Goal: Task Accomplishment & Management: Manage account settings

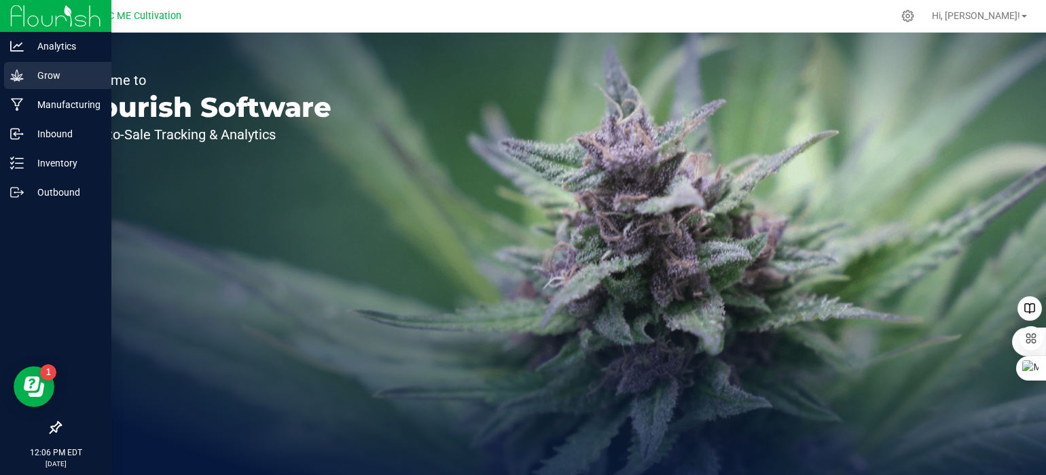
click at [18, 79] on icon at bounding box center [16, 75] width 13 height 12
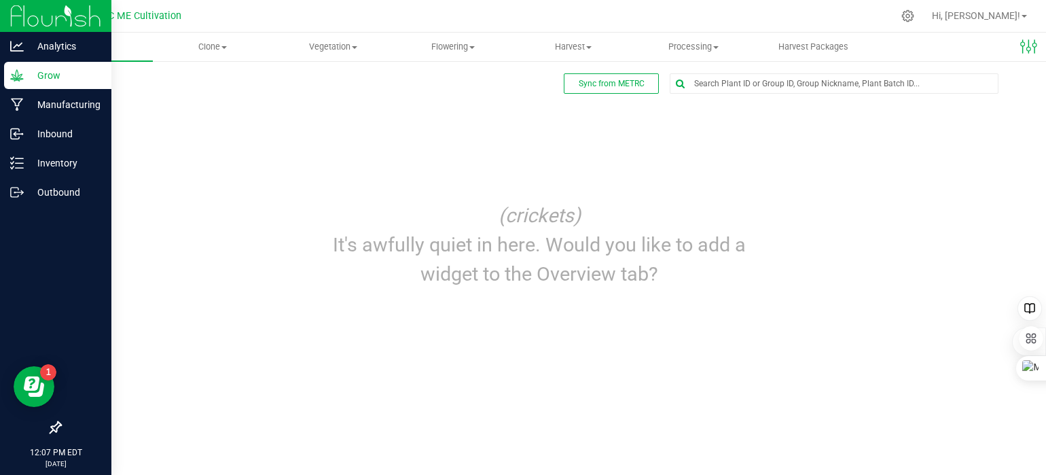
click at [50, 67] on div "Grow" at bounding box center [57, 75] width 107 height 27
click at [18, 161] on icon at bounding box center [17, 163] width 14 height 14
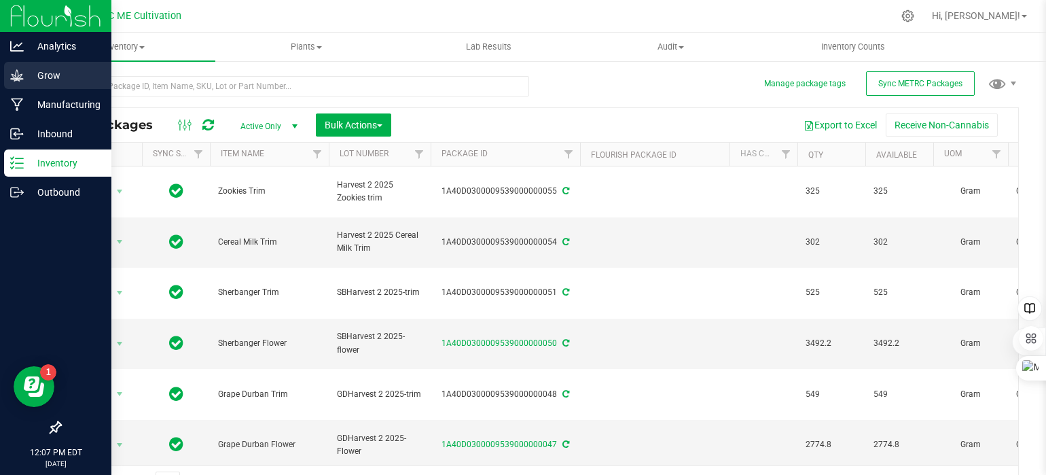
click at [14, 75] on icon at bounding box center [17, 76] width 14 height 14
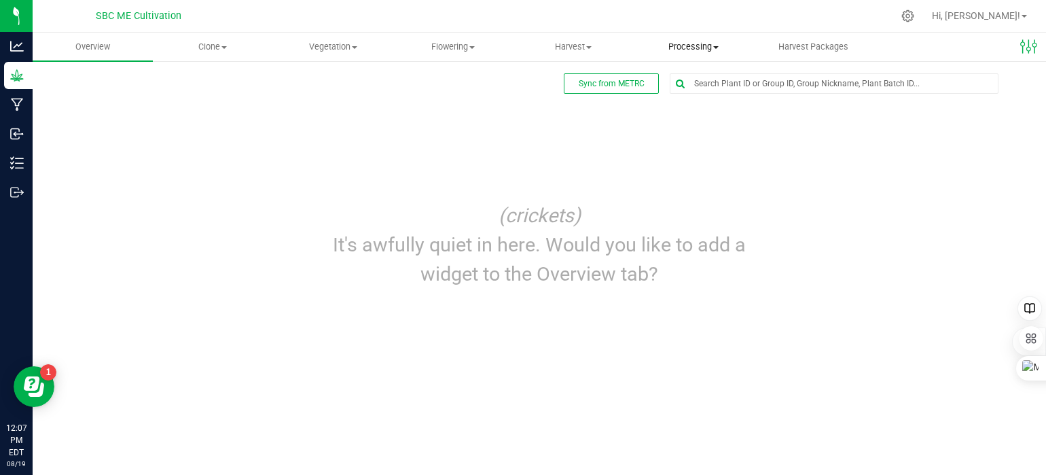
click at [714, 46] on span at bounding box center [715, 47] width 5 height 3
drag, startPoint x: 441, startPoint y: 135, endPoint x: 447, endPoint y: 142, distance: 9.1
click at [443, 143] on div "Sync from METRC Edit dashboard (crickets) It's awfully quiet in here. Would you…" at bounding box center [539, 186] width 959 height 226
click at [717, 46] on span at bounding box center [715, 47] width 5 height 3
click at [721, 95] on span "Processing harvests" at bounding box center [697, 98] width 126 height 12
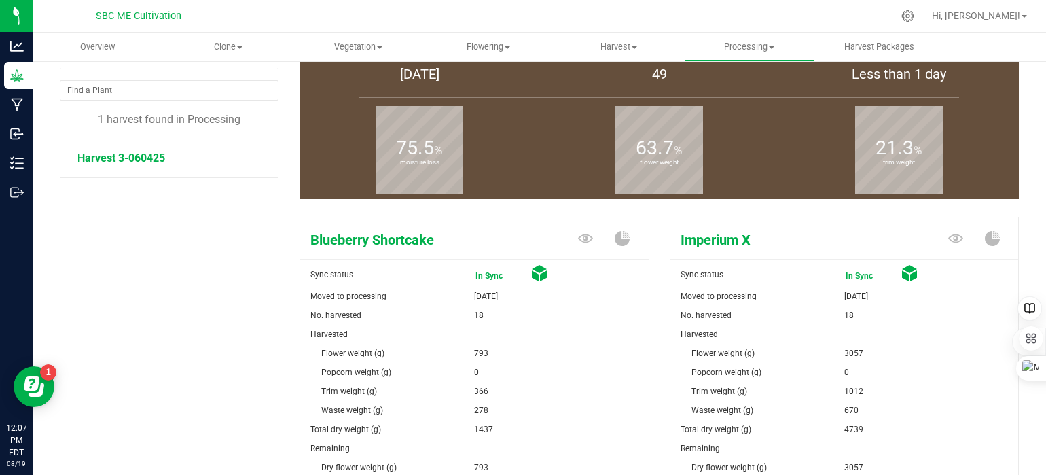
scroll to position [68, 0]
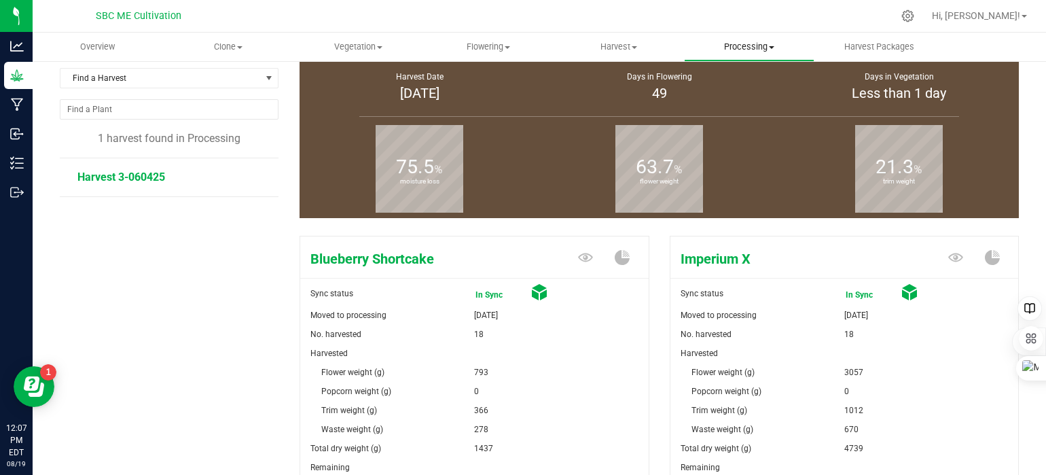
click at [775, 45] on span "Processing" at bounding box center [749, 47] width 129 height 12
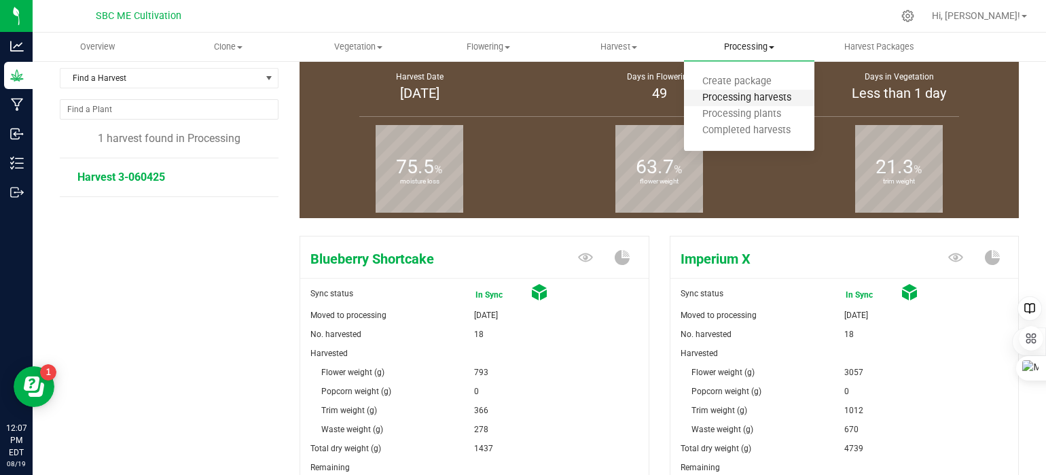
click at [747, 94] on span "Processing harvests" at bounding box center [747, 98] width 126 height 12
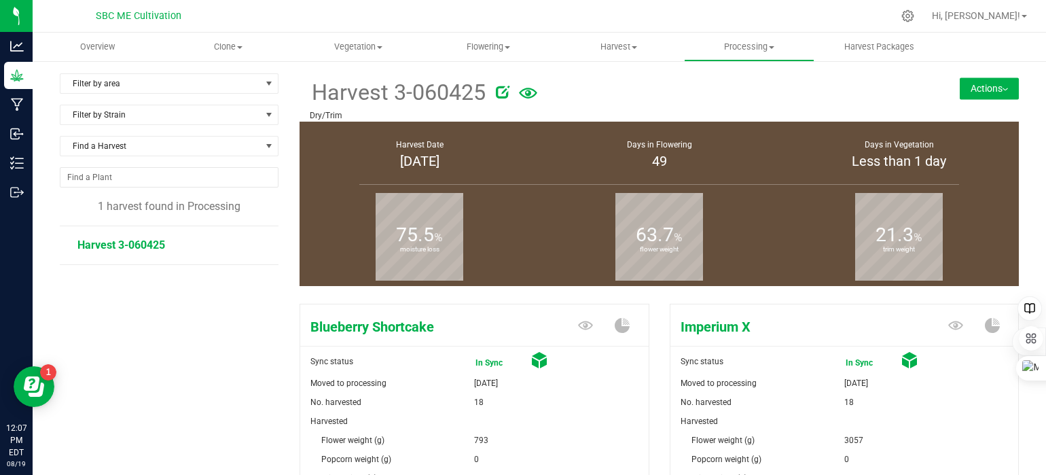
click at [991, 82] on button "Actions" at bounding box center [989, 88] width 59 height 22
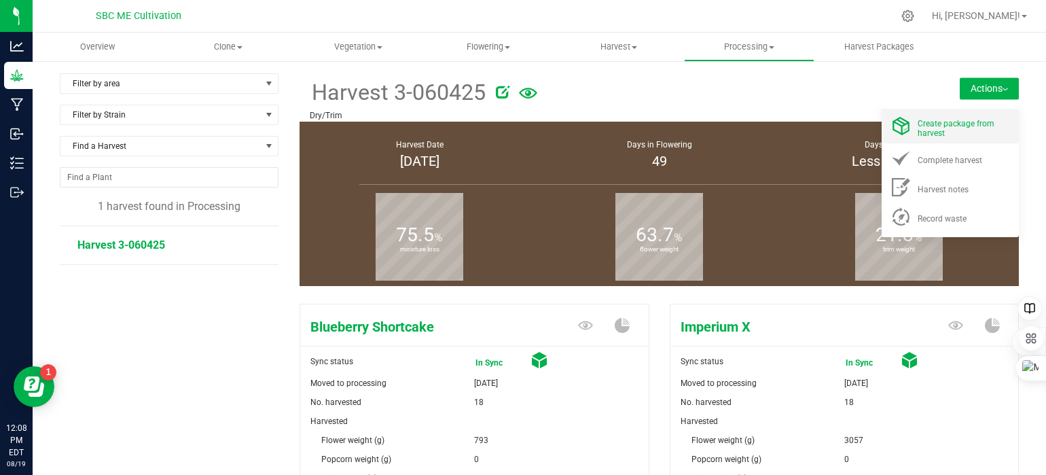
click at [972, 120] on span "Create package from harvest" at bounding box center [956, 128] width 77 height 19
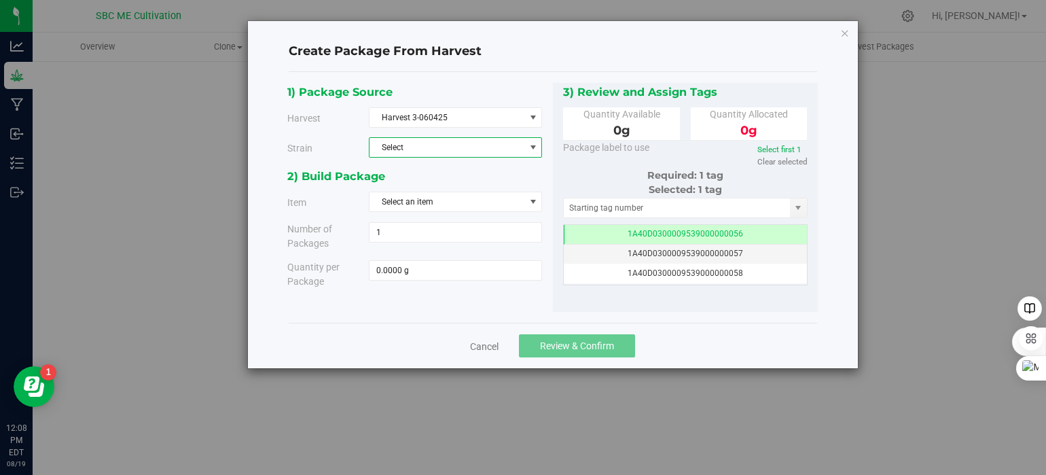
click at [439, 147] on span "Select" at bounding box center [447, 147] width 155 height 19
click at [435, 168] on span "Blueberry Shortcake" at bounding box center [414, 171] width 73 height 18
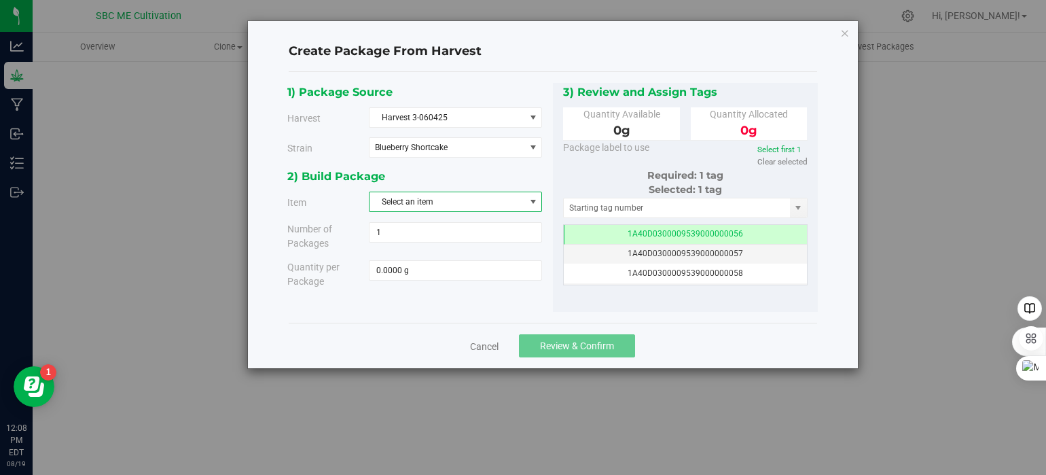
click at [434, 200] on span "Select an item" at bounding box center [447, 201] width 155 height 19
click at [442, 260] on span "Blueberry Shortcake Flower" at bounding box center [427, 258] width 99 height 18
click at [413, 233] on span "1 1" at bounding box center [455, 232] width 173 height 20
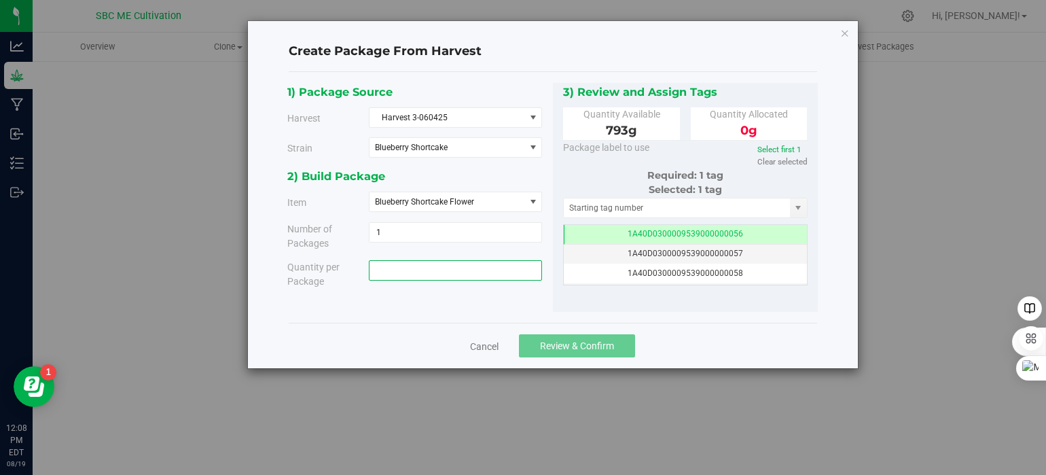
click at [425, 270] on span at bounding box center [455, 270] width 173 height 20
click at [450, 272] on input "text" at bounding box center [456, 270] width 172 height 19
click at [448, 271] on input "text" at bounding box center [456, 270] width 172 height 19
type input "0.0000 g"
click at [347, 328] on div "Cancel Review & Confirm" at bounding box center [553, 346] width 528 height 46
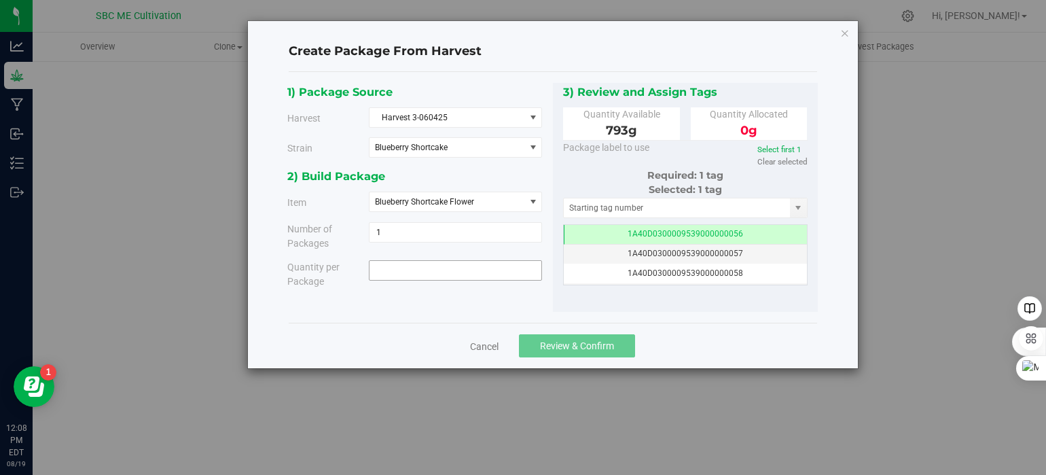
click at [410, 274] on span at bounding box center [455, 270] width 173 height 20
type input "793"
type input "793.0000 g"
click at [434, 300] on div "1) Package Source Harvest Harvest 3-060425 Select Harvest 3-060425 Strain Blueb…" at bounding box center [552, 198] width 530 height 230
click at [797, 242] on div "1A40D0300009539000000056 1A40D0300009539000000057 1A40D0300009539000000058 1A40…" at bounding box center [686, 255] width 244 height 60
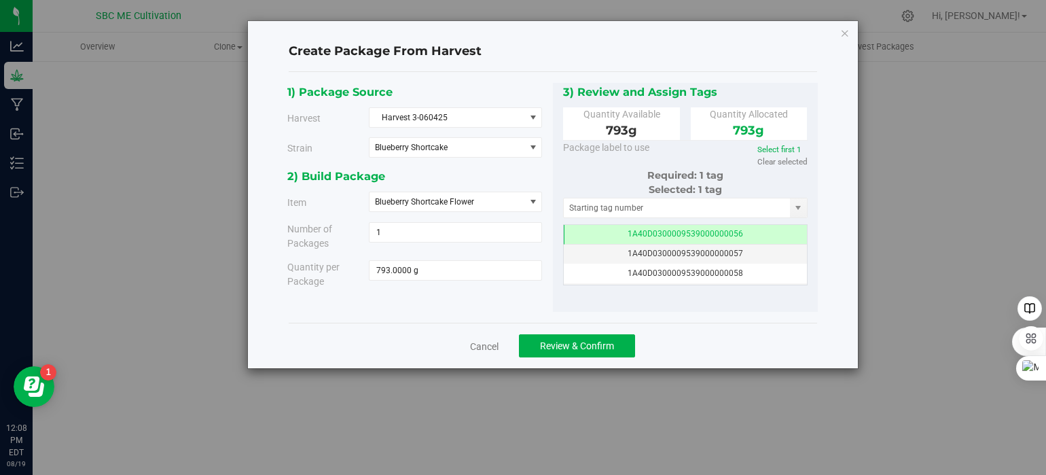
click at [842, 208] on div "Create Package From Harvest 1) Package Source Harvest Harvest 3-060425 Select H…" at bounding box center [553, 194] width 610 height 347
click at [453, 206] on span "Blueberry Shortcake Flower" at bounding box center [447, 201] width 155 height 19
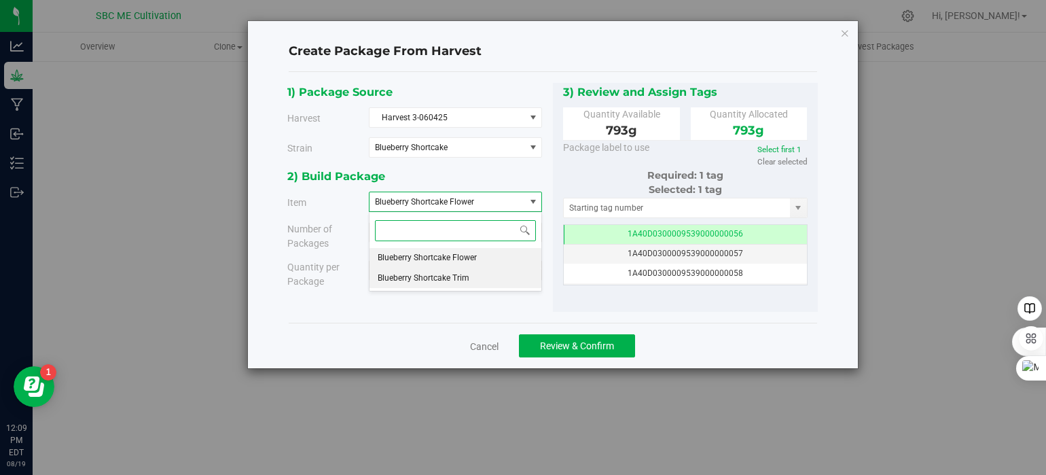
click at [448, 280] on span "Blueberry Shortcake Trim" at bounding box center [424, 279] width 92 height 18
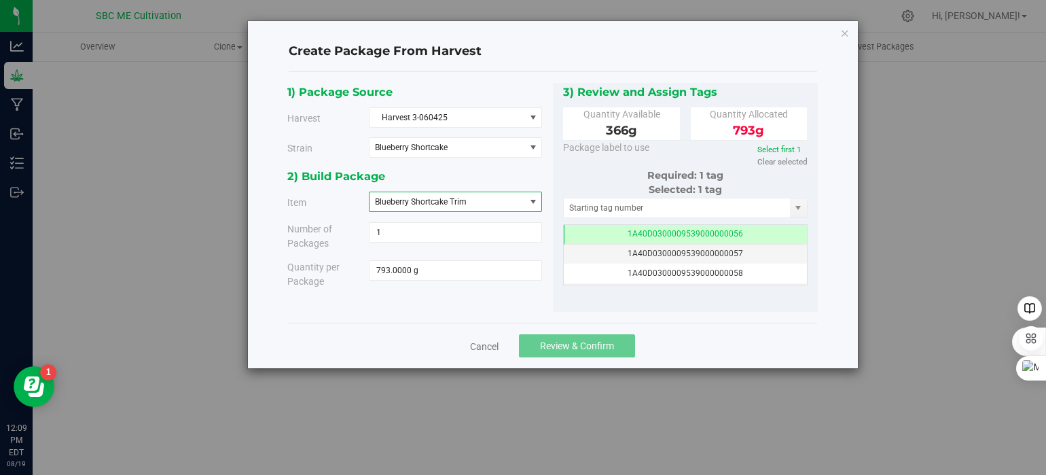
click at [442, 295] on div "2) Build Package Item Blueberry Shortcake Trim Blueberry Shortcake Flower Blueb…" at bounding box center [420, 232] width 266 height 131
click at [427, 273] on span "793.0000 g 793" at bounding box center [455, 270] width 173 height 20
click at [437, 202] on span "Blueberry Shortcake Trim" at bounding box center [421, 202] width 92 height 10
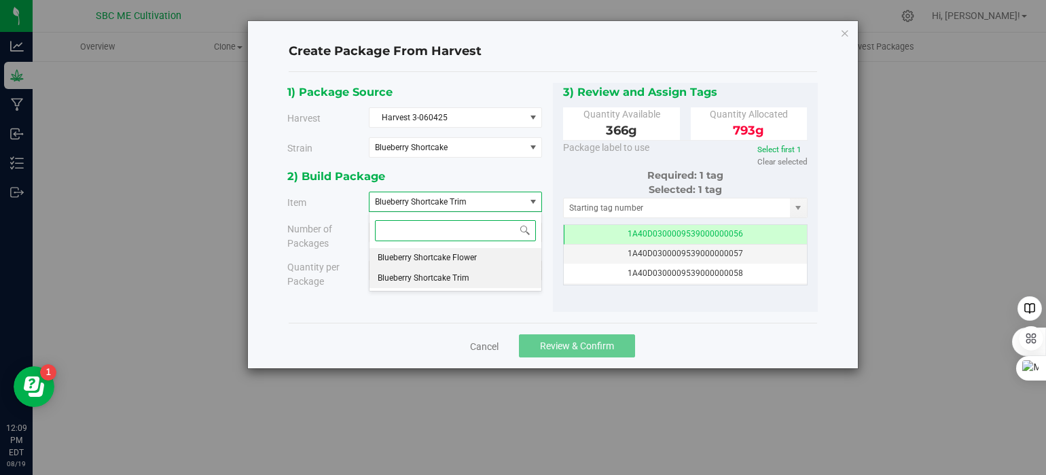
click at [448, 260] on span "Blueberry Shortcake Flower" at bounding box center [427, 258] width 99 height 18
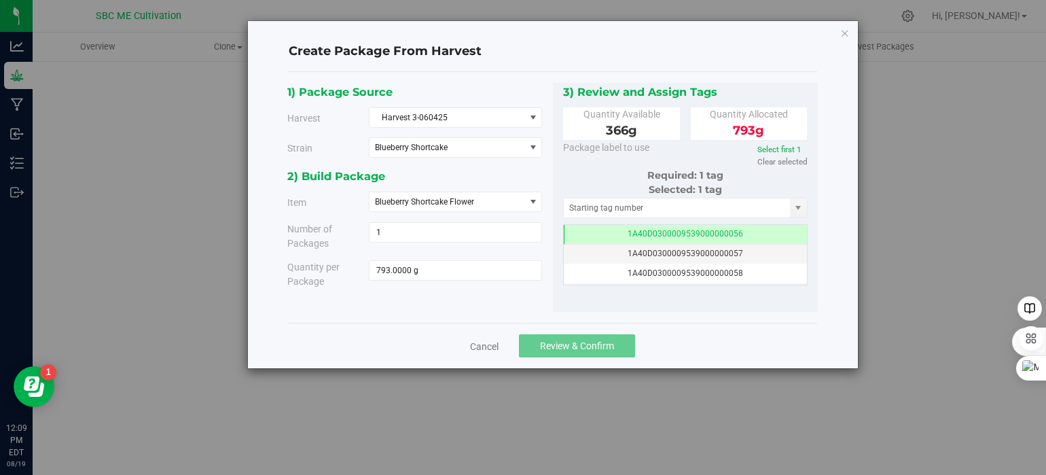
click at [439, 300] on div "1) Package Source Harvest Harvest 3-060425 Select Harvest 3-060425 Strain Blueb…" at bounding box center [552, 198] width 530 height 230
click at [494, 298] on div "1) Package Source Harvest Harvest 3-060425 Select Harvest 3-060425 Strain Blueb…" at bounding box center [552, 198] width 530 height 230
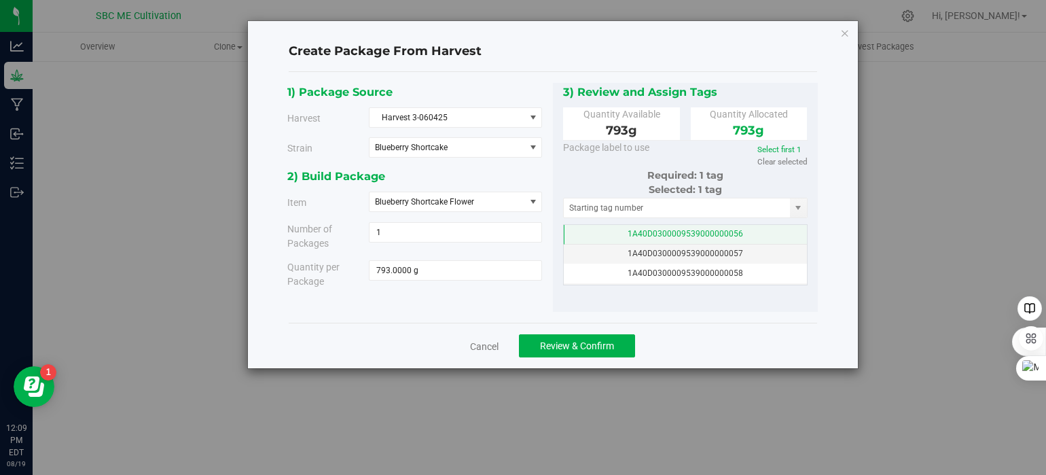
click at [724, 238] on td "1A40D0300009539000000056" at bounding box center [686, 235] width 244 height 20
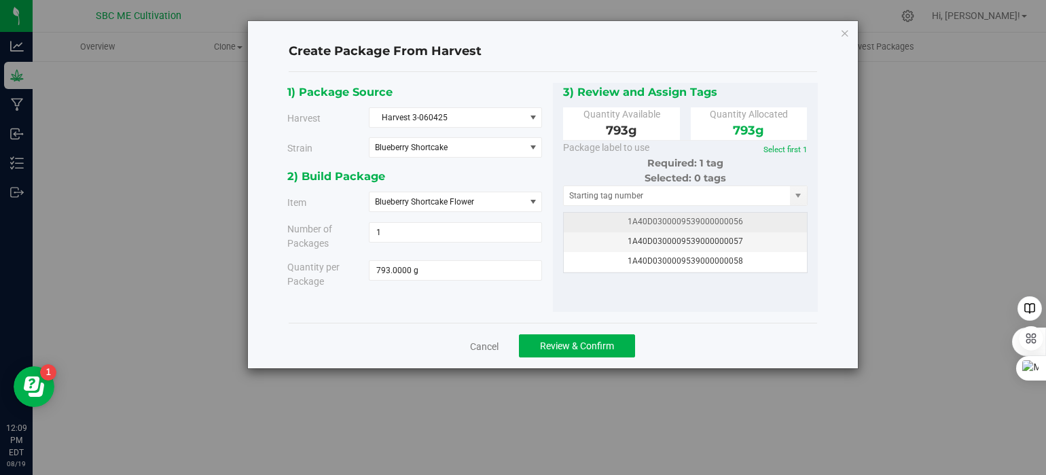
click at [731, 219] on span "1A40D0300009539000000056" at bounding box center [685, 222] width 115 height 10
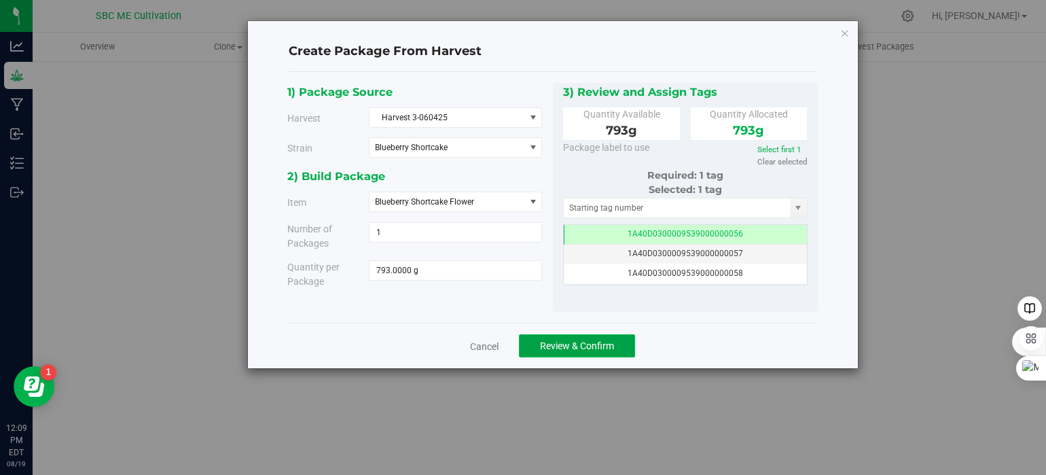
click at [586, 347] on span "Review & Confirm" at bounding box center [577, 345] width 74 height 11
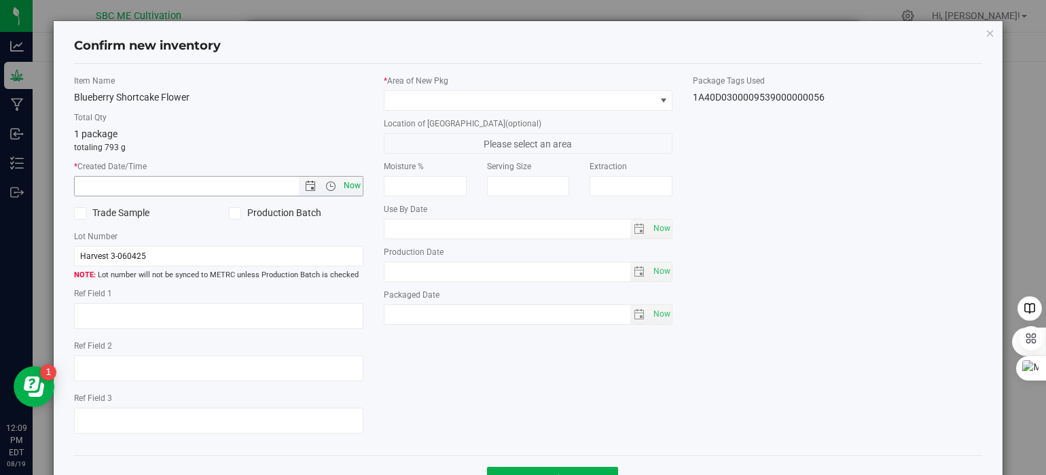
click at [354, 185] on span "Now" at bounding box center [351, 186] width 23 height 20
type input "8/19/2025 12:09 PM"
click at [236, 213] on icon at bounding box center [234, 213] width 9 height 0
click at [0, 0] on input "Production Batch" at bounding box center [0, 0] width 0 height 0
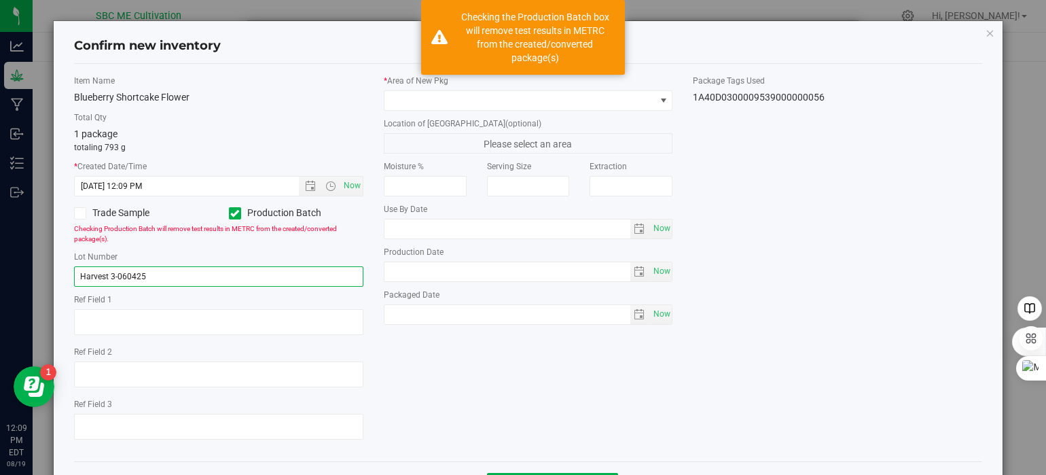
click at [209, 278] on input "Harvest 3-060425" at bounding box center [218, 276] width 289 height 20
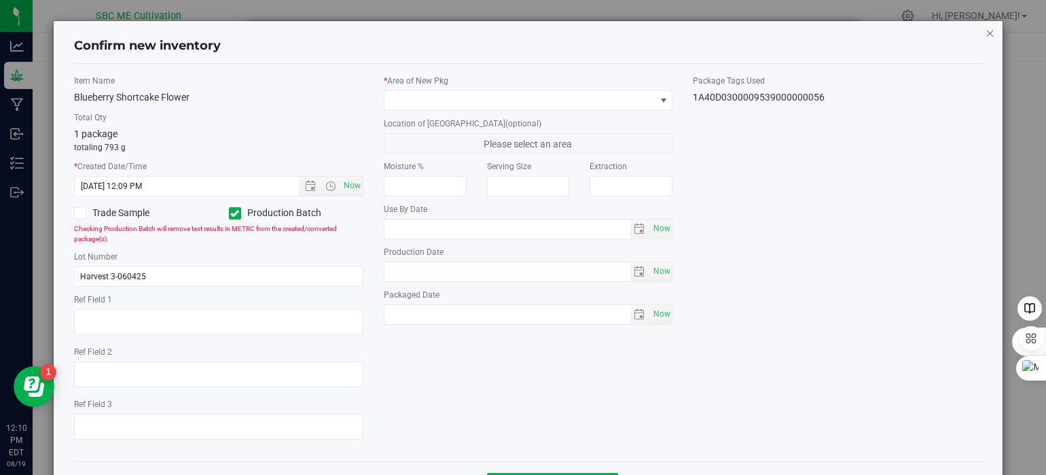
click at [986, 33] on icon "button" at bounding box center [991, 32] width 10 height 16
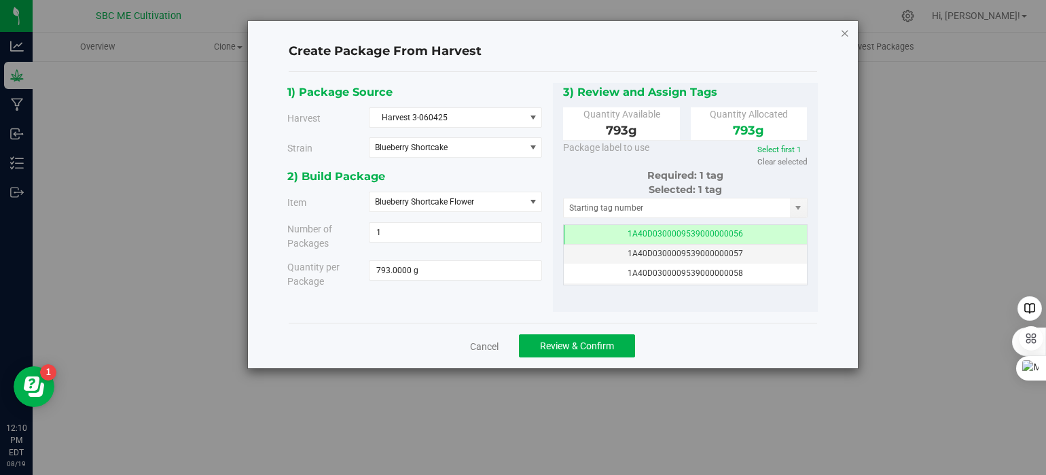
click at [845, 29] on icon "button" at bounding box center [845, 32] width 10 height 16
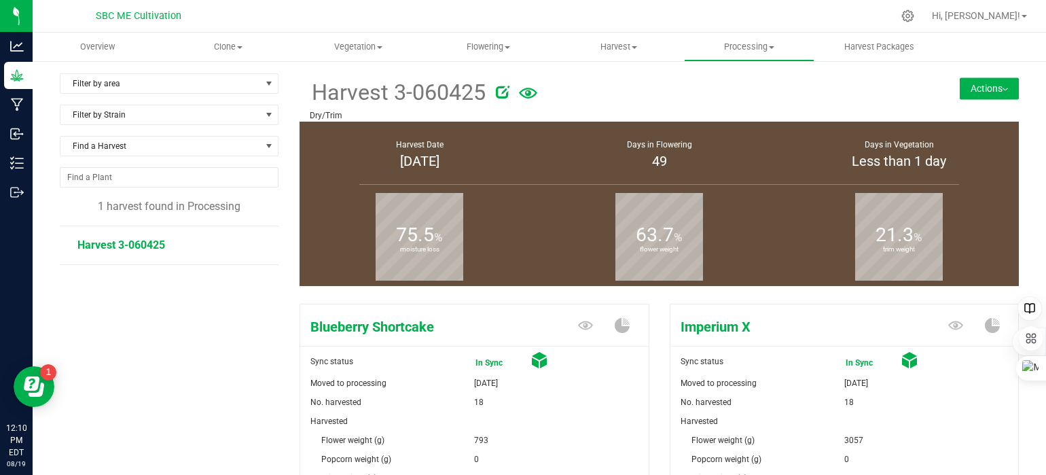
click at [994, 86] on button "Actions" at bounding box center [989, 88] width 59 height 22
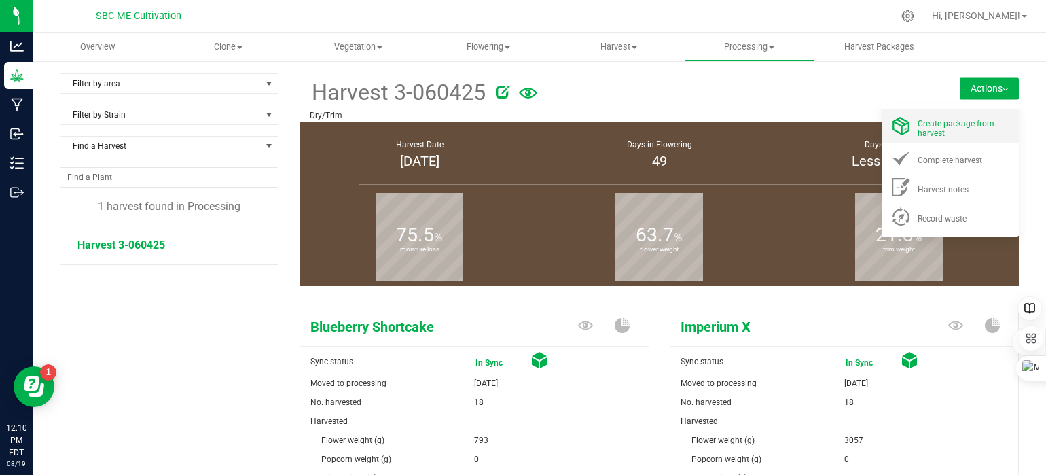
click at [977, 117] on div "Create package from harvest" at bounding box center [964, 126] width 92 height 24
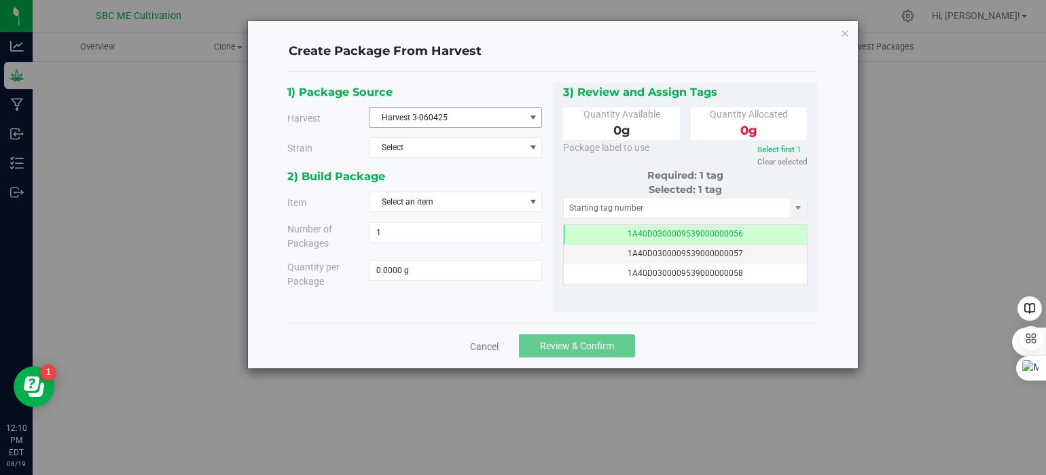
click at [461, 124] on span "Harvest 3-060425" at bounding box center [447, 117] width 155 height 19
click at [427, 177] on div "2) Build Package" at bounding box center [414, 176] width 255 height 18
click at [441, 149] on span "Select" at bounding box center [447, 147] width 155 height 19
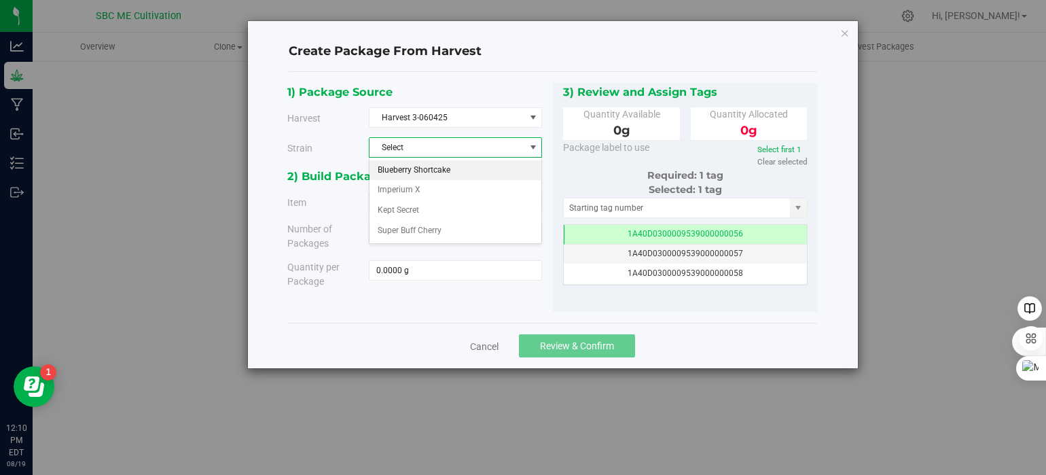
click at [437, 173] on span "Blueberry Shortcake" at bounding box center [414, 171] width 73 height 18
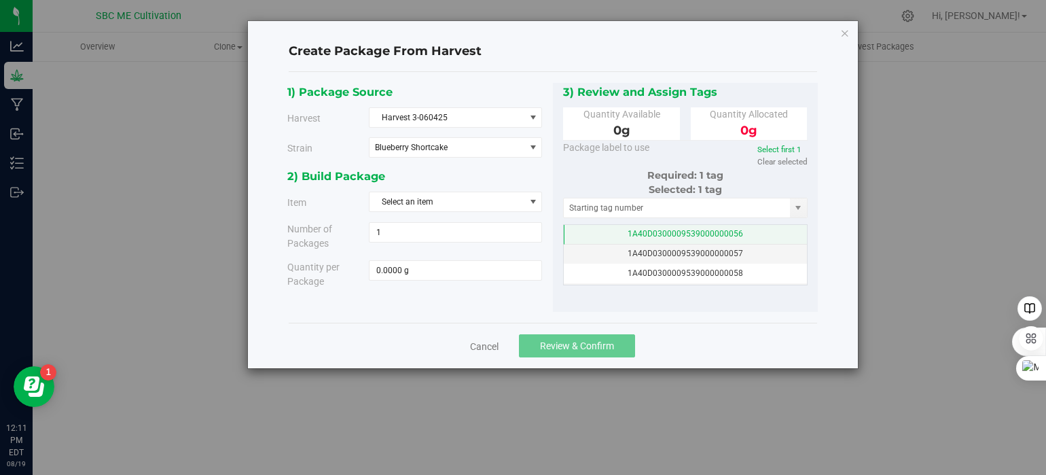
click at [752, 233] on td "1A40D0300009539000000056" at bounding box center [686, 235] width 244 height 20
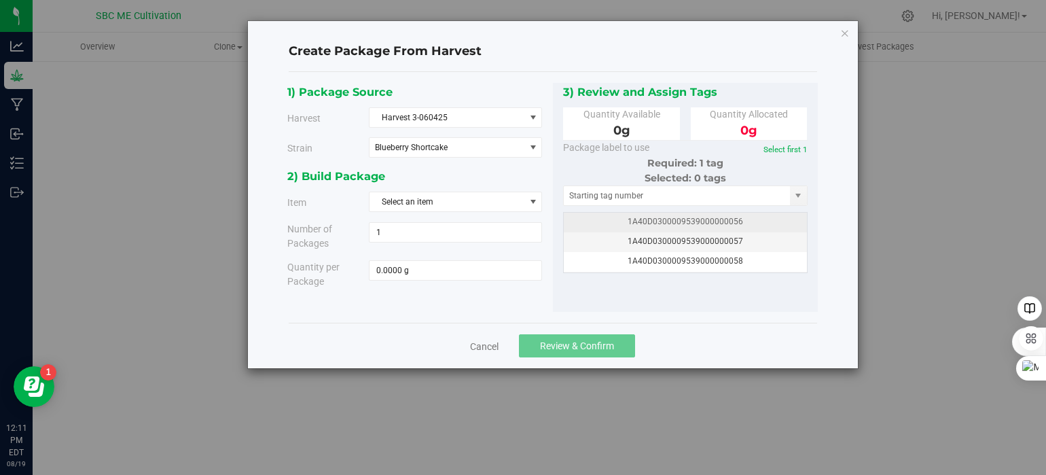
click at [752, 226] on td "1A40D0300009539000000056" at bounding box center [686, 223] width 244 height 20
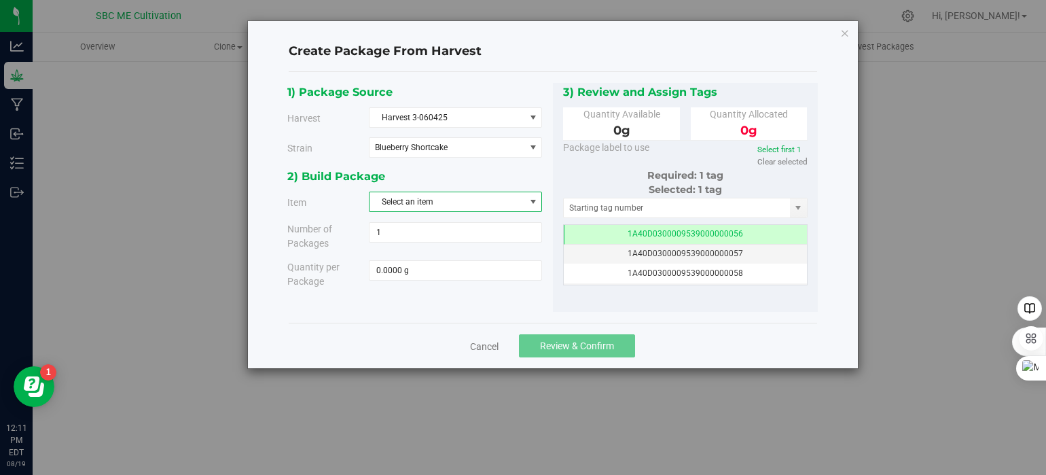
click at [493, 206] on span "Select an item" at bounding box center [447, 201] width 155 height 19
click at [465, 254] on span "Blueberry Shortcake Flower" at bounding box center [427, 258] width 99 height 18
click at [437, 275] on span at bounding box center [455, 270] width 173 height 20
type input "793"
type input "793.0000 g"
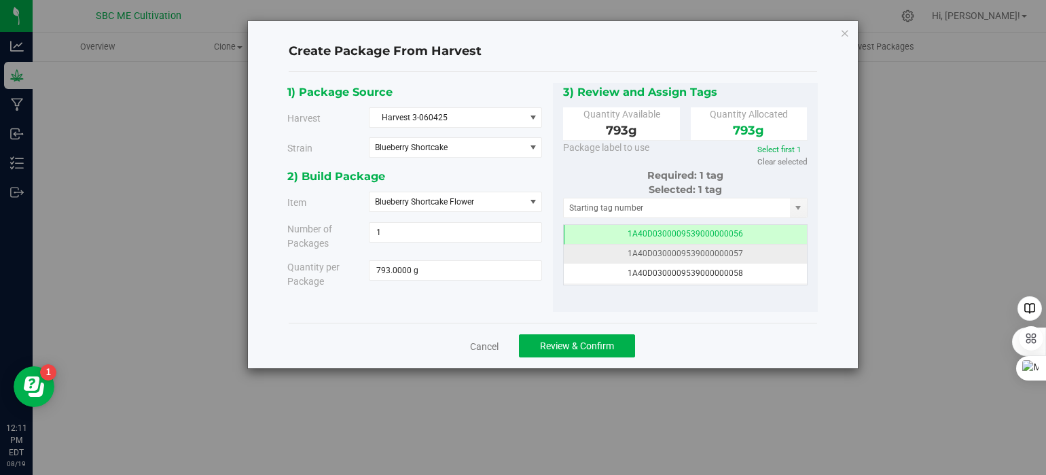
click at [736, 249] on td "1A40D0300009539000000057" at bounding box center [686, 255] width 244 height 20
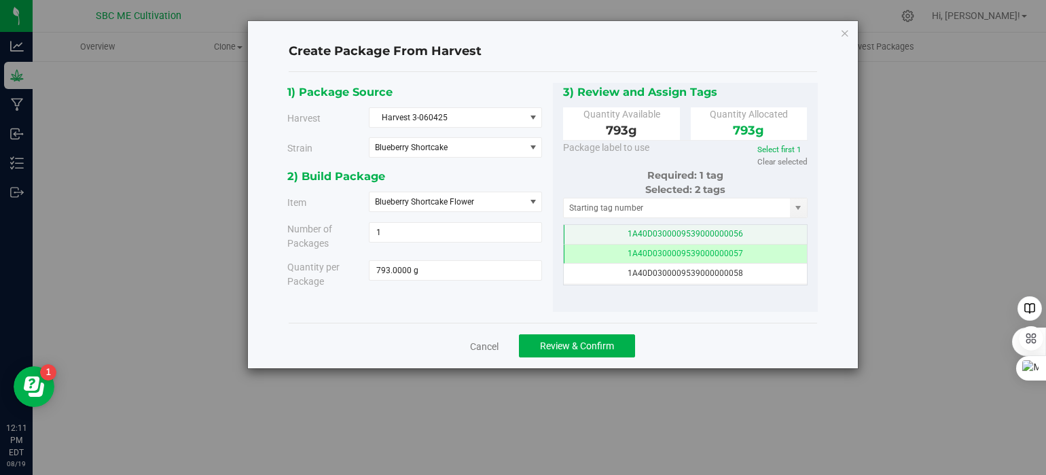
click at [739, 233] on td "1A40D0300009539000000056" at bounding box center [686, 235] width 244 height 20
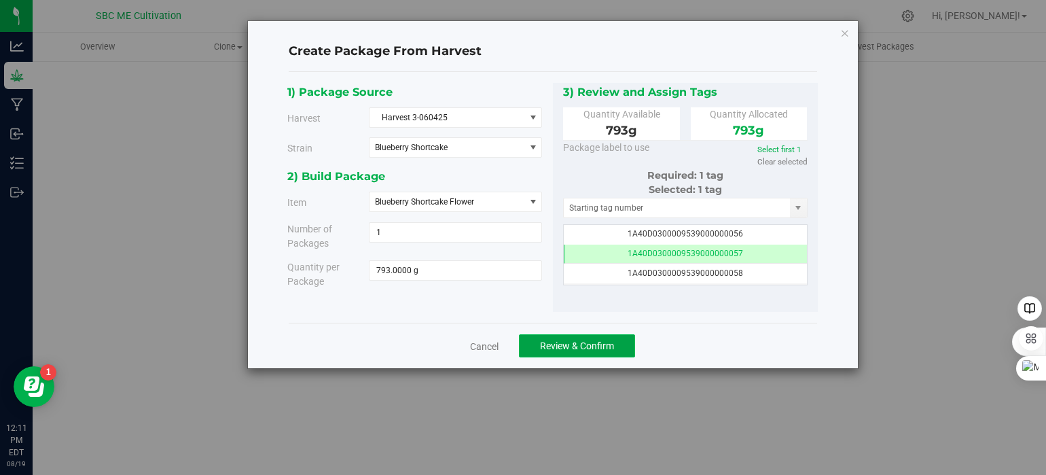
click at [611, 341] on span "Review & Confirm" at bounding box center [577, 345] width 74 height 11
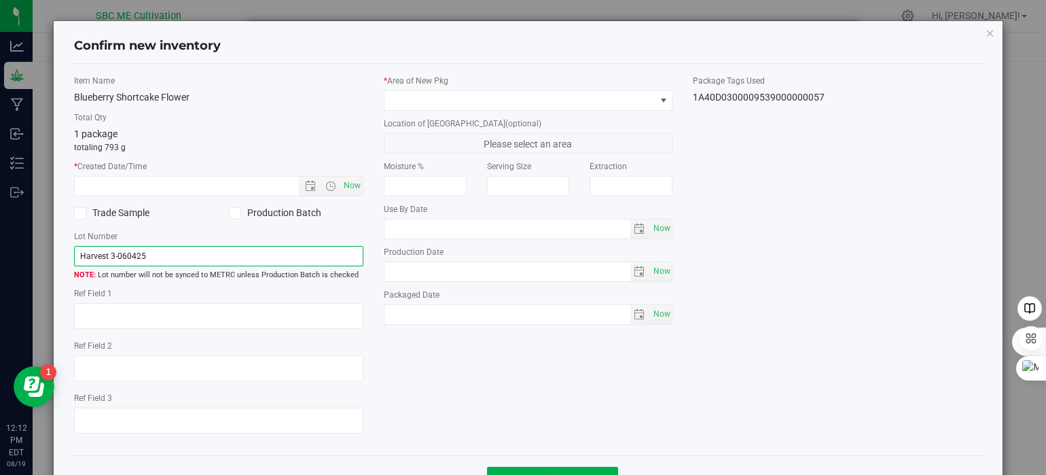
click at [177, 260] on input "Harvest 3-060425" at bounding box center [218, 256] width 289 height 20
drag, startPoint x: 145, startPoint y: 259, endPoint x: 345, endPoint y: 230, distance: 201.7
click at [345, 230] on label "Lot Number" at bounding box center [218, 236] width 289 height 12
click at [175, 253] on input "Harvest 3-060425-" at bounding box center [218, 256] width 289 height 20
type input "Harvest 3-060425-BBSF"
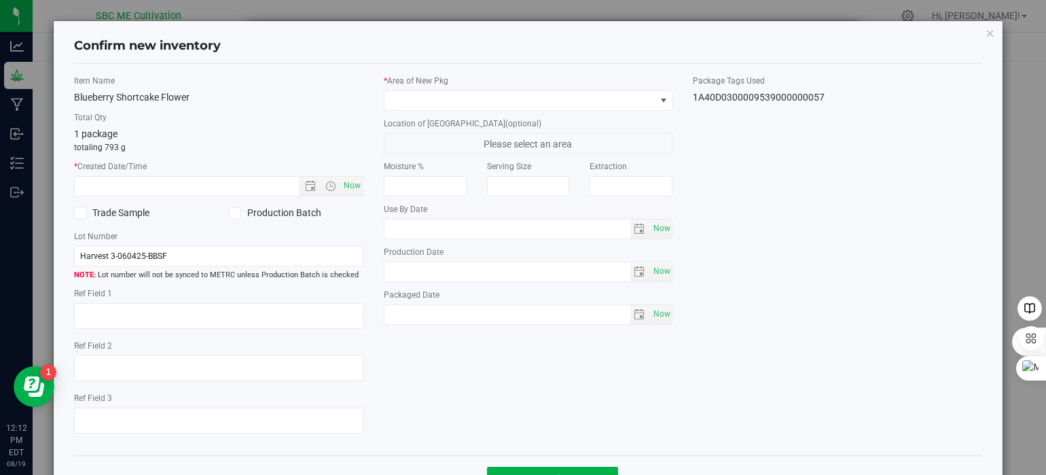
click at [651, 281] on div "Moisture % Serving Size Extraction Use By Date Now Production Date Now" at bounding box center [528, 242] width 289 height 164
click at [655, 267] on span "Now" at bounding box center [661, 272] width 23 height 20
type input "2025-08-19"
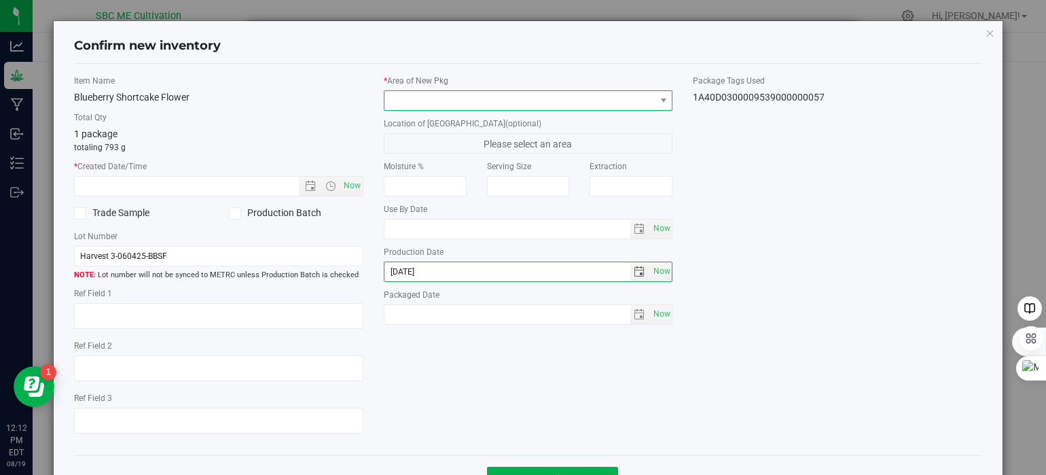
click at [425, 92] on span at bounding box center [519, 100] width 271 height 19
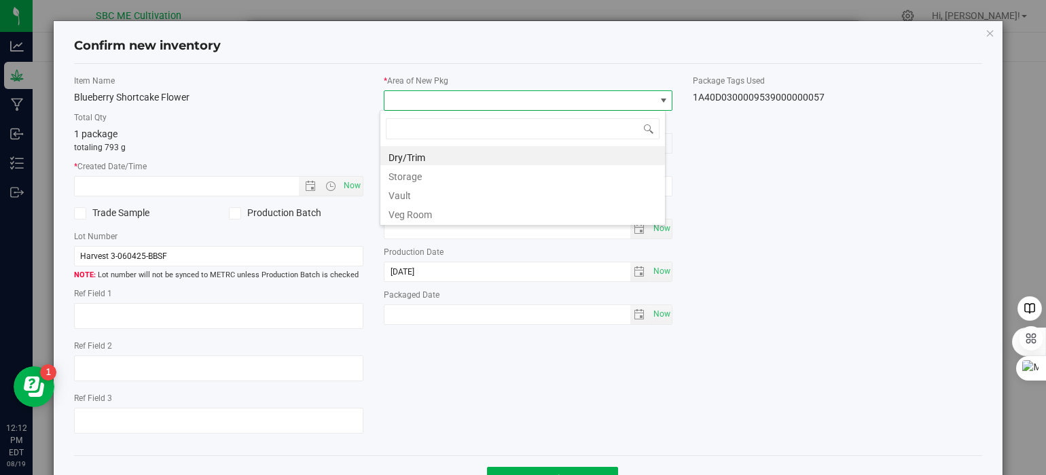
scroll to position [20, 286]
click at [437, 198] on li "Vault" at bounding box center [522, 193] width 285 height 19
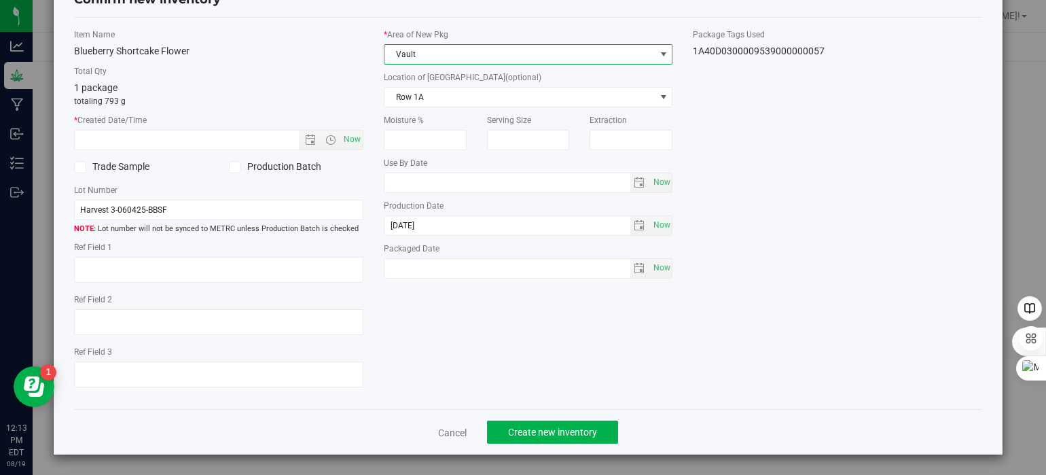
scroll to position [0, 0]
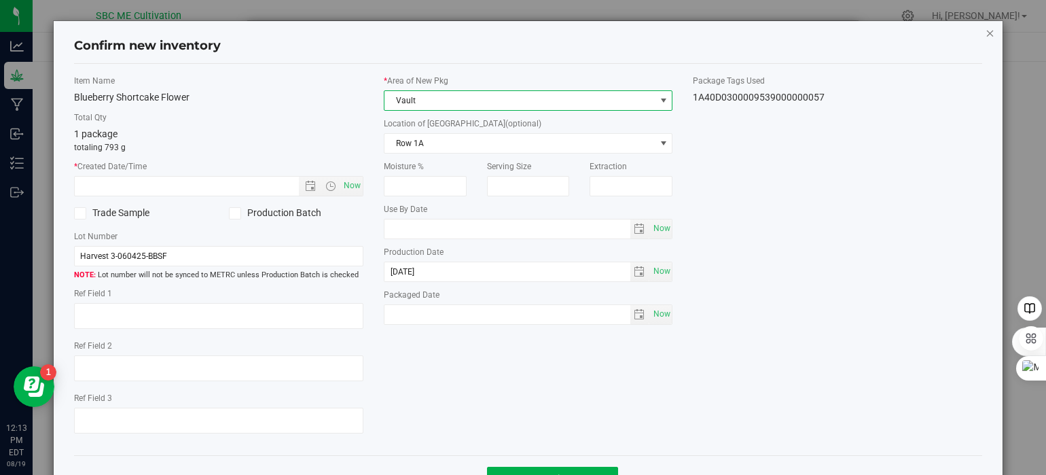
click at [986, 34] on icon "button" at bounding box center [991, 32] width 10 height 16
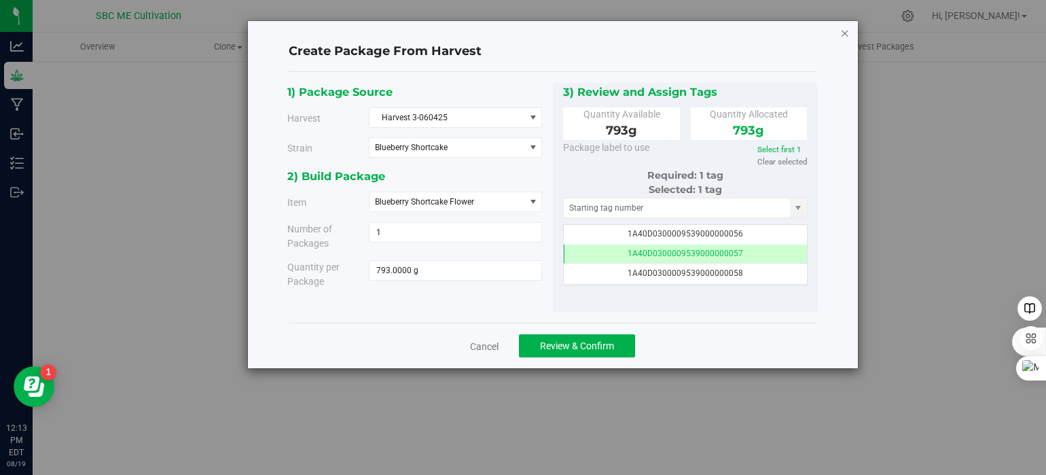
click at [848, 35] on icon "button" at bounding box center [845, 32] width 10 height 16
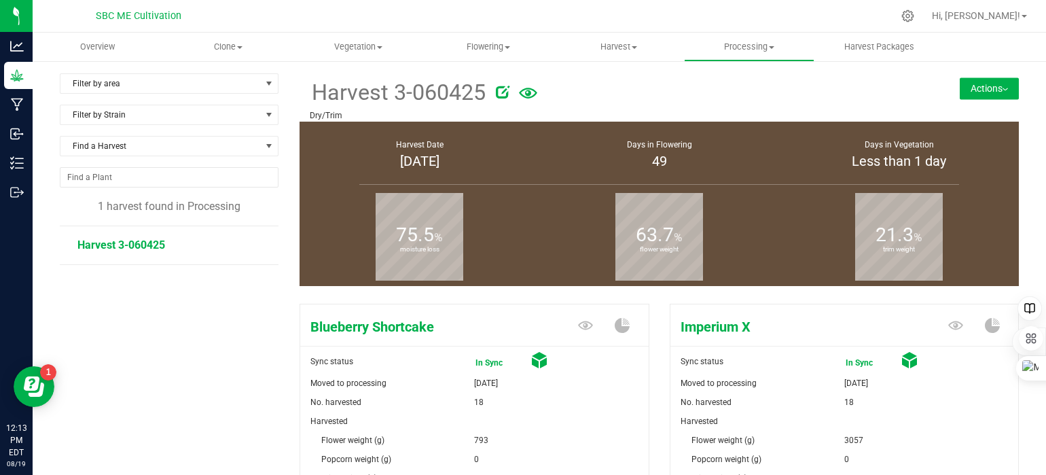
click at [995, 86] on button "Actions" at bounding box center [989, 88] width 59 height 22
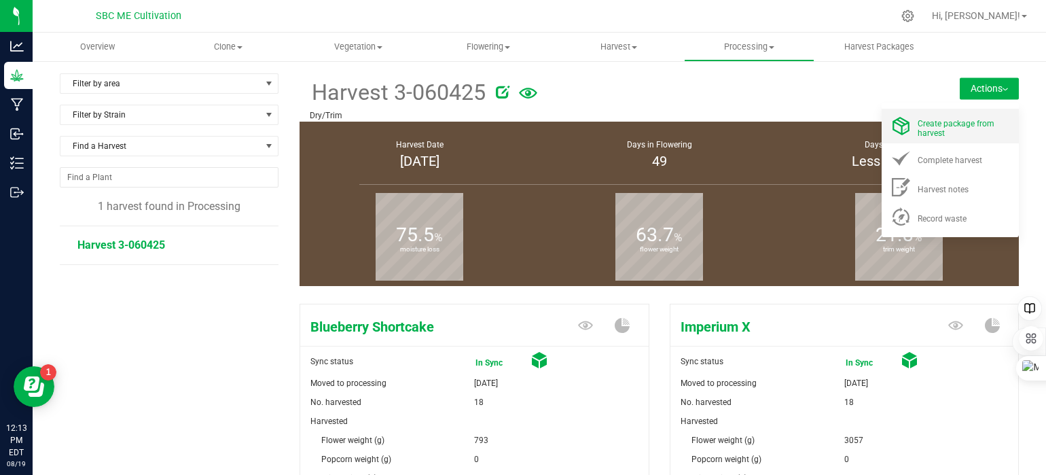
click at [960, 135] on div "Create package from harvest" at bounding box center [964, 126] width 92 height 24
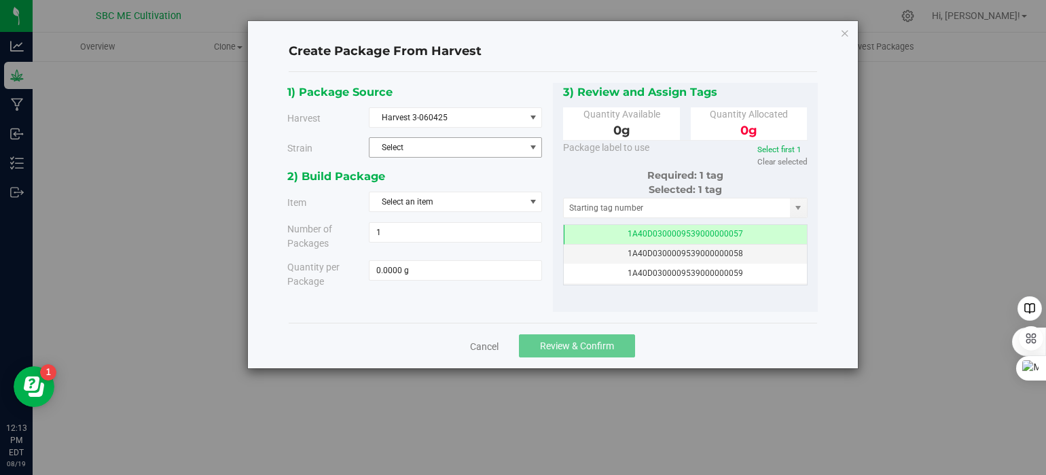
click at [427, 149] on span "Select" at bounding box center [447, 147] width 155 height 19
click at [454, 77] on div "1) Package Source Harvest Harvest 3-060425 Select Harvest 3-060425 Strain Selec…" at bounding box center [553, 197] width 528 height 251
click at [844, 31] on icon "button" at bounding box center [845, 32] width 10 height 16
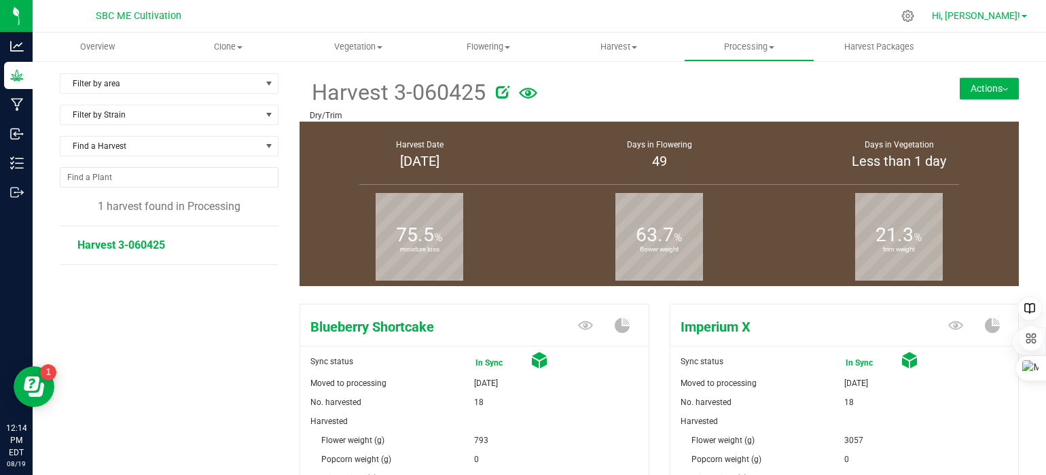
click at [1025, 16] on span at bounding box center [1024, 16] width 5 height 3
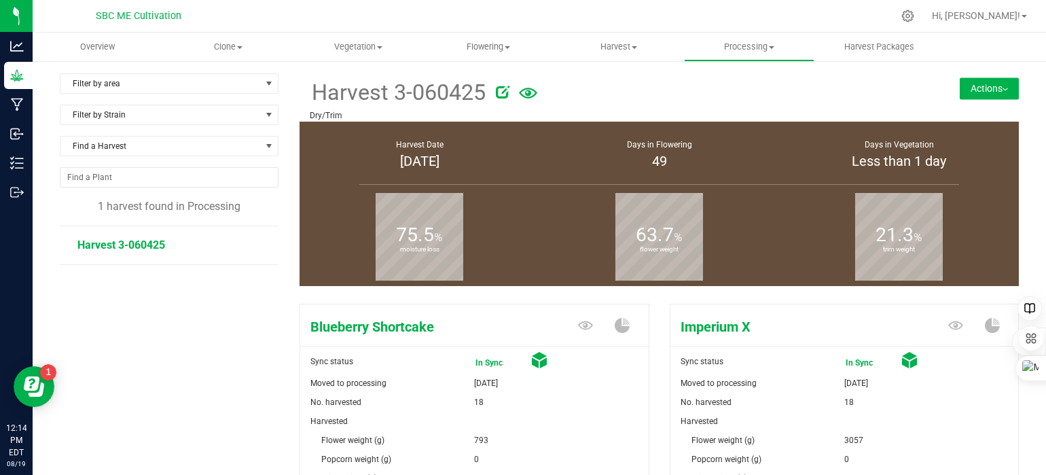
click at [998, 81] on button "Actions" at bounding box center [989, 88] width 59 height 22
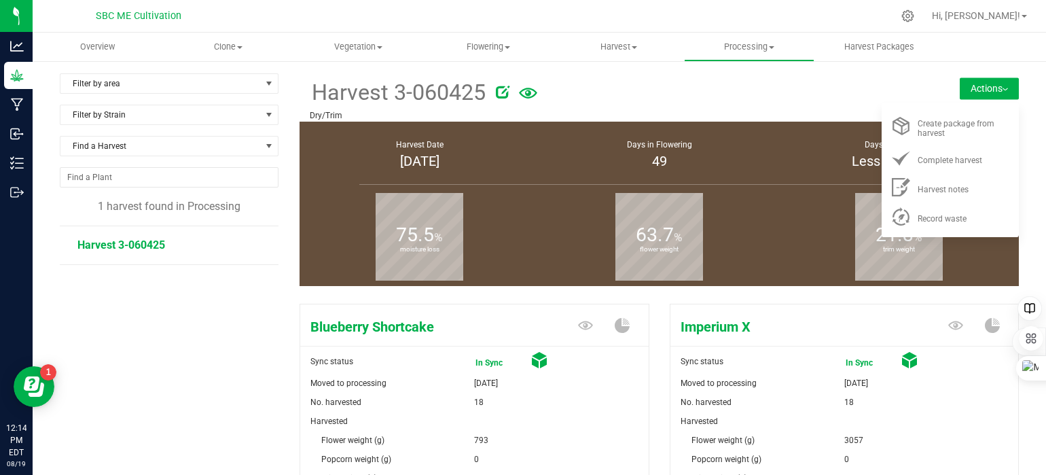
click at [804, 103] on div at bounding box center [697, 89] width 403 height 27
click at [785, 84] on div at bounding box center [697, 89] width 403 height 27
click at [788, 89] on div at bounding box center [697, 89] width 403 height 27
click at [971, 414] on div "Harvested" at bounding box center [845, 421] width 328 height 19
click at [756, 102] on div at bounding box center [697, 89] width 403 height 27
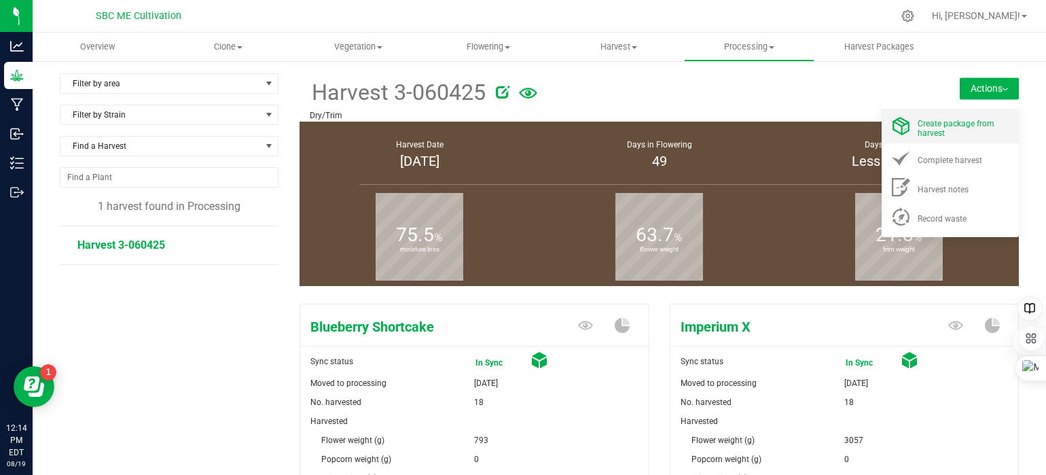
click at [956, 120] on span "Create package from harvest" at bounding box center [956, 128] width 77 height 19
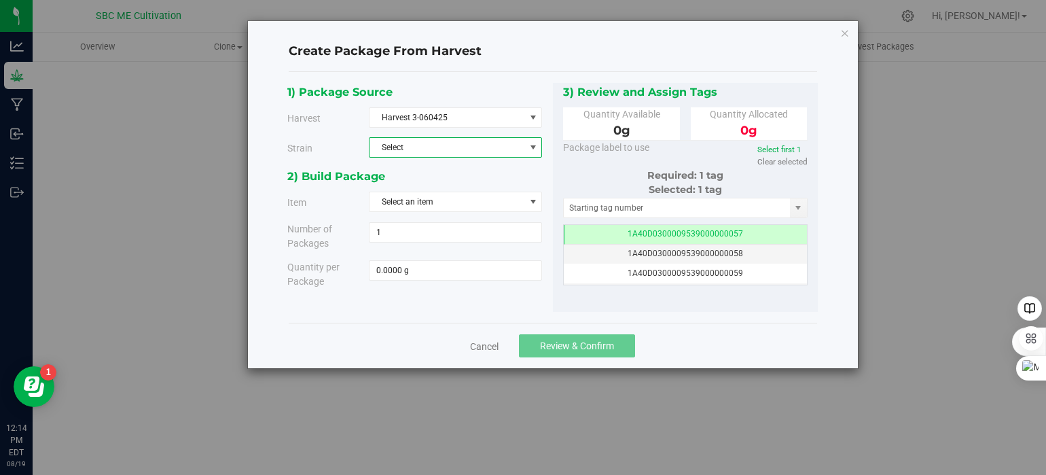
click at [438, 143] on span "Select" at bounding box center [447, 147] width 155 height 19
click at [435, 173] on span "Blueberry Shortcake" at bounding box center [414, 171] width 73 height 18
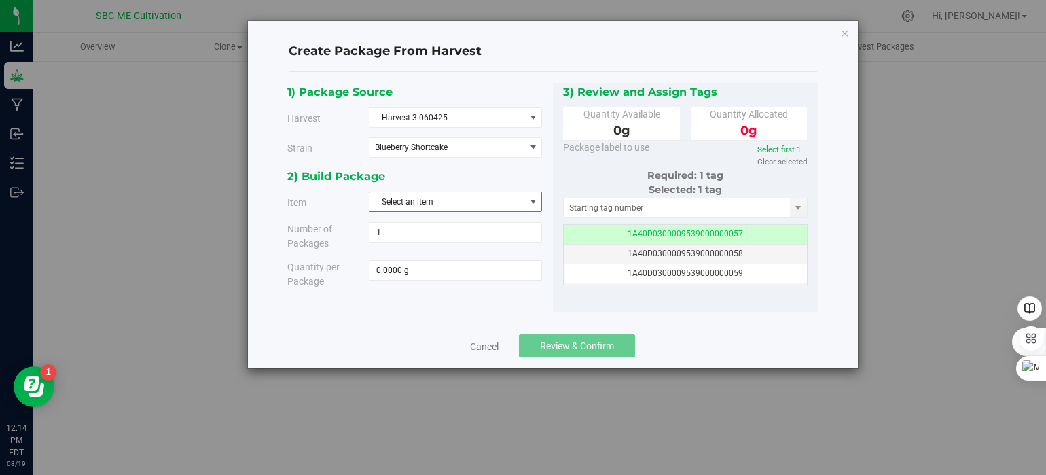
click at [433, 202] on span "Select an item" at bounding box center [447, 201] width 155 height 19
click at [415, 276] on span "Blueberry Shortcake Trim" at bounding box center [424, 279] width 92 height 18
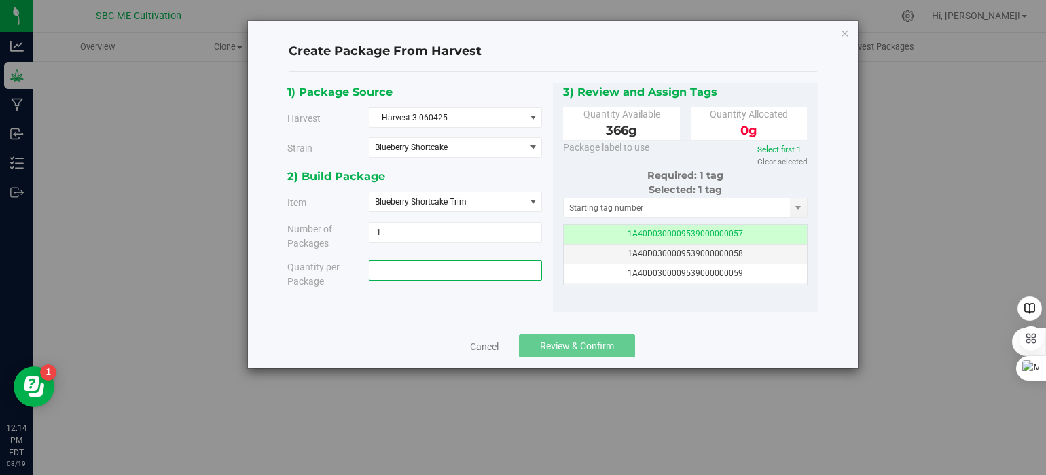
click at [437, 271] on span at bounding box center [455, 270] width 173 height 20
type input "366"
type input "366.0000 g"
click at [682, 332] on div "Cancel Review & Confirm" at bounding box center [553, 346] width 528 height 46
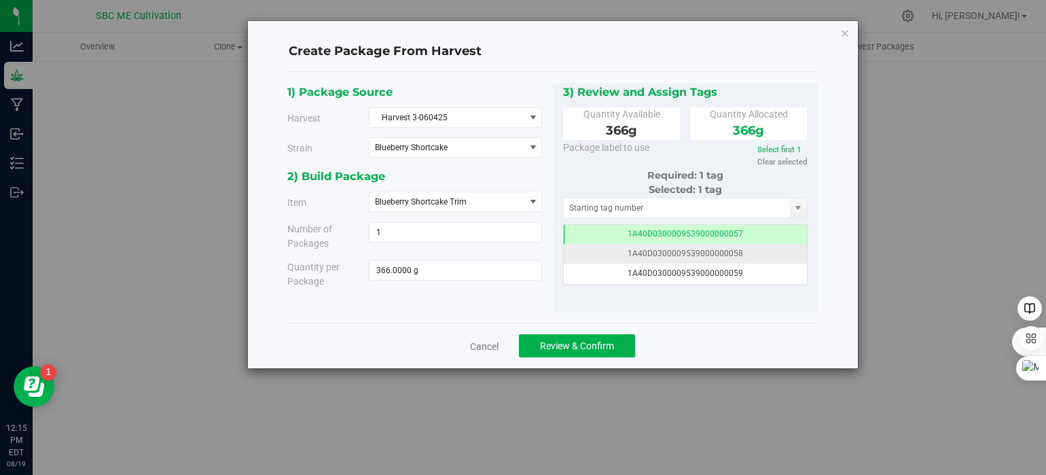
click at [731, 249] on span "1A40D0300009539000000058" at bounding box center [685, 254] width 115 height 10
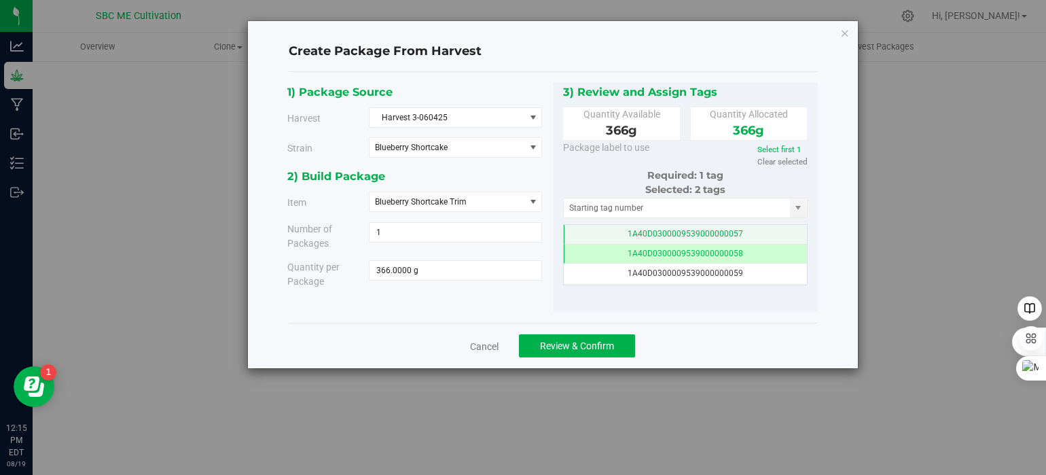
click at [736, 233] on td "1A40D0300009539000000057" at bounding box center [686, 235] width 244 height 20
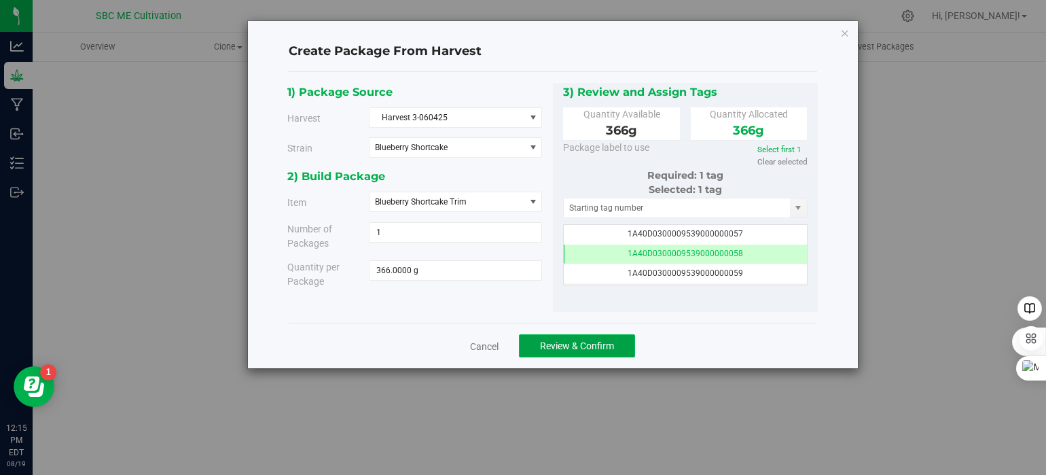
click at [604, 346] on span "Review & Confirm" at bounding box center [577, 345] width 74 height 11
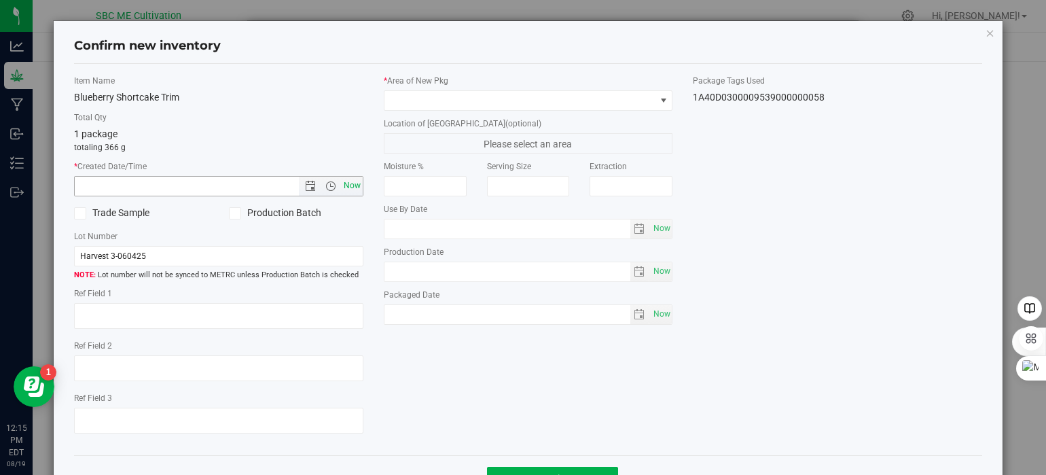
click at [348, 186] on span "Now" at bounding box center [351, 186] width 23 height 20
type input "8/19/2025 12:15 PM"
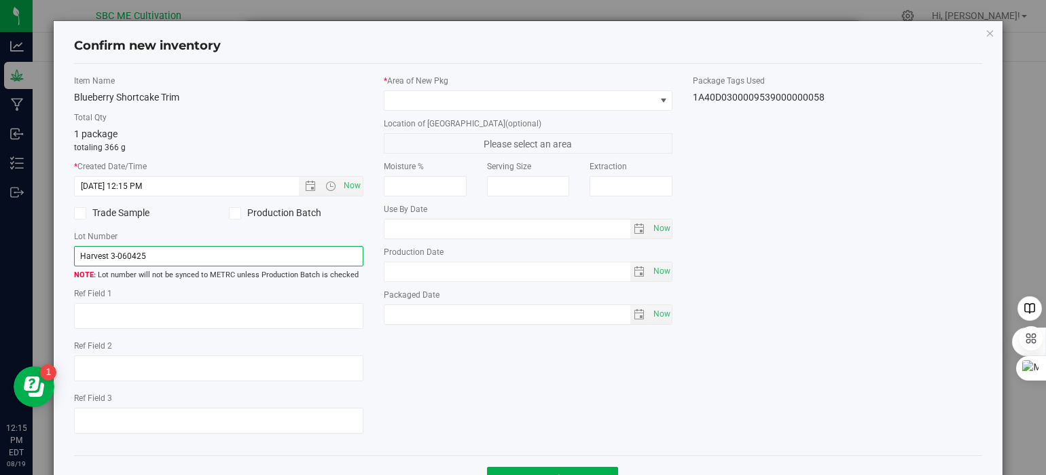
click at [147, 257] on input "Harvest 3-060425" at bounding box center [218, 256] width 289 height 20
type input "Harvest 3-060425-"
click at [663, 274] on span "Now" at bounding box center [661, 272] width 23 height 20
type input "2025-08-19"
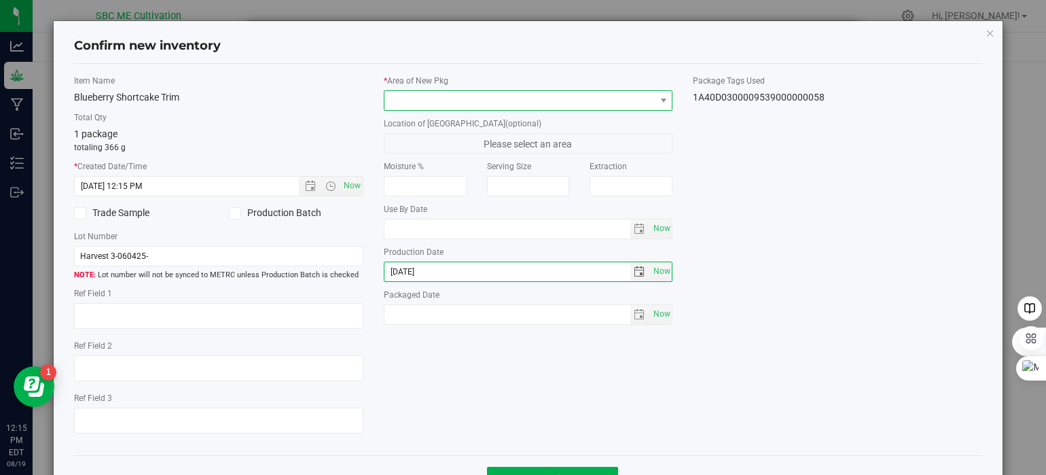
click at [475, 100] on span at bounding box center [519, 100] width 271 height 19
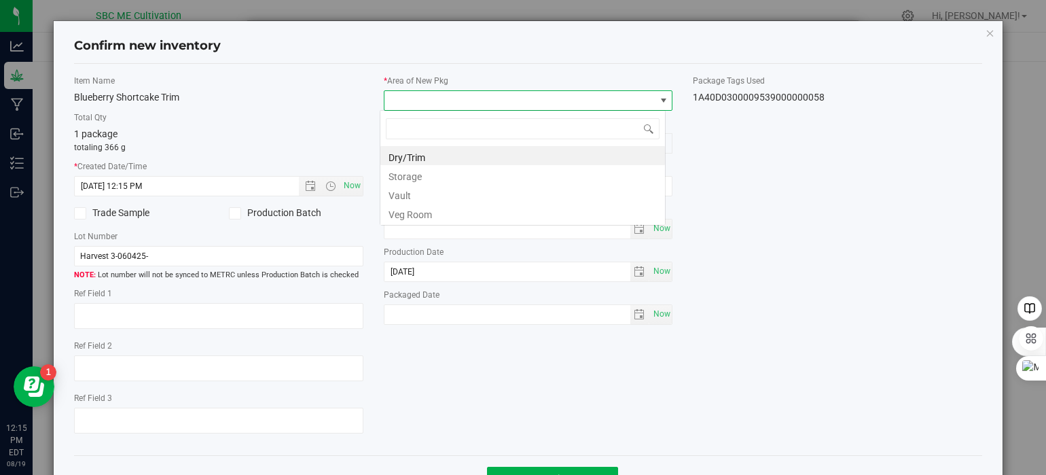
scroll to position [20, 286]
click at [458, 196] on li "Vault" at bounding box center [522, 193] width 285 height 19
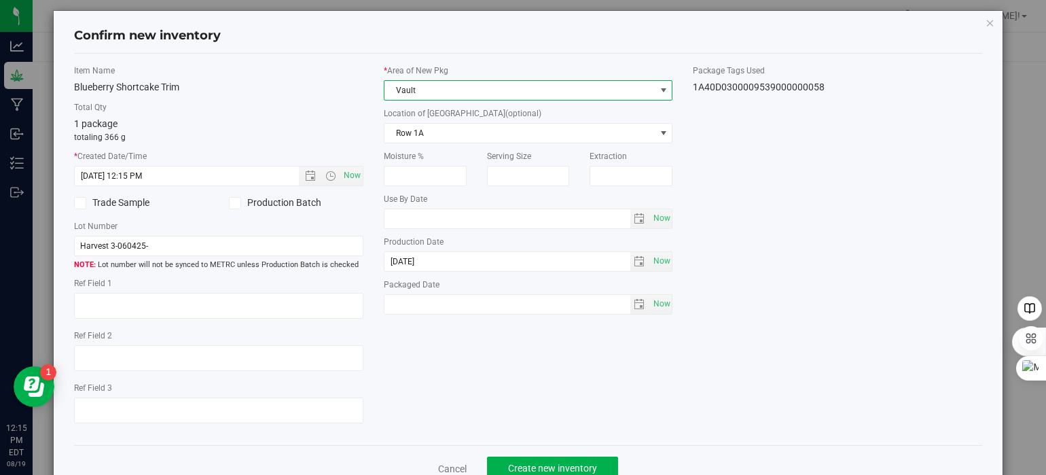
scroll to position [0, 0]
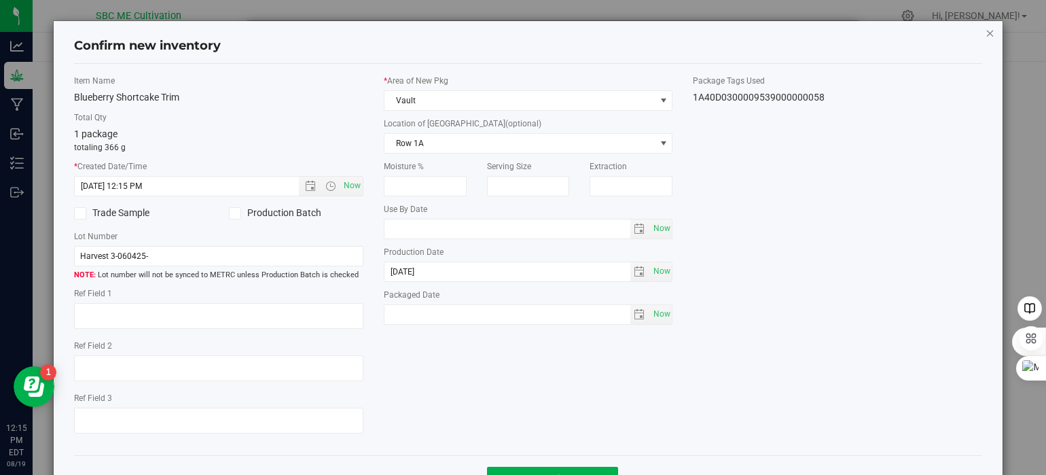
click at [986, 33] on icon "button" at bounding box center [991, 32] width 10 height 16
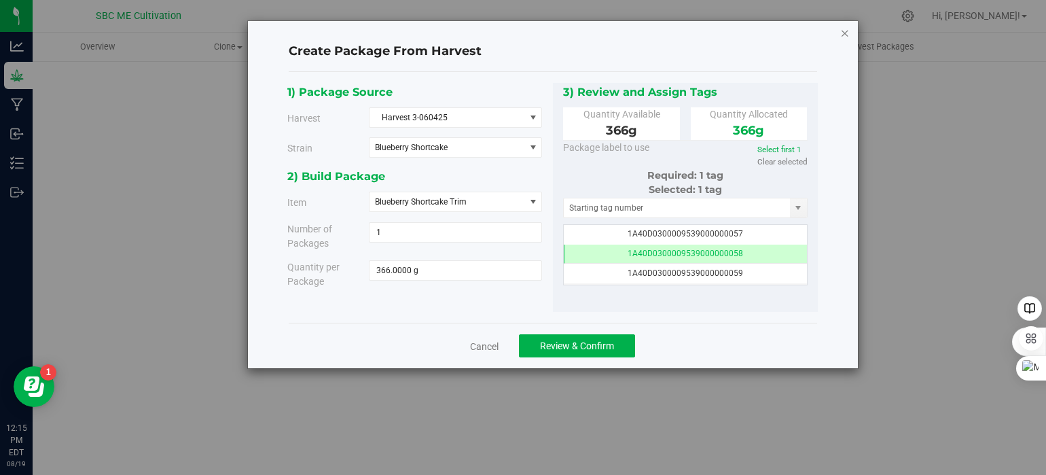
click at [842, 34] on icon "button" at bounding box center [845, 32] width 10 height 16
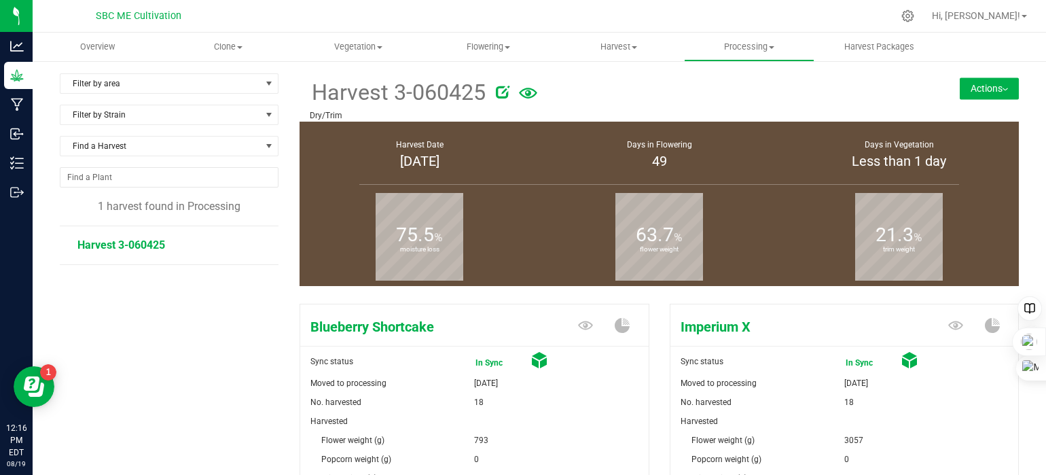
click at [998, 84] on button "Actions" at bounding box center [989, 88] width 59 height 22
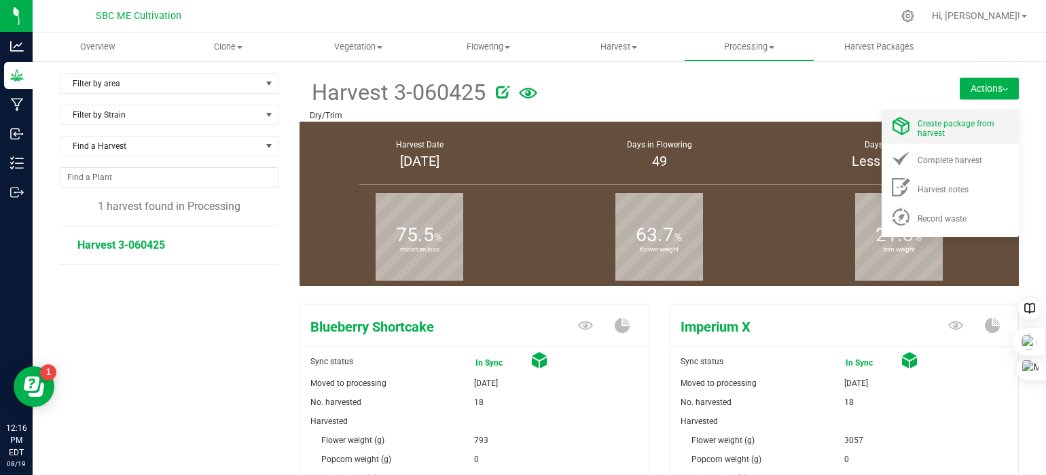
click at [941, 119] on span "Create package from harvest" at bounding box center [956, 128] width 77 height 19
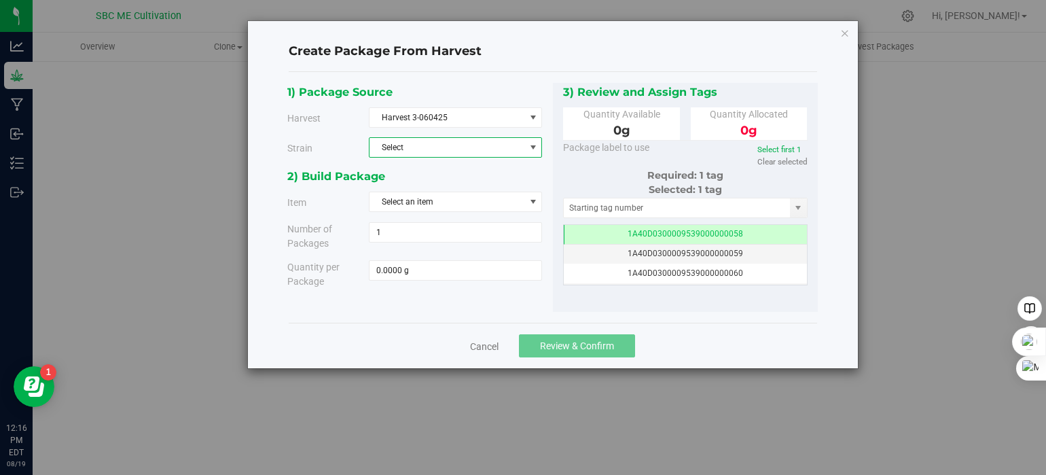
click at [389, 143] on span "Select" at bounding box center [447, 147] width 155 height 19
click at [414, 187] on span "Imperium X" at bounding box center [399, 190] width 43 height 18
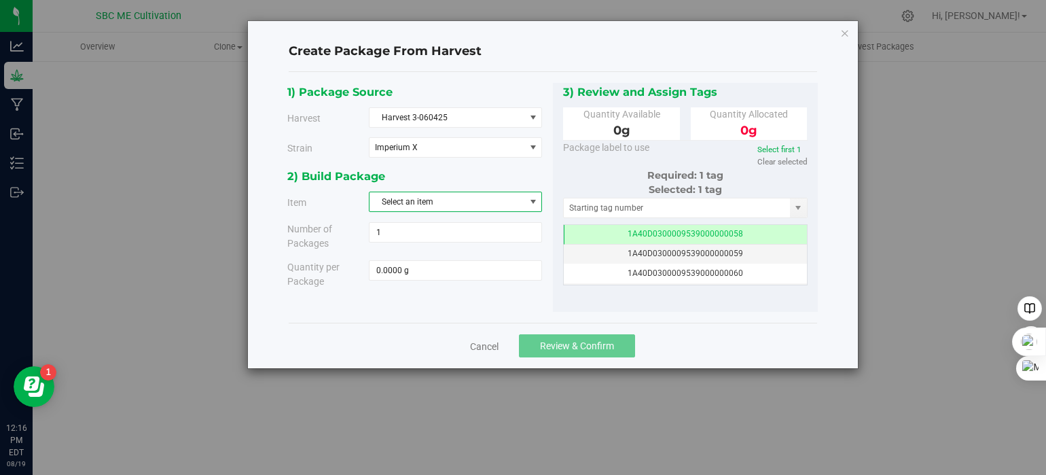
click at [420, 202] on span "Select an item" at bounding box center [447, 201] width 155 height 19
click at [446, 259] on li "Imperium X Flower" at bounding box center [456, 258] width 172 height 20
click at [421, 268] on span at bounding box center [455, 270] width 173 height 20
type input "3057"
type input "3057.0000 g"
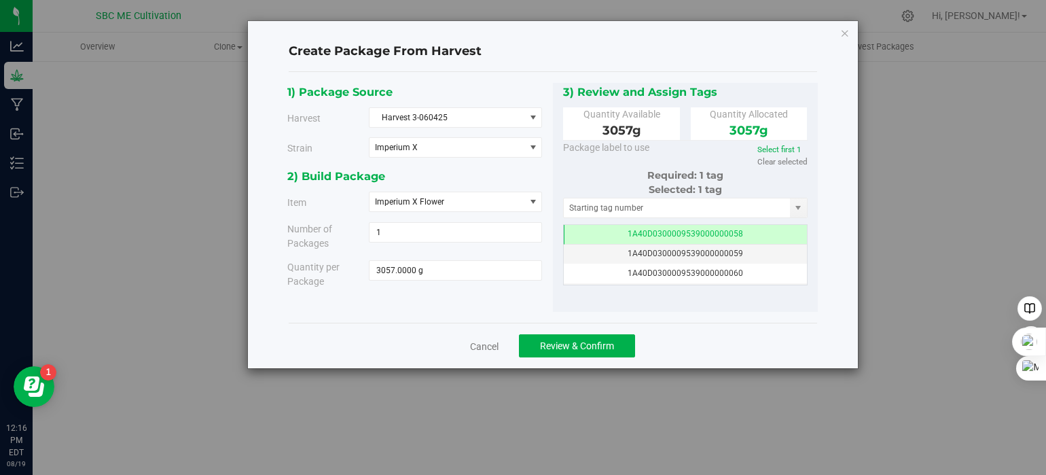
click at [727, 320] on div "1) Package Source Harvest Harvest 3-060425 Select Harvest 3-060425 Strain Imper…" at bounding box center [553, 197] width 528 height 251
click at [843, 34] on icon "button" at bounding box center [845, 32] width 10 height 16
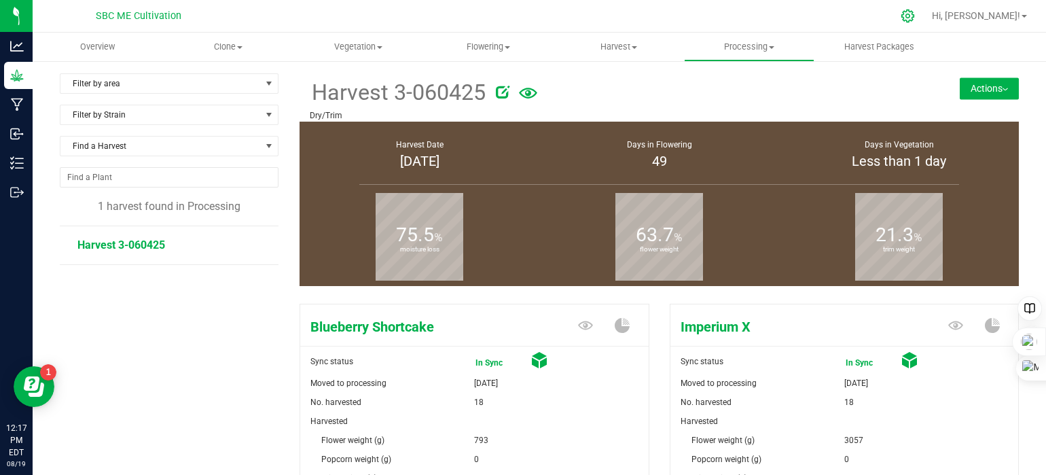
click at [925, 9] on div at bounding box center [908, 15] width 34 height 29
click at [915, 14] on icon at bounding box center [908, 16] width 14 height 14
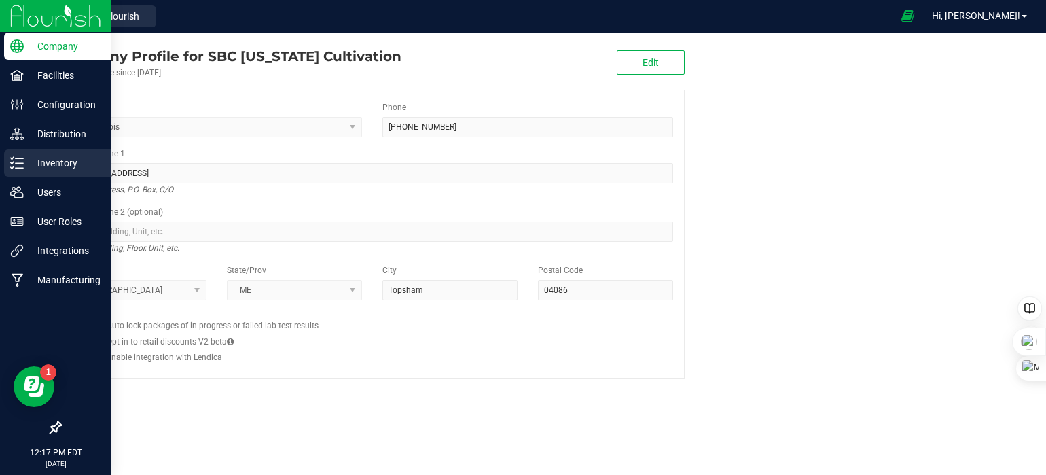
click at [20, 163] on line at bounding box center [19, 163] width 7 height 0
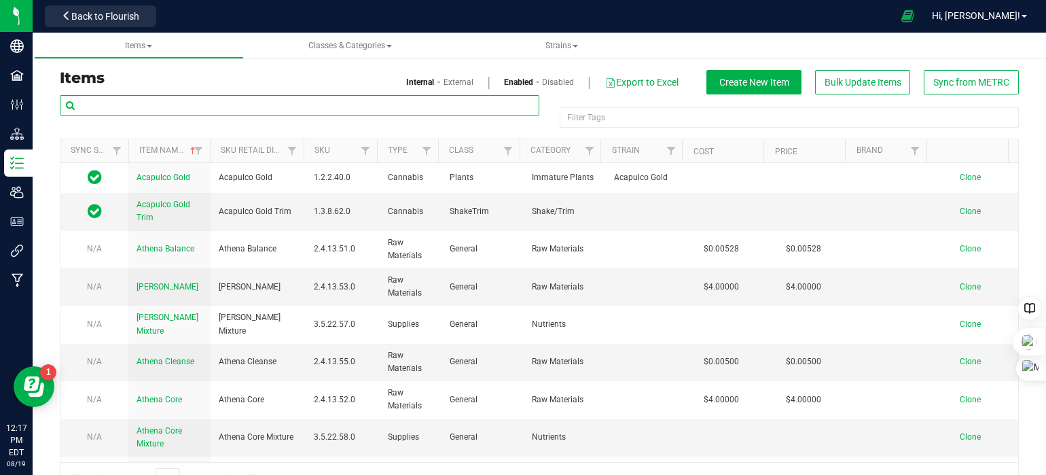
click at [210, 105] on input "text" at bounding box center [300, 105] width 480 height 20
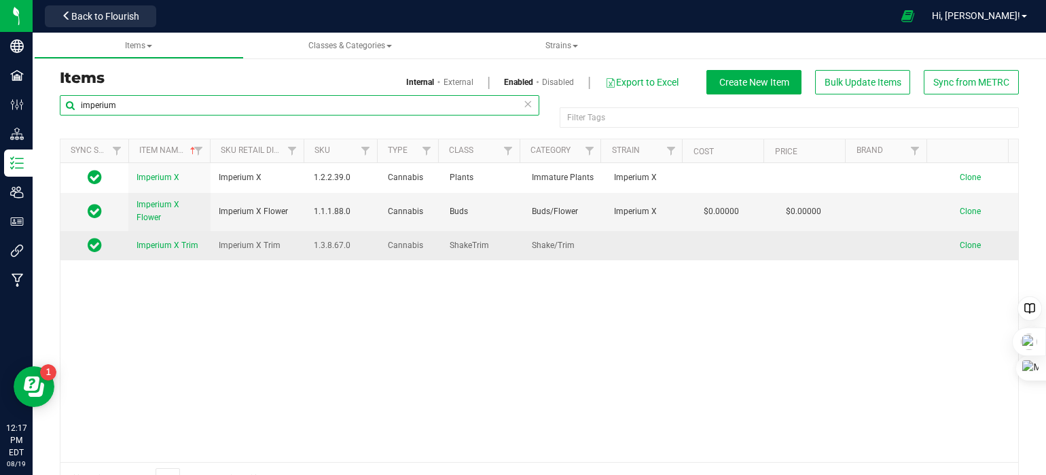
type input "imperium"
click at [163, 242] on span "Imperium X Trim" at bounding box center [168, 245] width 62 height 10
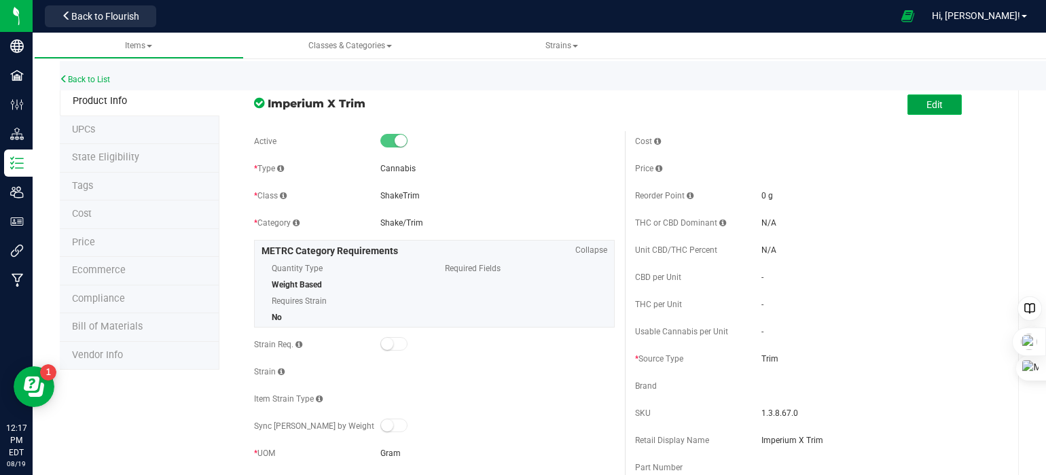
click at [912, 102] on button "Edit" at bounding box center [934, 104] width 54 height 20
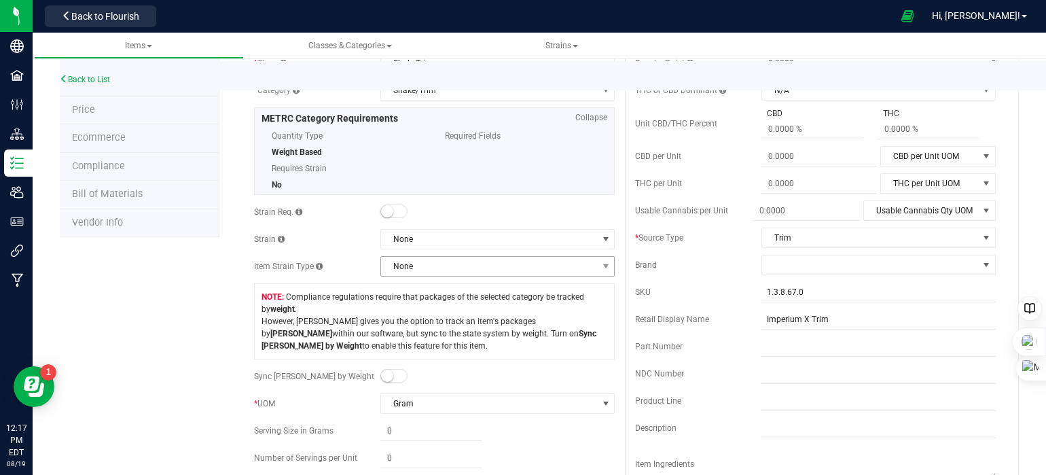
scroll to position [136, 0]
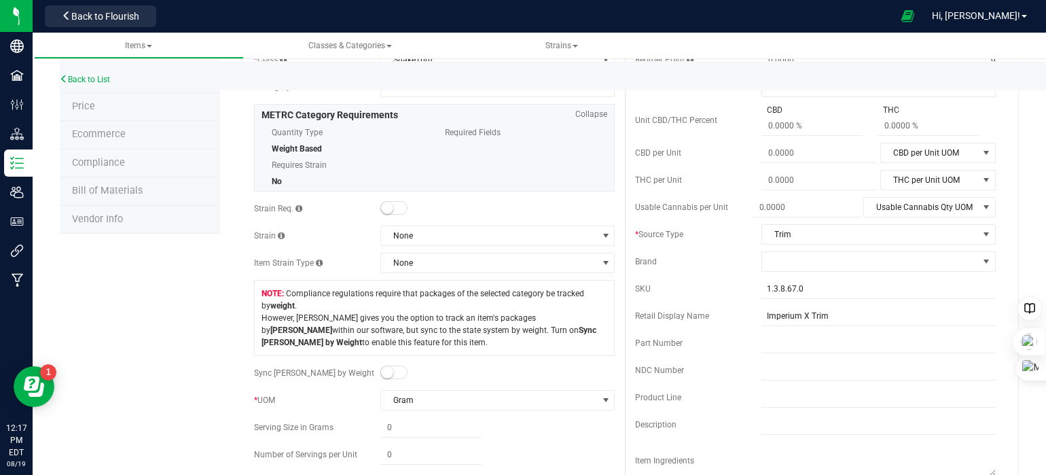
click at [397, 209] on span at bounding box center [393, 208] width 27 height 14
click at [424, 234] on span "None" at bounding box center [489, 235] width 216 height 19
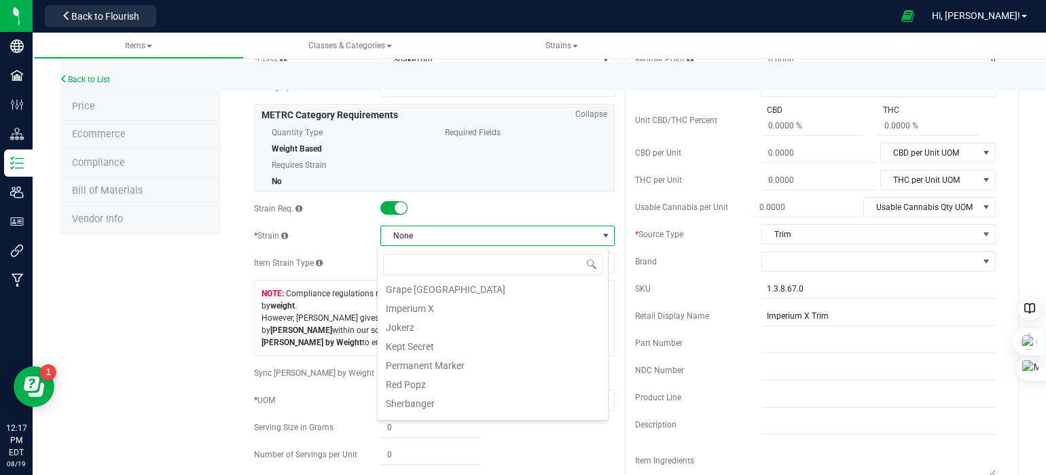
scroll to position [272, 0]
click at [425, 289] on li "Imperium X" at bounding box center [493, 285] width 230 height 19
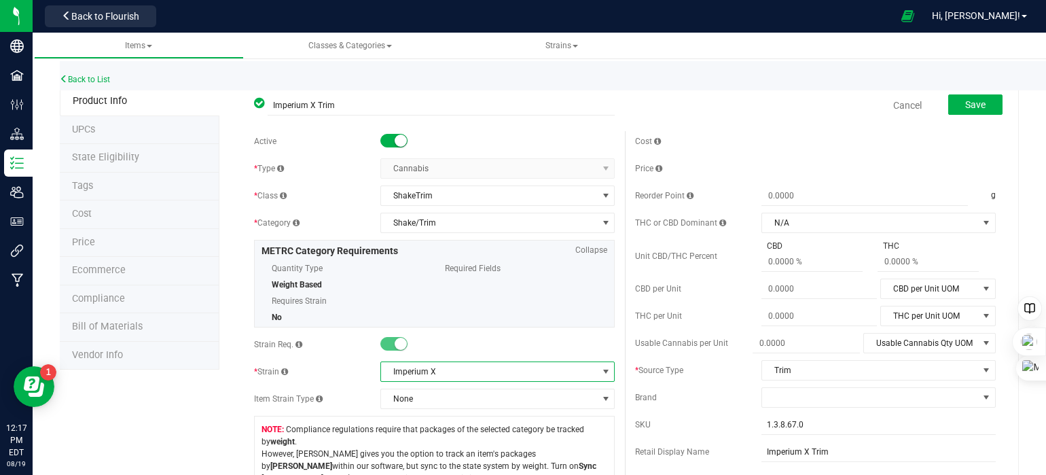
scroll to position [136, 0]
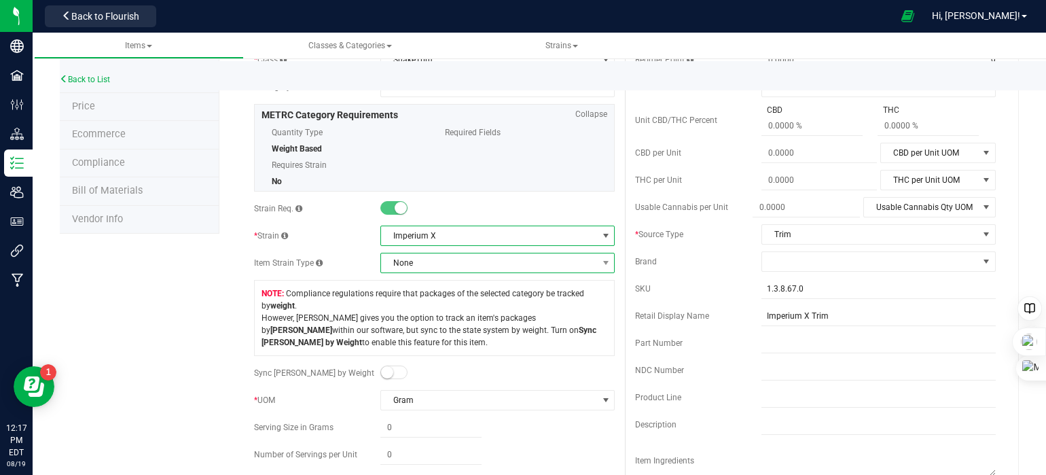
click at [470, 259] on span "None" at bounding box center [489, 262] width 216 height 19
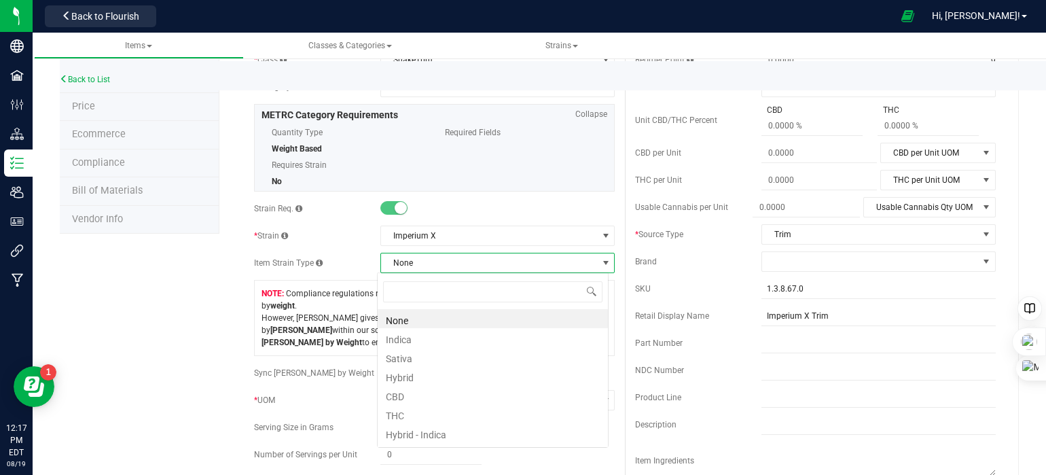
scroll to position [20, 231]
click at [467, 351] on li "Sativa" at bounding box center [493, 356] width 230 height 19
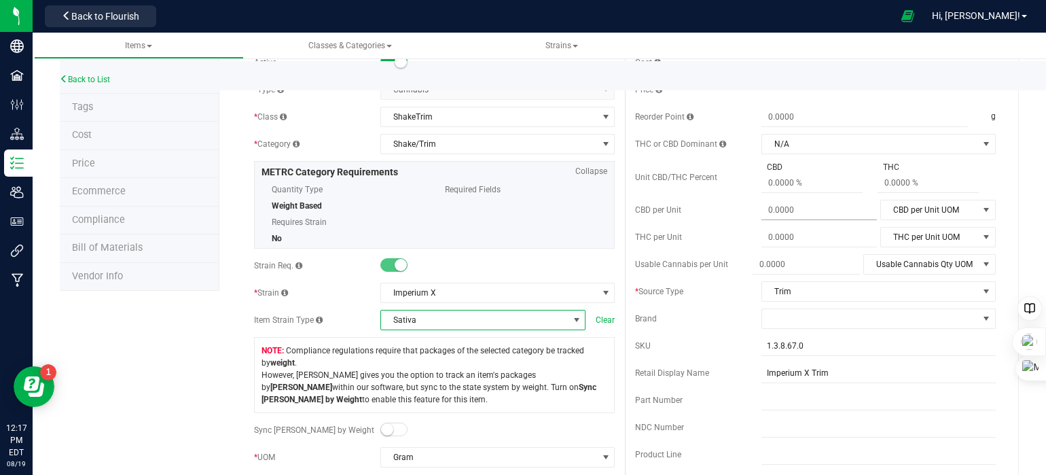
scroll to position [0, 0]
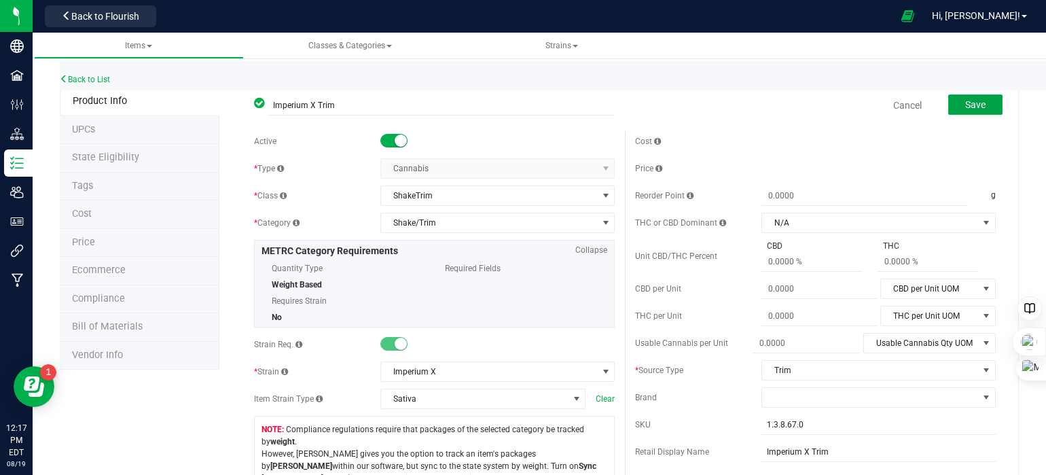
click at [965, 105] on span "Save" at bounding box center [975, 104] width 20 height 11
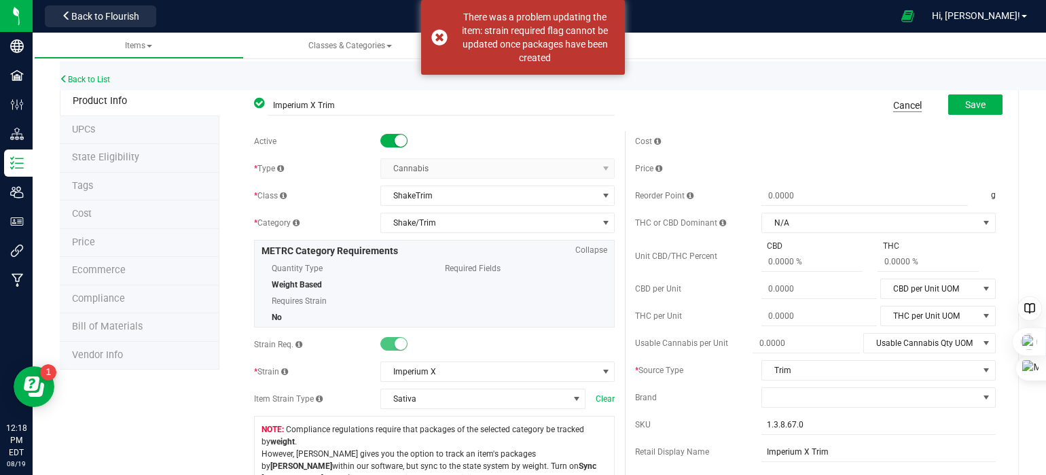
click at [904, 106] on link "Cancel" at bounding box center [907, 105] width 29 height 14
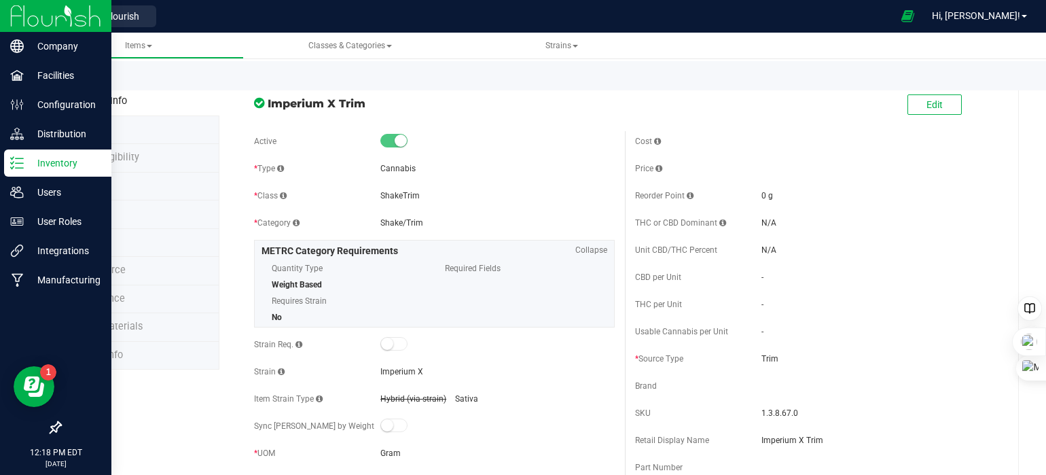
click at [31, 163] on p "Inventory" at bounding box center [65, 163] width 82 height 16
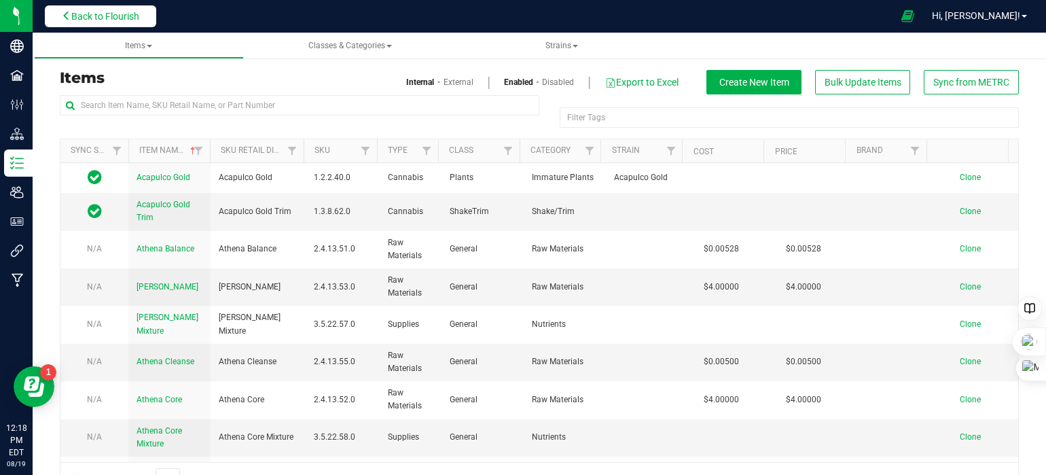
click at [137, 11] on span "Back to Flourish" at bounding box center [105, 16] width 68 height 11
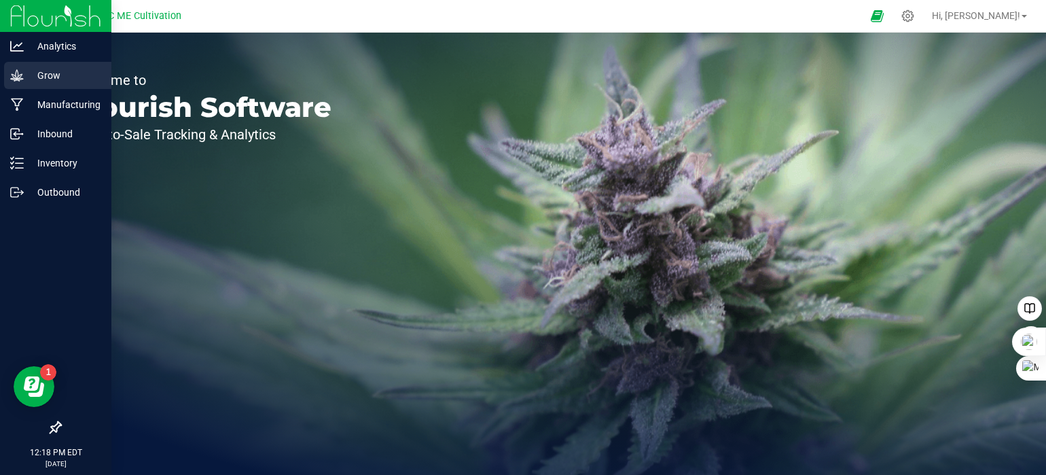
click at [18, 75] on icon at bounding box center [16, 75] width 13 height 12
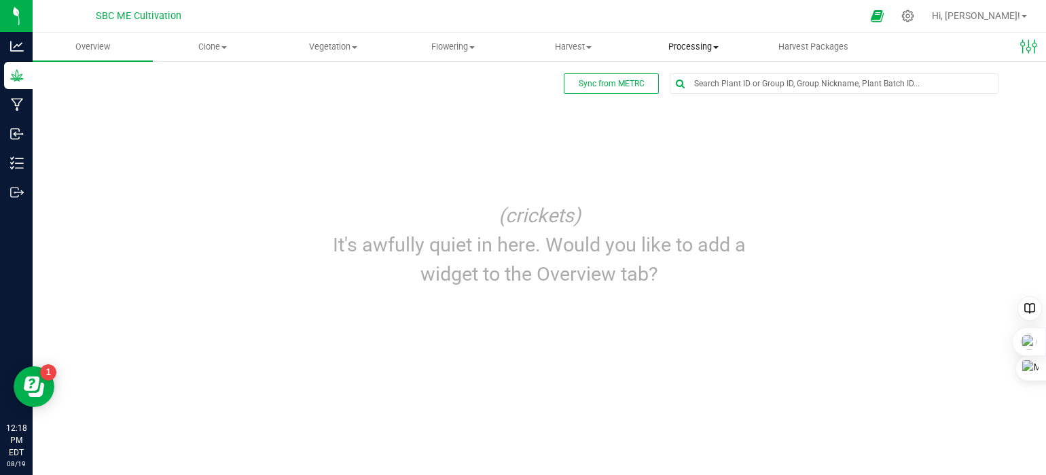
click at [685, 46] on span "Processing" at bounding box center [693, 47] width 119 height 12
click at [702, 98] on span "Processing harvests" at bounding box center [697, 98] width 126 height 12
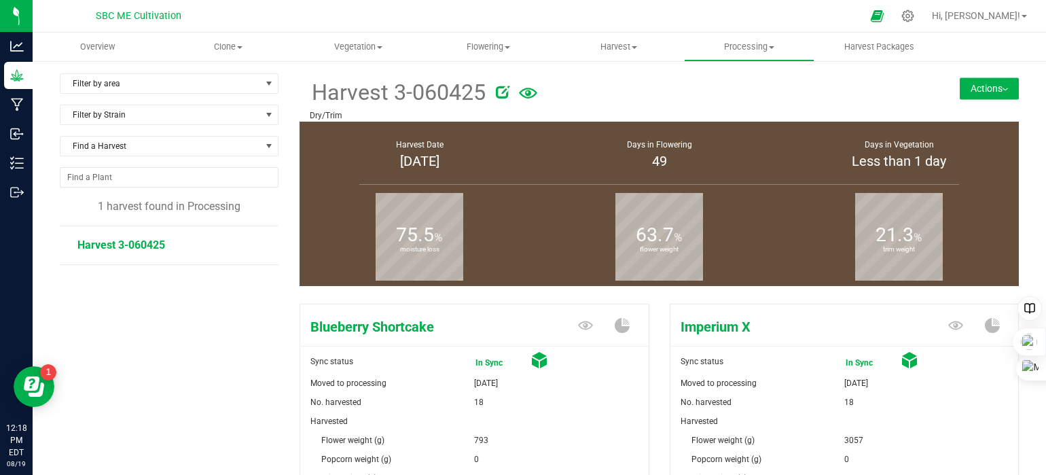
click at [979, 89] on button "Actions" at bounding box center [989, 88] width 59 height 22
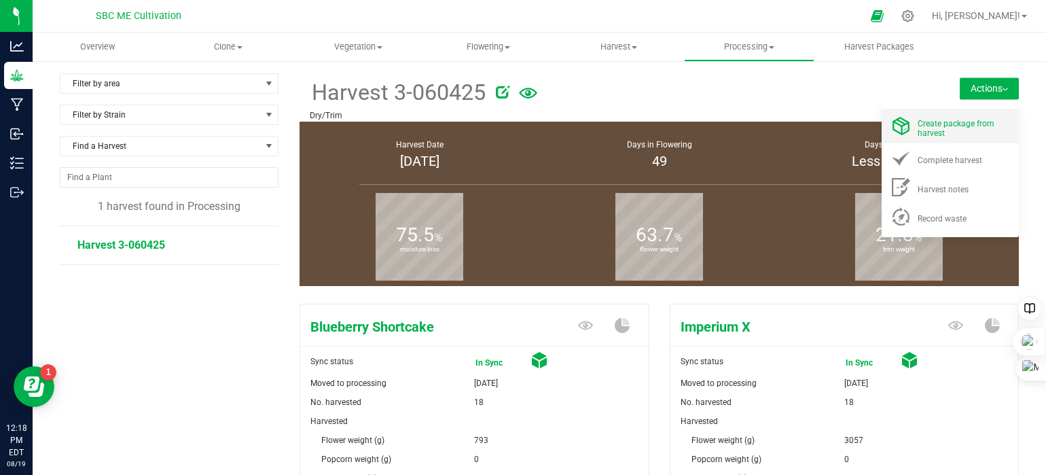
click at [968, 116] on div "Create package from harvest" at bounding box center [964, 126] width 92 height 24
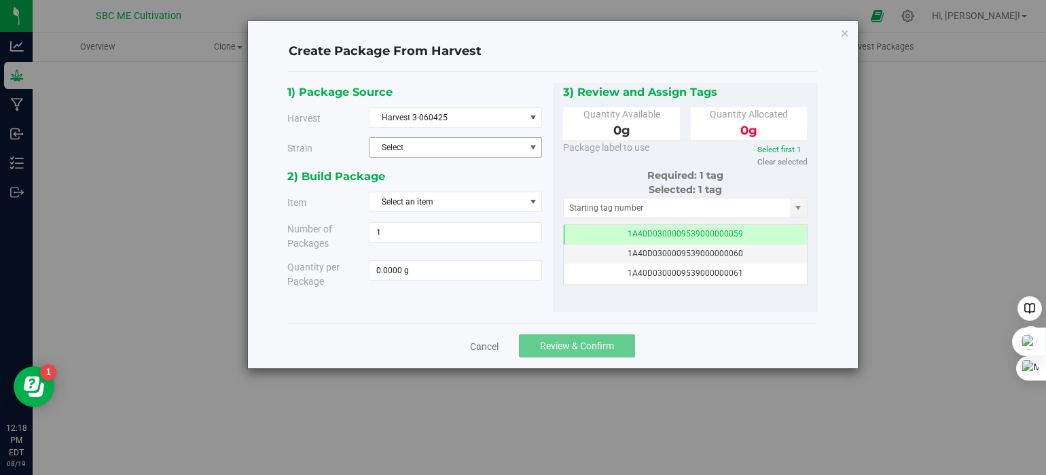
click at [467, 143] on span "Select" at bounding box center [447, 147] width 155 height 19
click at [448, 184] on li "Imperium X" at bounding box center [456, 190] width 172 height 20
click at [446, 199] on span "Select an item" at bounding box center [447, 201] width 155 height 19
click at [397, 304] on div "1) Package Source Harvest Harvest 3-060425 Select Harvest 3-060425 Strain Imper…" at bounding box center [552, 198] width 530 height 230
click at [842, 31] on icon "button" at bounding box center [845, 32] width 10 height 16
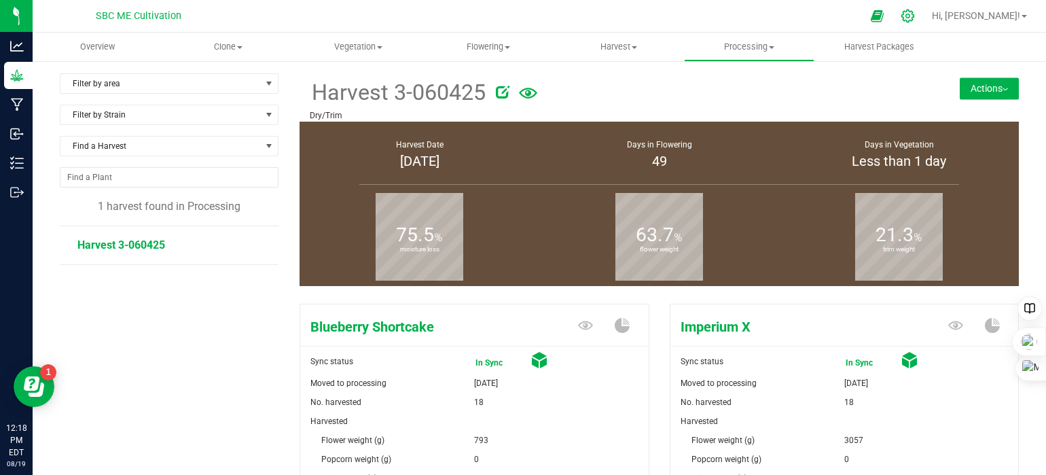
click at [914, 18] on icon at bounding box center [907, 16] width 13 height 13
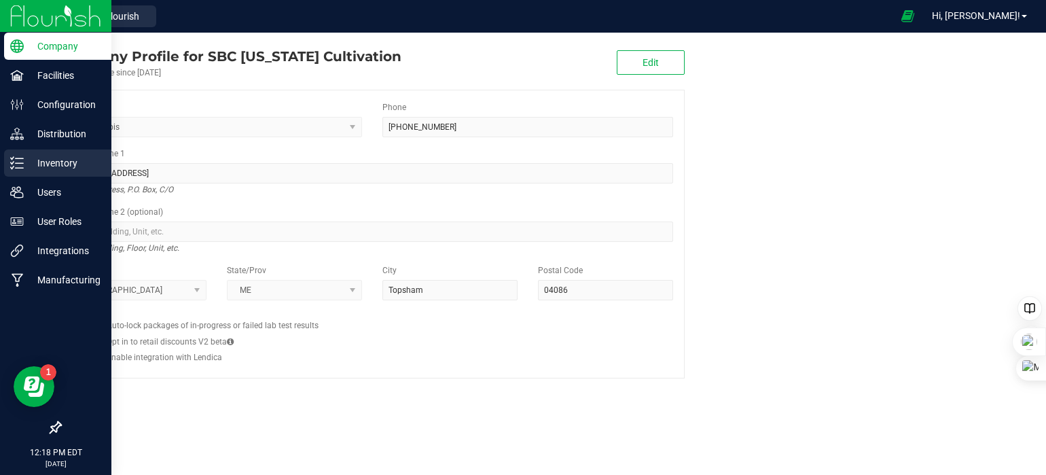
click at [19, 156] on icon at bounding box center [17, 163] width 14 height 14
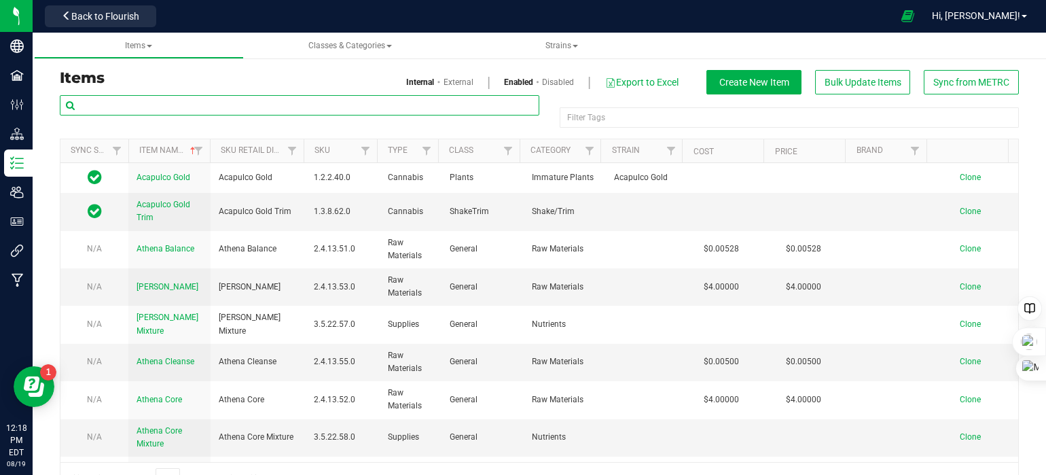
click at [148, 111] on input "text" at bounding box center [300, 105] width 480 height 20
type input "imperium x"
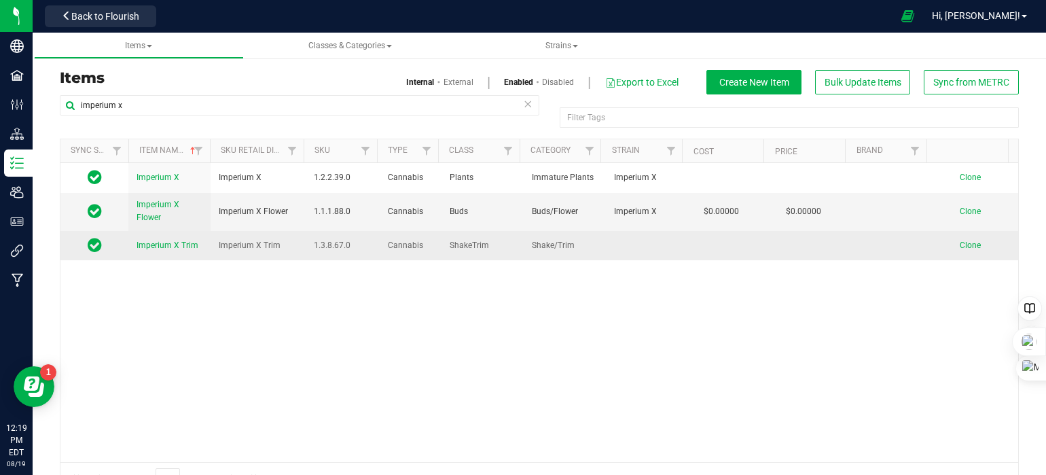
click at [960, 241] on span "Clone" at bounding box center [970, 245] width 21 height 10
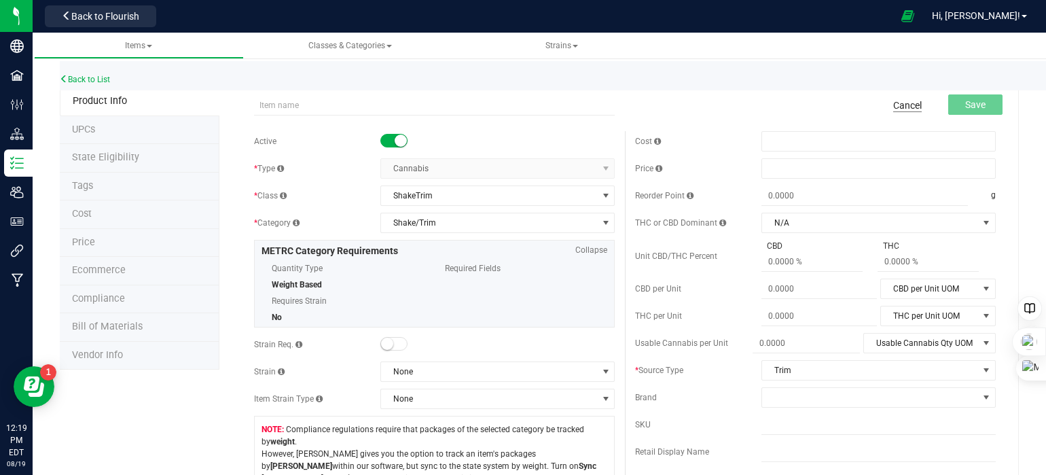
click at [899, 104] on link "Cancel" at bounding box center [907, 105] width 29 height 14
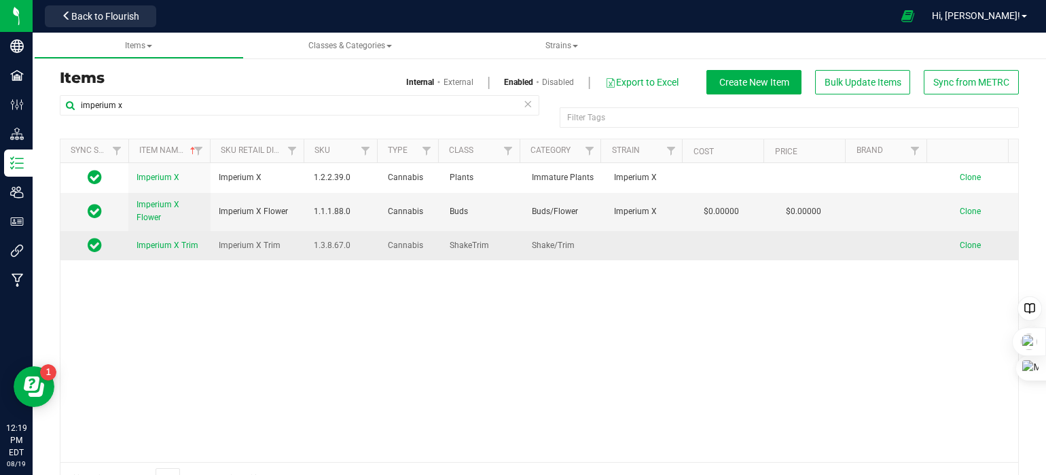
click at [184, 245] on span "Imperium X Trim" at bounding box center [168, 245] width 62 height 10
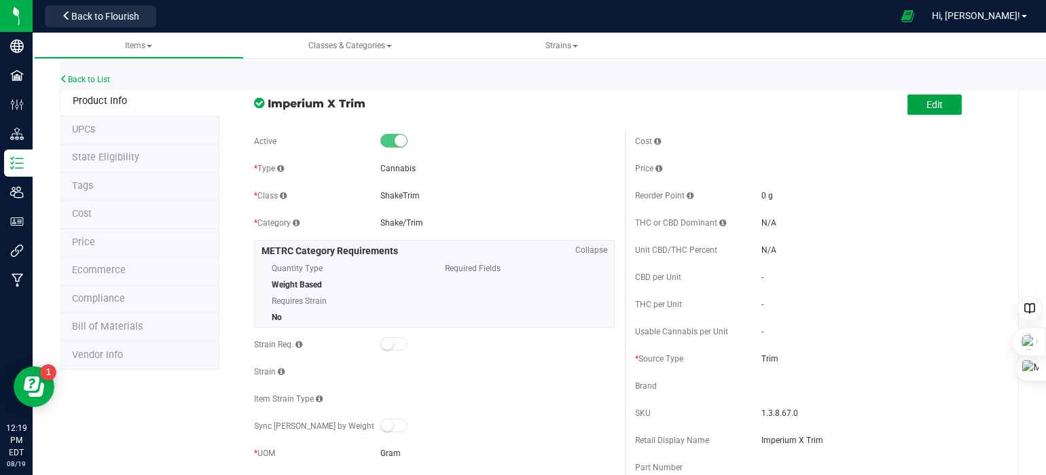
click at [935, 108] on button "Edit" at bounding box center [934, 104] width 54 height 20
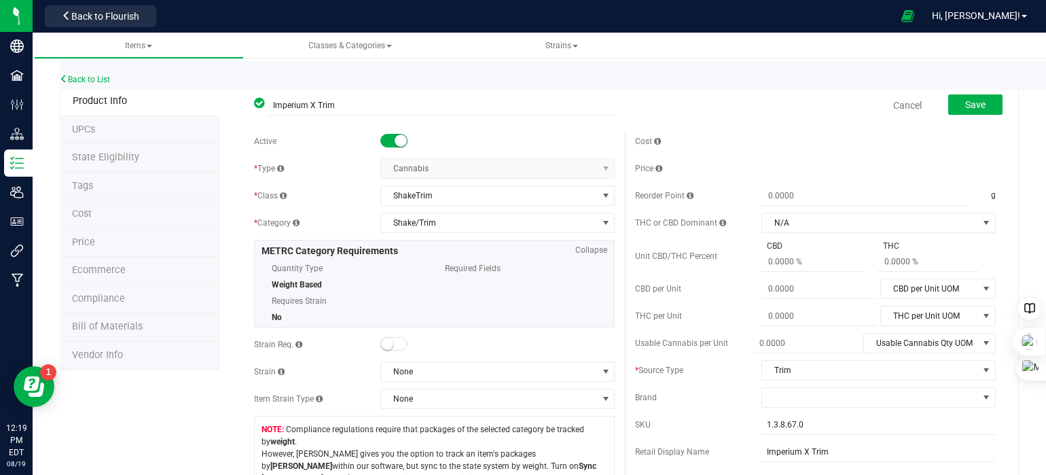
click at [383, 143] on span at bounding box center [393, 141] width 27 height 14
click at [975, 103] on span "Save" at bounding box center [975, 104] width 20 height 11
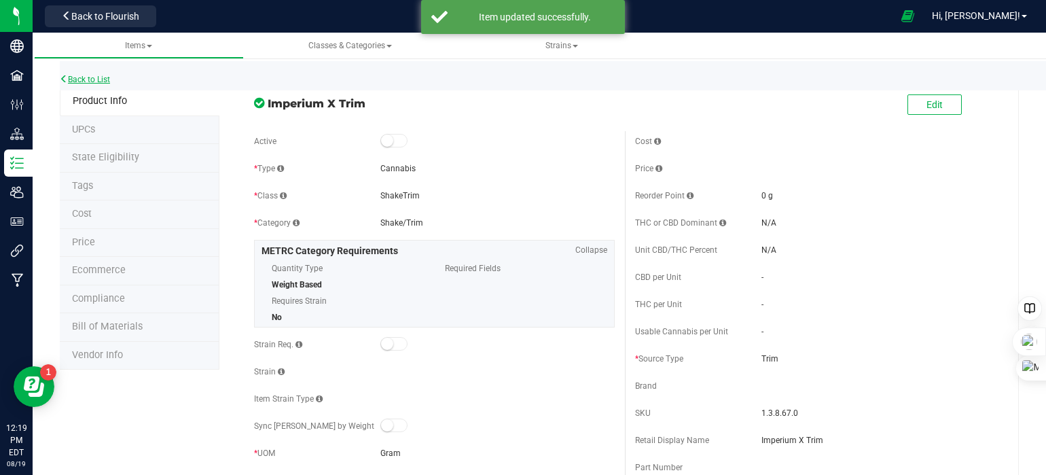
click at [98, 75] on link "Back to List" at bounding box center [85, 80] width 50 height 10
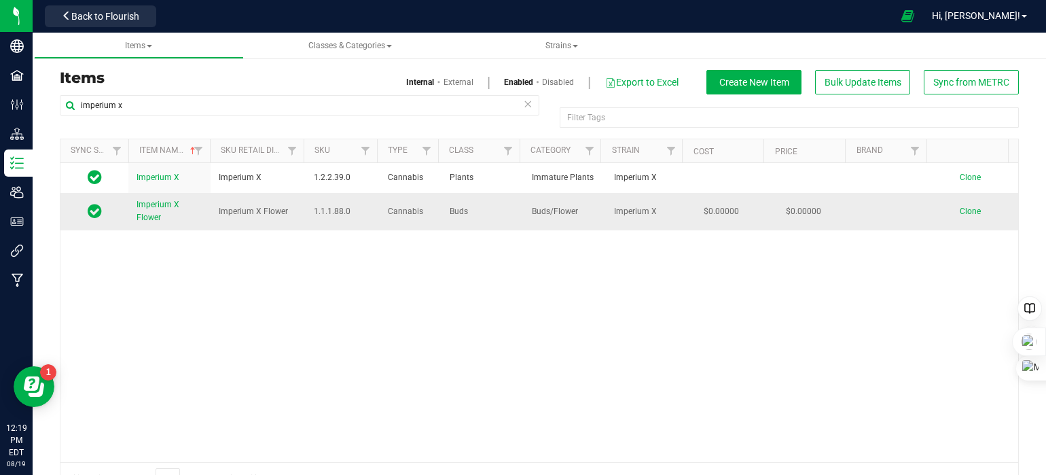
click at [960, 207] on span "Clone" at bounding box center [970, 211] width 21 height 10
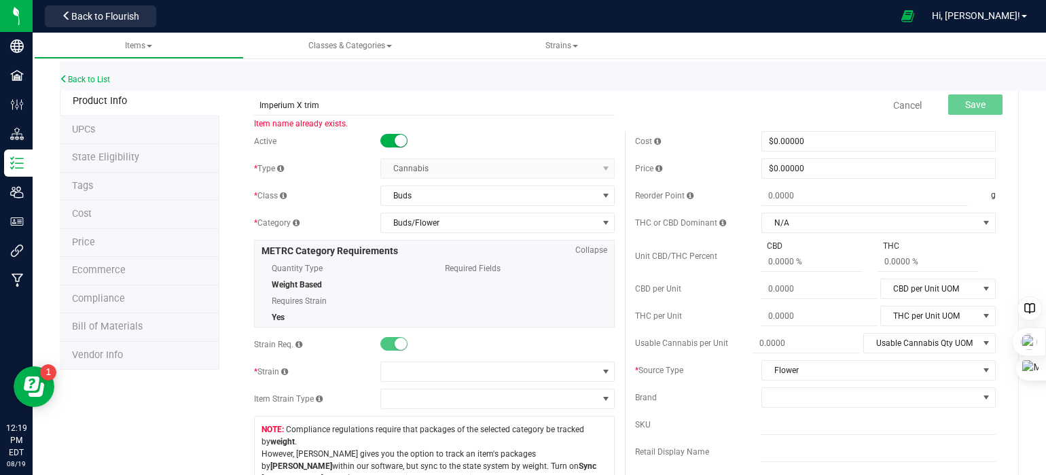
drag, startPoint x: 583, startPoint y: 137, endPoint x: 575, endPoint y: 133, distance: 9.1
click at [580, 135] on div at bounding box center [497, 141] width 234 height 14
click at [326, 101] on input "Imperium X trim" at bounding box center [434, 105] width 361 height 20
click at [298, 147] on div "Active" at bounding box center [434, 141] width 361 height 20
click at [317, 103] on input "Imperium X trim" at bounding box center [434, 105] width 361 height 20
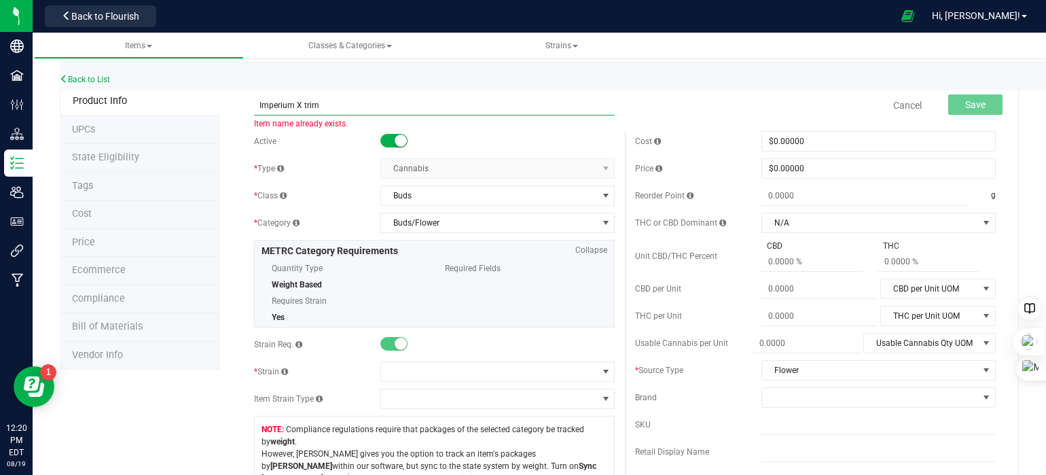
click at [301, 105] on input "Imperium X trim" at bounding box center [434, 105] width 361 height 20
click at [319, 108] on input "Imperium X trim" at bounding box center [434, 105] width 361 height 20
click at [353, 105] on input "Imperium X trims" at bounding box center [434, 105] width 361 height 20
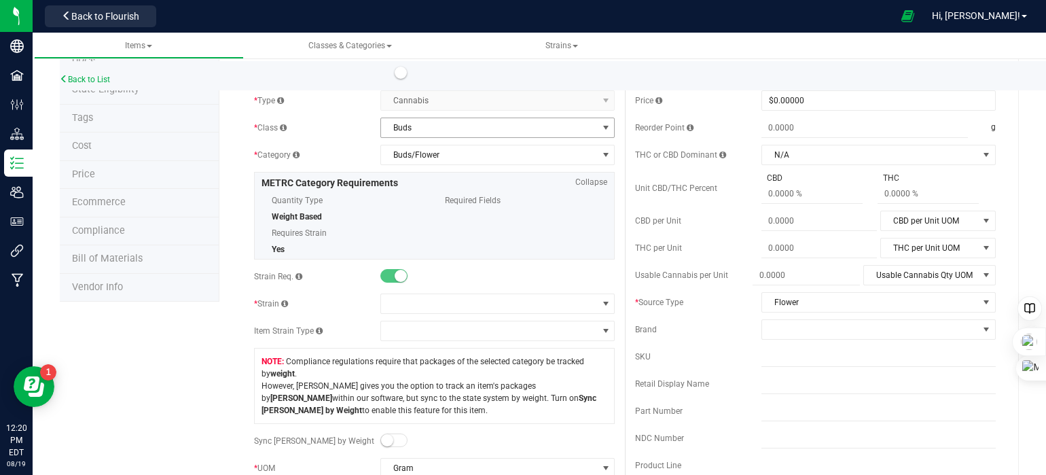
scroll to position [136, 0]
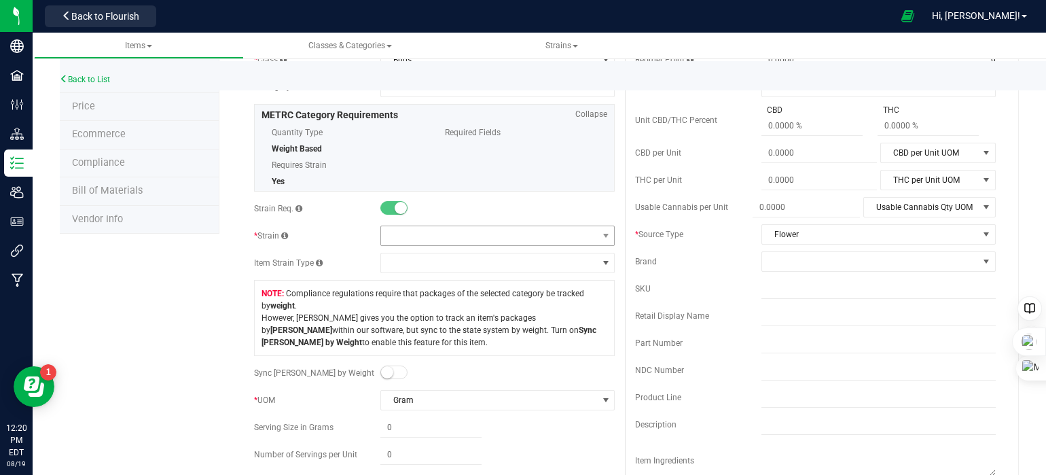
type input "Imperium X trims"
click at [506, 233] on span at bounding box center [489, 235] width 216 height 19
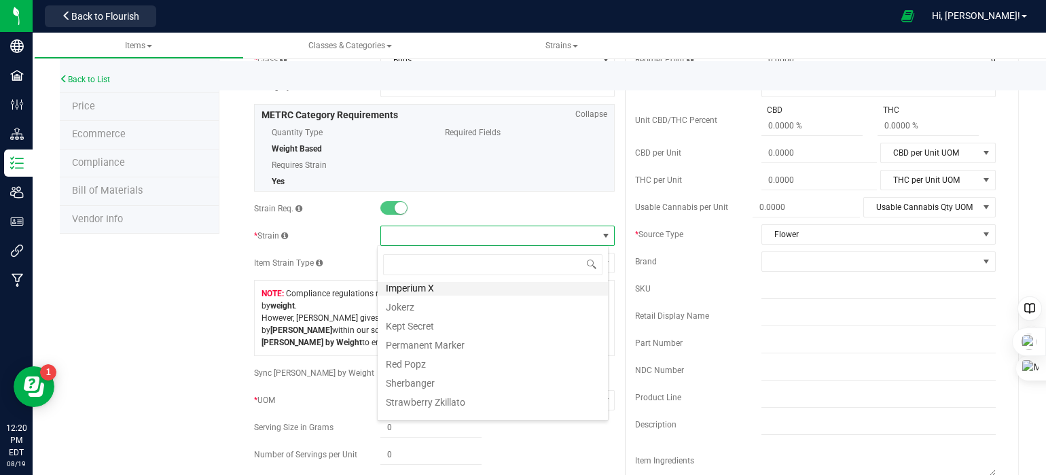
scroll to position [185, 0]
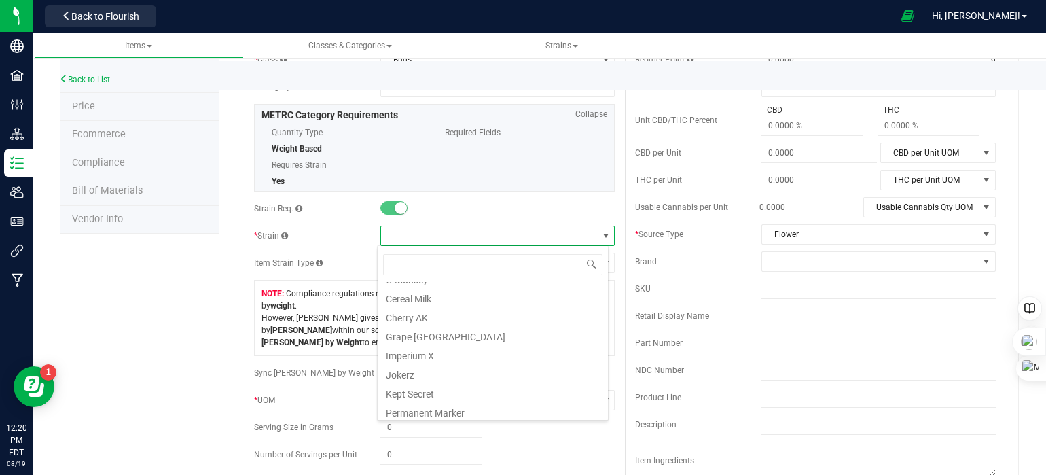
click at [463, 353] on li "Imperium X" at bounding box center [493, 353] width 230 height 19
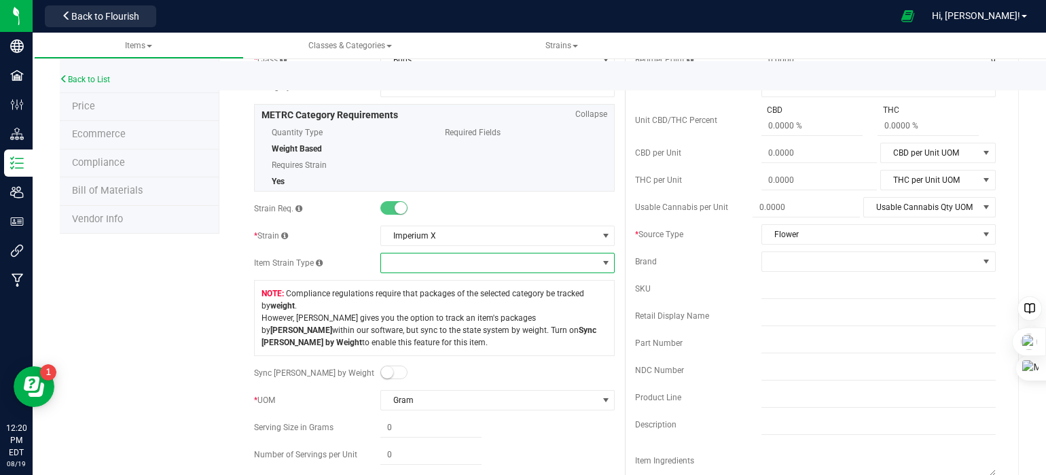
click at [426, 266] on span at bounding box center [489, 262] width 216 height 19
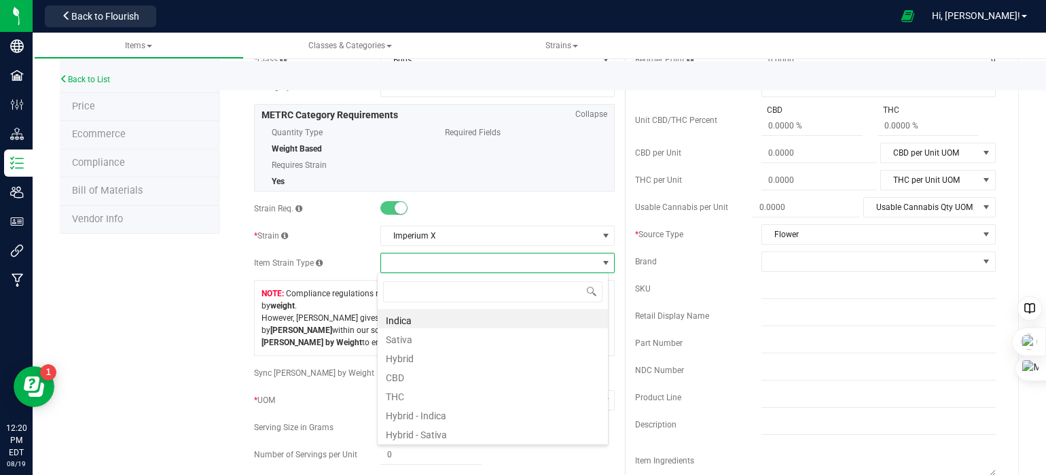
scroll to position [20, 231]
click at [420, 334] on li "Sativa" at bounding box center [493, 337] width 230 height 19
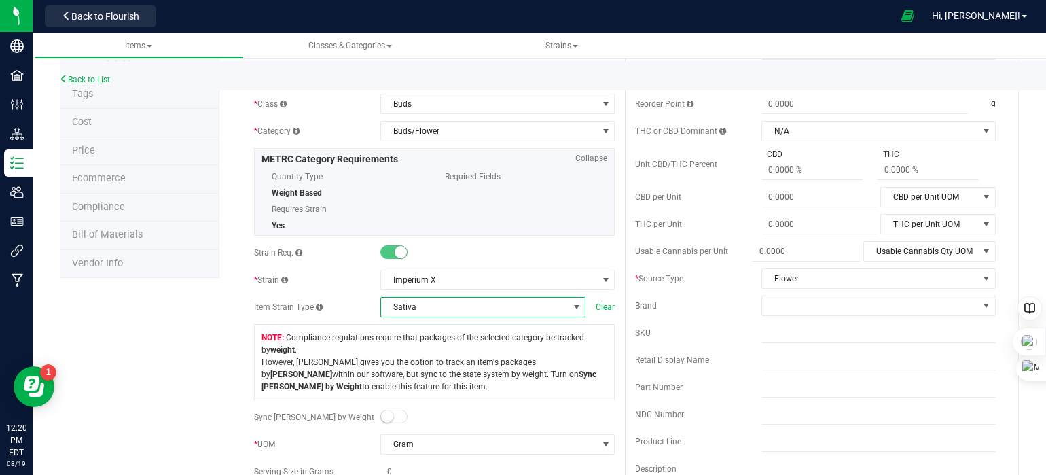
scroll to position [68, 0]
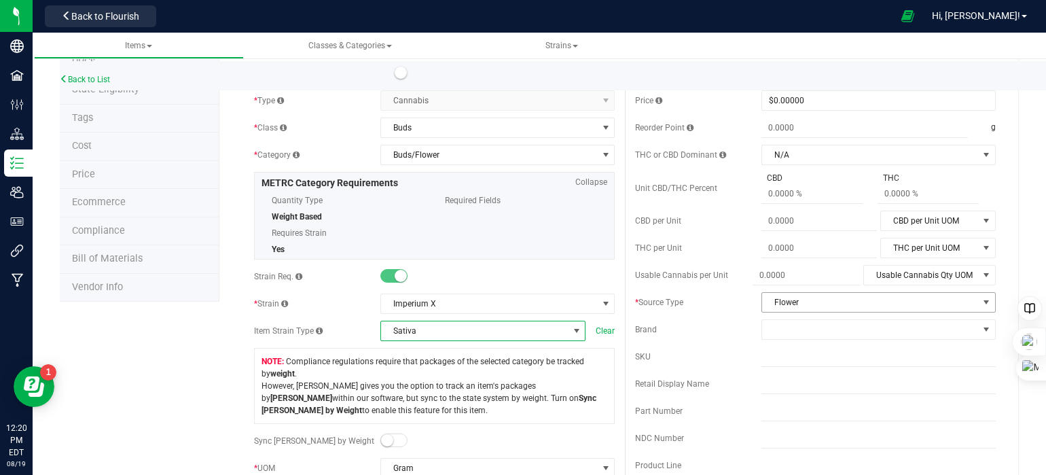
click at [825, 300] on span "Flower" at bounding box center [870, 302] width 216 height 19
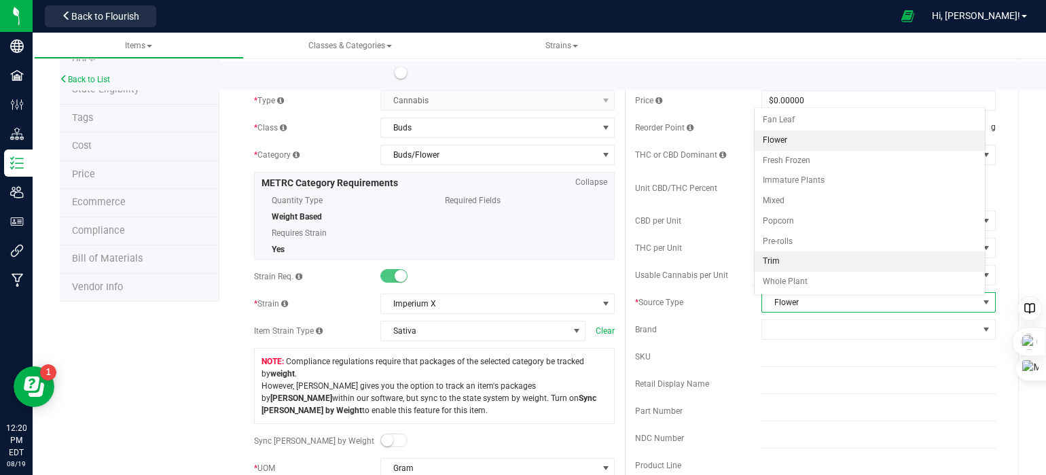
click at [791, 257] on li "Trim" at bounding box center [870, 261] width 230 height 20
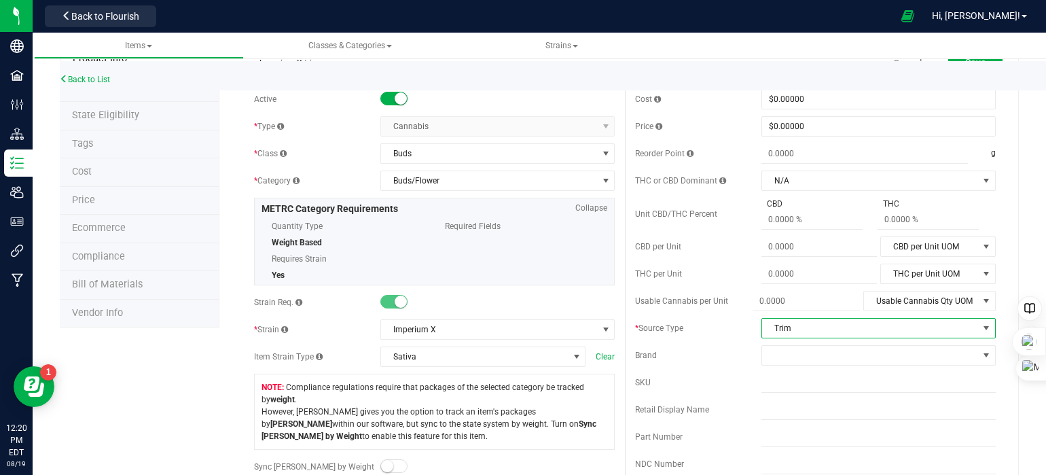
scroll to position [0, 0]
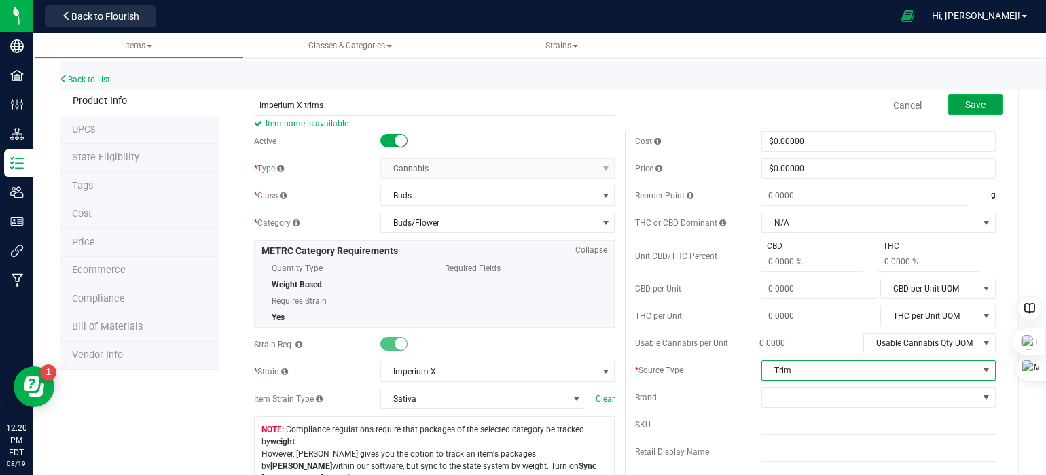
click at [967, 108] on span "Save" at bounding box center [975, 104] width 20 height 11
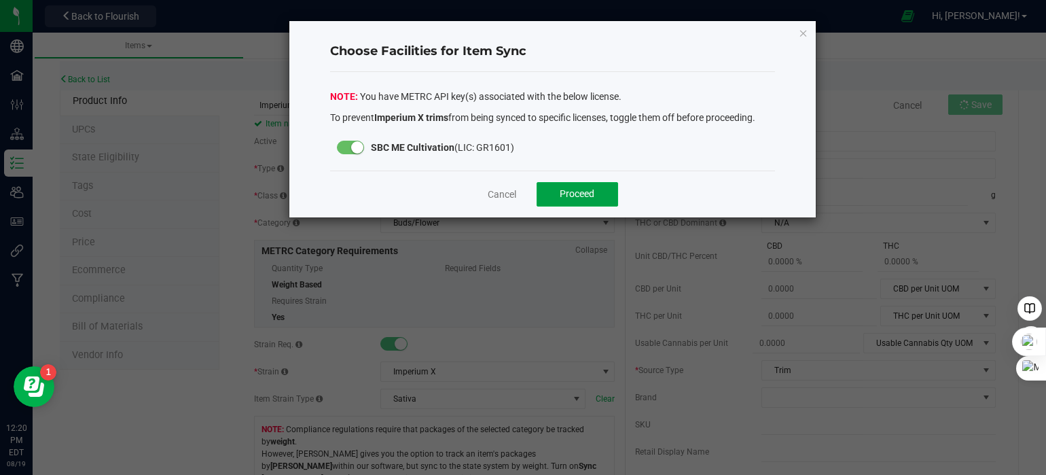
click at [607, 193] on button "Proceed" at bounding box center [578, 194] width 82 height 24
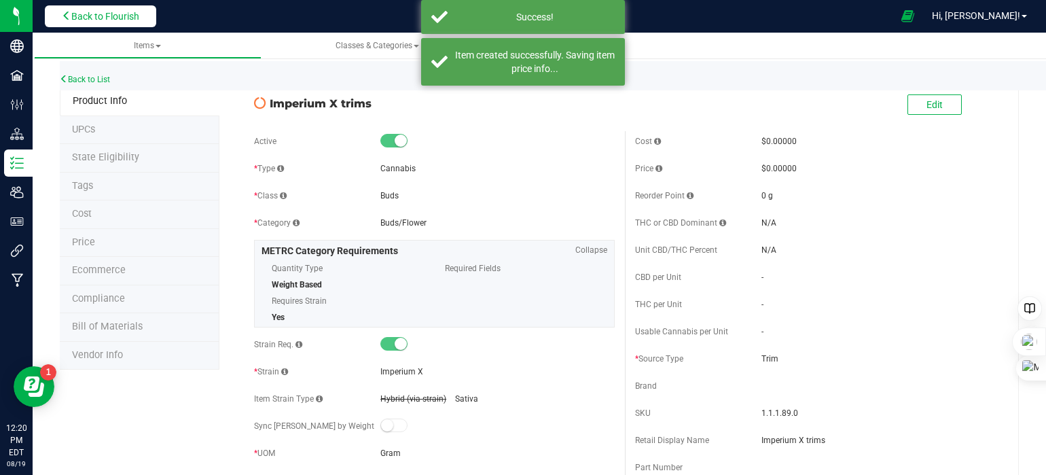
click at [111, 17] on span "Back to Flourish" at bounding box center [105, 16] width 68 height 11
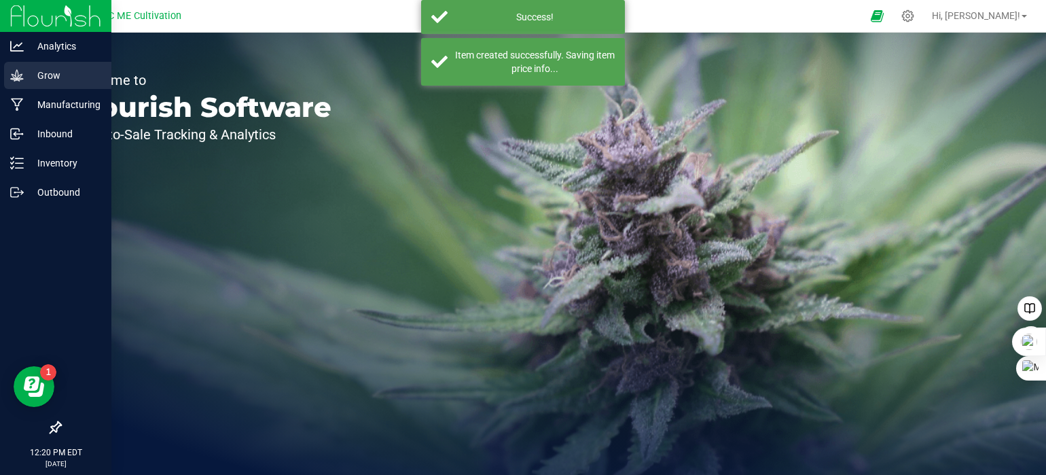
click at [20, 80] on icon at bounding box center [17, 76] width 14 height 14
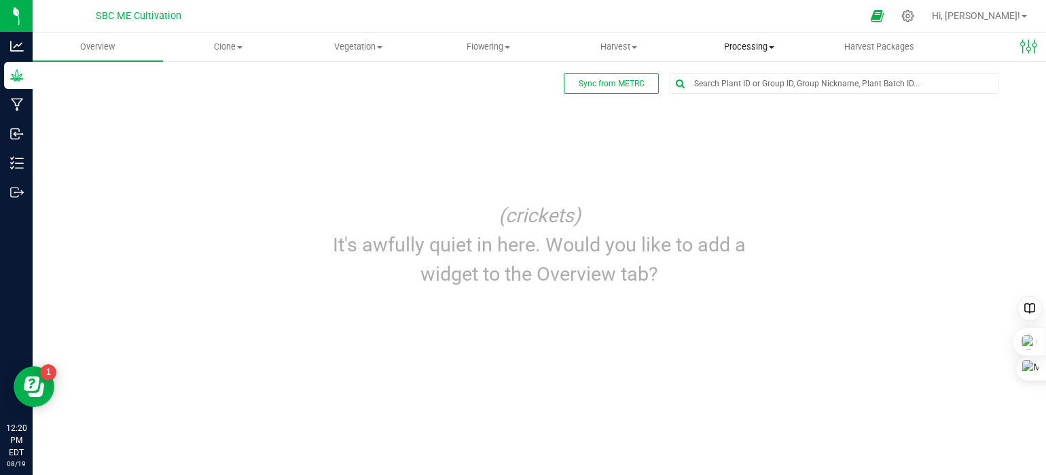
click at [769, 46] on span "Processing" at bounding box center [749, 47] width 129 height 12
click at [751, 93] on span "Processing harvests" at bounding box center [747, 98] width 126 height 12
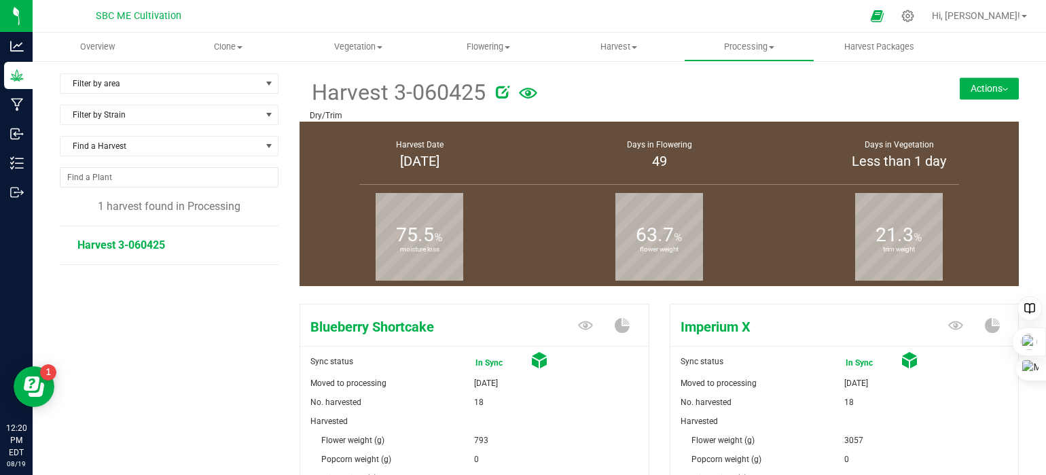
click at [984, 88] on button "Actions" at bounding box center [989, 88] width 59 height 22
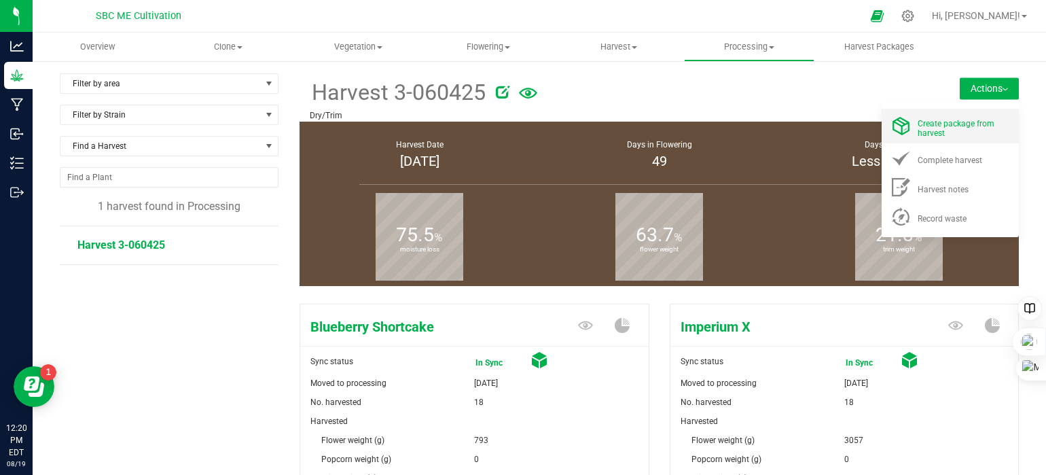
click at [967, 127] on span "Create package from harvest" at bounding box center [956, 128] width 77 height 19
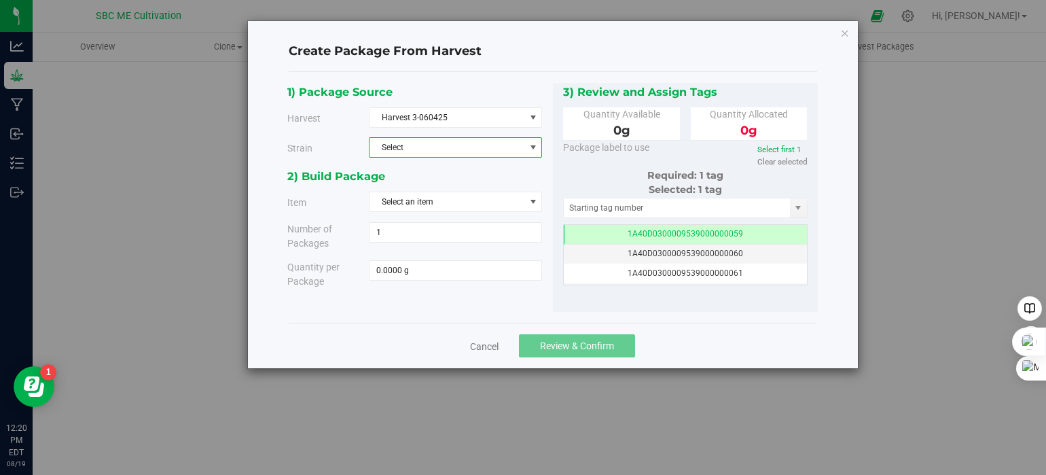
click at [474, 146] on span "Select" at bounding box center [447, 147] width 155 height 19
click at [461, 187] on li "Imperium X" at bounding box center [456, 190] width 172 height 20
click at [450, 203] on span "Select an item" at bounding box center [447, 201] width 155 height 19
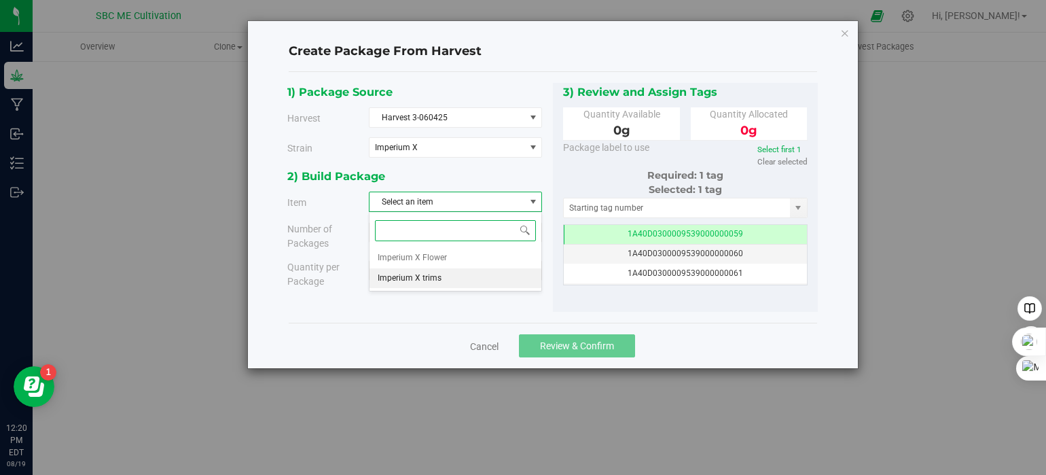
click at [431, 278] on span "Imperium X trims" at bounding box center [410, 279] width 64 height 18
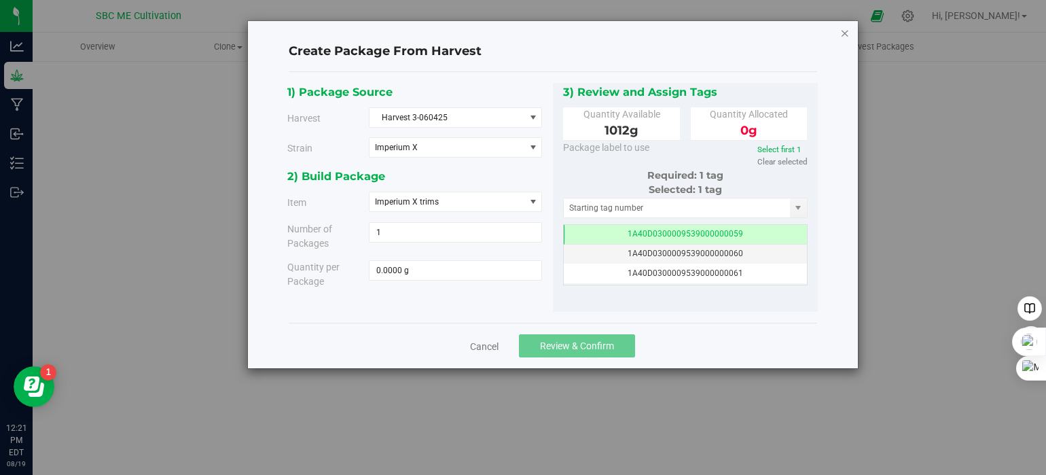
click at [847, 35] on icon "button" at bounding box center [845, 32] width 10 height 16
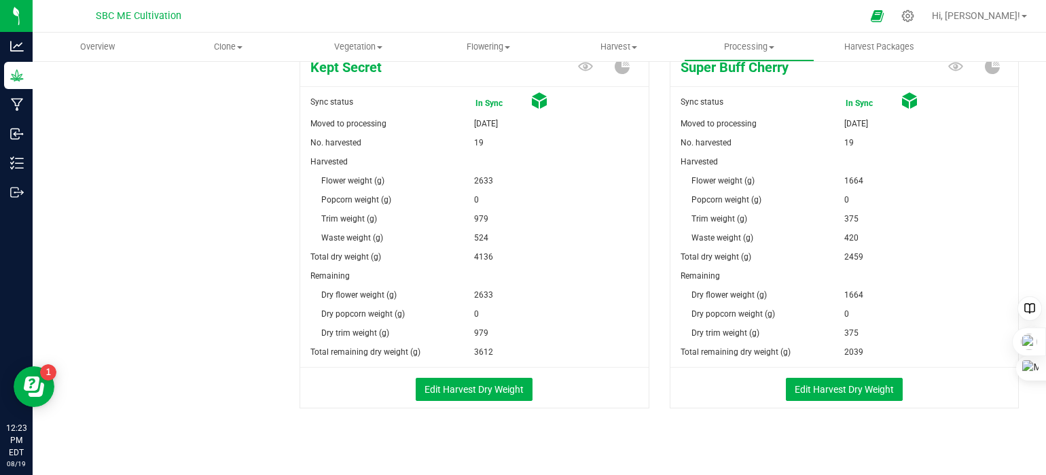
scroll to position [641, 0]
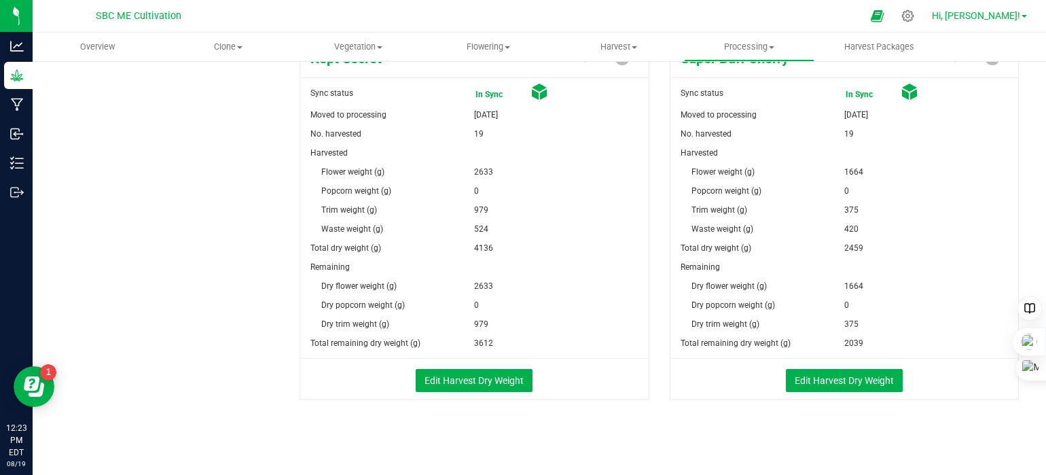
click at [1022, 12] on link "Hi, [PERSON_NAME]!" at bounding box center [980, 16] width 106 height 14
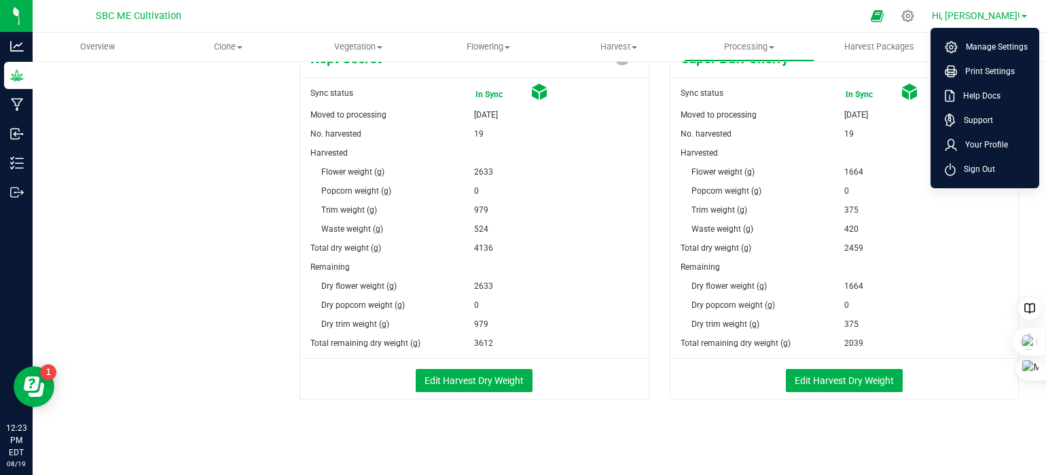
click at [1023, 12] on link "Hi, [PERSON_NAME]!" at bounding box center [980, 16] width 106 height 14
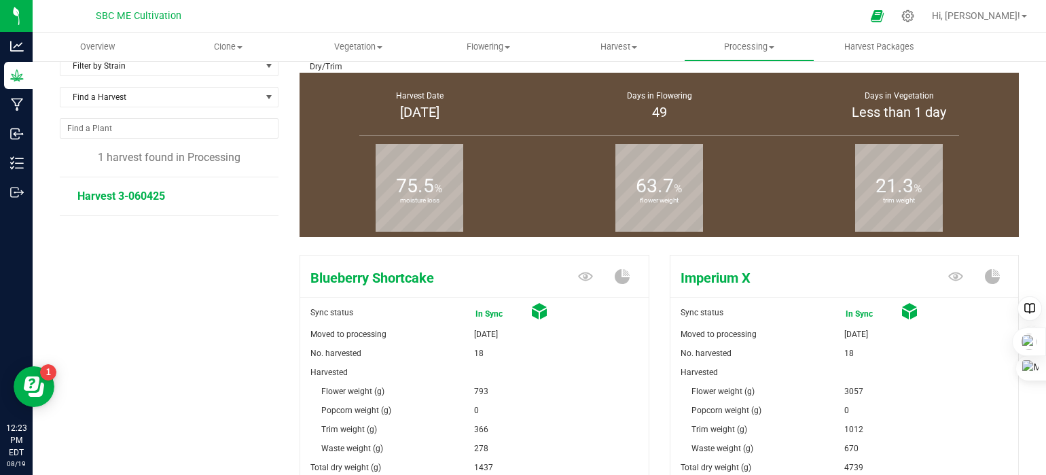
scroll to position [0, 0]
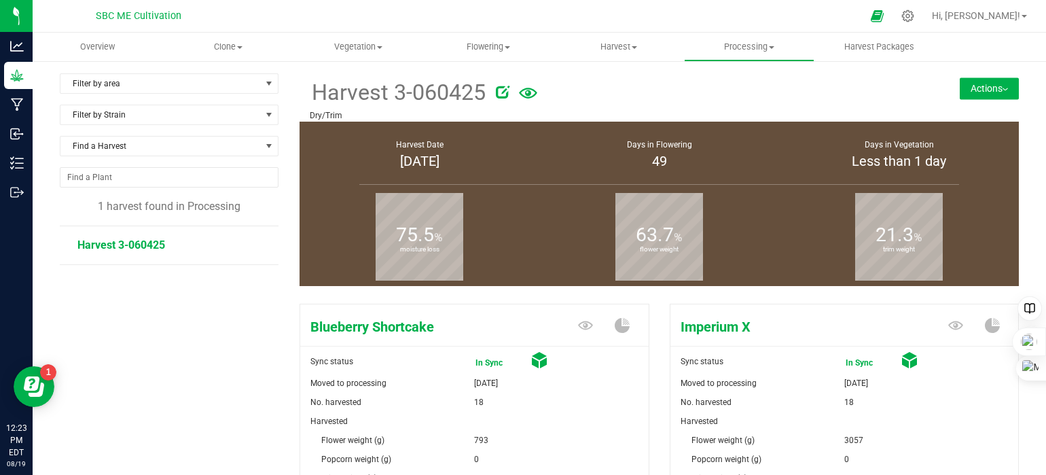
click at [997, 84] on button "Actions" at bounding box center [989, 88] width 59 height 22
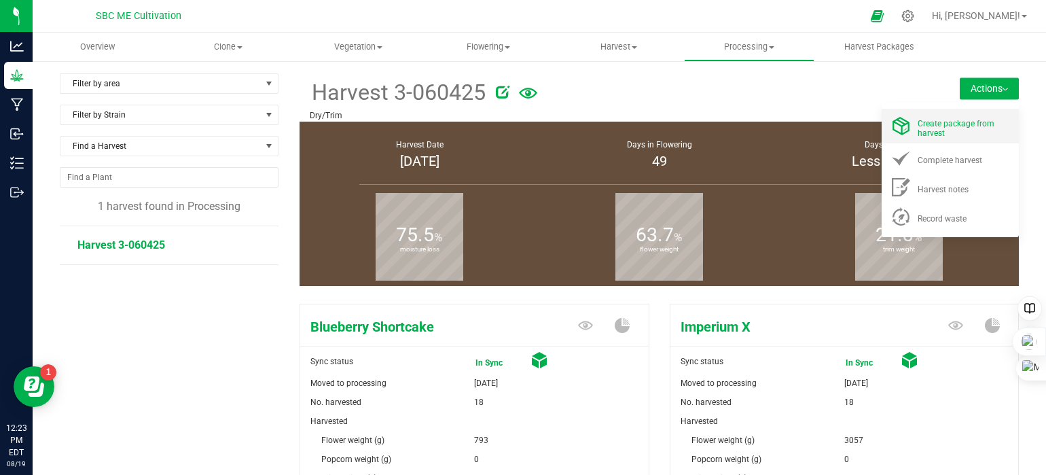
click at [971, 126] on span "Create package from harvest" at bounding box center [956, 128] width 77 height 19
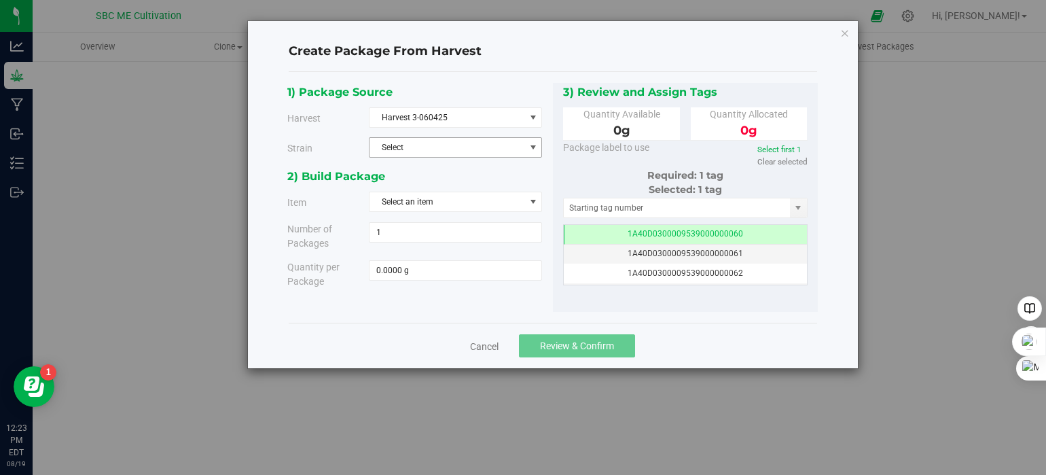
click at [443, 149] on span "Select" at bounding box center [447, 147] width 155 height 19
click at [427, 208] on li "Kept Secret" at bounding box center [456, 210] width 172 height 20
click at [427, 200] on span "Select an item" at bounding box center [447, 201] width 155 height 19
click at [488, 176] on div "2) Build Package" at bounding box center [414, 176] width 255 height 18
click at [843, 32] on icon "button" at bounding box center [845, 32] width 10 height 16
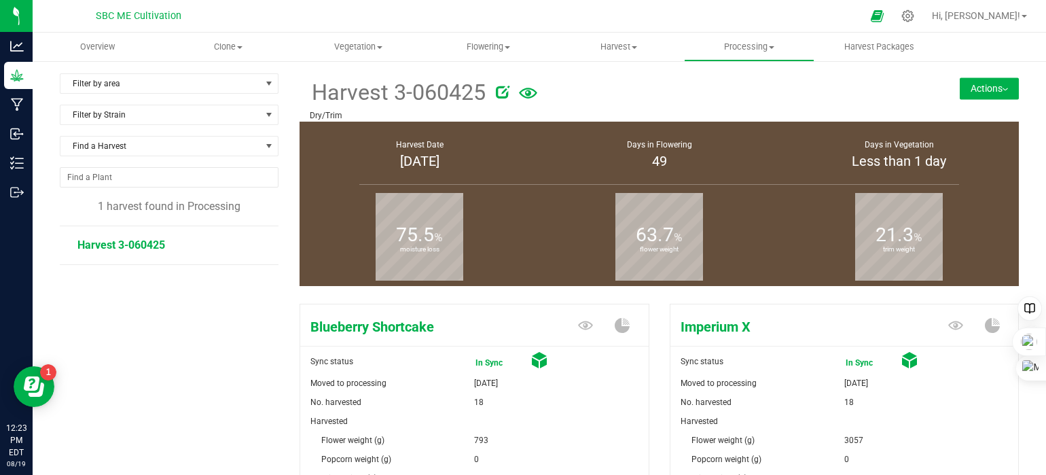
click at [995, 85] on button "Actions" at bounding box center [989, 88] width 59 height 22
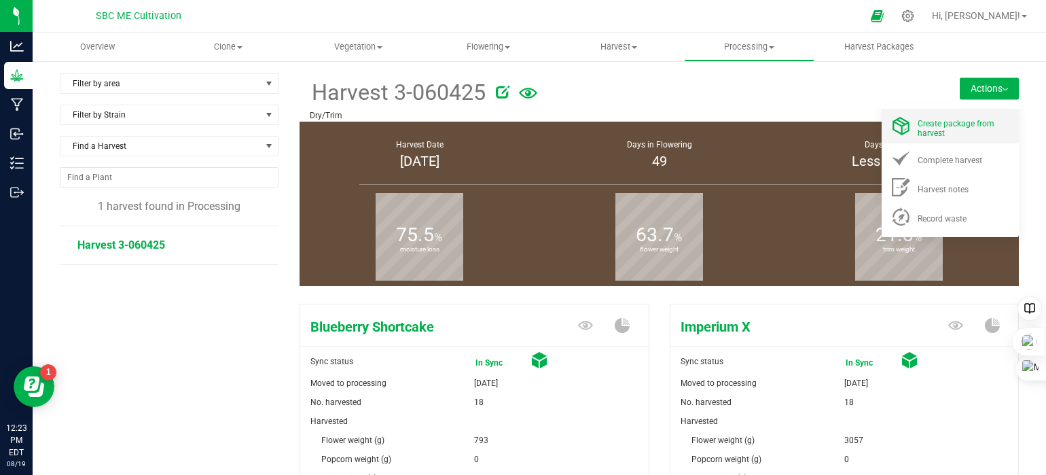
click at [937, 121] on span "Create package from harvest" at bounding box center [956, 128] width 77 height 19
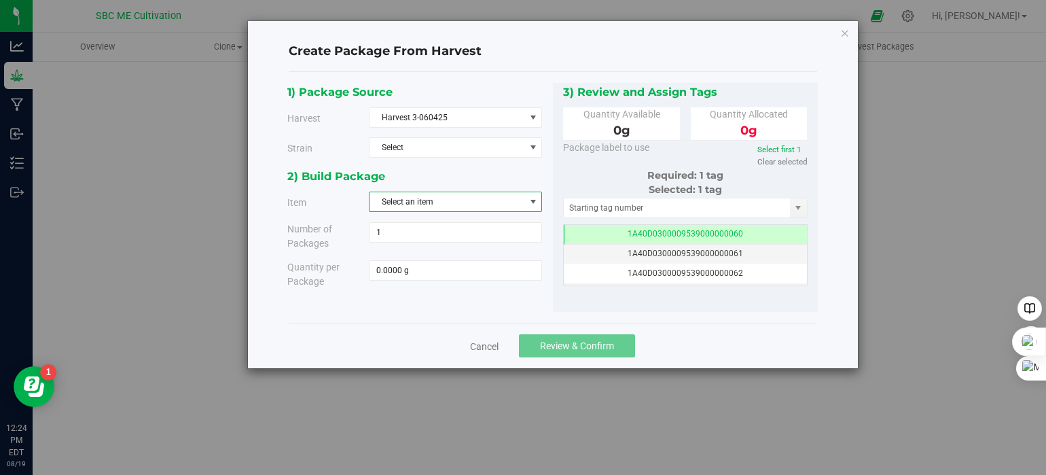
click at [489, 197] on span "Select an item" at bounding box center [447, 201] width 155 height 19
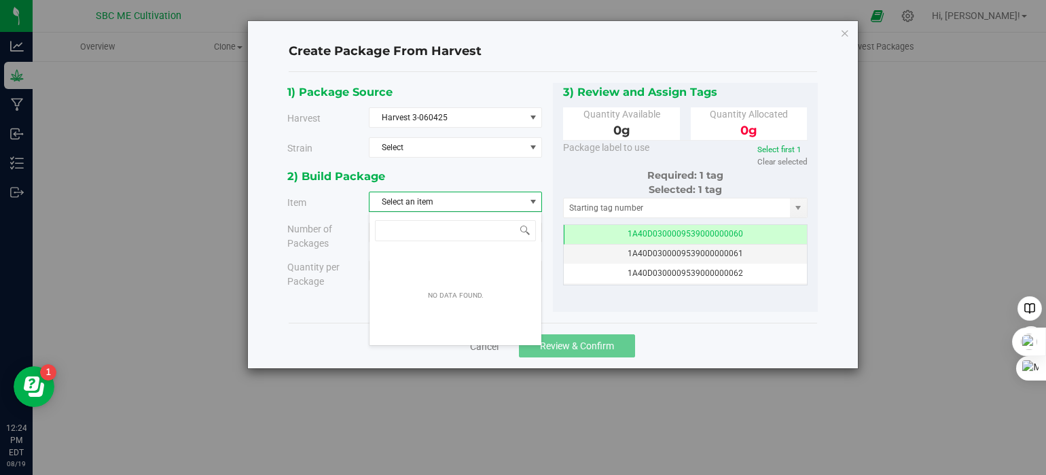
click at [480, 165] on div "1) Package Source Harvest Harvest 3-060425 Select Harvest 3-060425 Strain Selec…" at bounding box center [420, 125] width 266 height 85
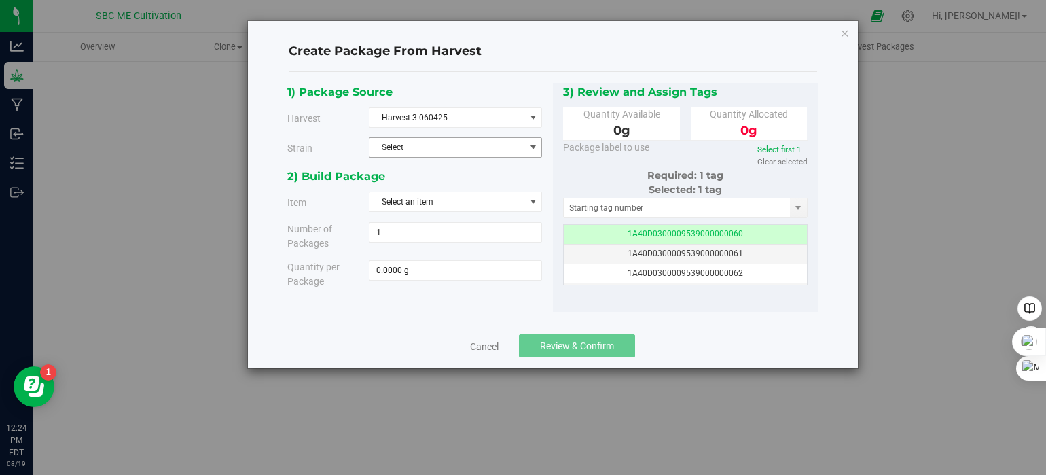
click at [465, 141] on span "Select" at bounding box center [447, 147] width 155 height 19
click at [439, 230] on span "Super Buff Cherry" at bounding box center [410, 231] width 64 height 18
click at [446, 206] on span "Select an item" at bounding box center [447, 201] width 155 height 19
click at [481, 171] on div "2) Build Package" at bounding box center [414, 176] width 255 height 18
click at [847, 33] on icon "button" at bounding box center [845, 32] width 10 height 16
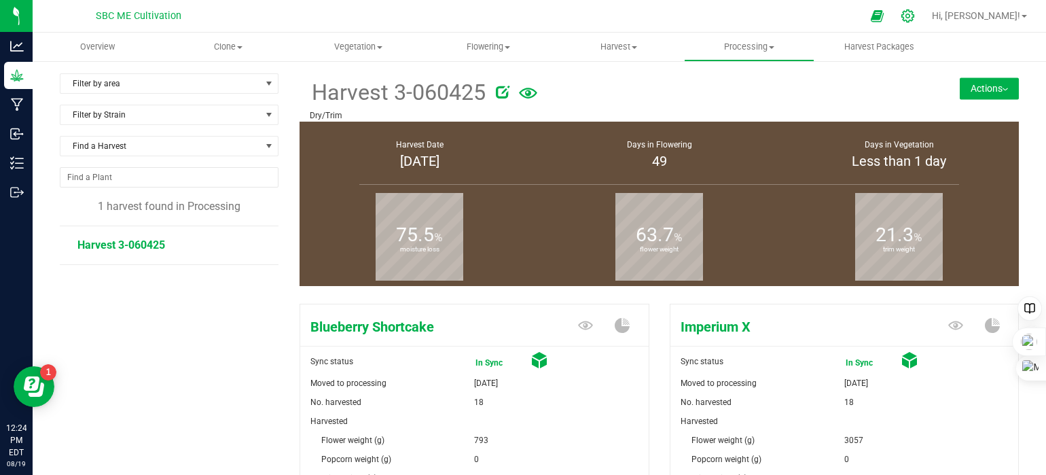
click at [915, 20] on icon at bounding box center [908, 16] width 14 height 14
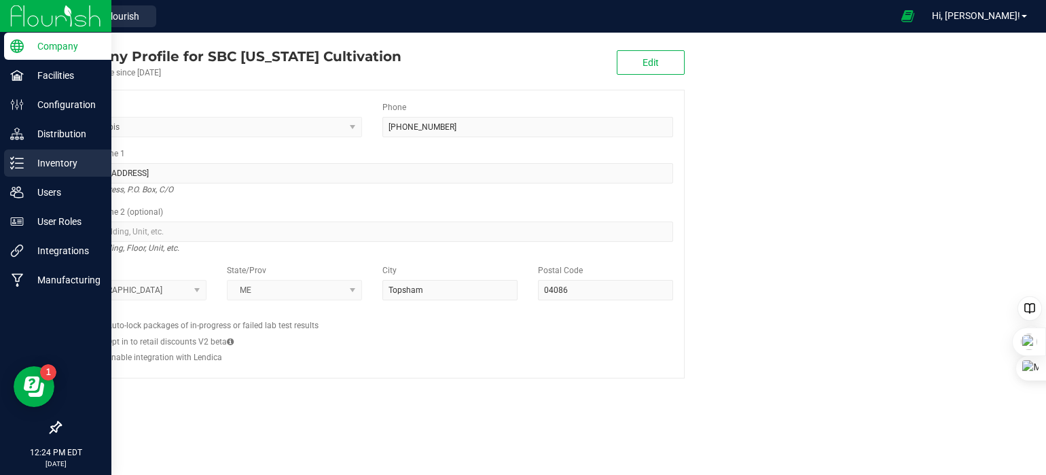
click at [22, 169] on icon at bounding box center [17, 163] width 14 height 14
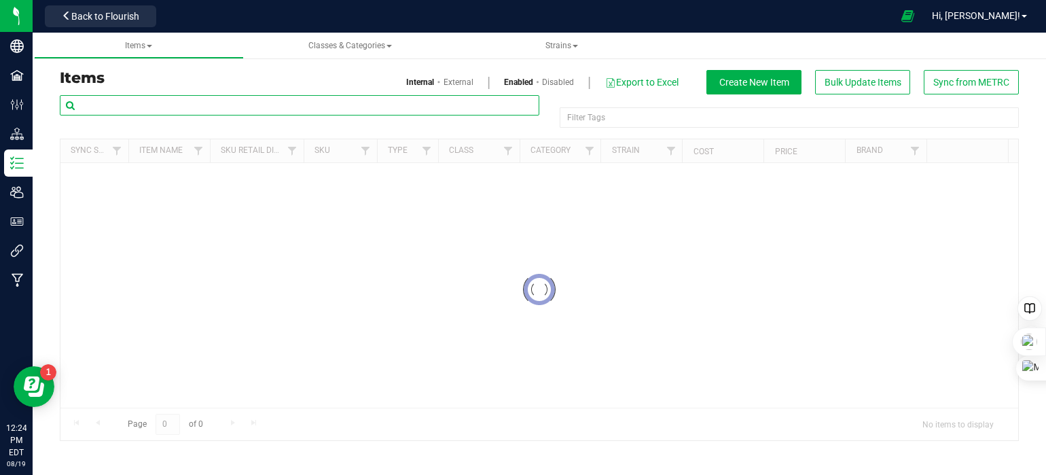
click at [181, 101] on input "text" at bounding box center [300, 105] width 480 height 20
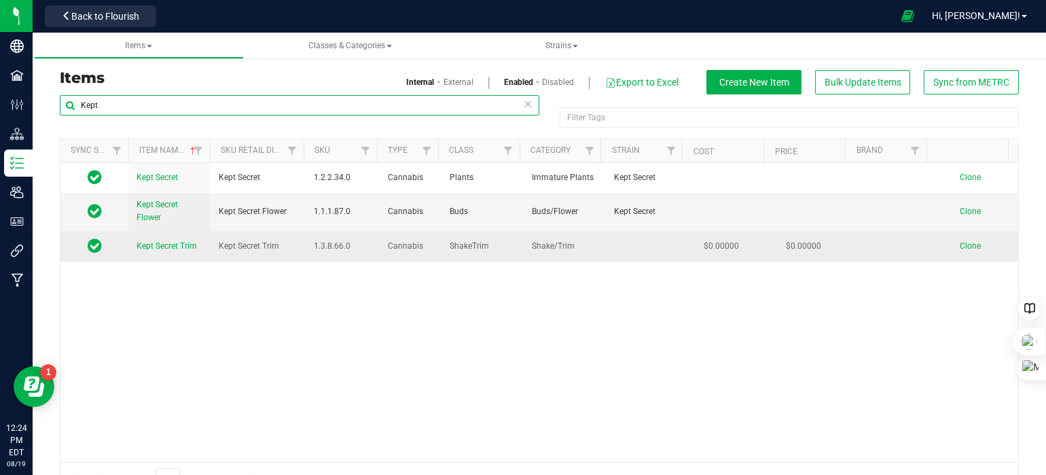
type input "Kept"
click at [172, 243] on span "Kept Secret Trim" at bounding box center [167, 246] width 60 height 10
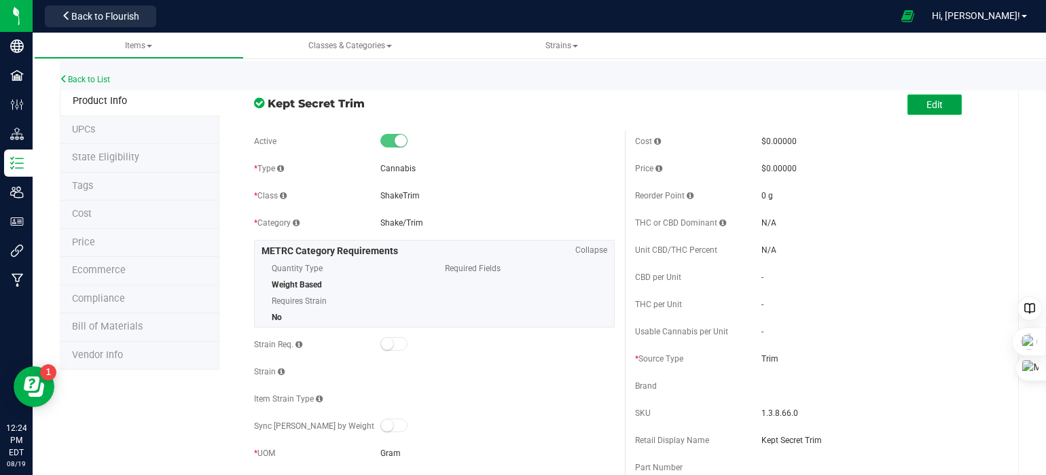
click at [916, 109] on button "Edit" at bounding box center [934, 104] width 54 height 20
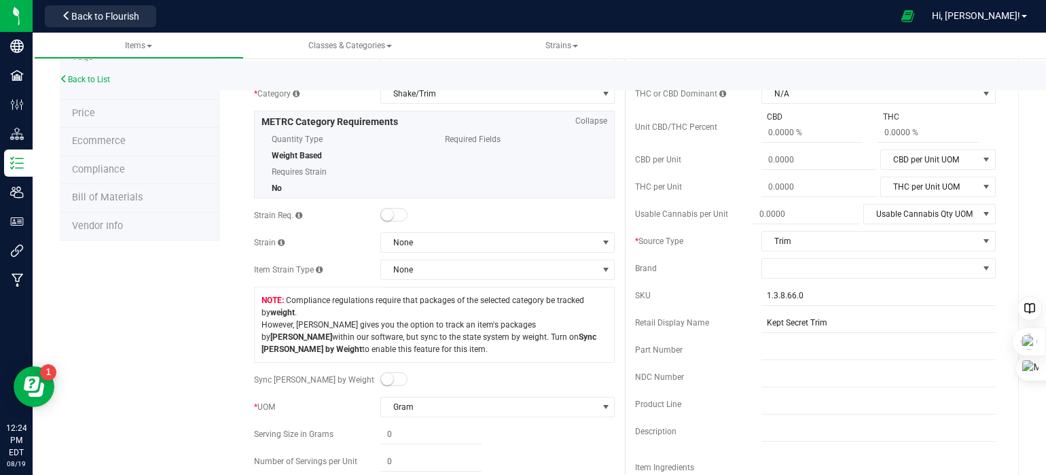
scroll to position [136, 0]
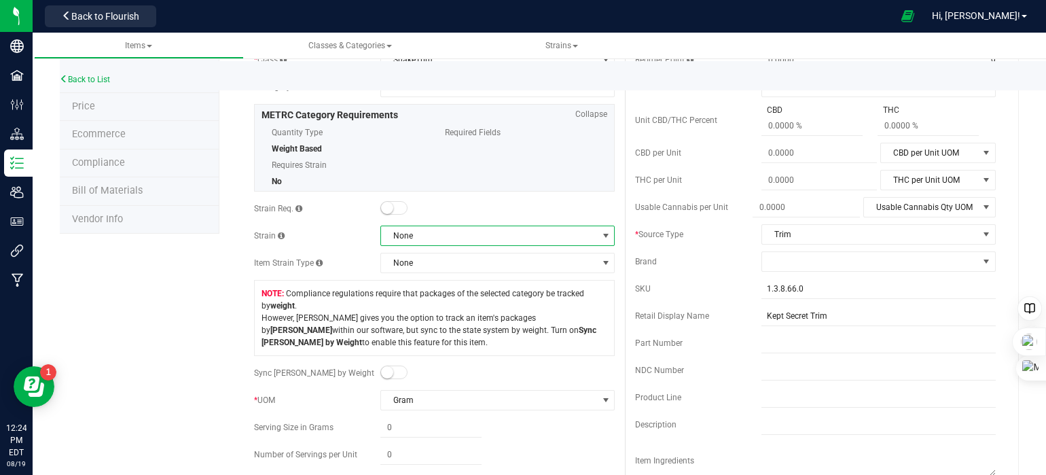
click at [465, 232] on span "None" at bounding box center [489, 235] width 216 height 19
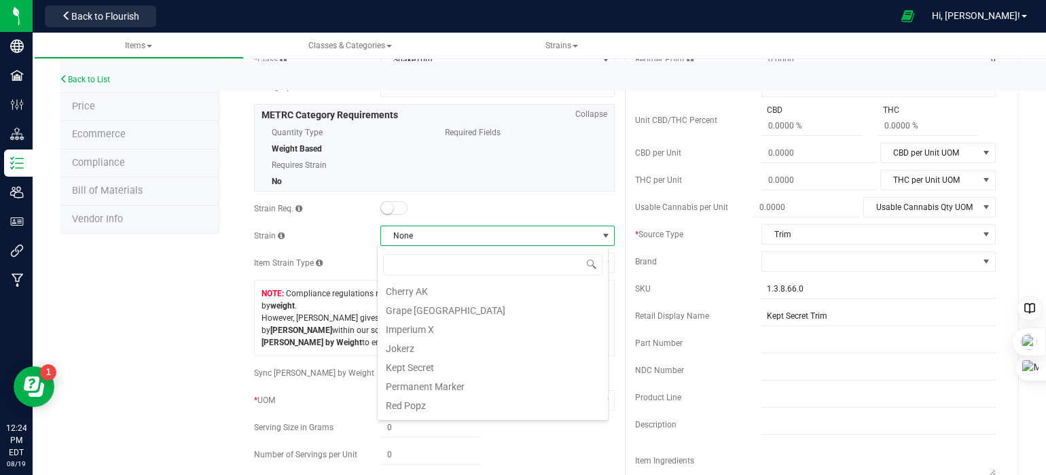
scroll to position [272, 0]
click at [424, 324] on li "Kept Secret" at bounding box center [493, 323] width 230 height 19
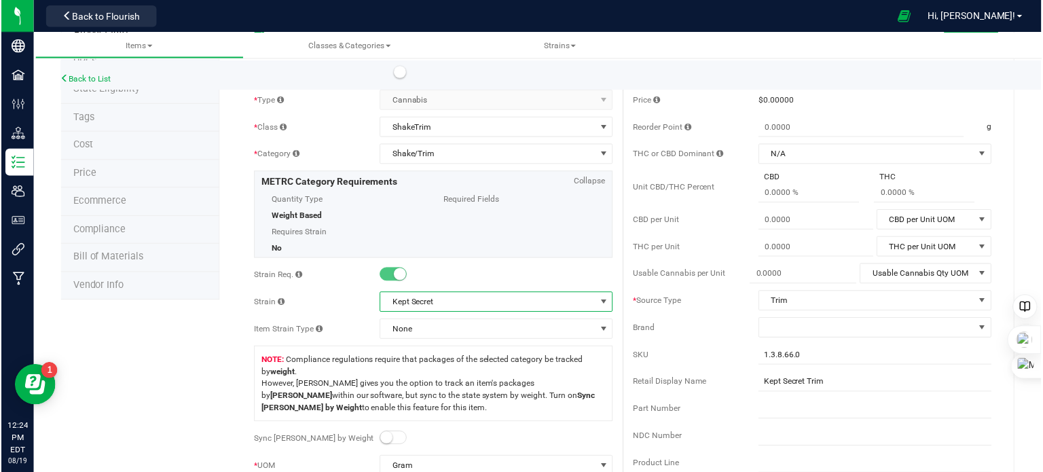
scroll to position [0, 0]
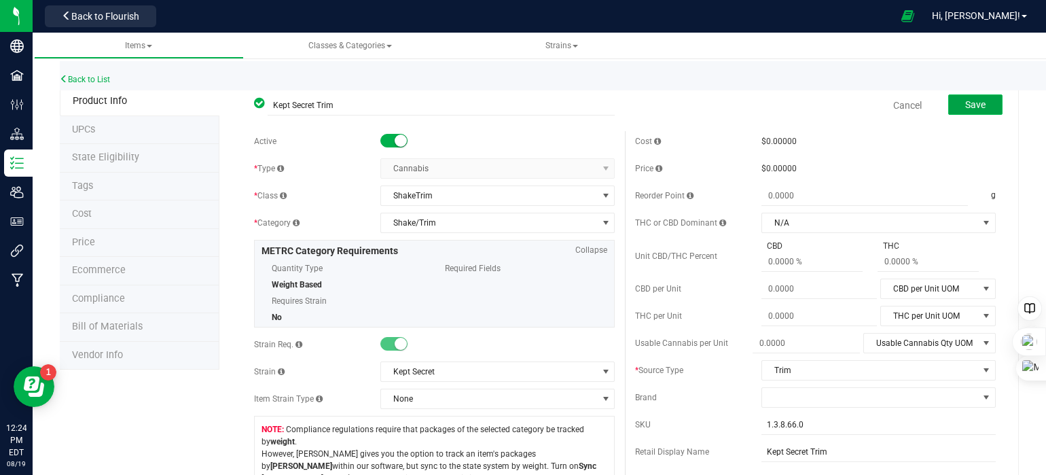
click at [965, 105] on span "Save" at bounding box center [975, 104] width 20 height 11
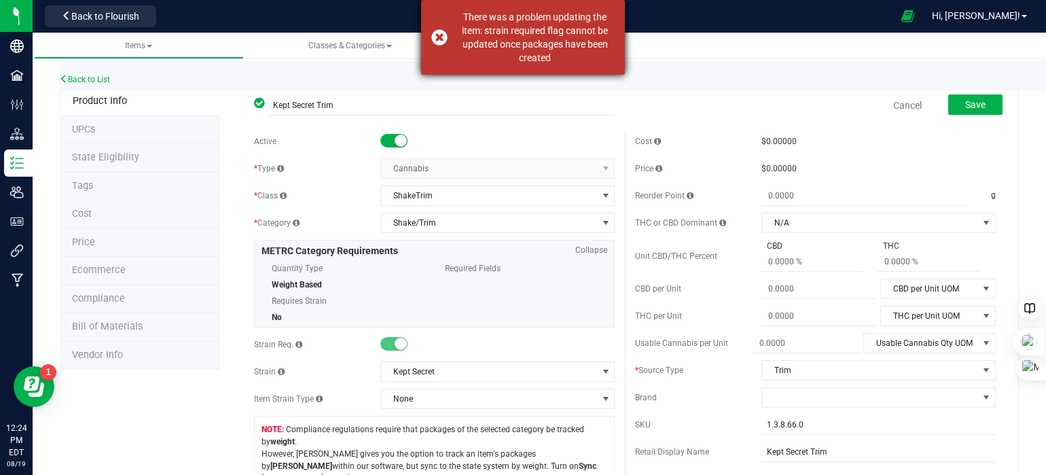
click at [439, 34] on div "There was a problem updating the item: strain required flag cannot be updated o…" at bounding box center [523, 37] width 204 height 75
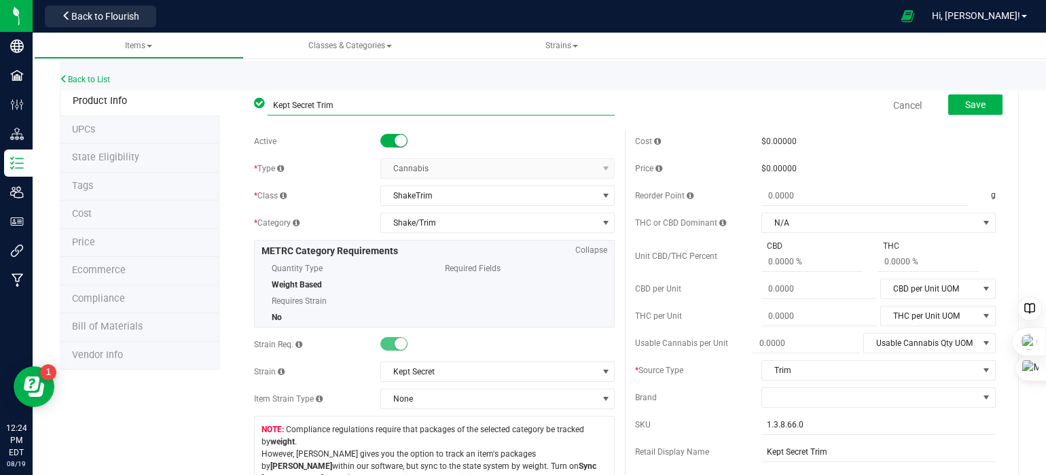
drag, startPoint x: 291, startPoint y: 103, endPoint x: 270, endPoint y: 115, distance: 24.1
click at [270, 113] on input "Kept Secret Trim" at bounding box center [441, 105] width 347 height 20
click at [717, 97] on div "Cancel Save" at bounding box center [815, 105] width 381 height 34
click at [901, 105] on link "Cancel" at bounding box center [907, 105] width 29 height 14
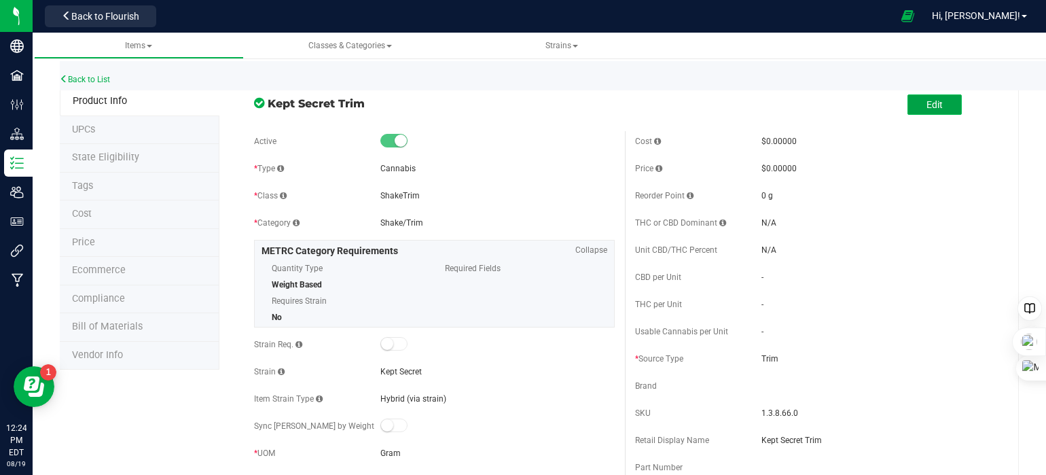
click at [927, 106] on span "Edit" at bounding box center [935, 104] width 16 height 11
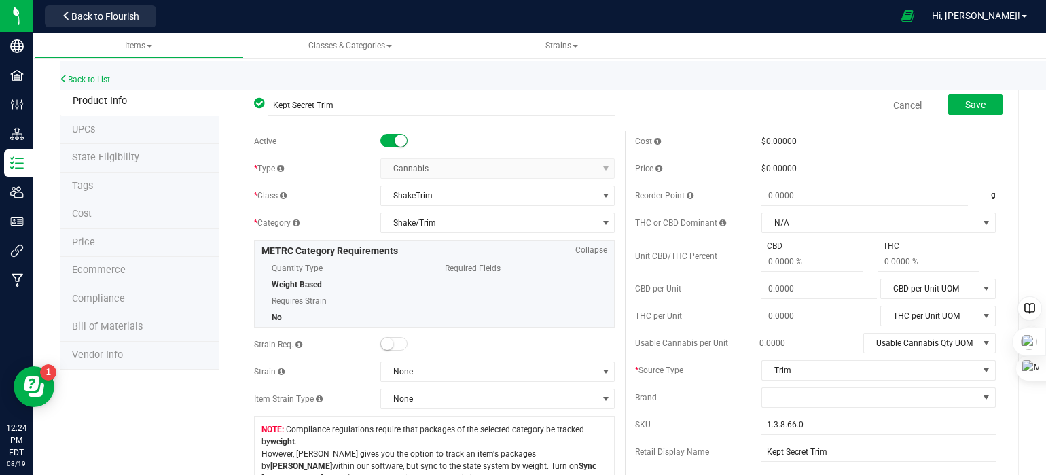
click at [384, 142] on span at bounding box center [393, 141] width 27 height 14
click at [965, 106] on span "Save" at bounding box center [975, 104] width 20 height 11
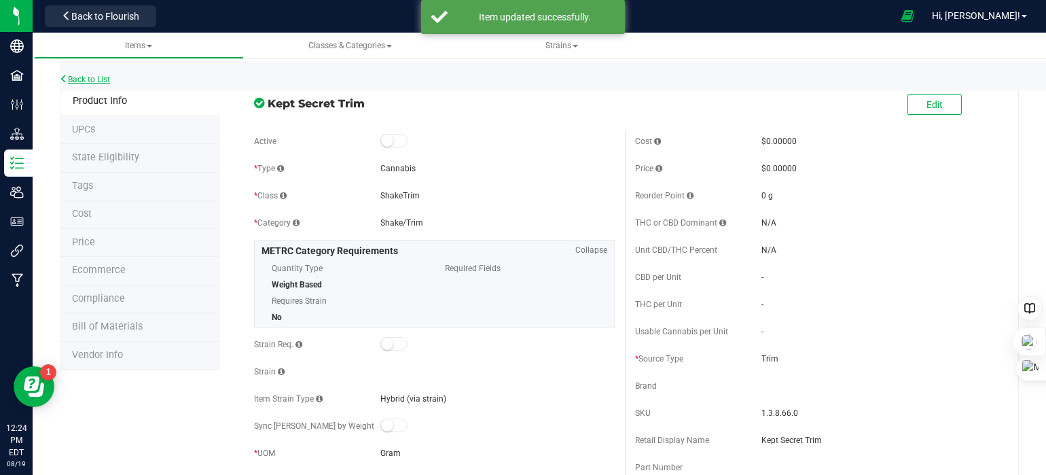
click at [87, 79] on link "Back to List" at bounding box center [85, 80] width 50 height 10
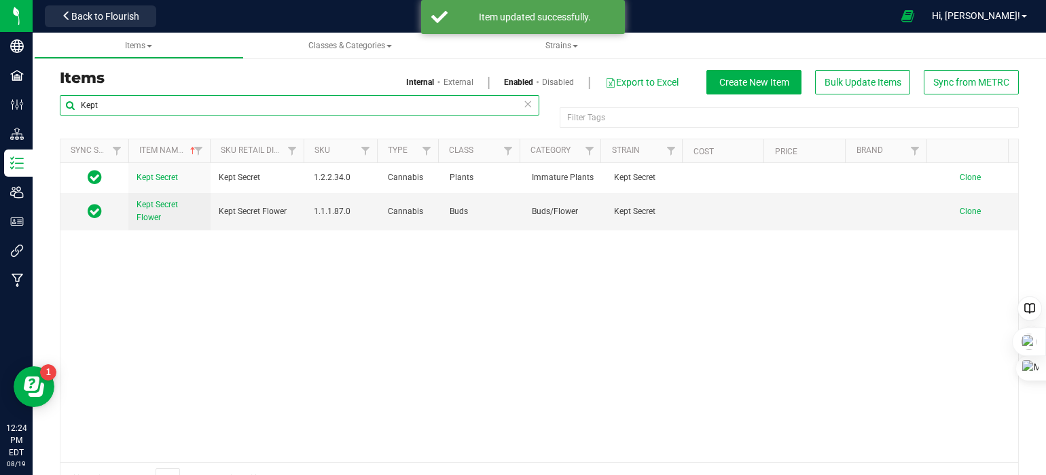
click at [326, 107] on input "Kept" at bounding box center [300, 105] width 480 height 20
drag, startPoint x: 60, startPoint y: 95, endPoint x: -3, endPoint y: 95, distance: 63.2
click at [0, 95] on html "Company Facilities Configuration Distribution Inventory Users User Roles Integr…" at bounding box center [523, 237] width 1046 height 475
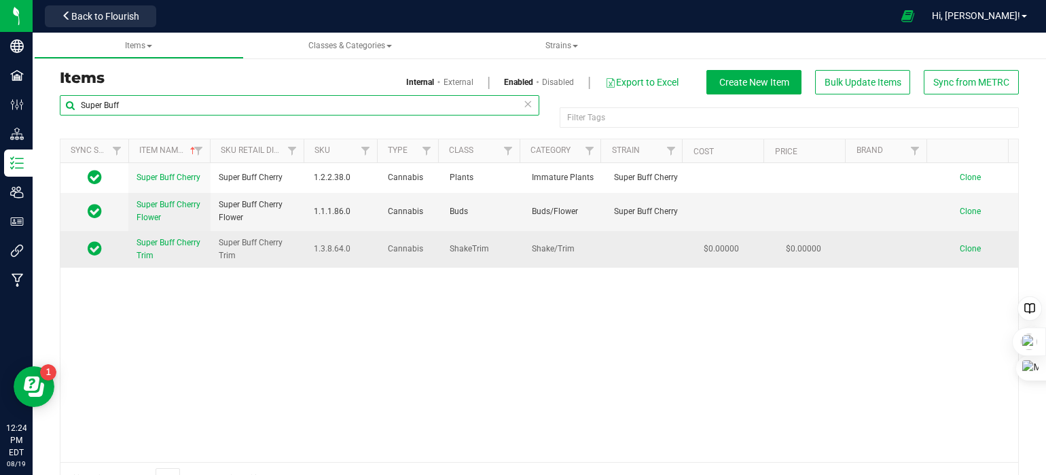
type input "Super Buff"
click at [177, 240] on span "Super Buff Cherry Trim" at bounding box center [169, 249] width 64 height 22
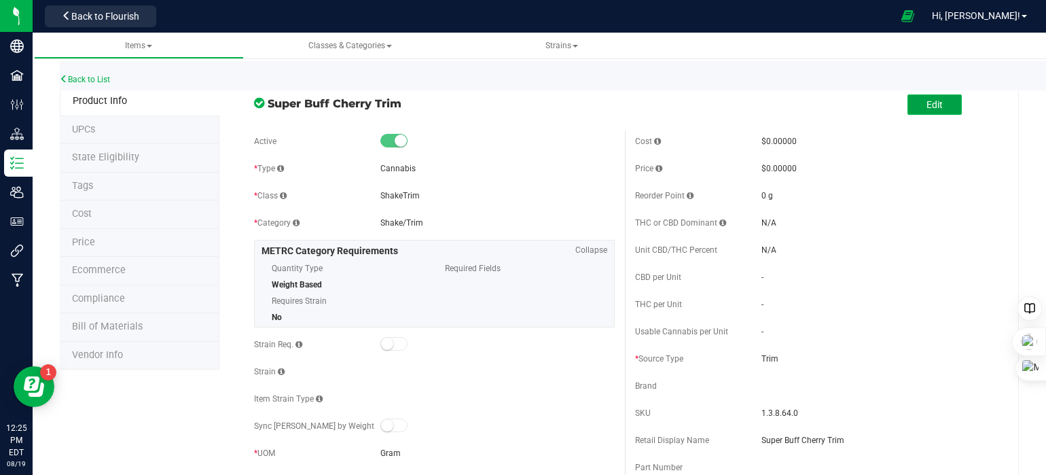
click at [928, 103] on span "Edit" at bounding box center [935, 104] width 16 height 11
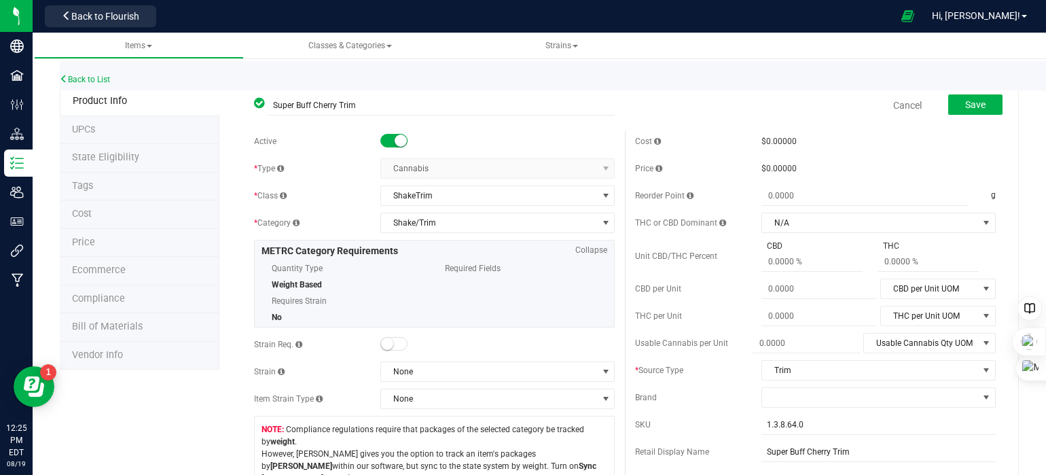
click at [386, 140] on span at bounding box center [393, 141] width 27 height 14
click at [954, 109] on button "Save" at bounding box center [975, 104] width 54 height 20
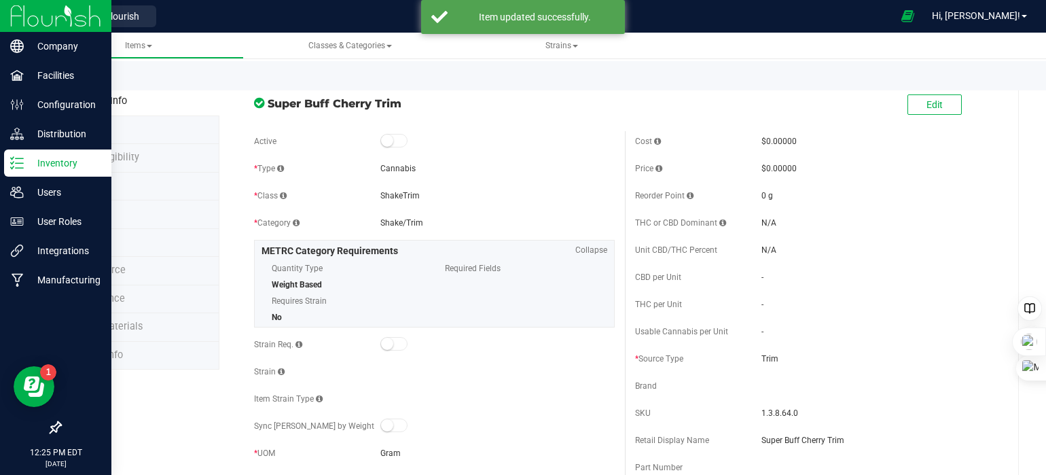
click at [21, 157] on icon at bounding box center [17, 163] width 14 height 14
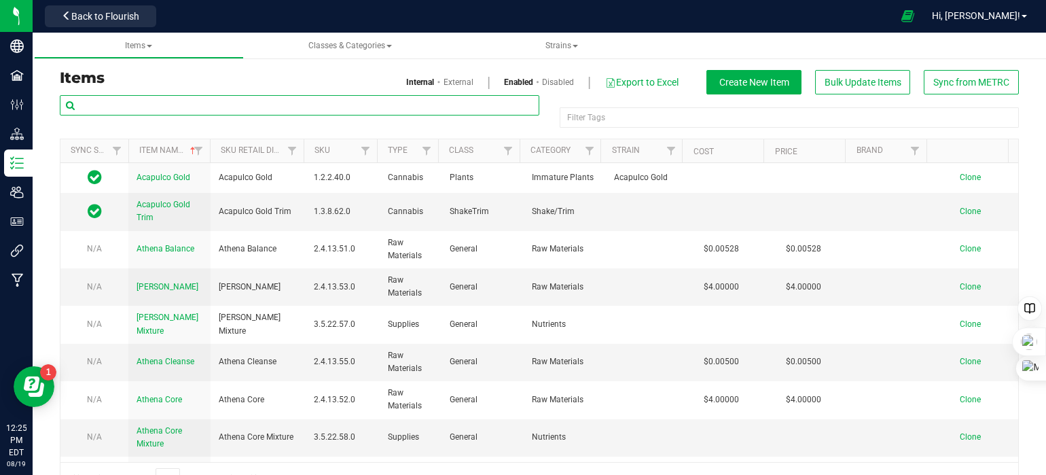
click at [209, 102] on input "text" at bounding box center [300, 105] width 480 height 20
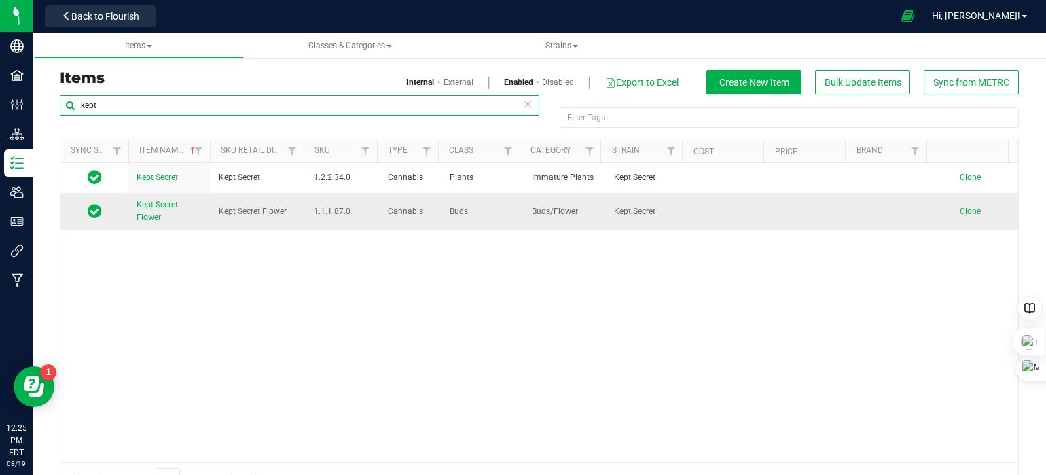
type input "kept"
click at [960, 208] on span "Clone" at bounding box center [970, 211] width 21 height 10
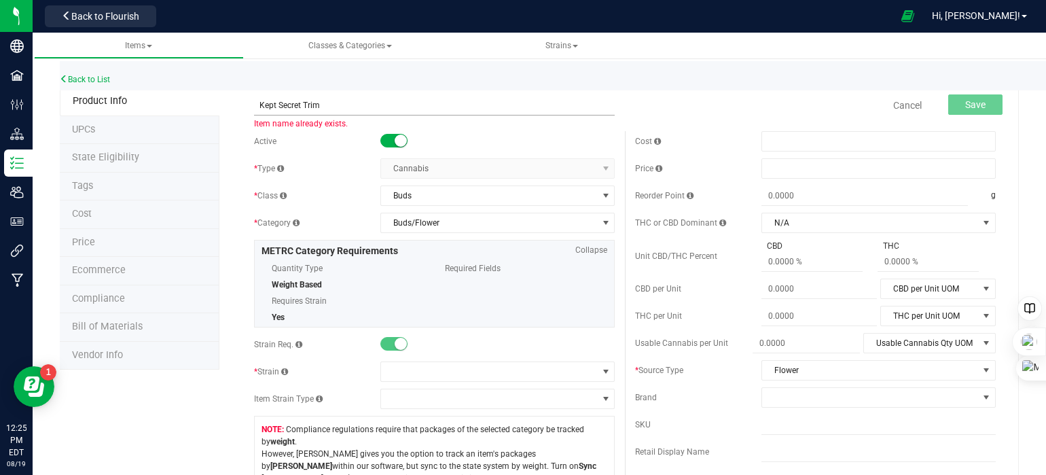
click at [302, 105] on input "Kept Secret Trim" at bounding box center [434, 105] width 361 height 20
click at [365, 108] on input "Kept Secret. Trim" at bounding box center [434, 105] width 361 height 20
type input "Kept Secret. Trim"
click at [457, 198] on span "Buds" at bounding box center [489, 195] width 216 height 19
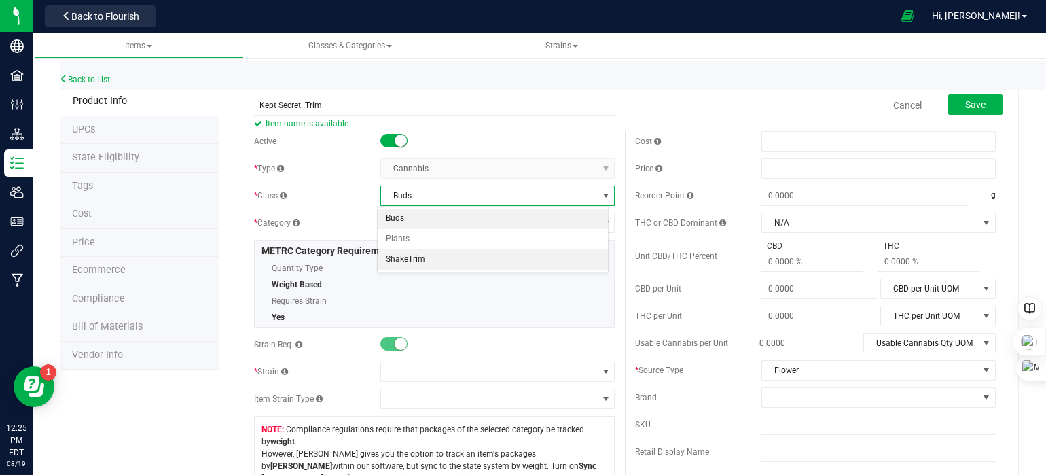
click at [455, 257] on li "ShakeTrim" at bounding box center [493, 259] width 230 height 20
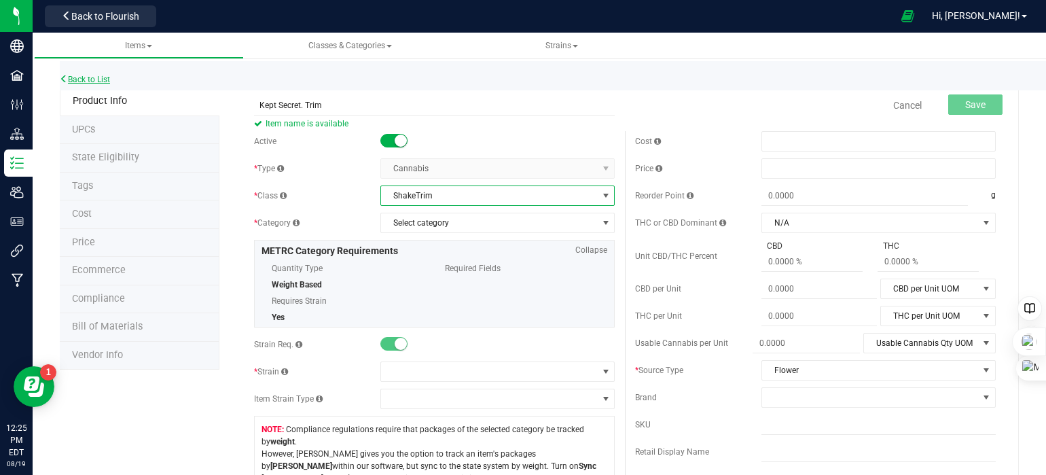
click at [69, 75] on link "Back to List" at bounding box center [85, 80] width 50 height 10
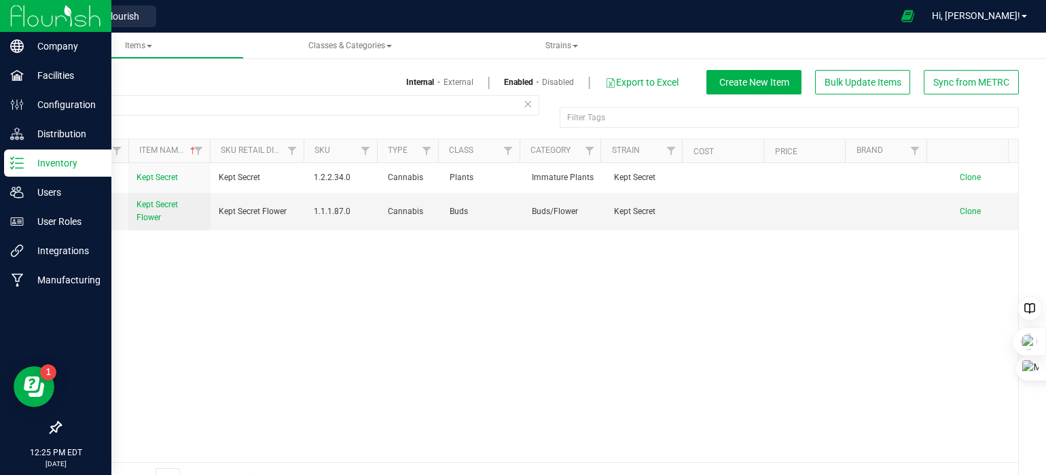
click at [25, 156] on p "Inventory" at bounding box center [65, 163] width 82 height 16
click at [22, 162] on icon at bounding box center [17, 163] width 14 height 14
click at [18, 165] on icon at bounding box center [17, 163] width 14 height 14
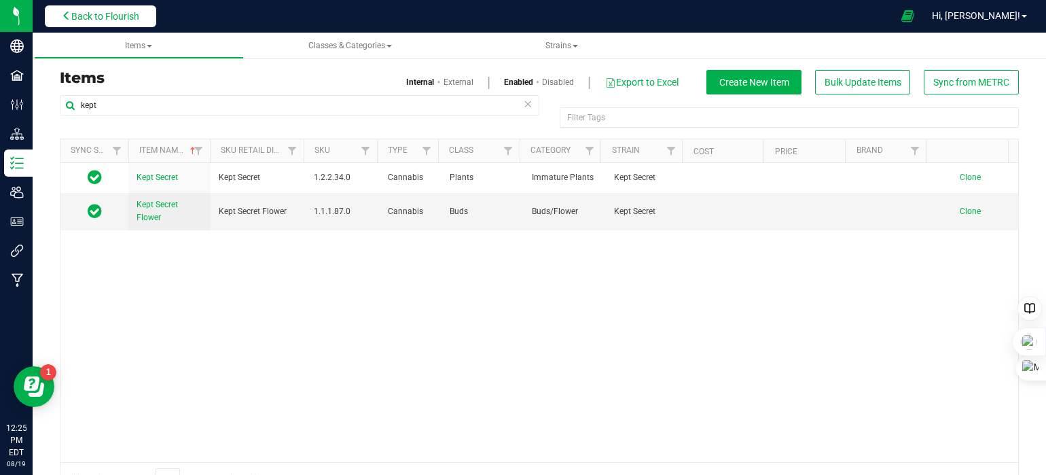
click at [73, 22] on button "Back to Flourish" at bounding box center [100, 16] width 111 height 22
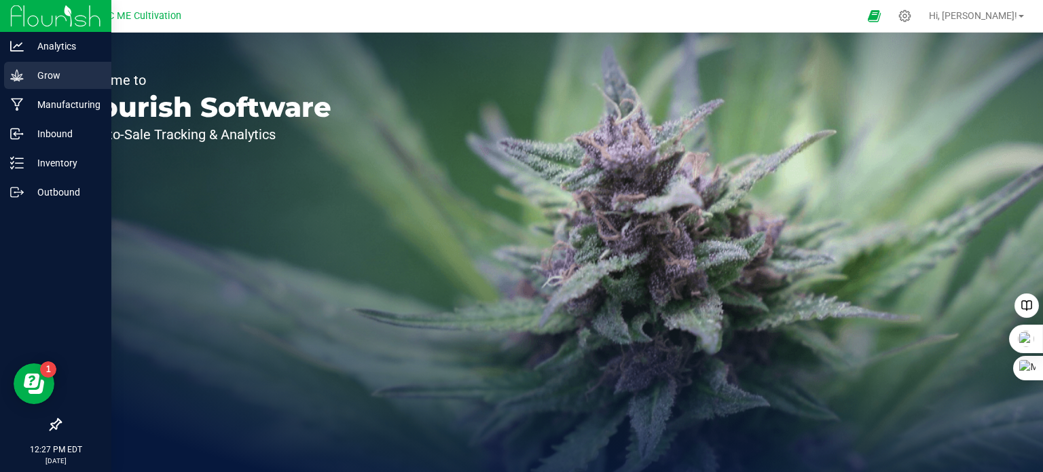
click at [16, 73] on icon at bounding box center [16, 75] width 13 height 12
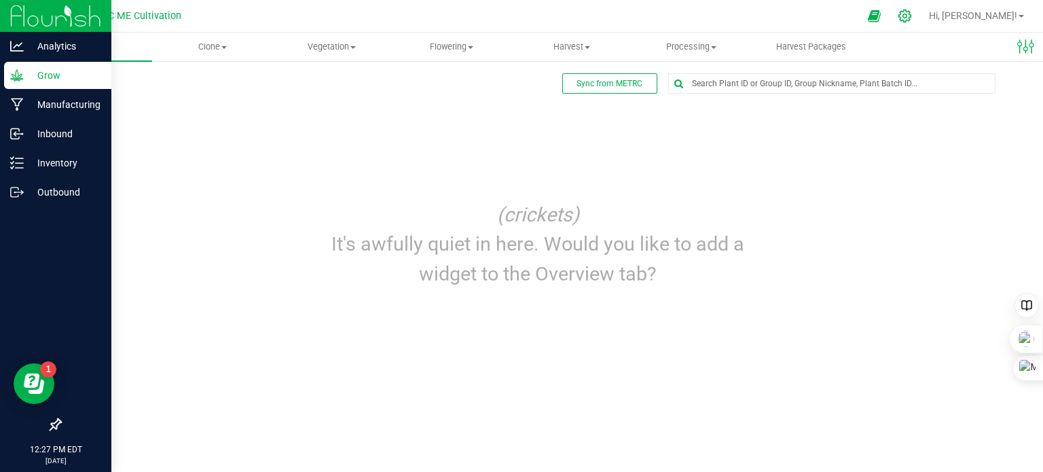
click at [912, 14] on icon at bounding box center [905, 16] width 14 height 14
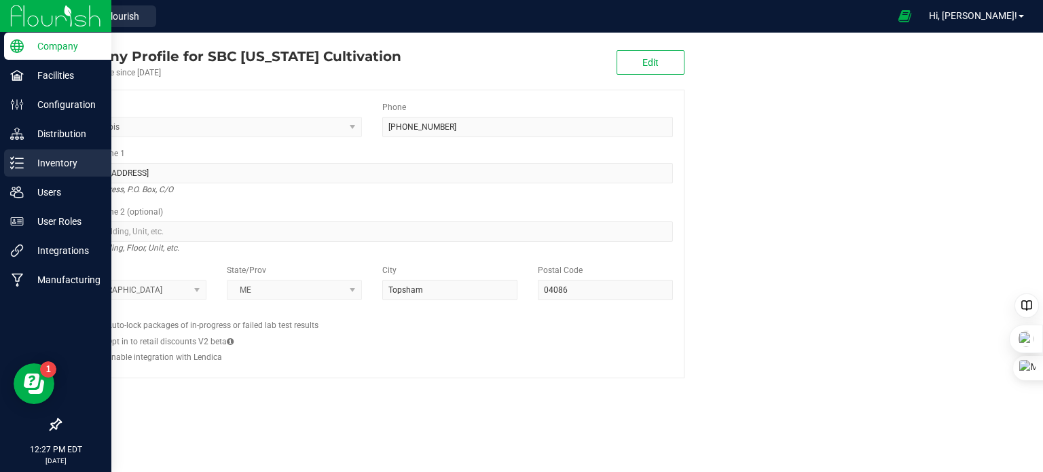
click at [25, 160] on p "Inventory" at bounding box center [65, 163] width 82 height 16
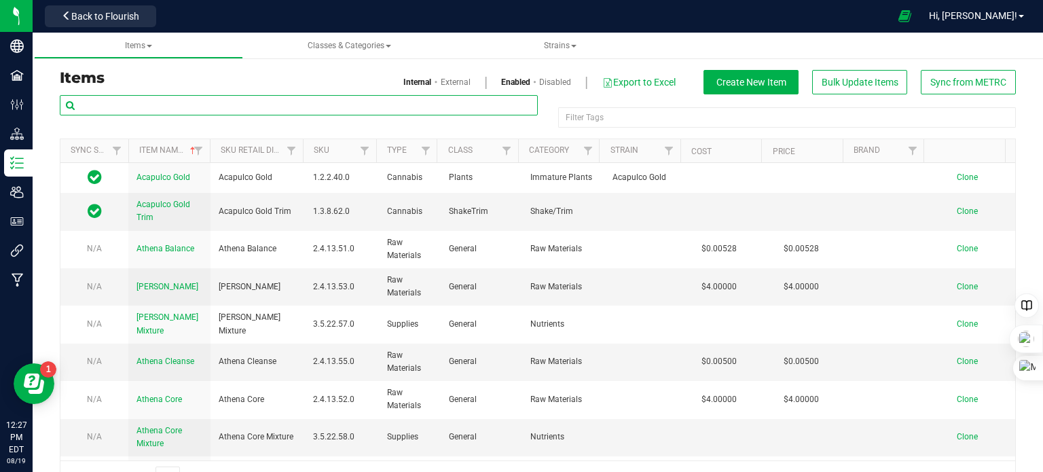
click at [160, 108] on input "text" at bounding box center [299, 105] width 478 height 20
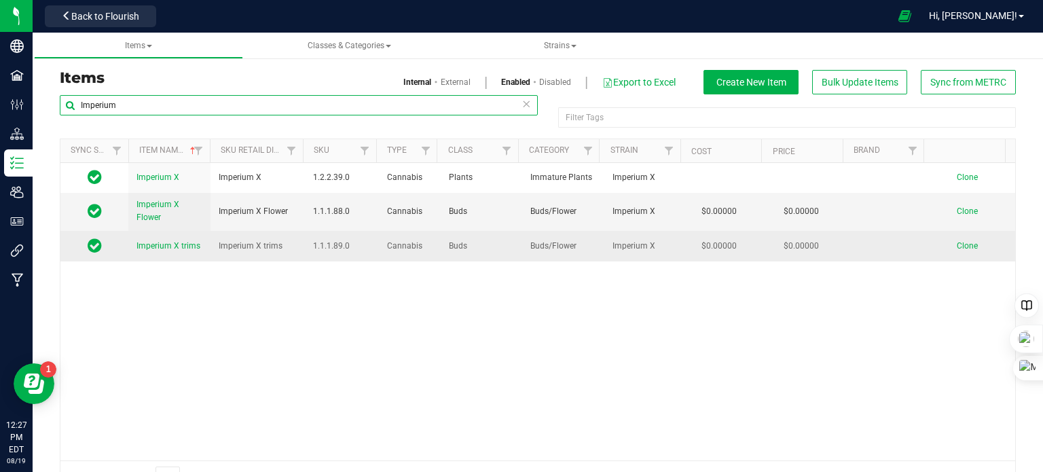
type input "Imperium"
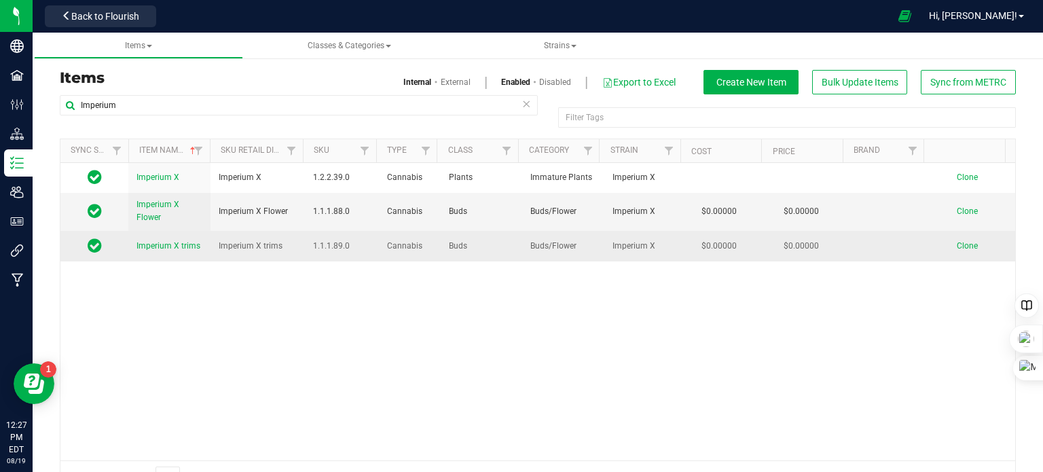
click at [166, 247] on span "Imperium X trims" at bounding box center [169, 246] width 64 height 10
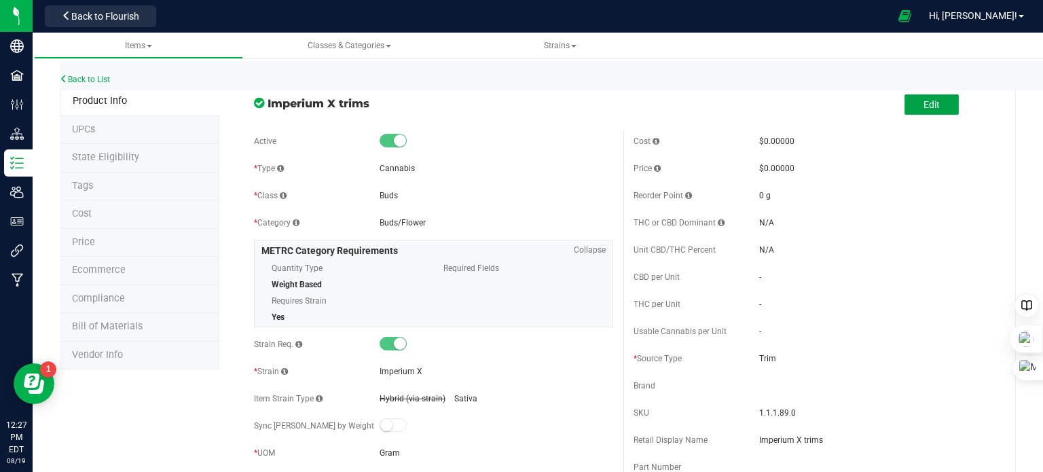
click at [910, 109] on button "Edit" at bounding box center [932, 104] width 54 height 20
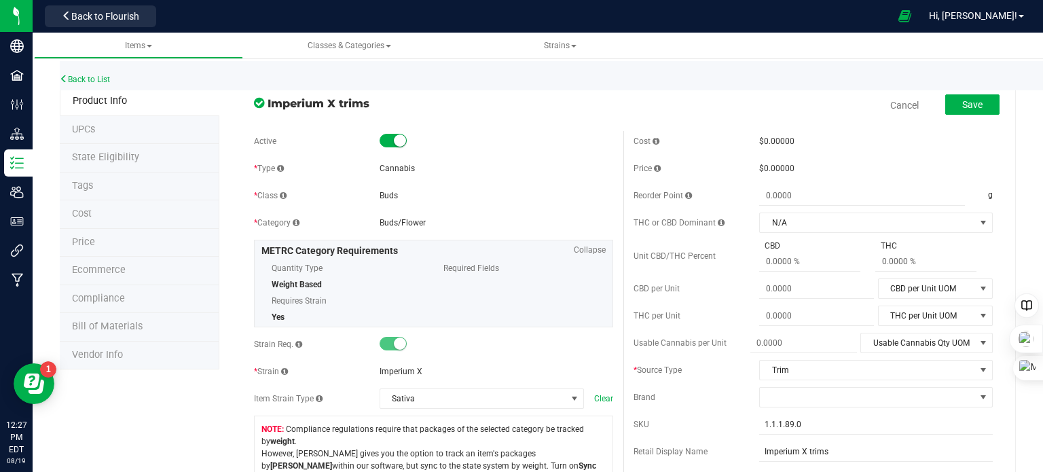
click at [394, 204] on div "* Class Buds" at bounding box center [433, 195] width 359 height 20
click at [386, 147] on span at bounding box center [393, 141] width 27 height 14
click at [963, 103] on span "Save" at bounding box center [973, 104] width 20 height 11
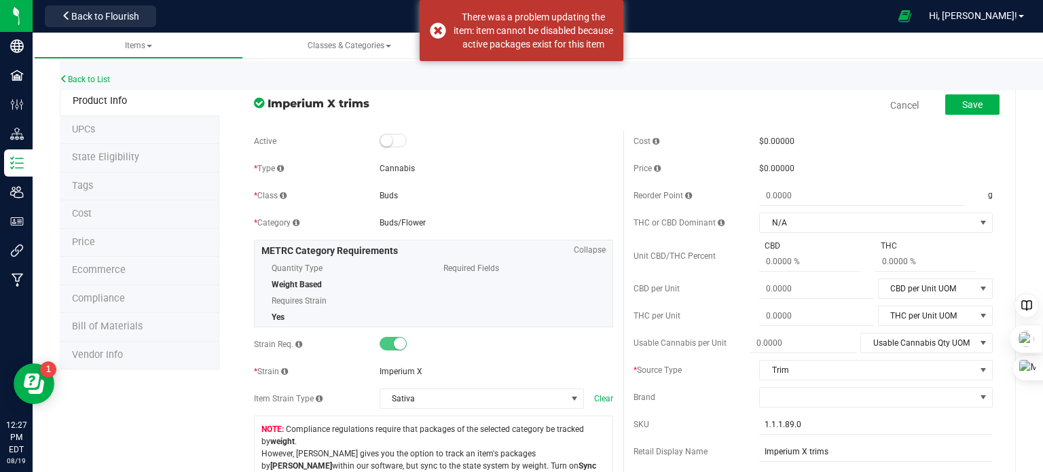
click at [599, 103] on span "Imperium X trims" at bounding box center [441, 103] width 346 height 16
click at [889, 112] on span "Cancel" at bounding box center [904, 106] width 41 height 28
click at [891, 99] on link "Cancel" at bounding box center [905, 105] width 29 height 14
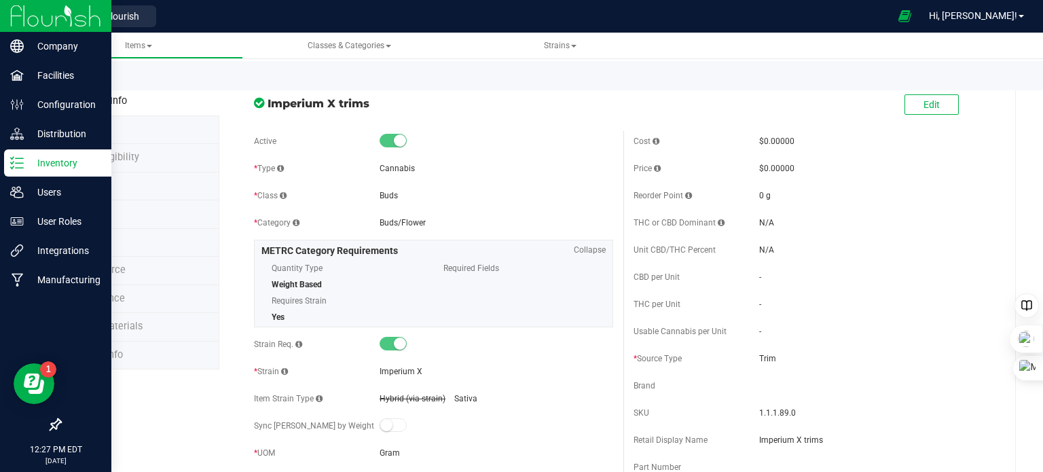
click at [16, 156] on icon at bounding box center [17, 163] width 14 height 14
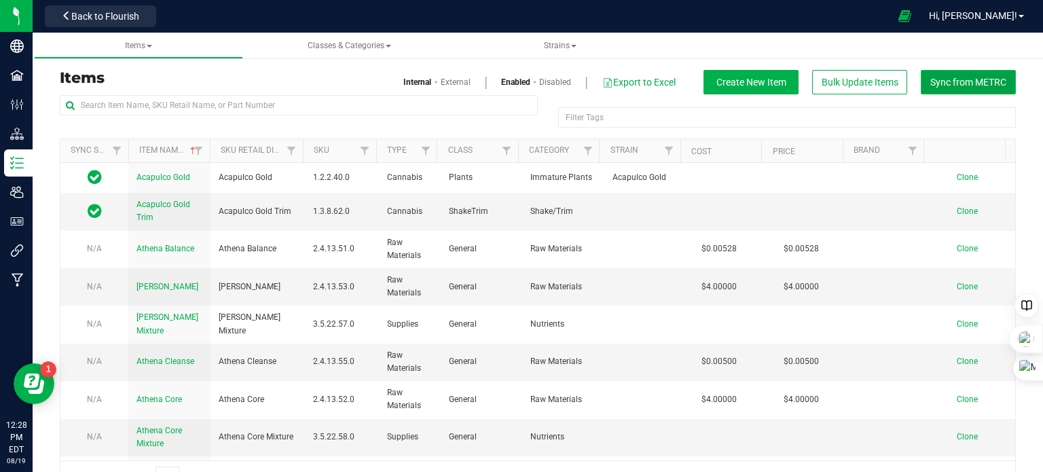
click at [943, 74] on button "Sync from METRC" at bounding box center [968, 82] width 95 height 24
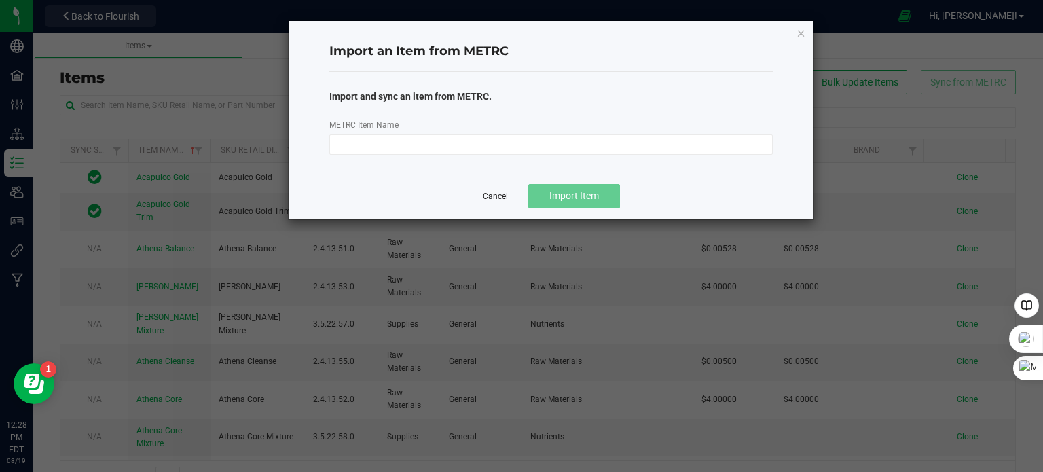
click at [492, 198] on link "Cancel" at bounding box center [495, 197] width 25 height 12
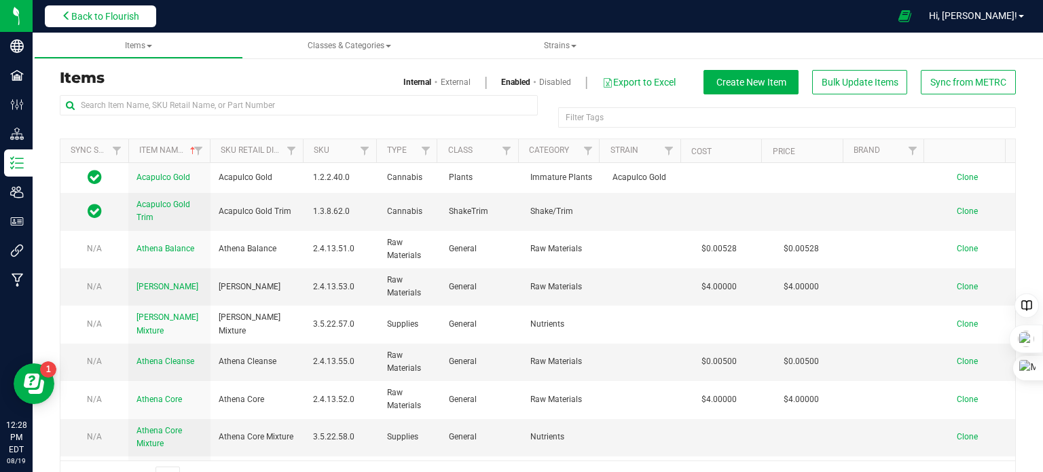
click at [114, 16] on span "Back to Flourish" at bounding box center [105, 16] width 68 height 11
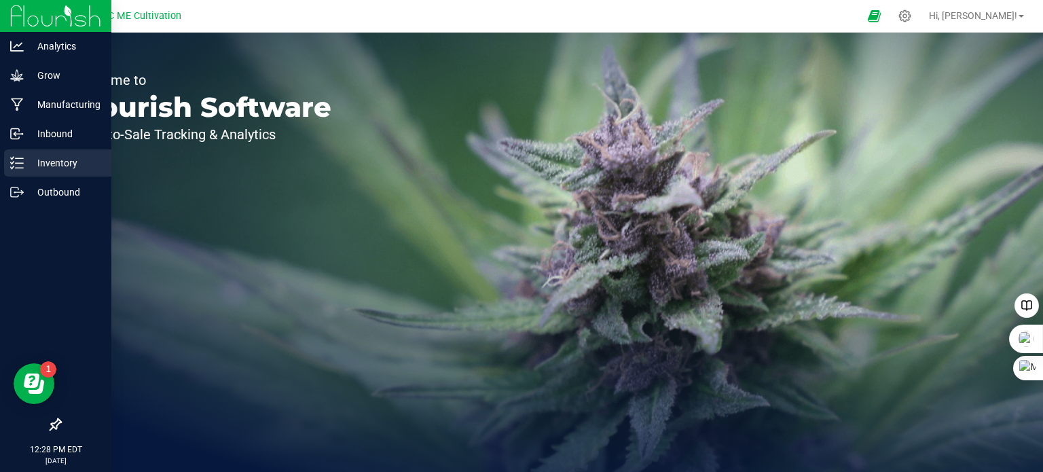
click at [22, 163] on line at bounding box center [19, 163] width 7 height 0
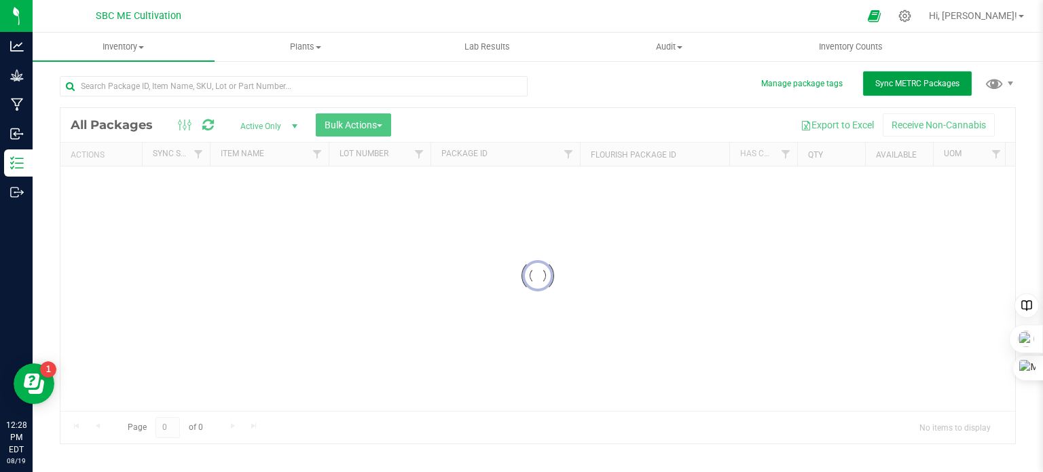
click at [894, 82] on div "Inventory All packages All inventory Waste log Create inventory Plants All plan…" at bounding box center [538, 252] width 1011 height 439
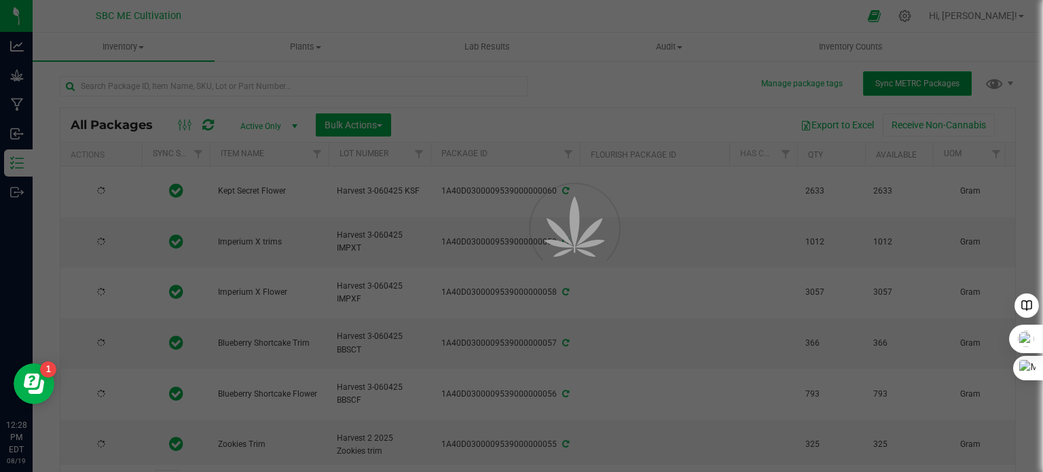
type input "[DATE]"
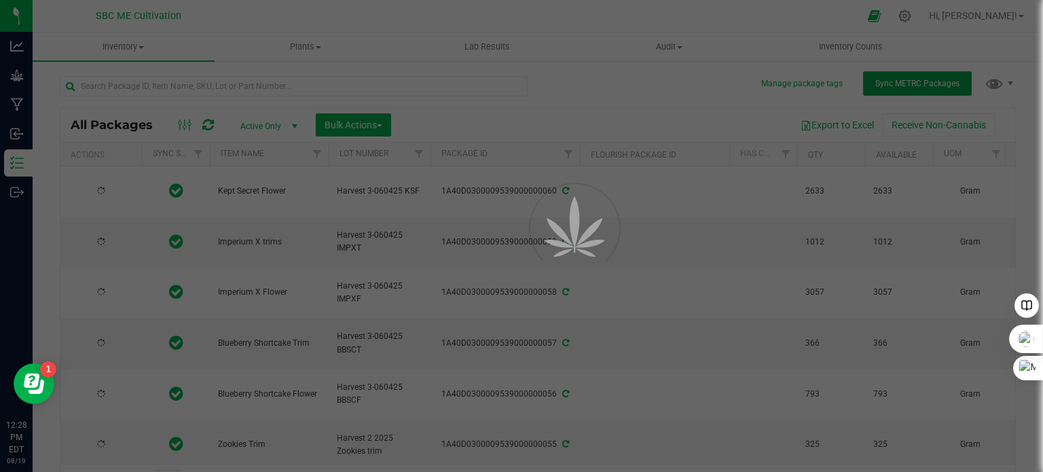
type input "[DATE]"
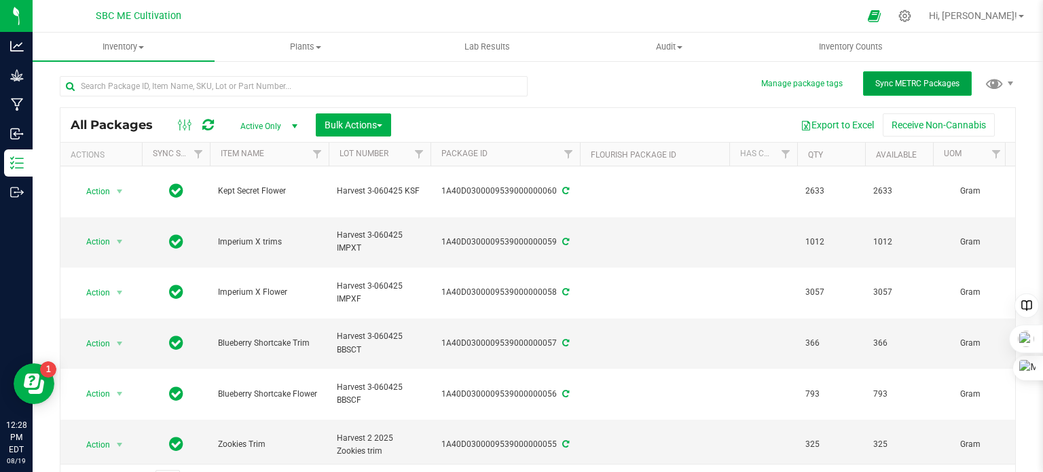
click at [894, 82] on span "Sync METRC Packages" at bounding box center [918, 84] width 84 height 10
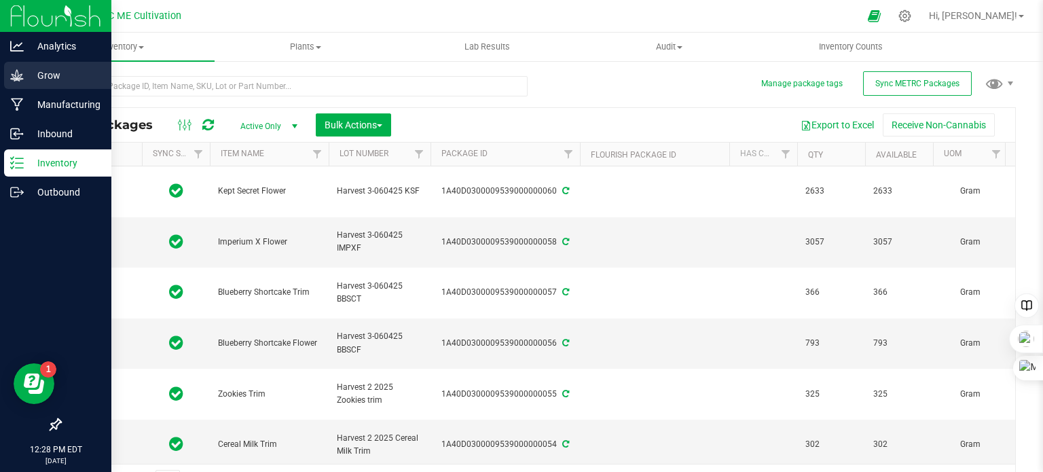
type input "[DATE]"
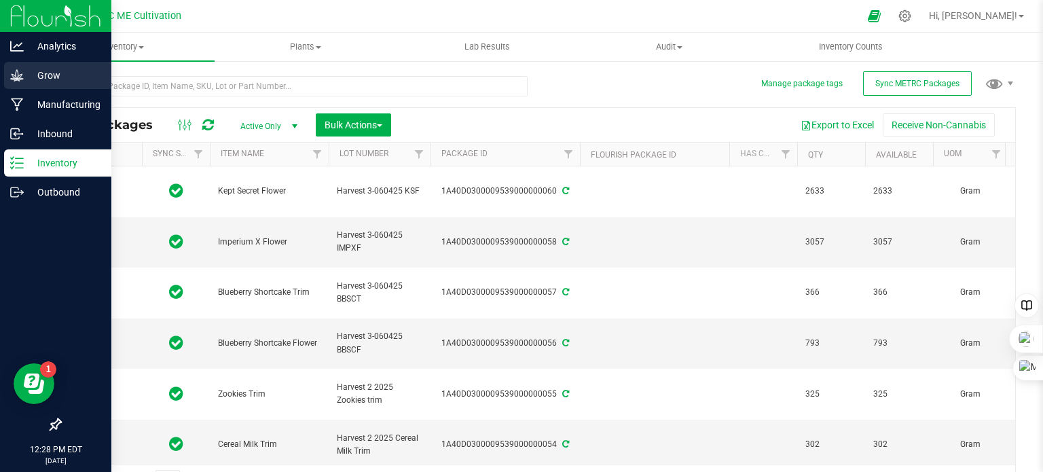
type input "[DATE]"
click at [13, 70] on icon at bounding box center [17, 76] width 14 height 14
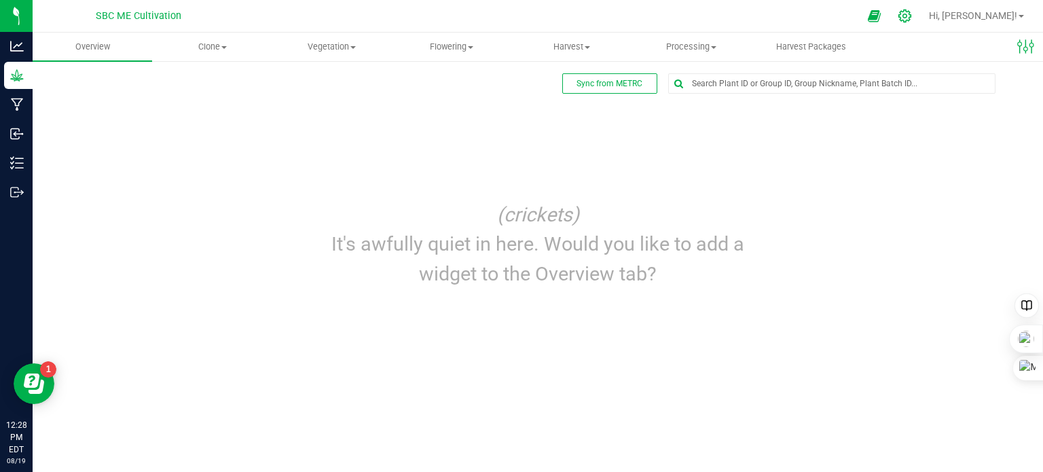
click at [912, 13] on icon at bounding box center [905, 16] width 14 height 14
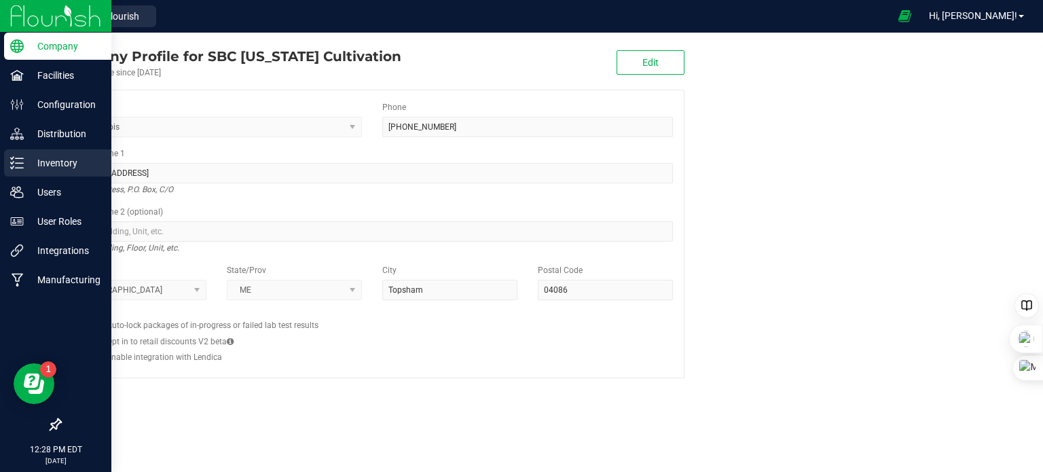
click at [24, 155] on p "Inventory" at bounding box center [65, 163] width 82 height 16
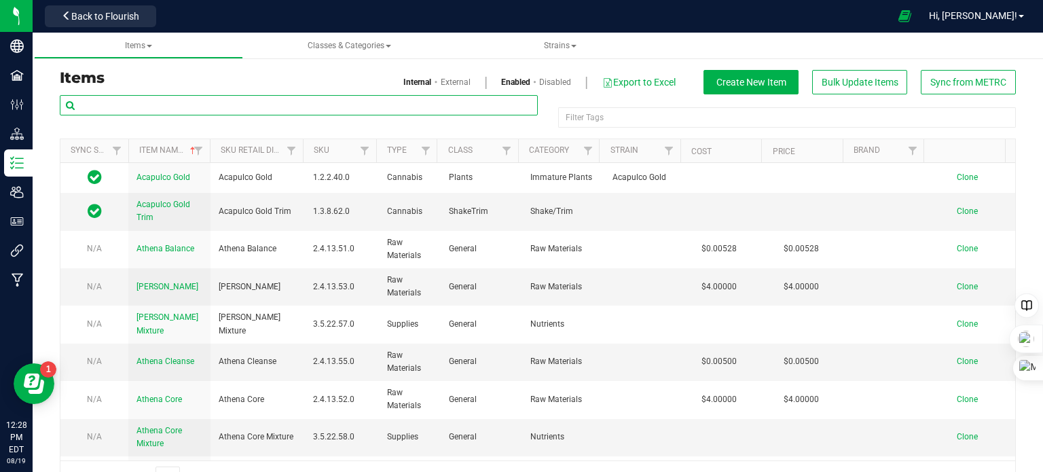
click at [201, 101] on input "text" at bounding box center [299, 105] width 478 height 20
type input "Imperium"
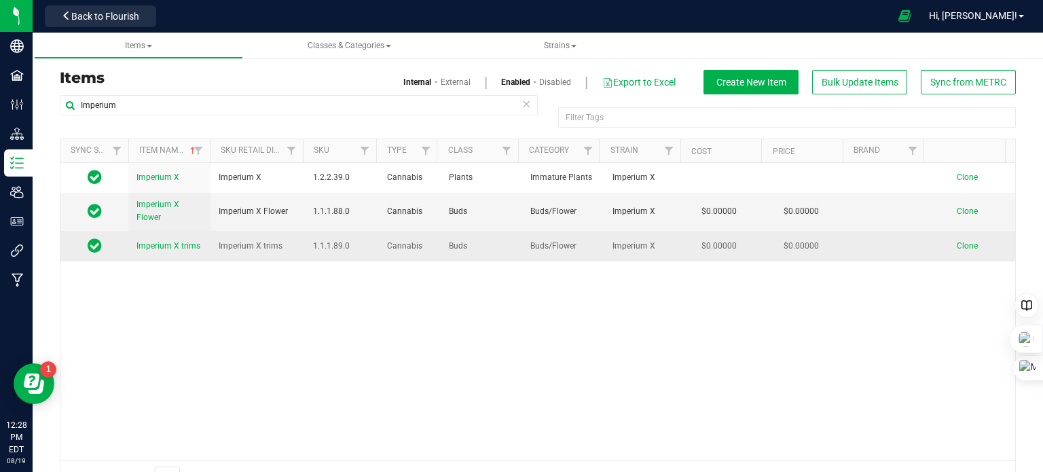
click at [157, 244] on span "Imperium X trims" at bounding box center [169, 246] width 64 height 10
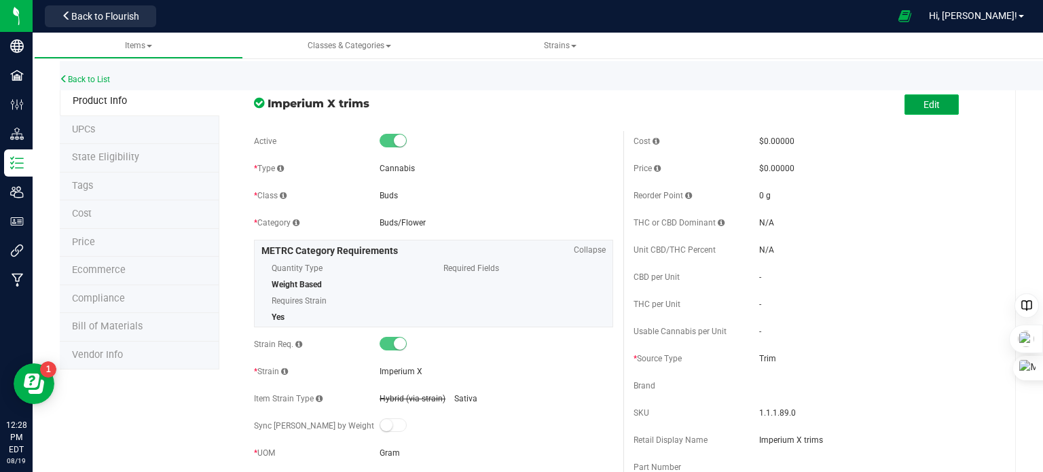
click at [924, 109] on span "Edit" at bounding box center [932, 104] width 16 height 11
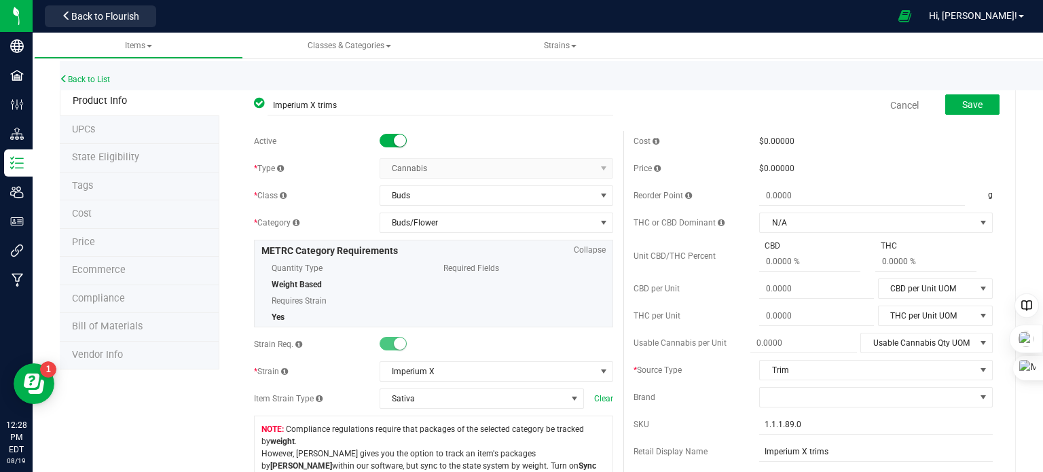
click at [384, 141] on span at bounding box center [393, 141] width 27 height 14
click at [967, 105] on span "Save" at bounding box center [973, 104] width 20 height 11
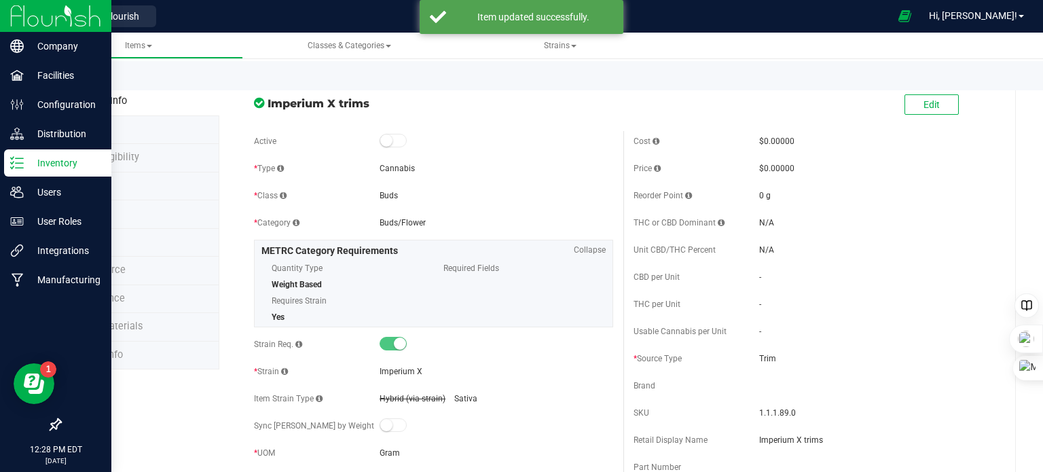
click at [22, 163] on line at bounding box center [19, 163] width 7 height 0
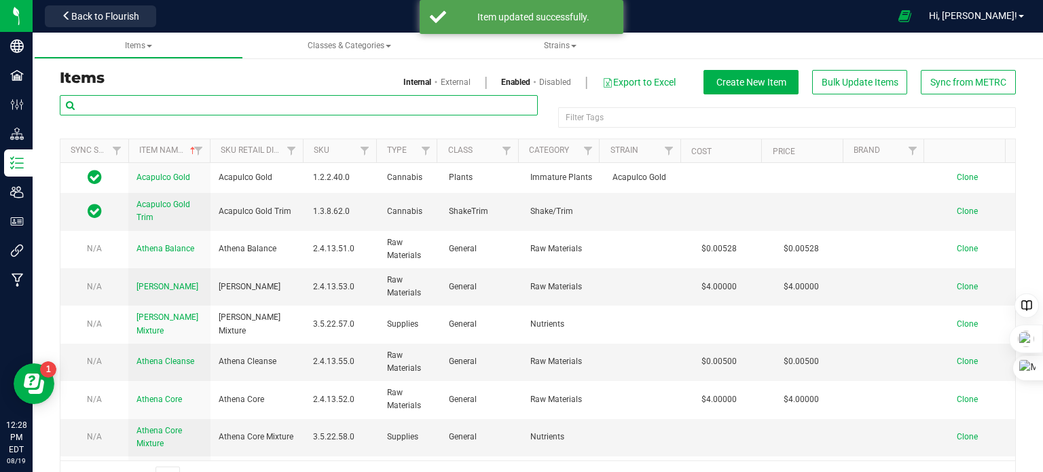
click at [175, 108] on input "text" at bounding box center [299, 105] width 478 height 20
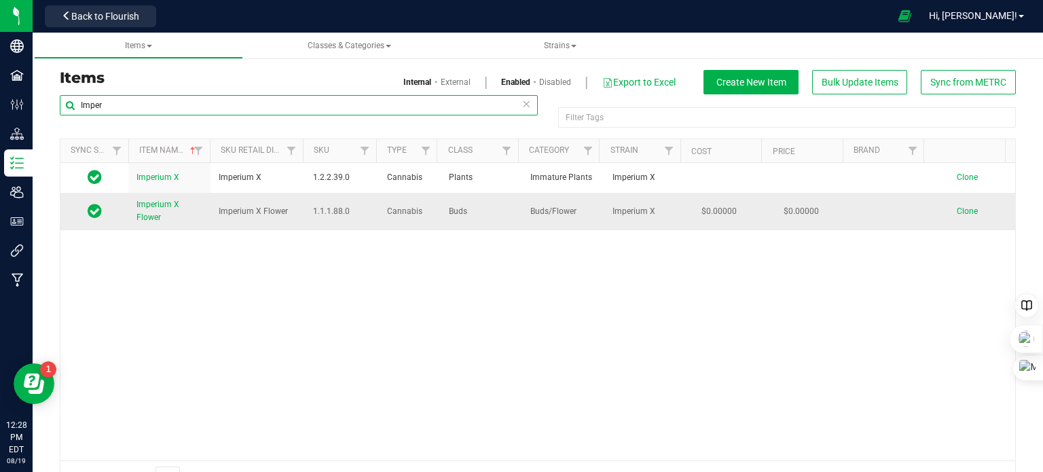
type input "Imper"
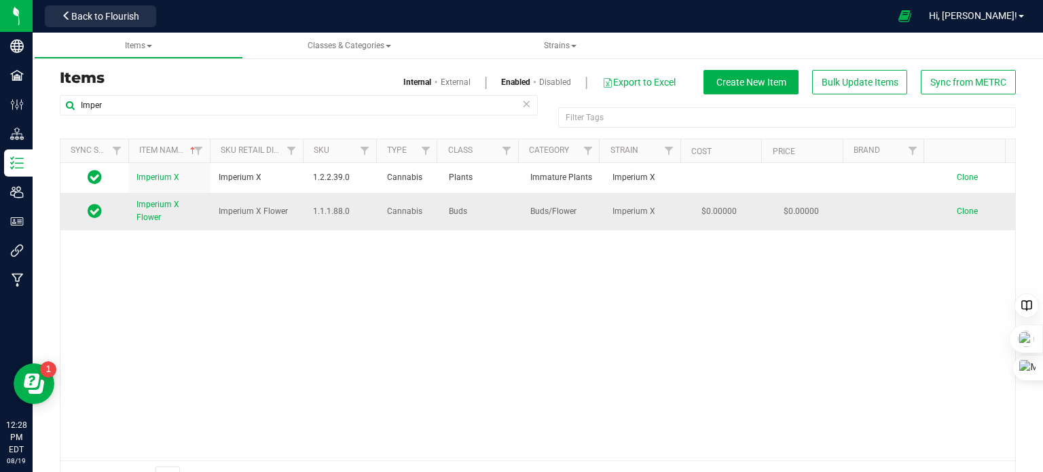
click at [158, 211] on link "Imperium X Flower" at bounding box center [170, 211] width 66 height 26
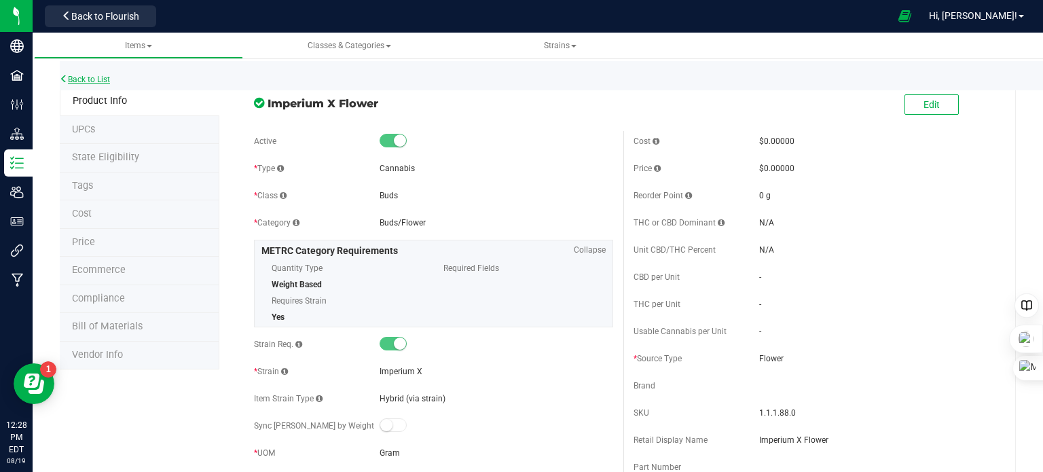
click at [82, 75] on link "Back to List" at bounding box center [85, 80] width 50 height 10
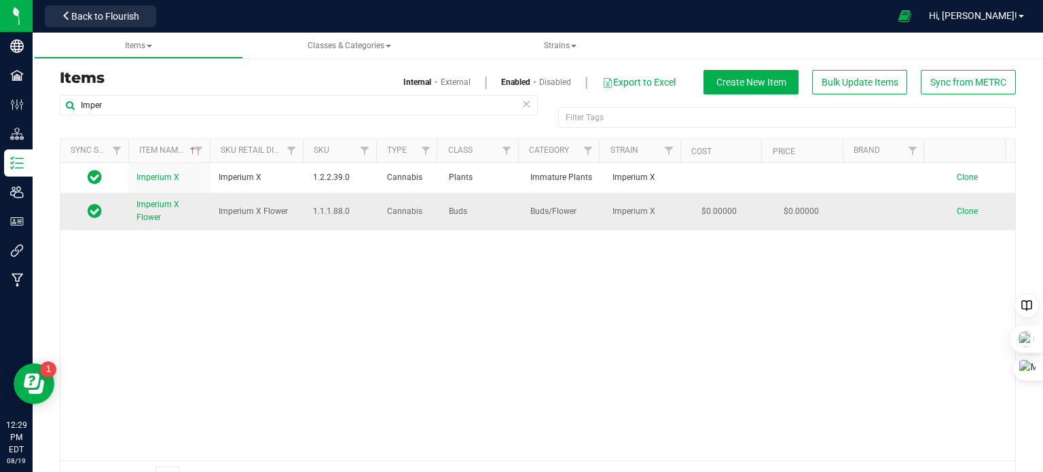
click at [957, 208] on span "Clone" at bounding box center [967, 211] width 21 height 10
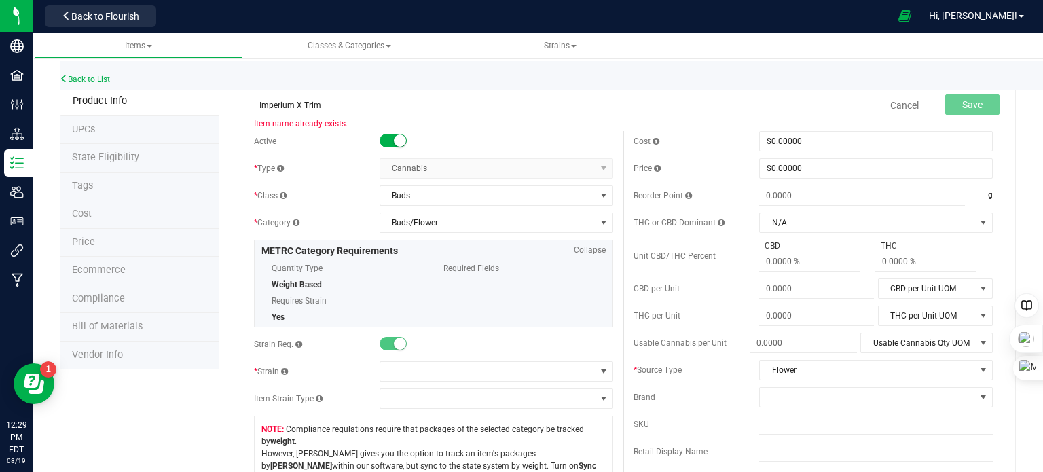
click at [302, 104] on input "Imperium X Trim" at bounding box center [433, 105] width 359 height 20
type input "Imperium X Shake Trim"
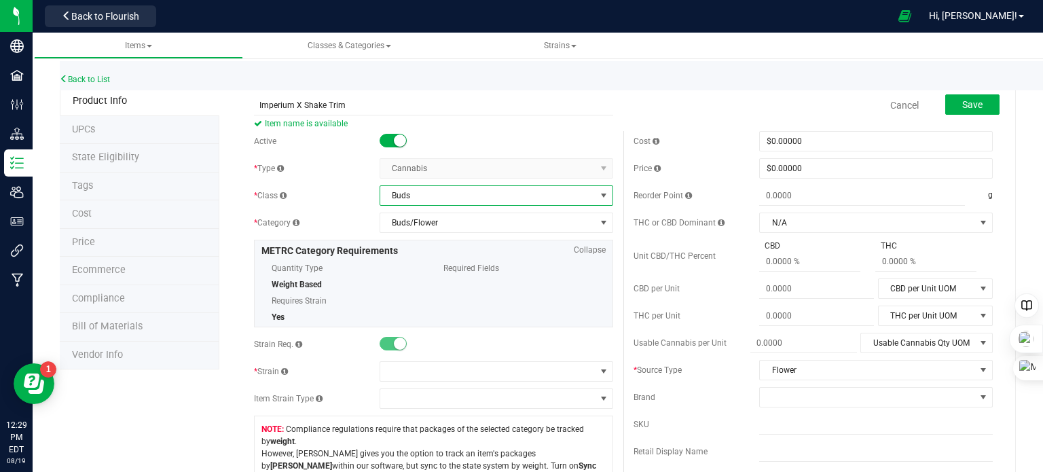
click at [459, 196] on span "Buds" at bounding box center [487, 195] width 215 height 19
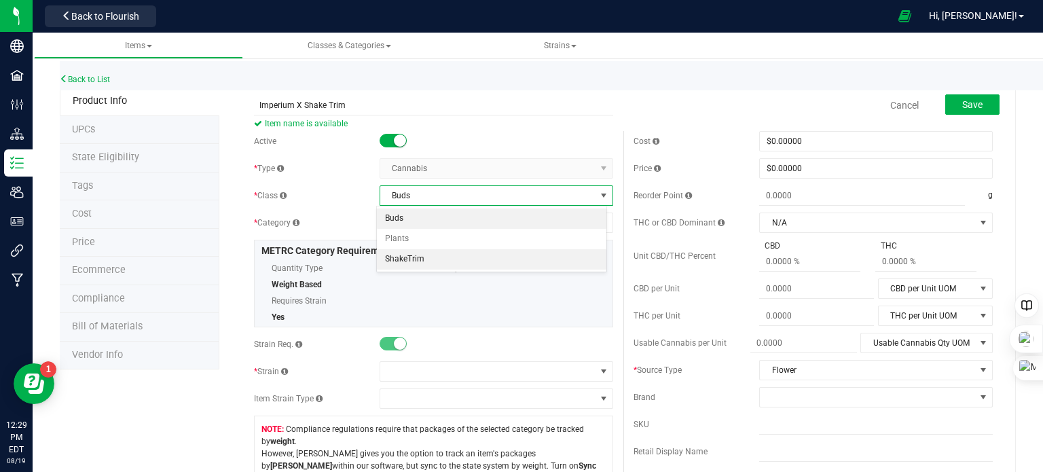
click at [446, 253] on li "ShakeTrim" at bounding box center [492, 259] width 230 height 20
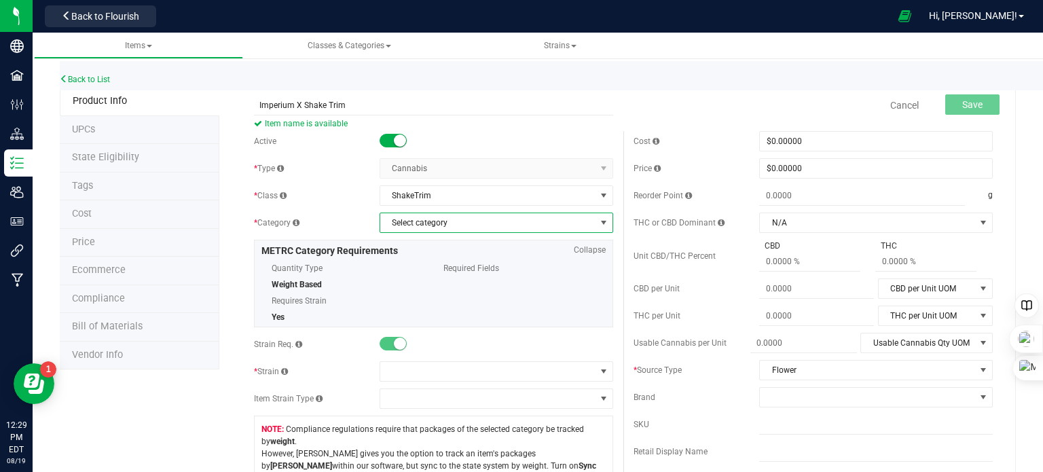
click at [445, 229] on span "Select category" at bounding box center [487, 222] width 215 height 19
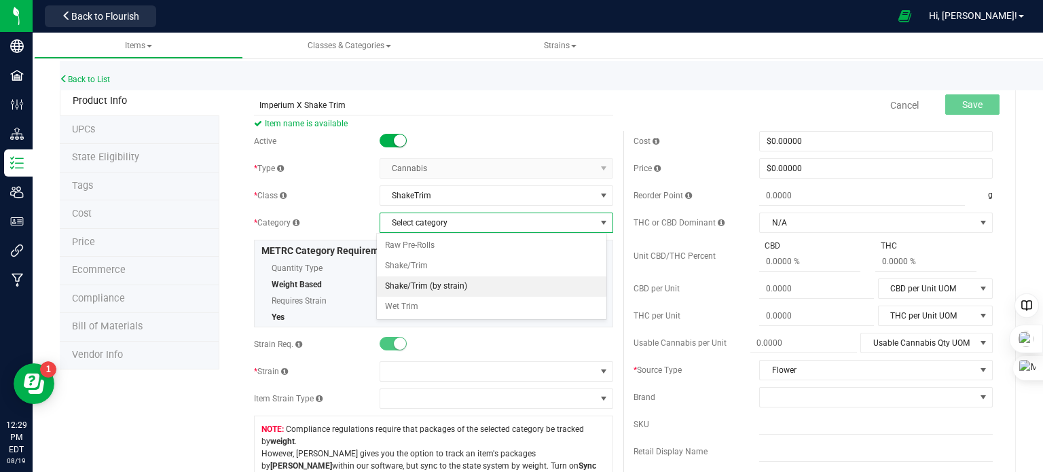
click at [465, 282] on li "Shake/Trim (by strain)" at bounding box center [492, 286] width 230 height 20
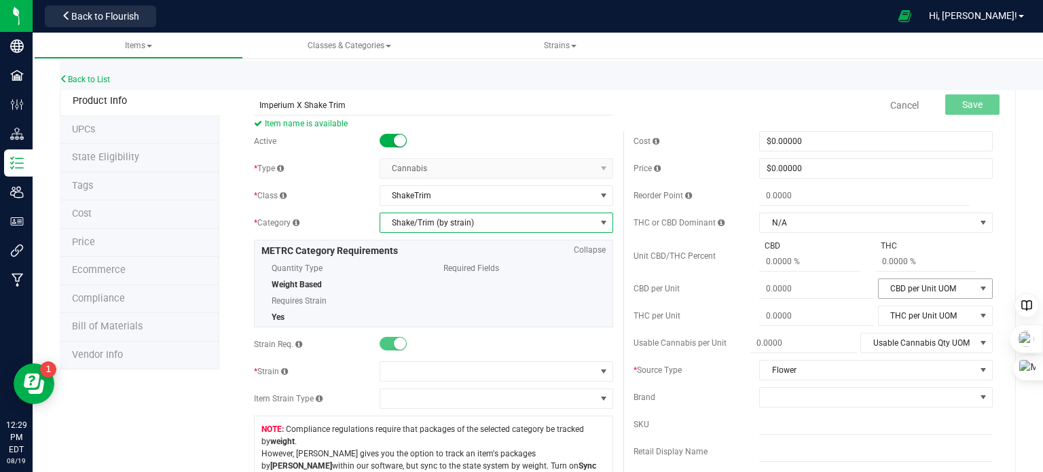
scroll to position [68, 0]
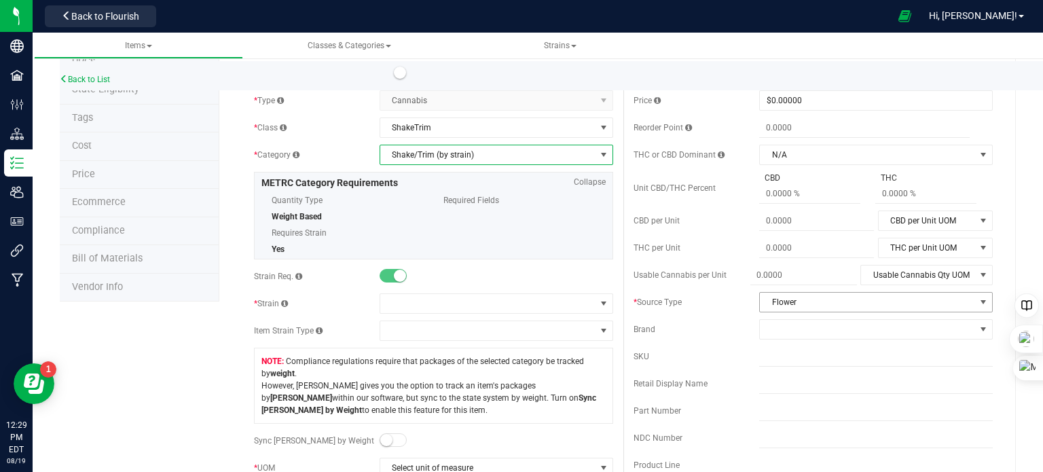
click at [772, 304] on span "Flower" at bounding box center [867, 302] width 215 height 19
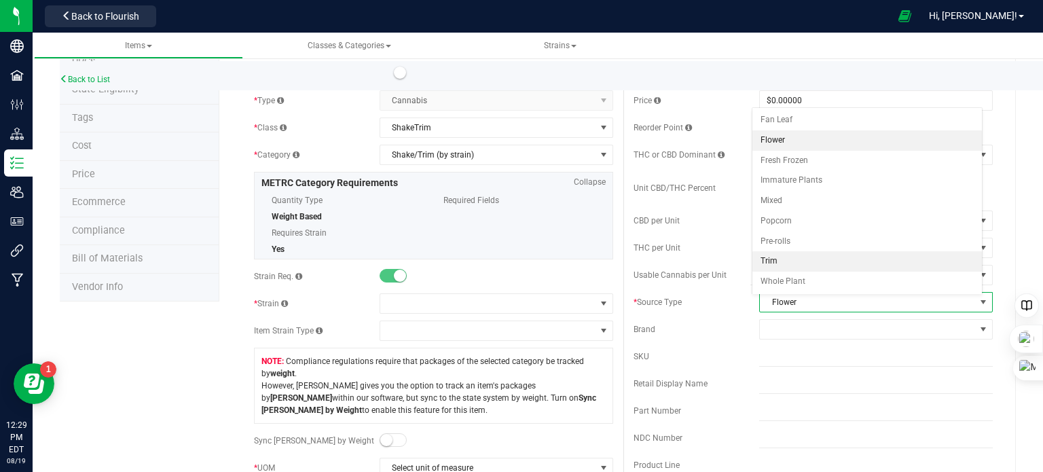
click at [779, 264] on li "Trim" at bounding box center [868, 261] width 230 height 20
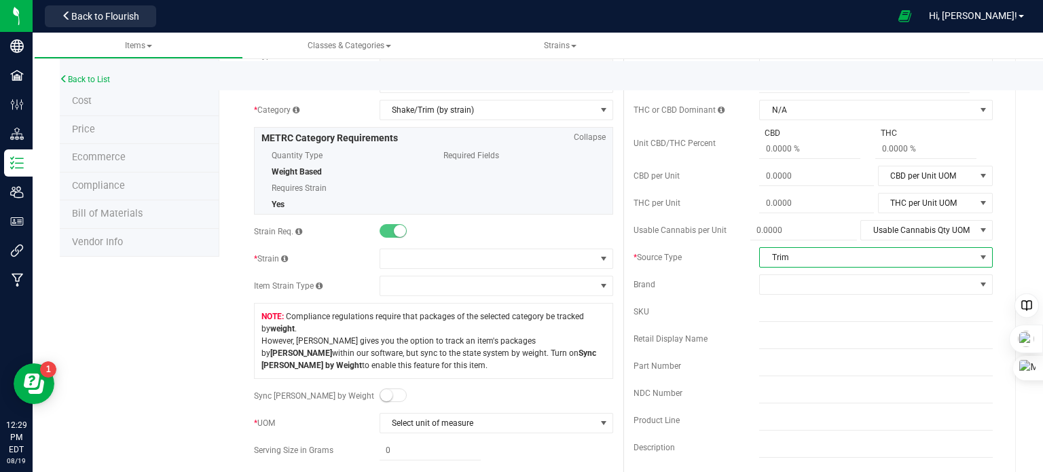
scroll to position [136, 0]
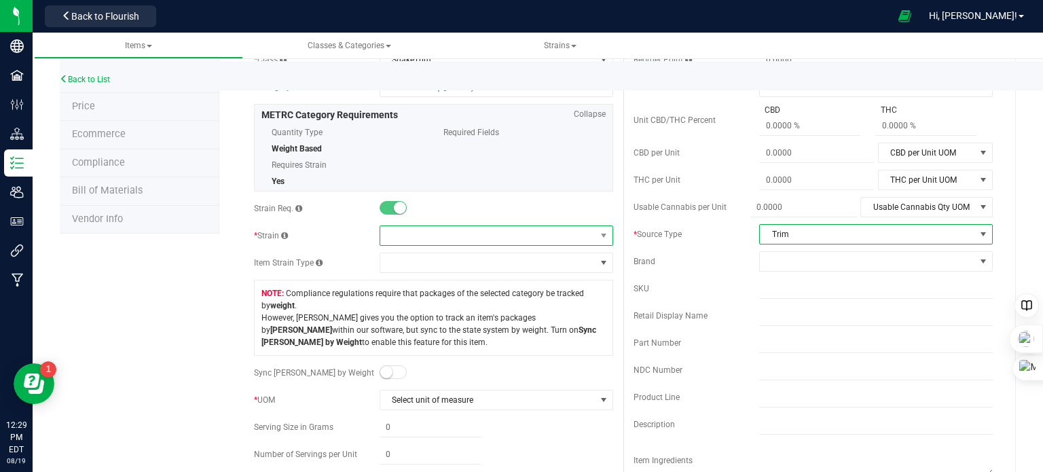
click at [451, 238] on span at bounding box center [487, 235] width 215 height 19
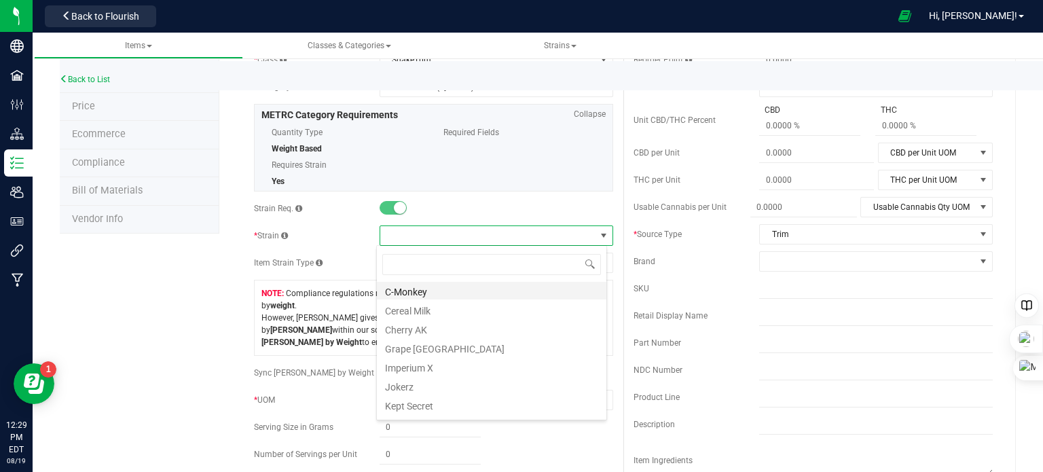
scroll to position [204, 0]
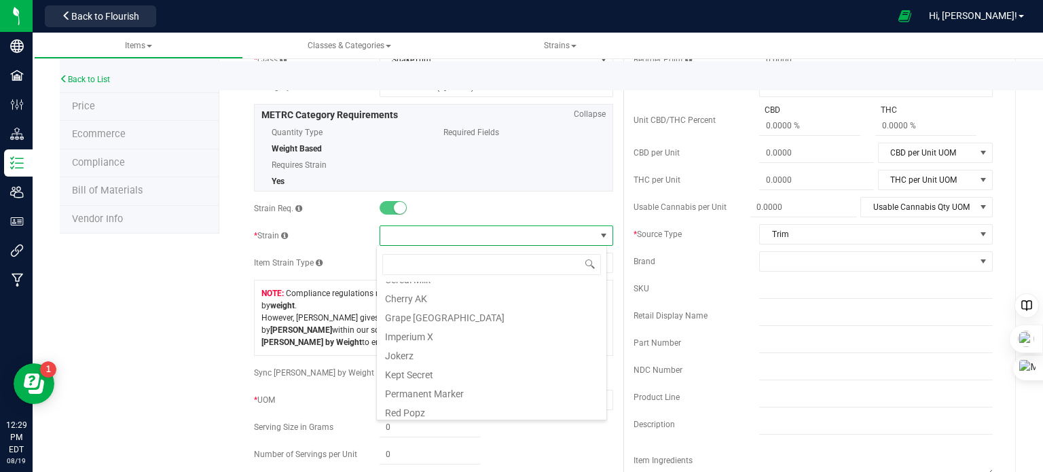
click at [454, 329] on li "Imperium X" at bounding box center [492, 334] width 230 height 19
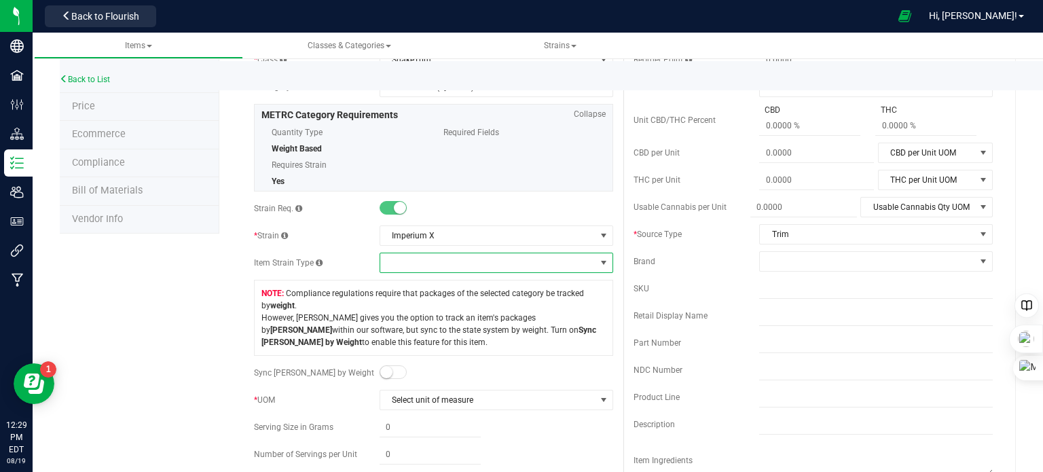
click at [427, 263] on span at bounding box center [487, 262] width 215 height 19
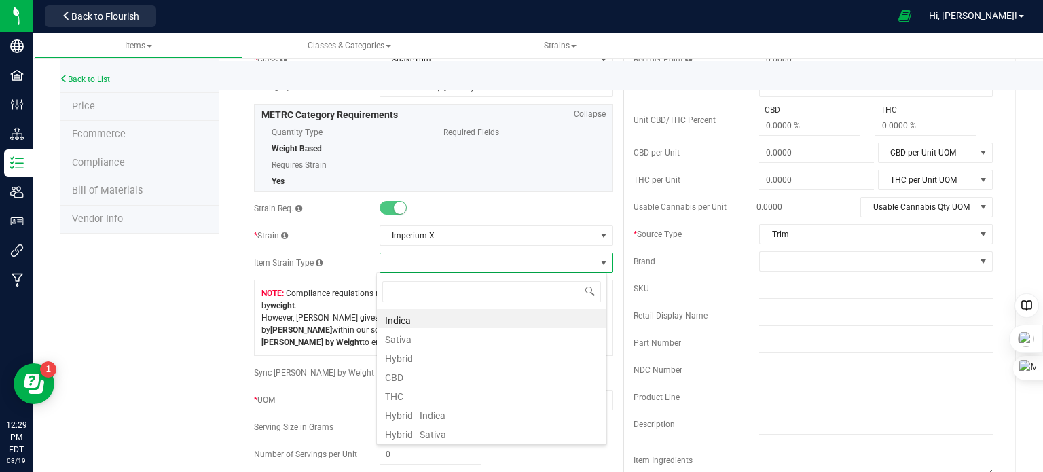
scroll to position [20, 231]
click at [423, 332] on li "Sativa" at bounding box center [492, 337] width 230 height 19
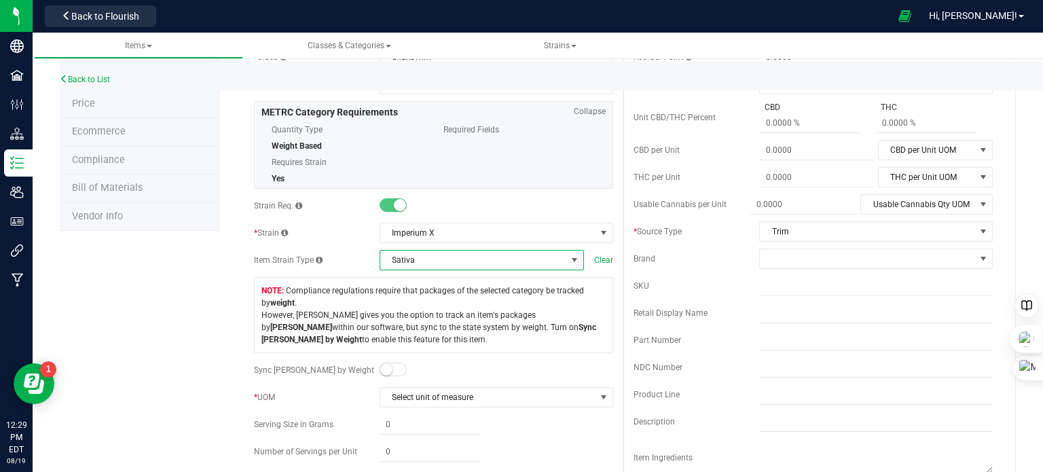
scroll to position [0, 0]
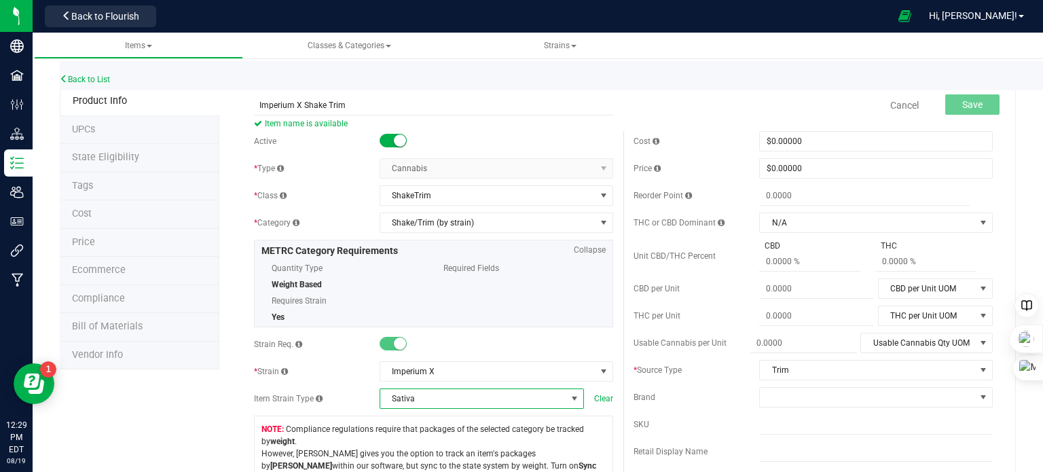
click at [458, 168] on span "Cannabis Select type Cannabis Non-Inventory Raw Materials Supplies" at bounding box center [497, 168] width 234 height 20
click at [467, 143] on div at bounding box center [497, 141] width 234 height 14
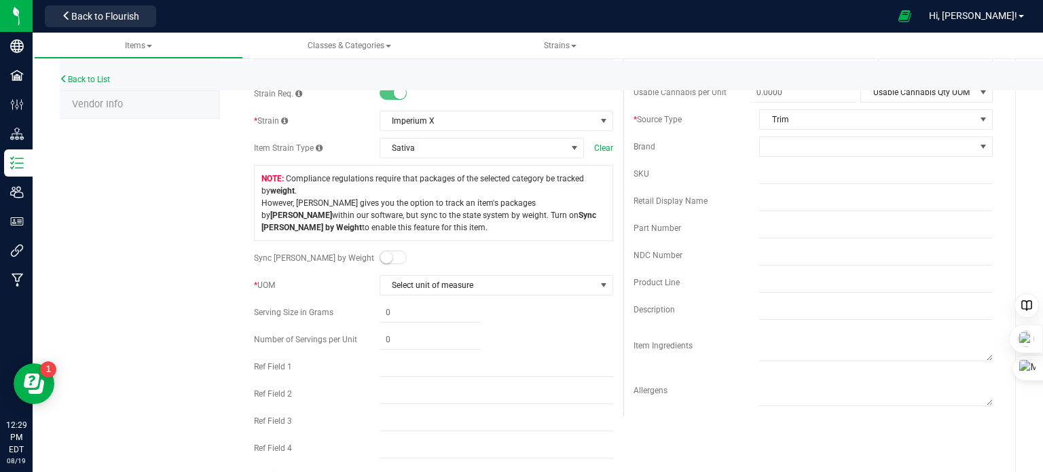
scroll to position [272, 0]
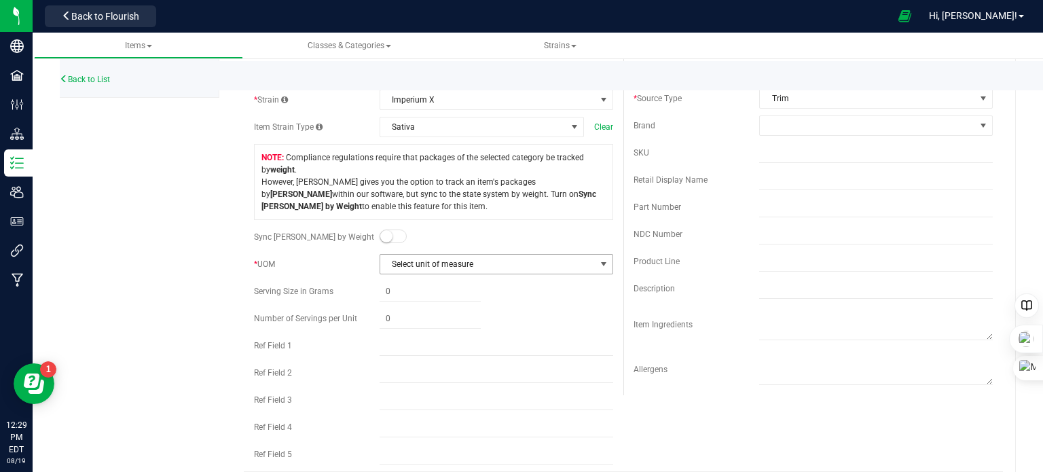
click at [516, 259] on span "Select unit of measure" at bounding box center [487, 264] width 215 height 19
click at [444, 290] on li "Gram" at bounding box center [492, 287] width 230 height 20
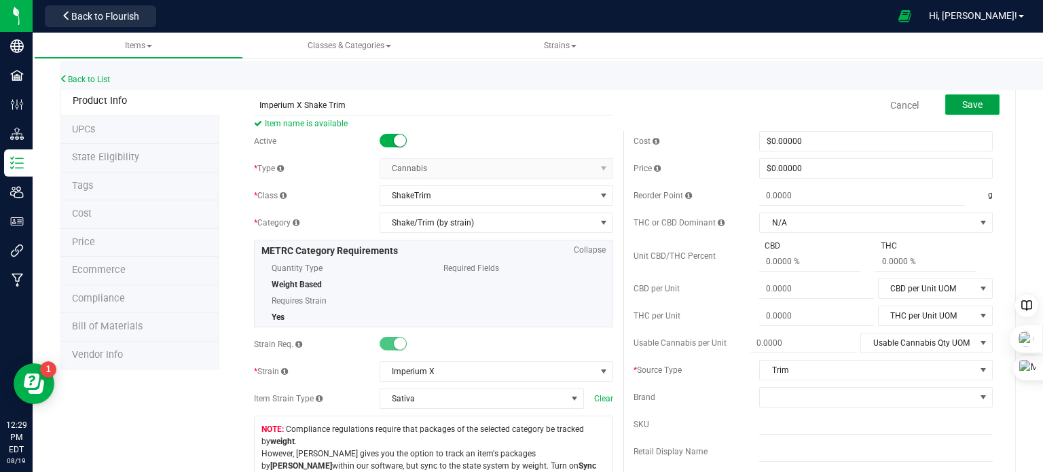
click at [963, 108] on span "Save" at bounding box center [973, 104] width 20 height 11
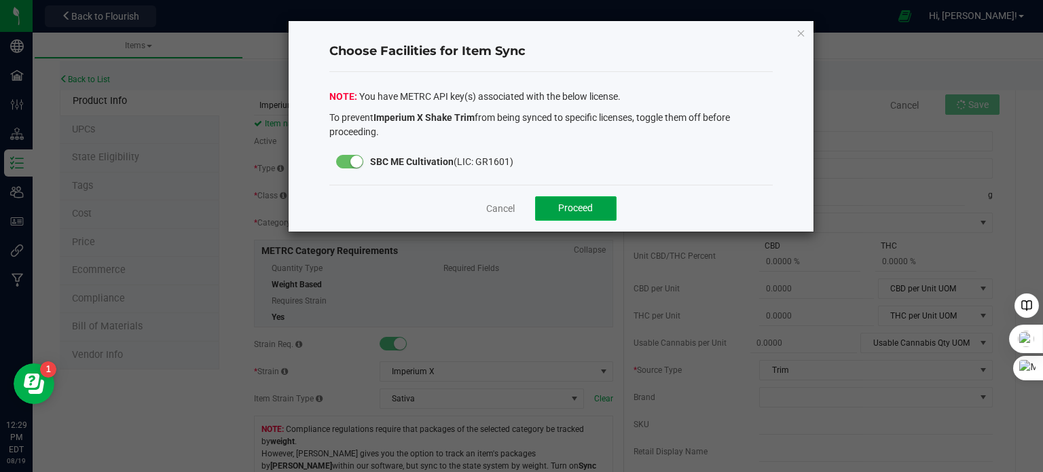
click at [568, 209] on span "Proceed" at bounding box center [575, 207] width 35 height 11
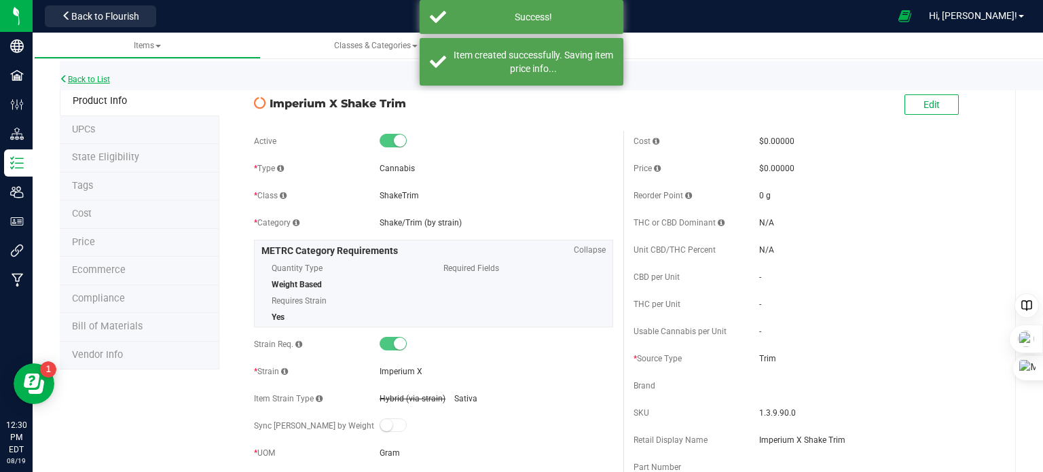
click at [98, 75] on link "Back to List" at bounding box center [85, 80] width 50 height 10
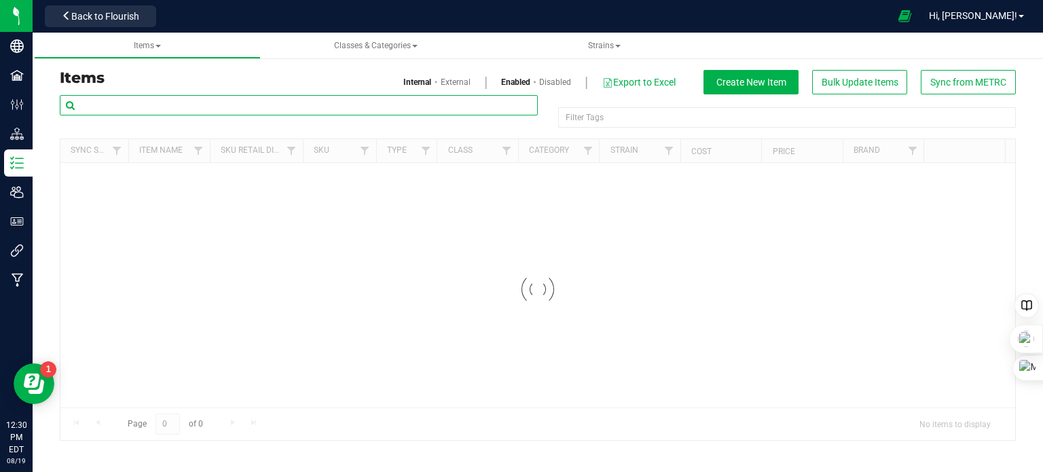
click at [195, 97] on input "text" at bounding box center [299, 105] width 478 height 20
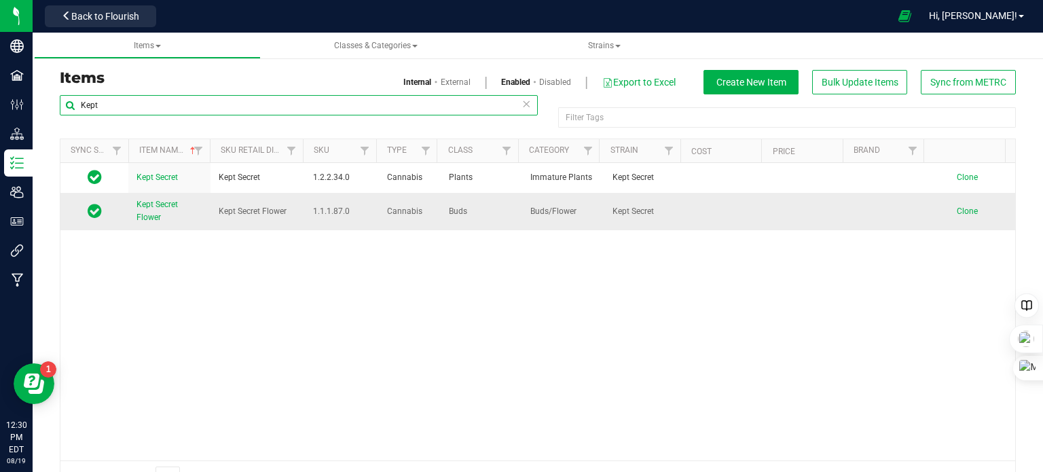
type input "Kept"
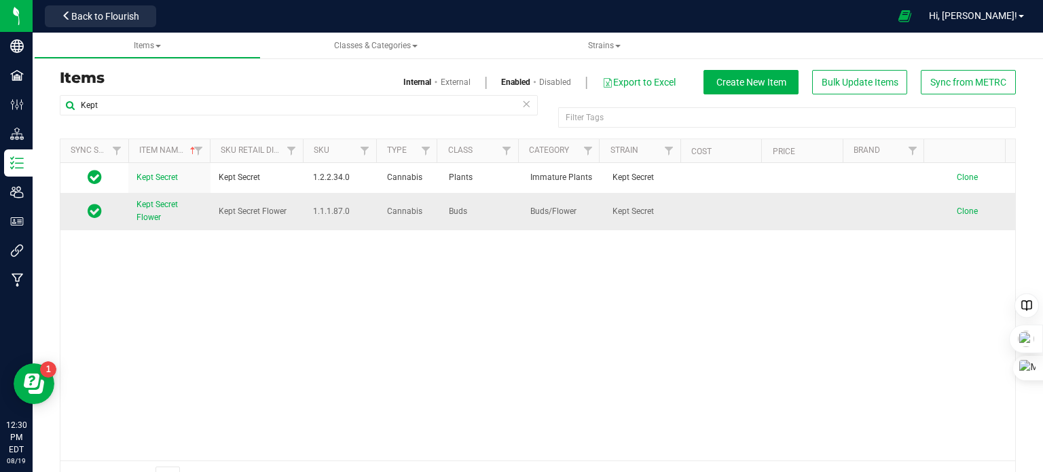
click at [957, 212] on span "Clone" at bounding box center [967, 211] width 21 height 10
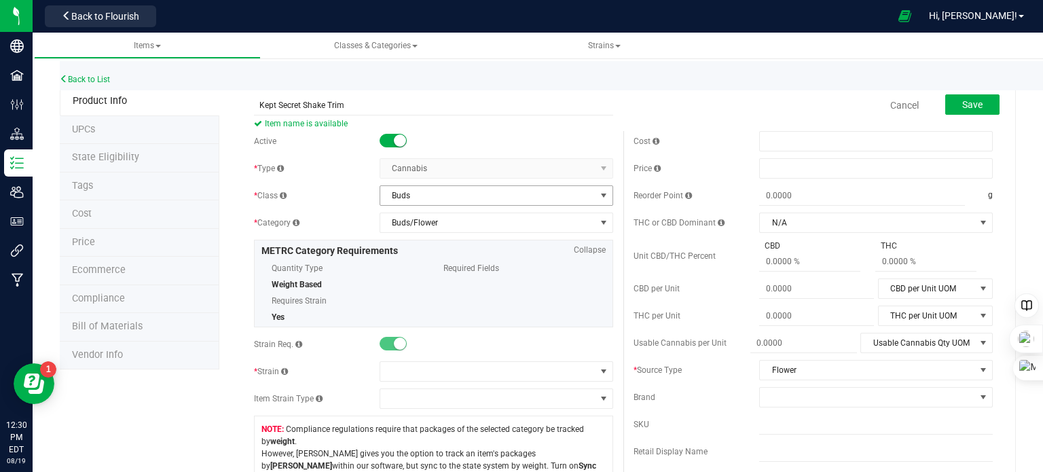
type input "Kept Secret Shake Trim"
click at [448, 190] on span "Buds" at bounding box center [487, 195] width 215 height 19
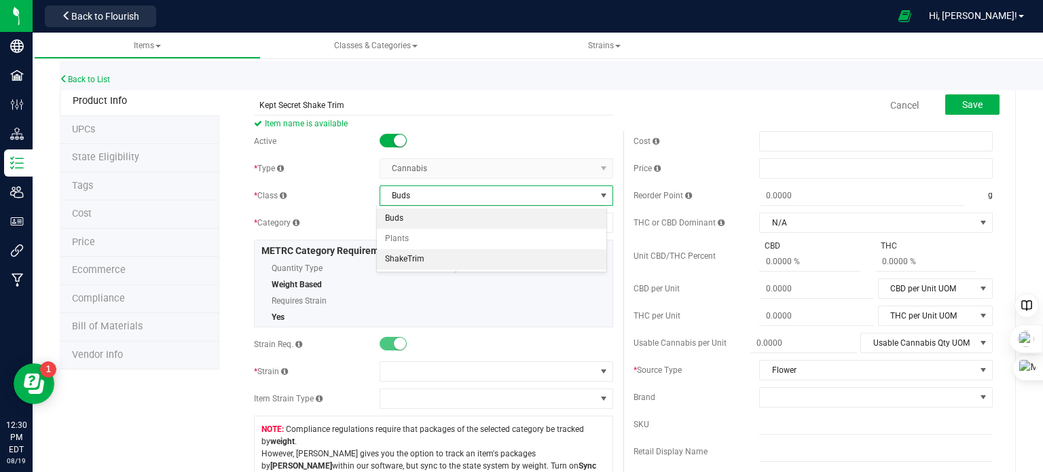
click at [437, 255] on li "ShakeTrim" at bounding box center [492, 259] width 230 height 20
click at [439, 223] on span "Select category" at bounding box center [487, 222] width 215 height 19
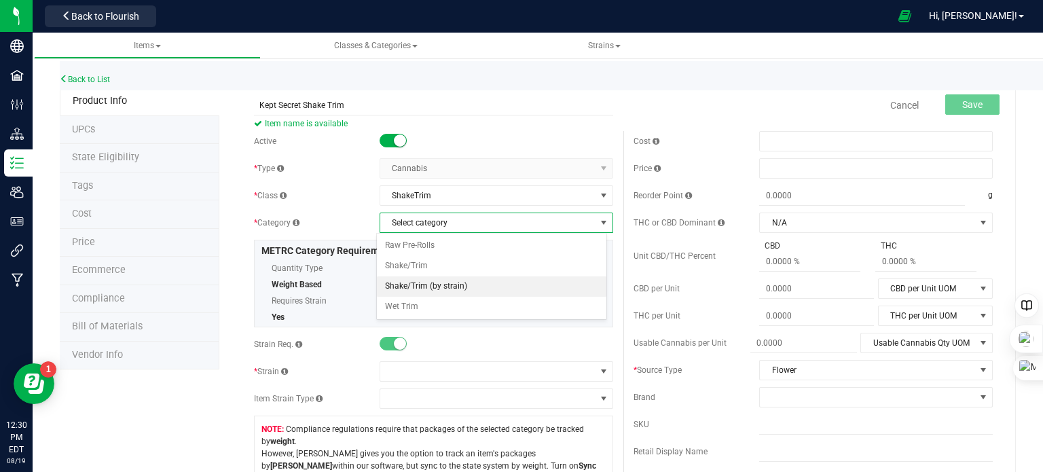
click at [437, 283] on li "Shake/Trim (by strain)" at bounding box center [492, 286] width 230 height 20
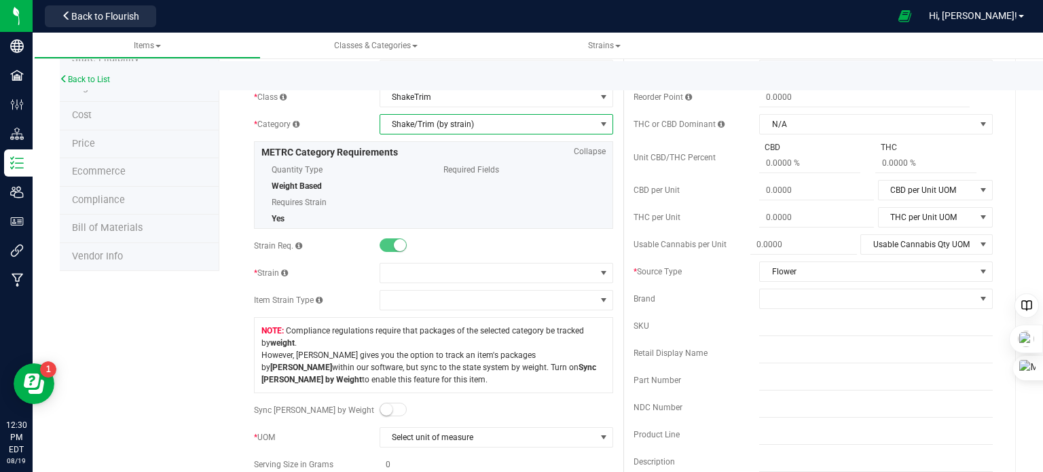
scroll to position [136, 0]
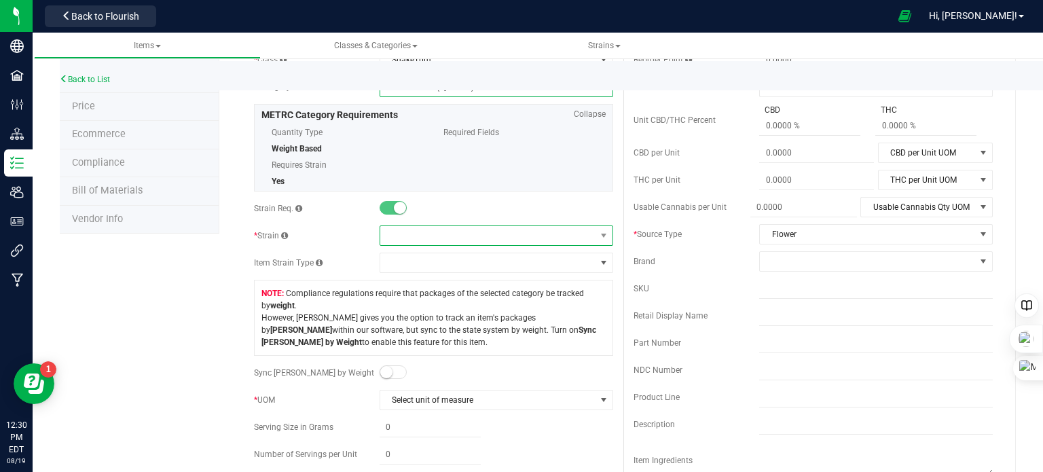
click at [429, 240] on span at bounding box center [487, 235] width 215 height 19
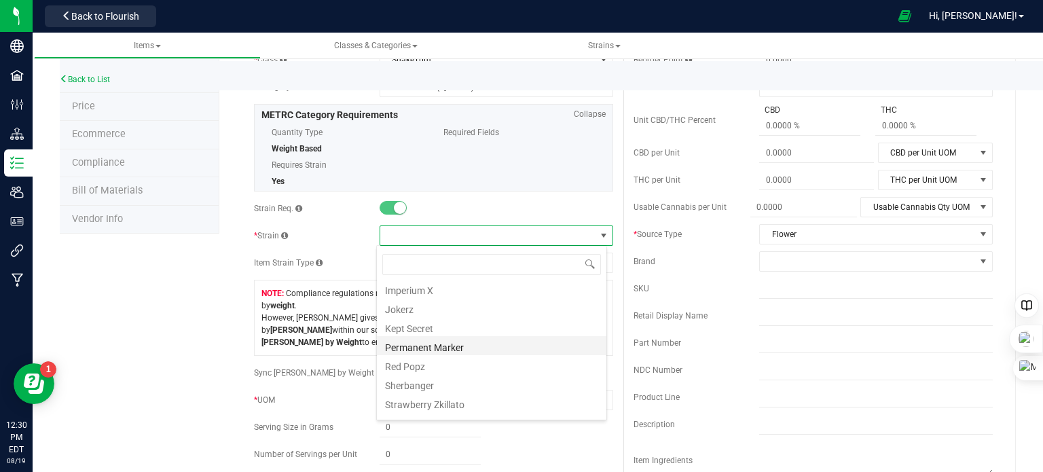
scroll to position [272, 0]
click at [443, 308] on li "Kept Secret" at bounding box center [492, 304] width 230 height 19
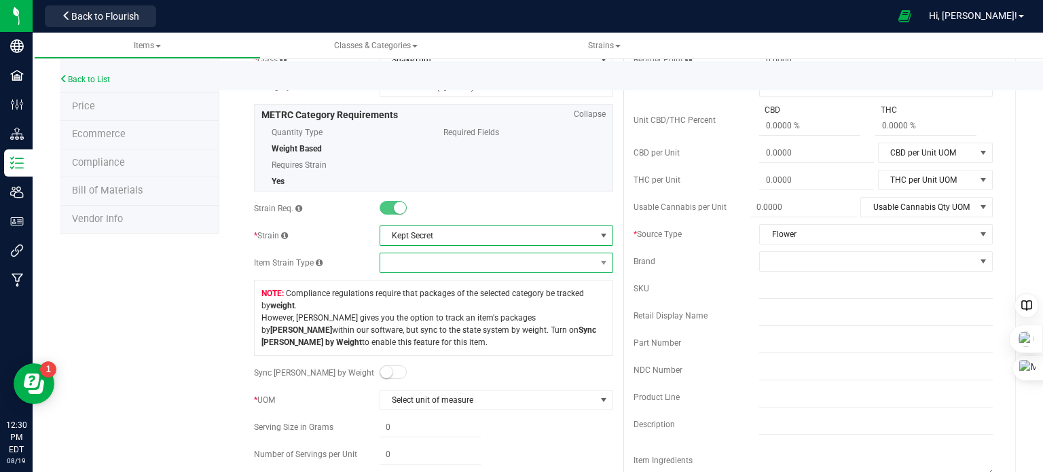
click at [424, 263] on span at bounding box center [487, 262] width 215 height 19
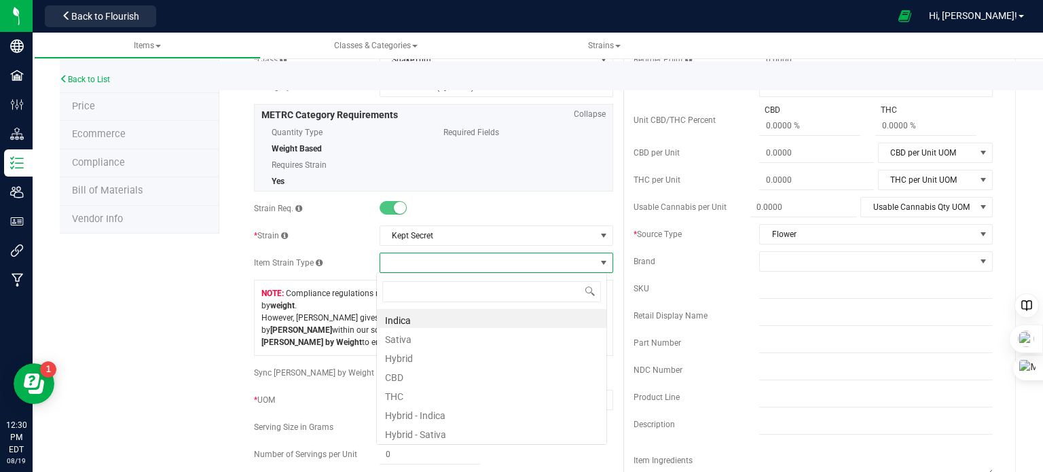
scroll to position [20, 231]
click at [446, 220] on div "Active * Type Cannabis Select type Cannabis Non-Inventory Raw Materials Supplie…" at bounding box center [434, 301] width 380 height 612
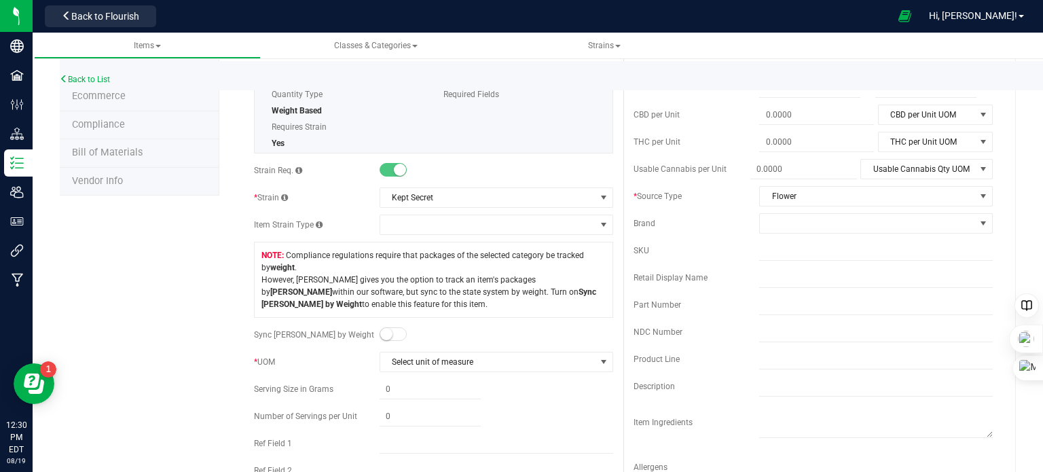
scroll to position [0, 0]
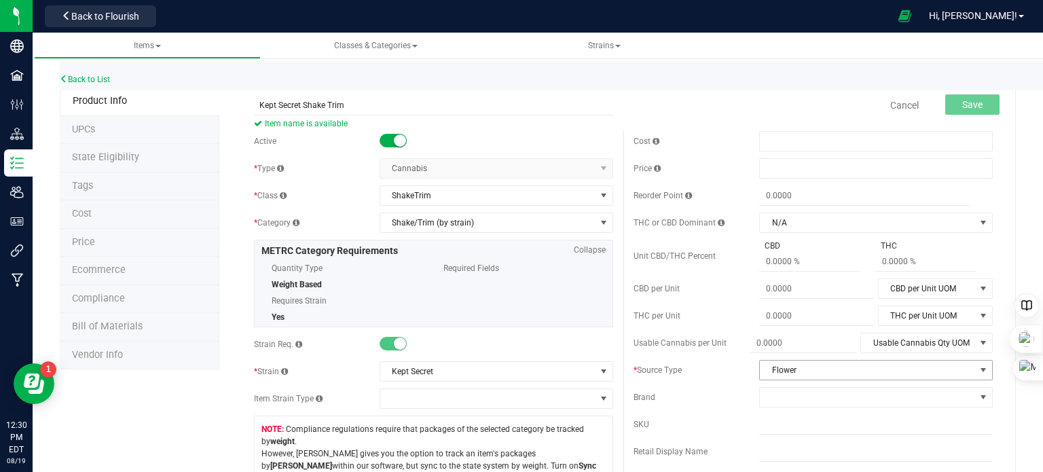
click at [804, 370] on span "Flower" at bounding box center [867, 370] width 215 height 19
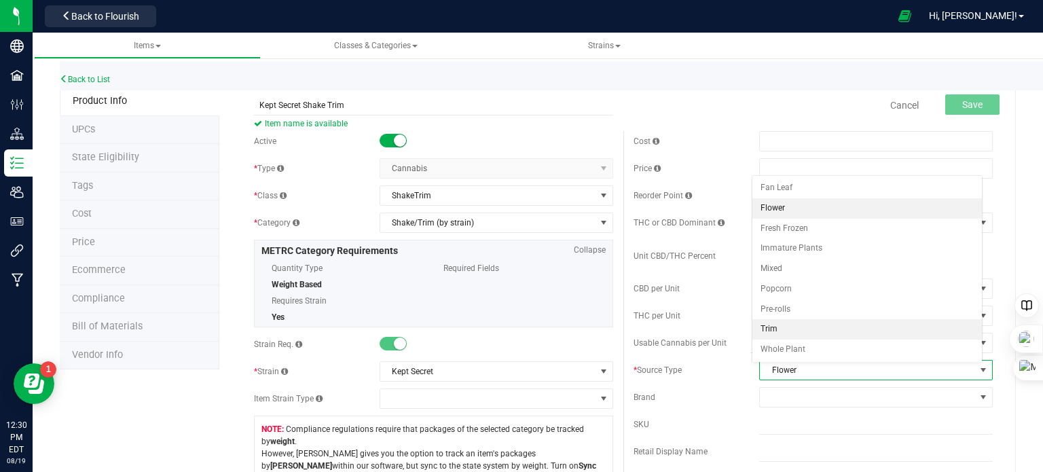
click at [793, 328] on li "Trim" at bounding box center [868, 329] width 230 height 20
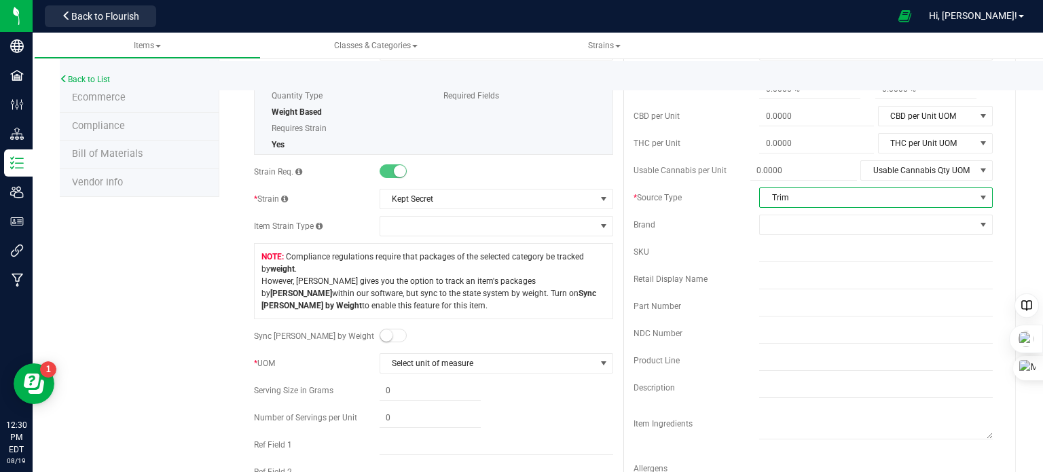
scroll to position [204, 0]
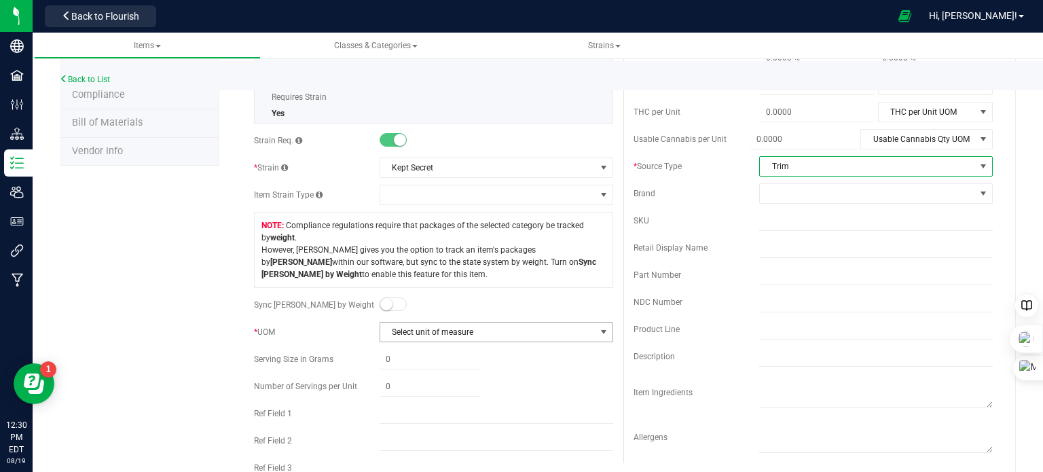
click at [452, 334] on span "Select unit of measure" at bounding box center [487, 332] width 215 height 19
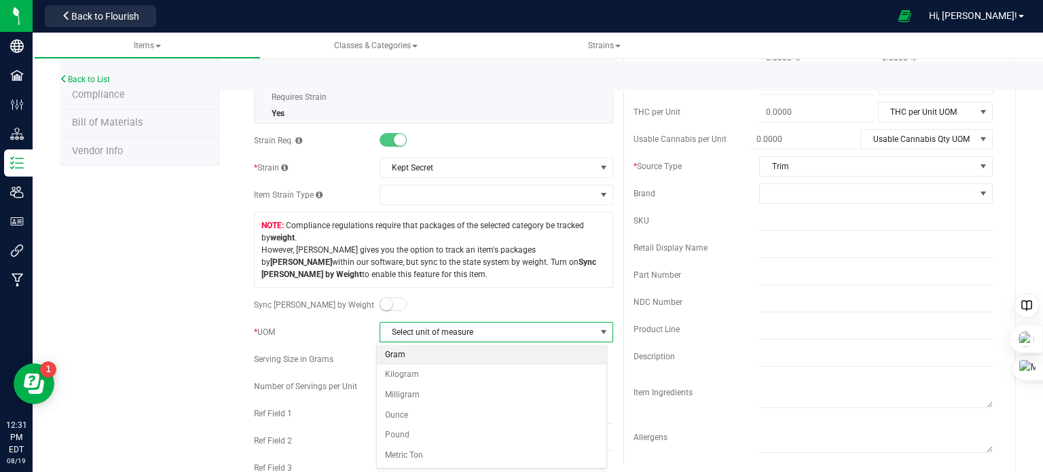
click at [435, 353] on li "Gram" at bounding box center [492, 355] width 230 height 20
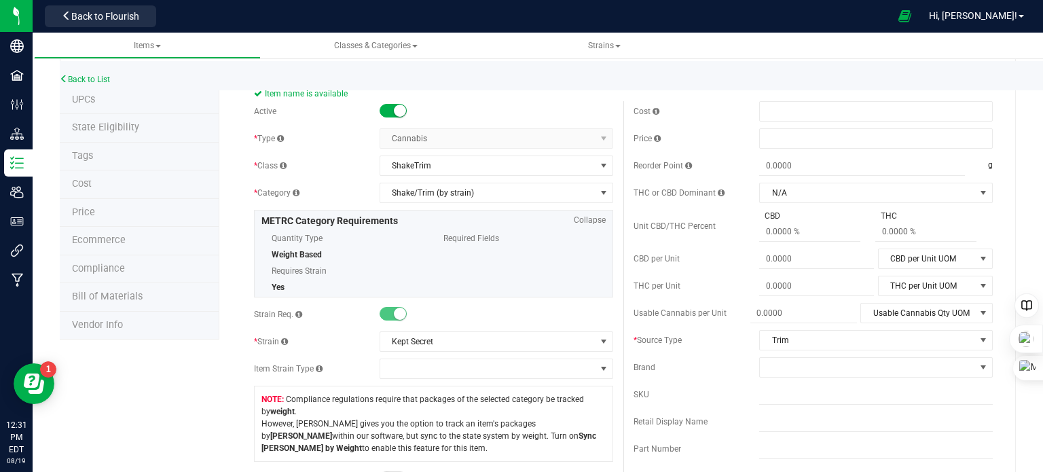
scroll to position [0, 0]
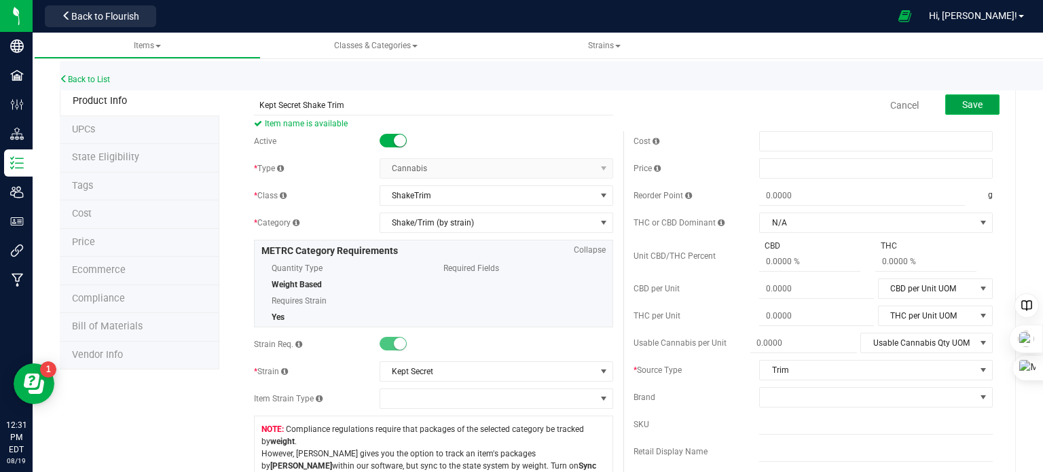
click at [970, 102] on span "Save" at bounding box center [973, 104] width 20 height 11
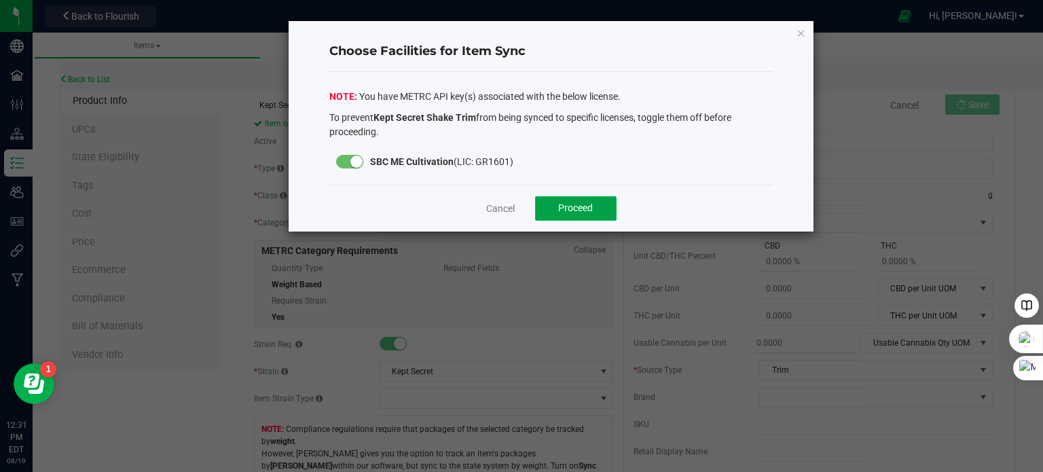
click at [566, 202] on span "Proceed" at bounding box center [575, 207] width 35 height 11
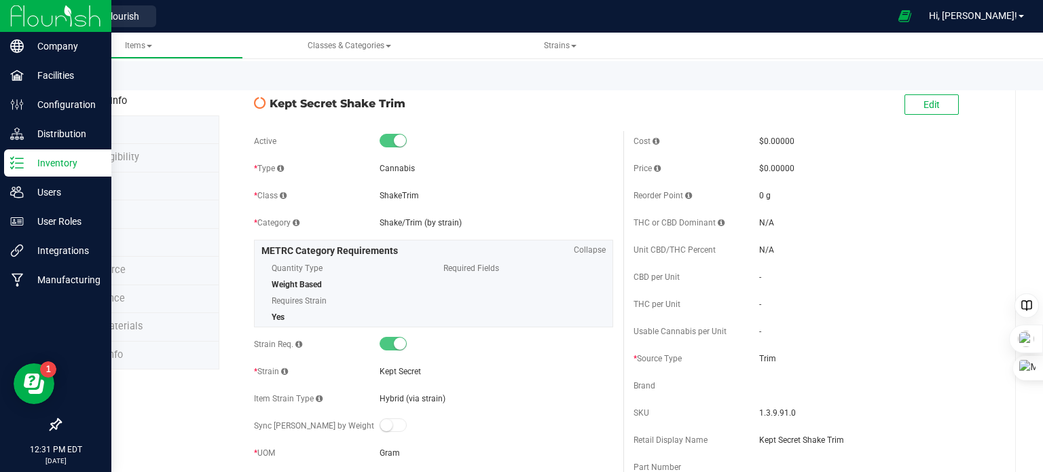
click at [14, 165] on icon at bounding box center [17, 163] width 14 height 14
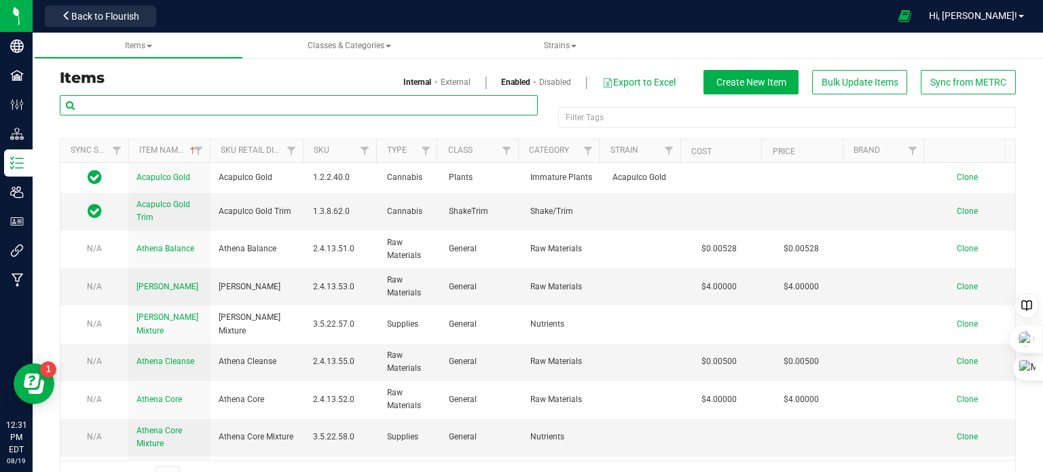
click at [234, 104] on input "text" at bounding box center [299, 105] width 478 height 20
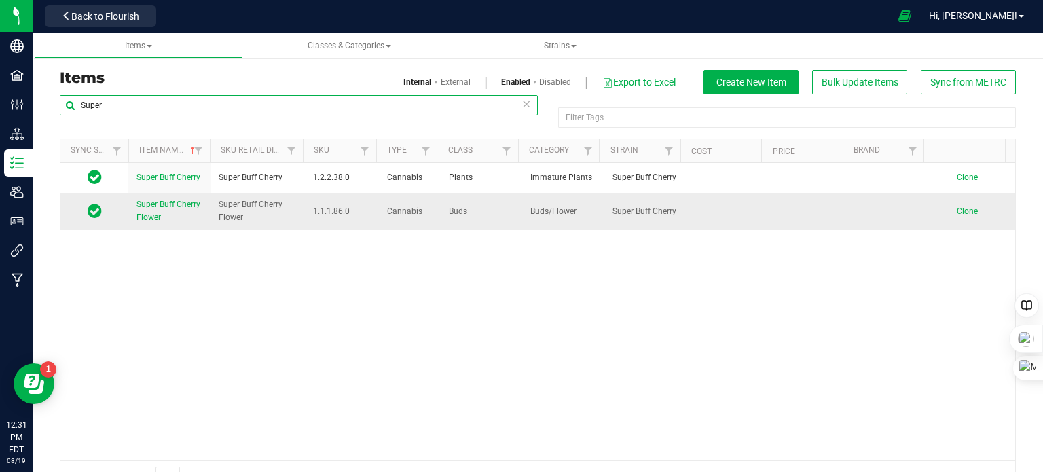
type input "Super"
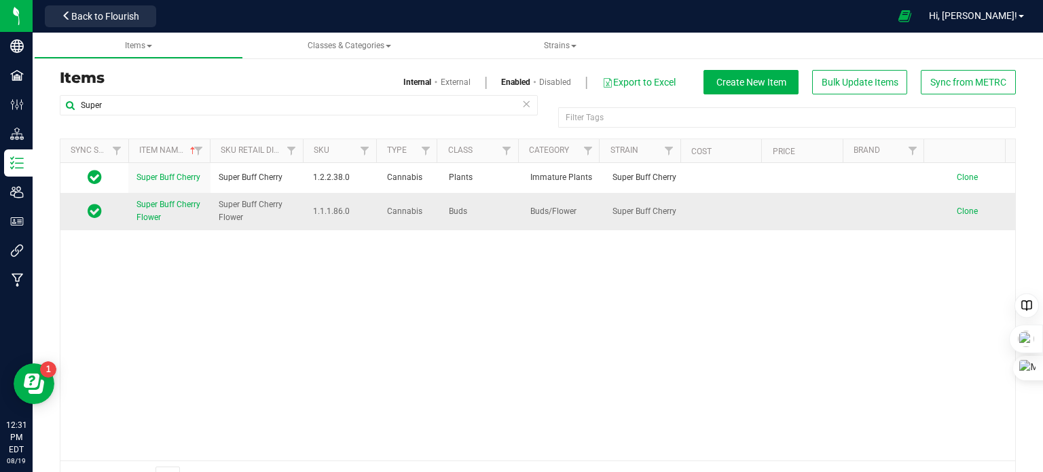
click at [166, 208] on span "Super Buff Cherry Flower" at bounding box center [169, 211] width 64 height 22
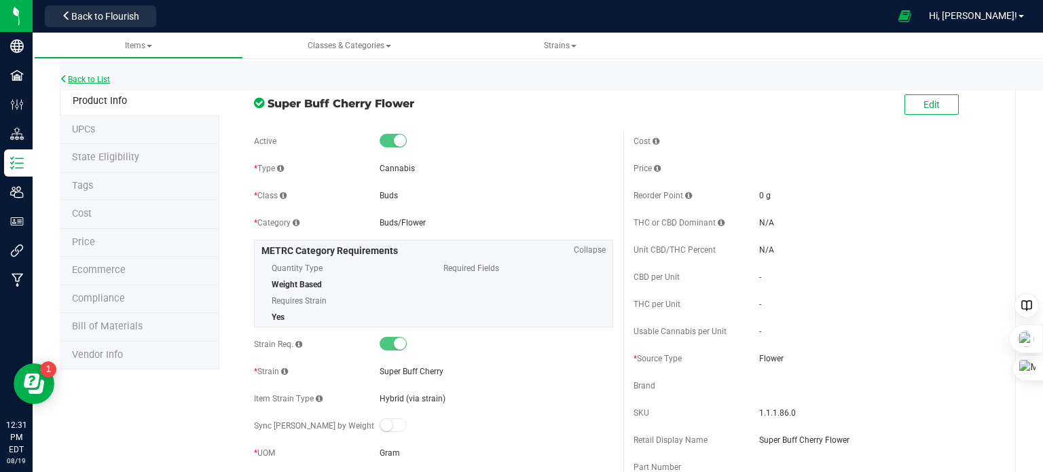
click at [79, 76] on link "Back to List" at bounding box center [85, 80] width 50 height 10
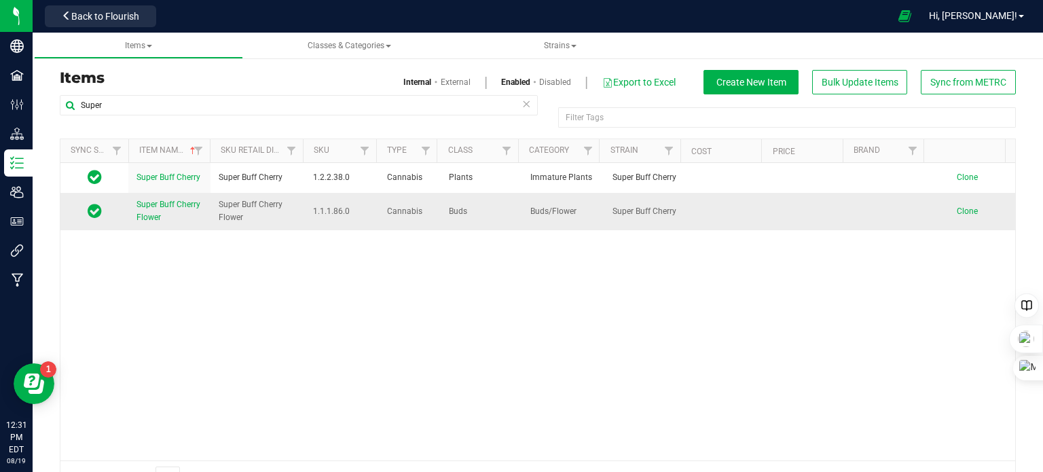
click at [957, 211] on span "Clone" at bounding box center [967, 211] width 21 height 10
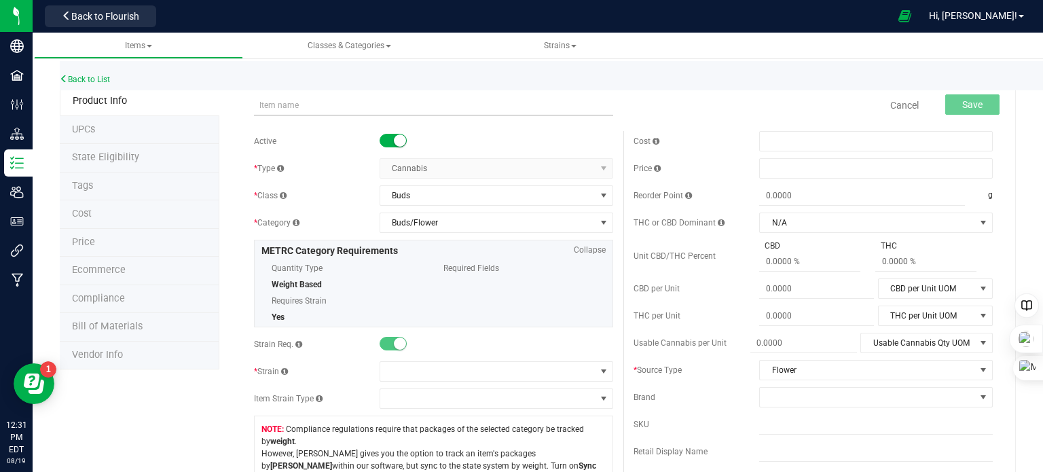
click at [295, 108] on input "text" at bounding box center [433, 105] width 359 height 20
type input "Super Buff Cherry Shake Trim"
click at [439, 198] on span "Buds" at bounding box center [487, 195] width 215 height 19
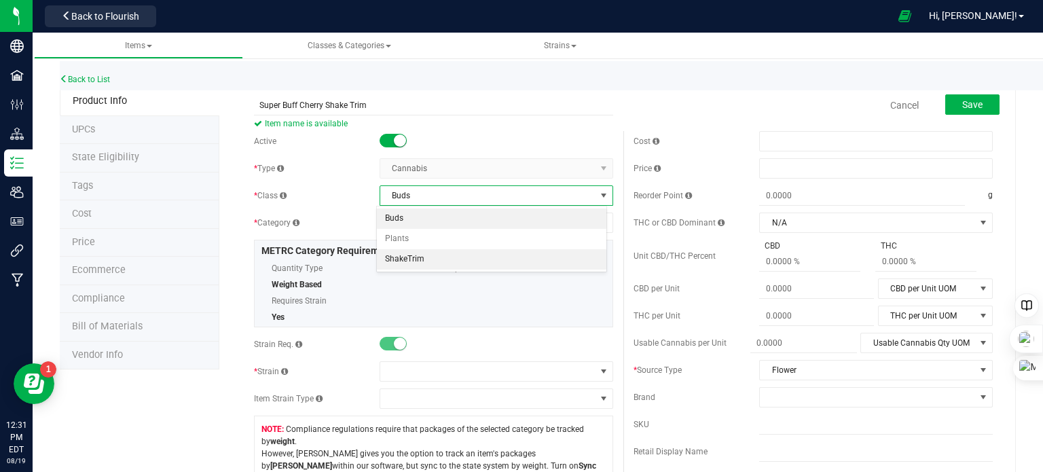
click at [425, 256] on li "ShakeTrim" at bounding box center [492, 259] width 230 height 20
click at [437, 225] on span "Select category" at bounding box center [487, 222] width 215 height 19
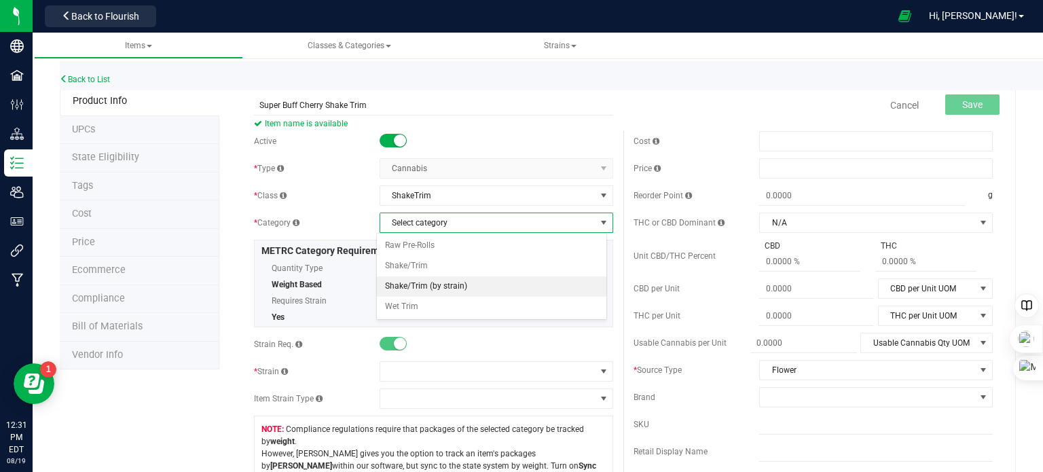
click at [433, 283] on li "Shake/Trim (by strain)" at bounding box center [492, 286] width 230 height 20
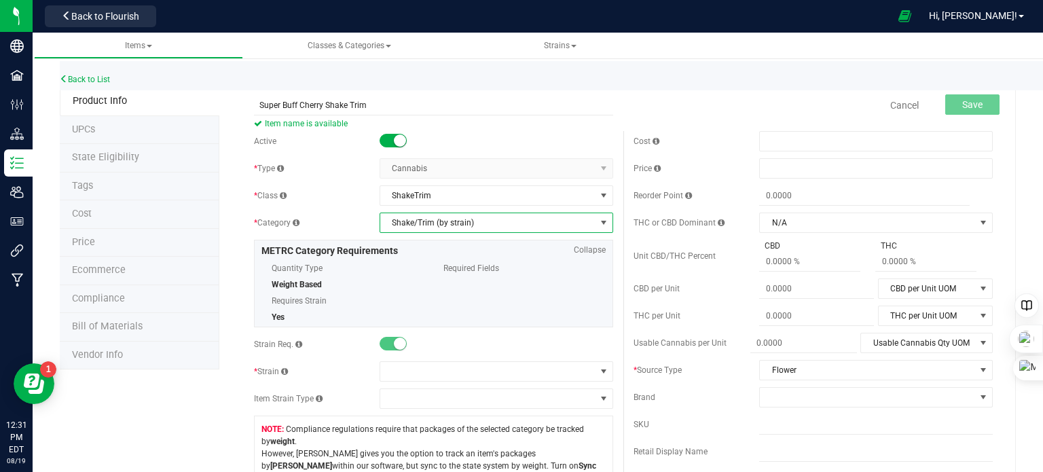
scroll to position [68, 0]
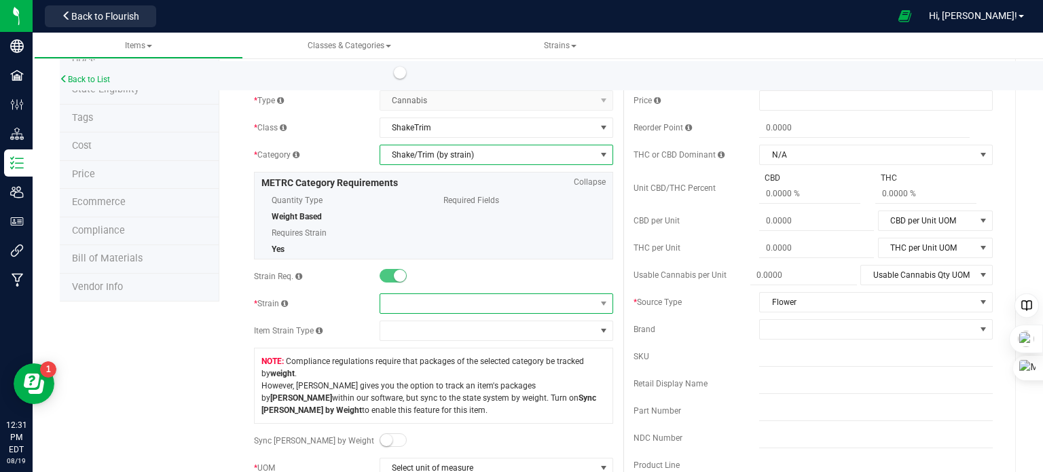
click at [424, 299] on span at bounding box center [487, 303] width 215 height 19
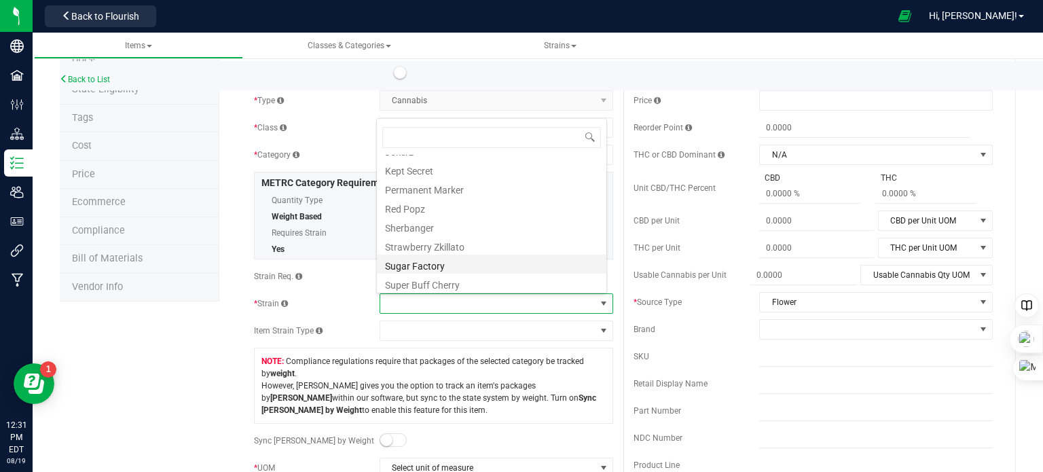
scroll to position [321, 0]
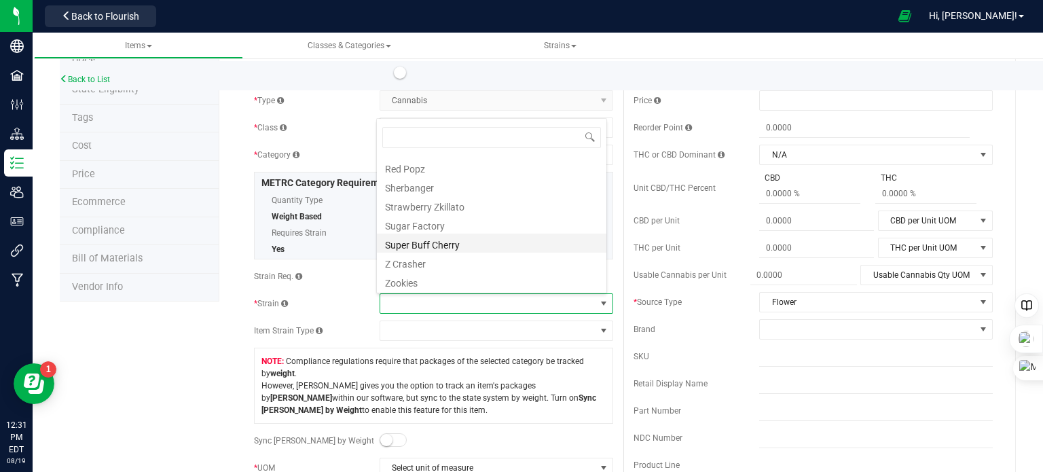
click at [435, 240] on li "Super Buff Cherry" at bounding box center [492, 243] width 230 height 19
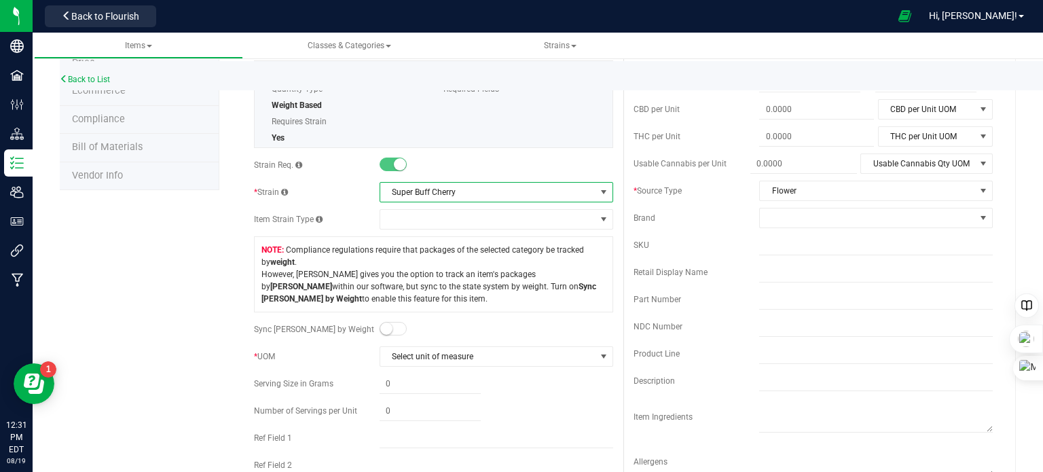
scroll to position [204, 0]
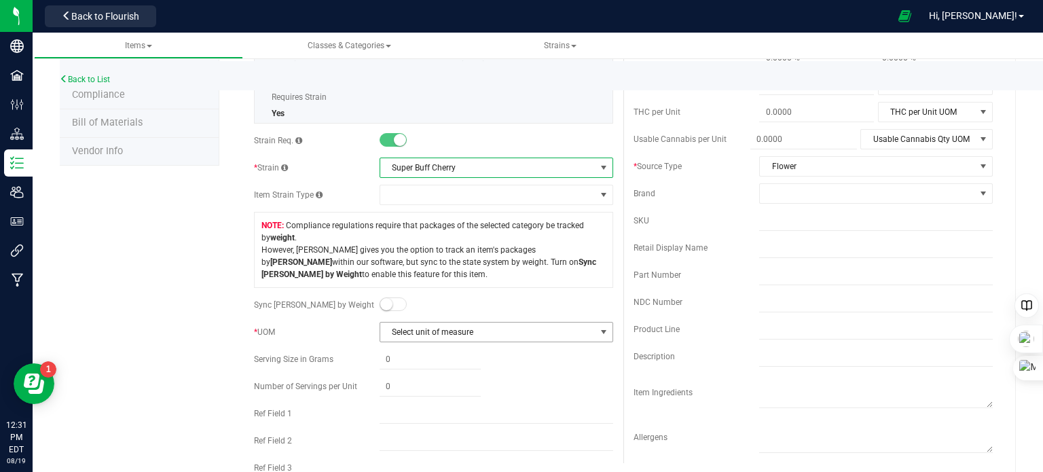
click at [455, 329] on span "Select unit of measure" at bounding box center [487, 332] width 215 height 19
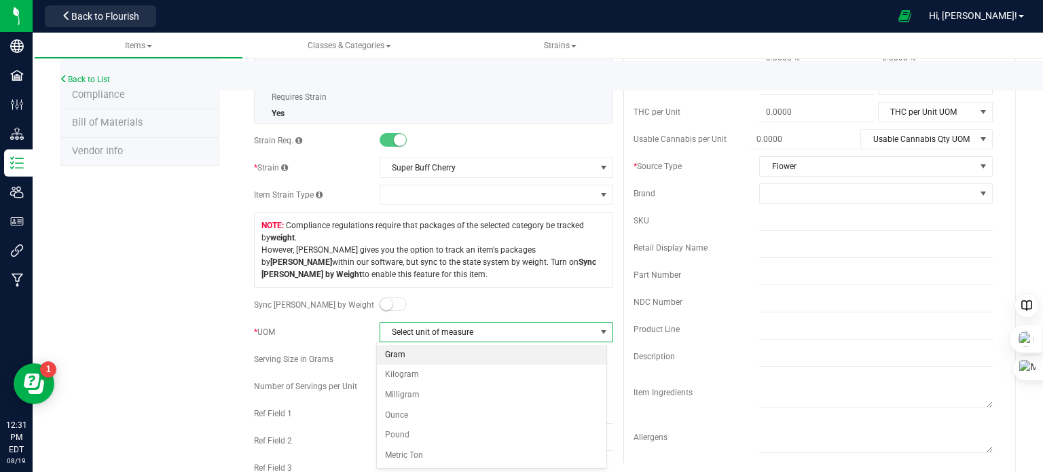
click at [433, 347] on li "Gram" at bounding box center [492, 355] width 230 height 20
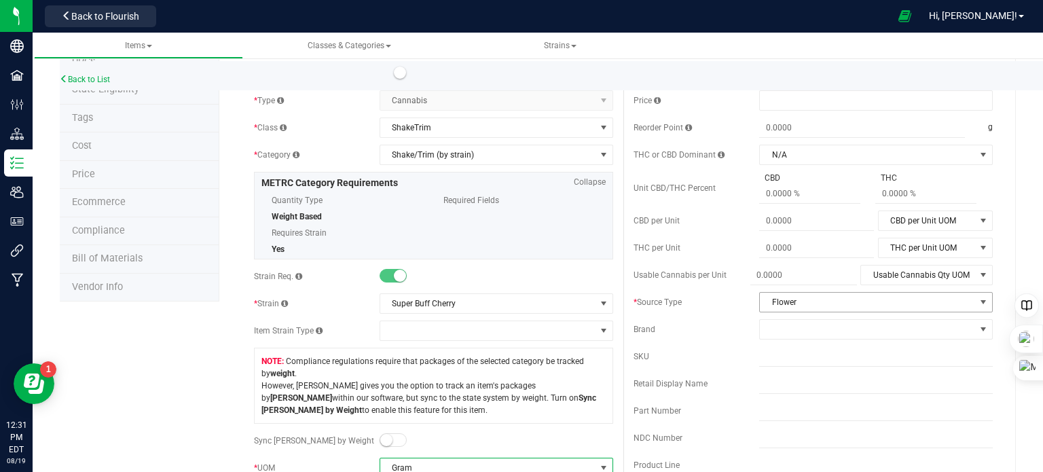
click at [797, 304] on span "Flower" at bounding box center [867, 302] width 215 height 19
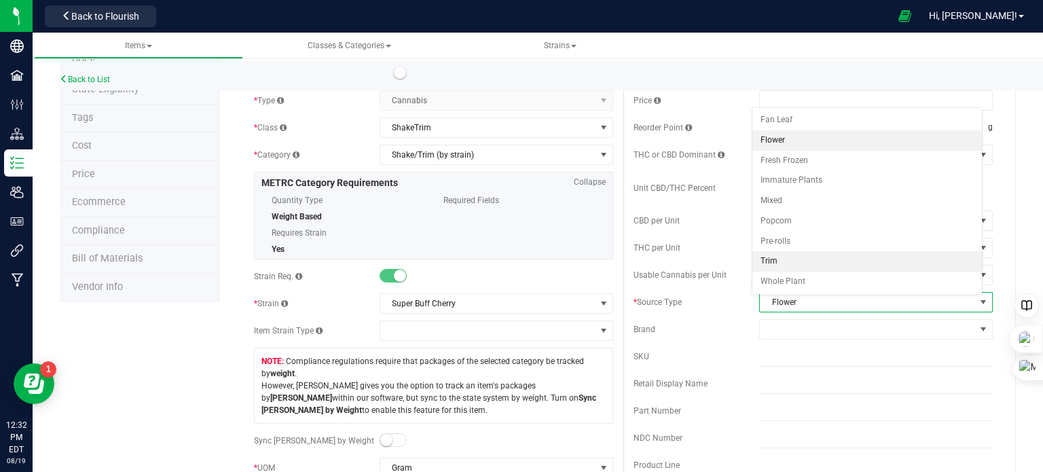
click at [795, 255] on li "Trim" at bounding box center [868, 261] width 230 height 20
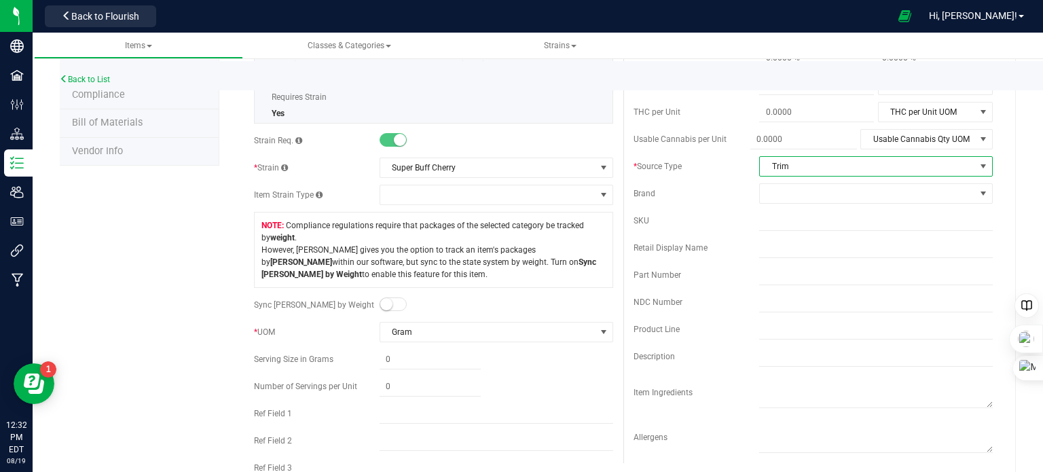
scroll to position [0, 0]
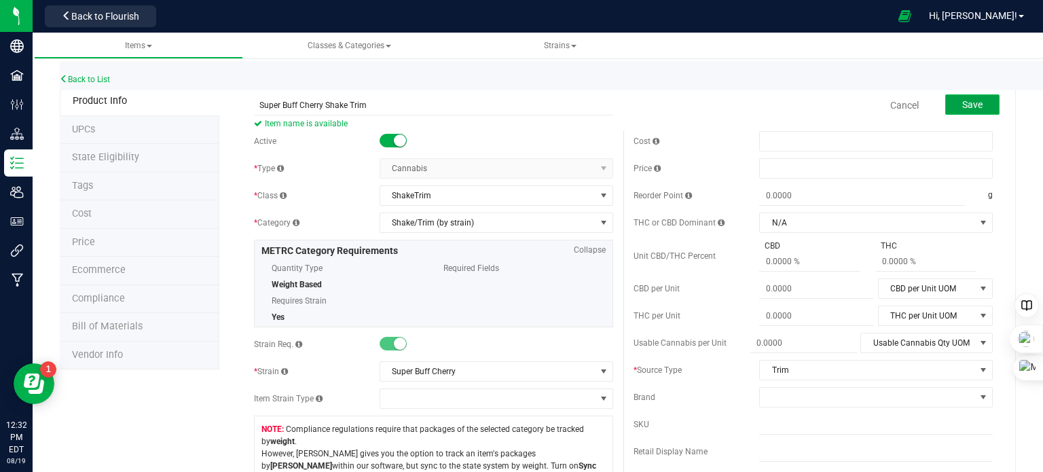
click at [968, 109] on span "Save" at bounding box center [973, 104] width 20 height 11
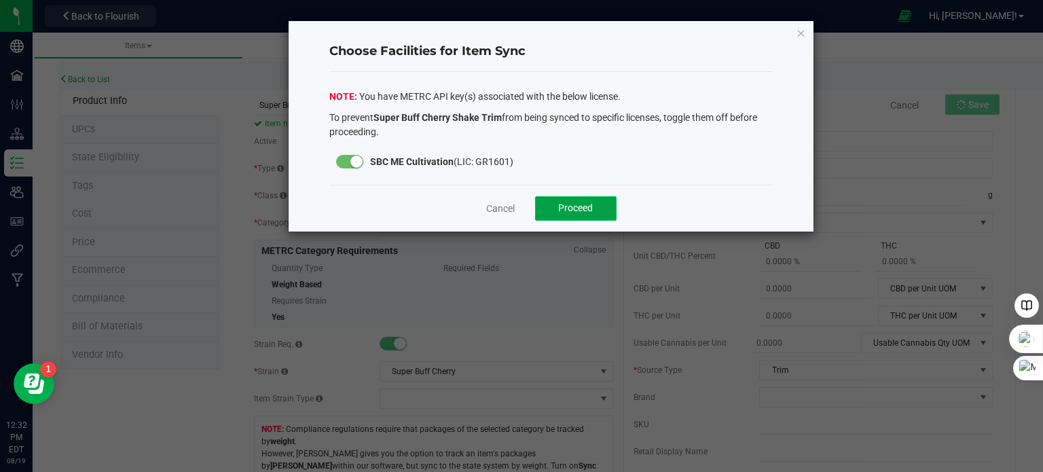
click at [592, 205] on span "Proceed" at bounding box center [575, 207] width 35 height 11
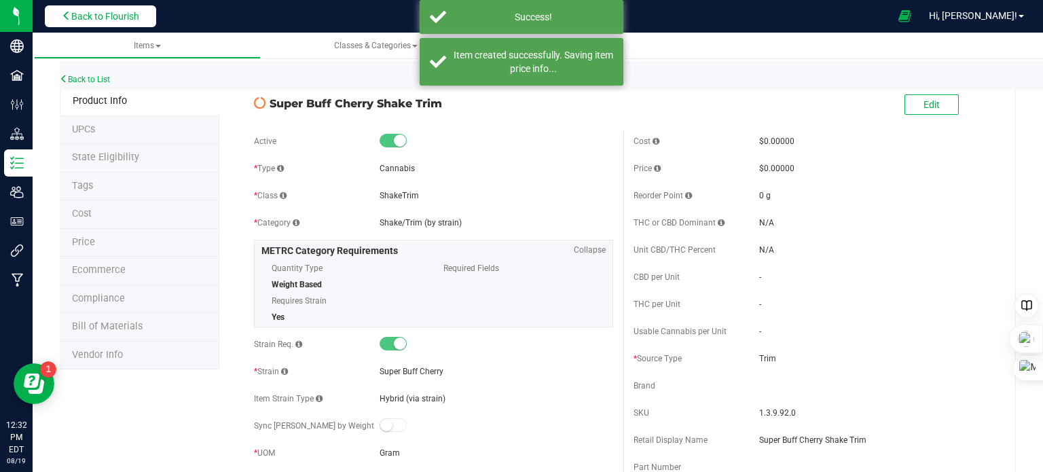
click at [101, 18] on span "Back to Flourish" at bounding box center [105, 16] width 68 height 11
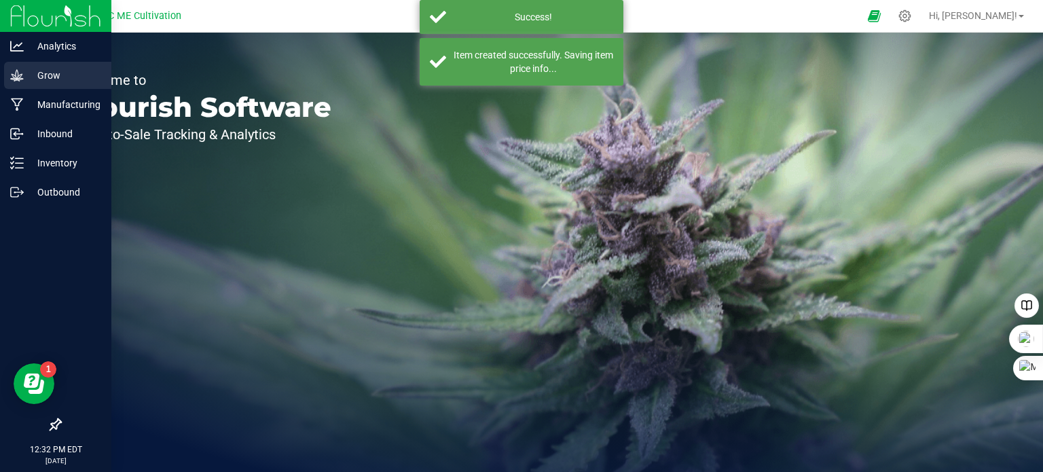
click at [24, 73] on p "Grow" at bounding box center [65, 75] width 82 height 16
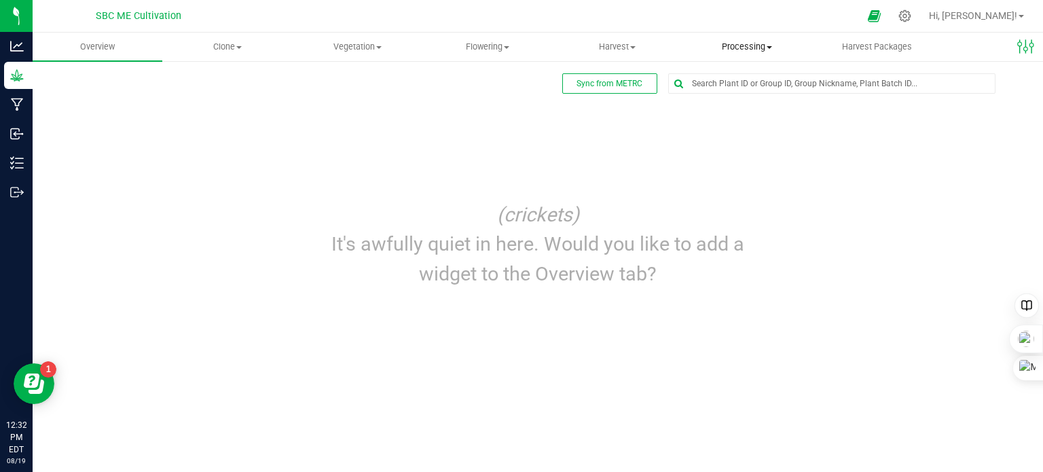
click at [772, 46] on span at bounding box center [769, 47] width 5 height 3
click at [766, 101] on span "Processing harvests" at bounding box center [746, 98] width 126 height 12
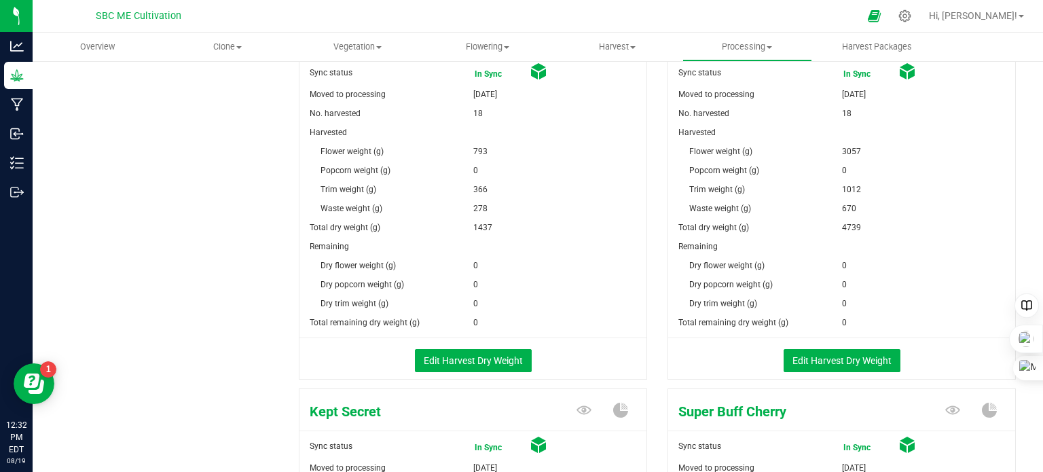
scroll to position [236, 0]
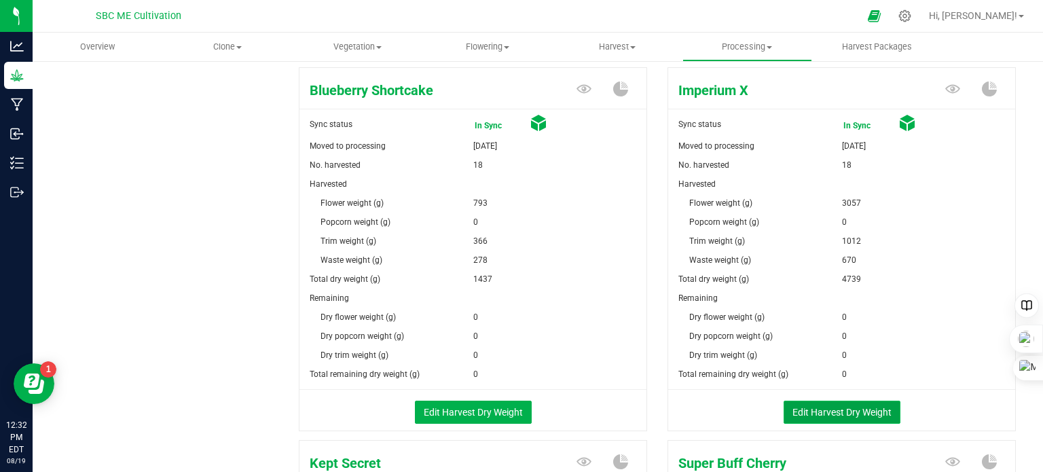
click at [821, 408] on button "Edit Harvest Dry Weight" at bounding box center [842, 412] width 117 height 23
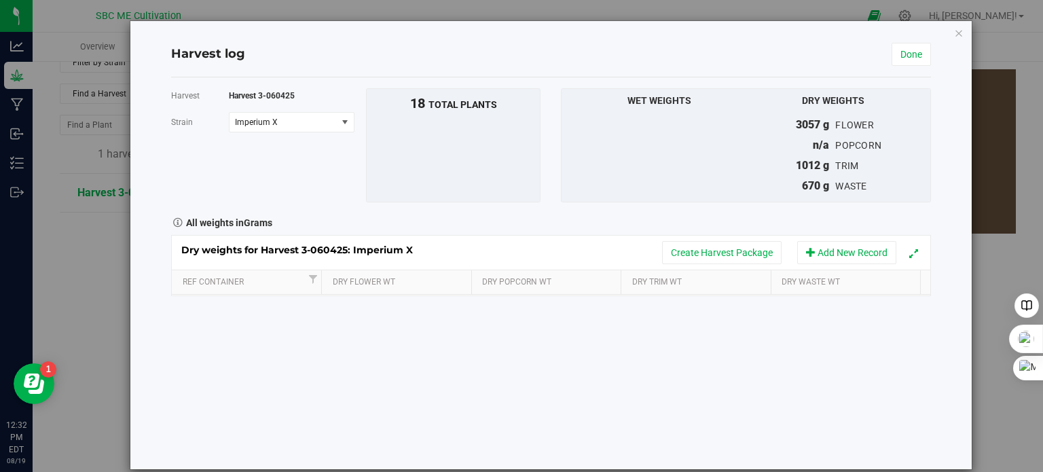
scroll to position [236, 0]
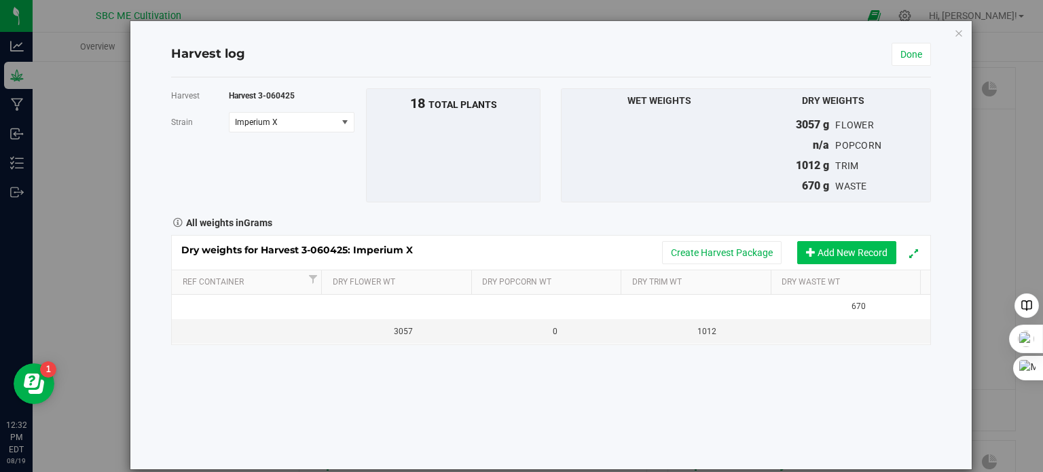
click at [806, 255] on button "Add New Record" at bounding box center [846, 252] width 99 height 23
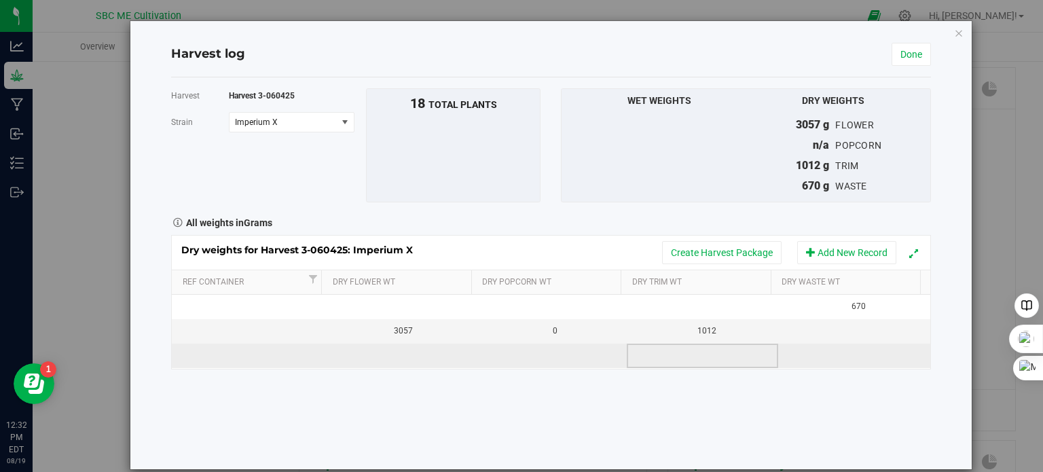
click at [704, 350] on td at bounding box center [702, 356] width 151 height 24
type input "1012"
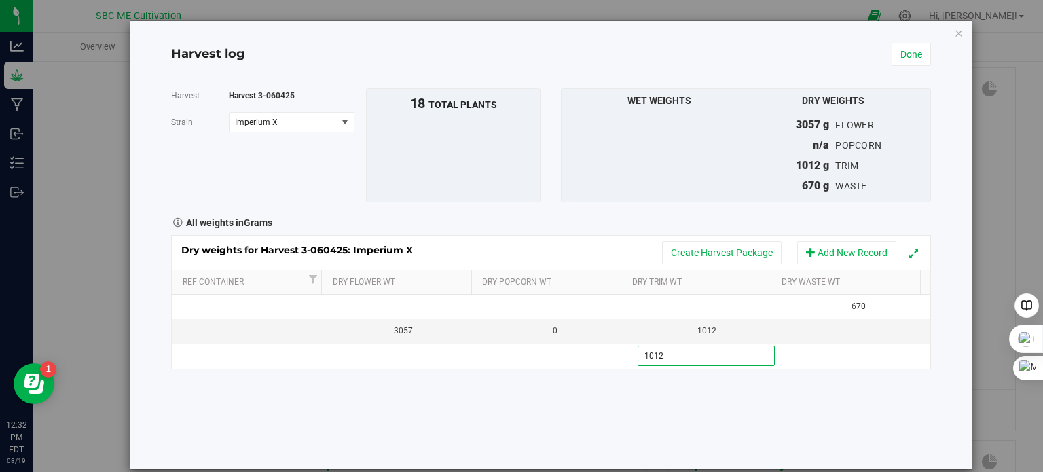
click at [701, 389] on div "Harvest Harvest 3-060425 Strain Imperium X Select strain Blueberry Shortcake Im…" at bounding box center [551, 273] width 760 height 392
click at [906, 51] on link "Done" at bounding box center [911, 54] width 39 height 23
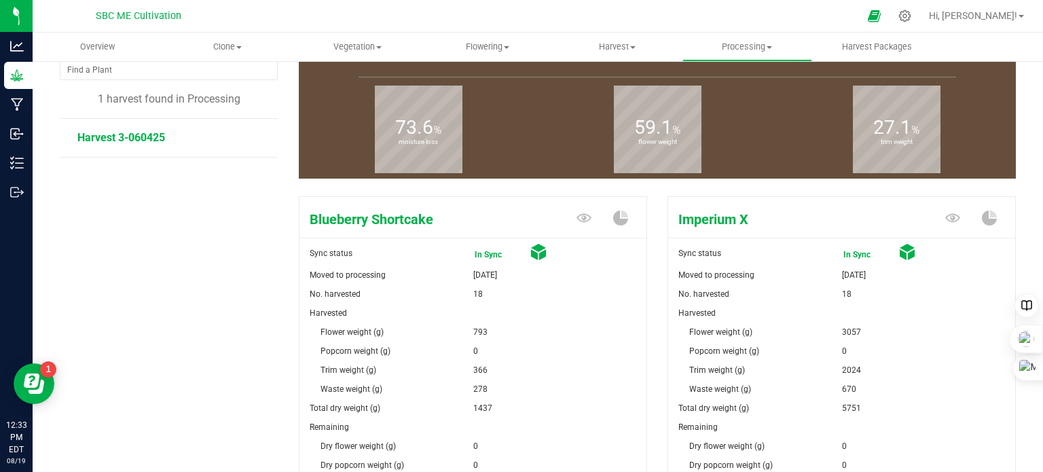
scroll to position [101, 0]
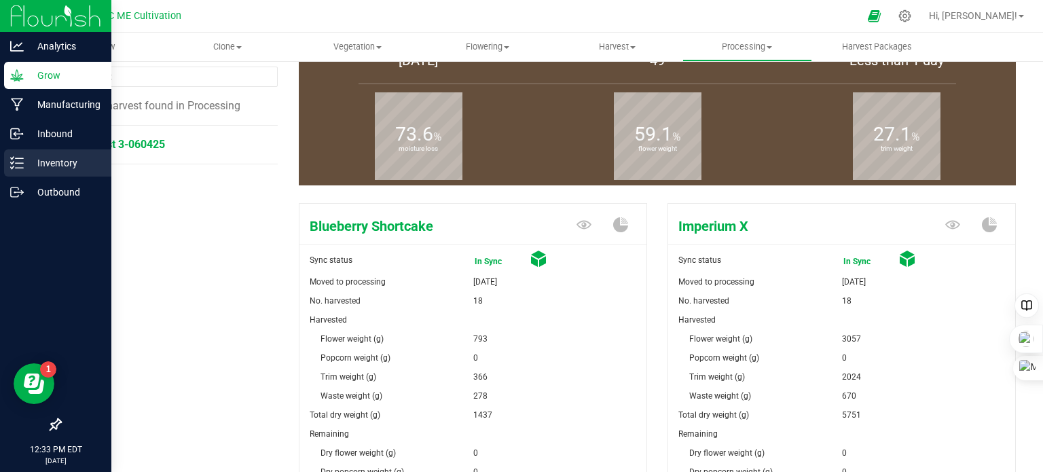
click at [16, 162] on icon at bounding box center [17, 163] width 14 height 14
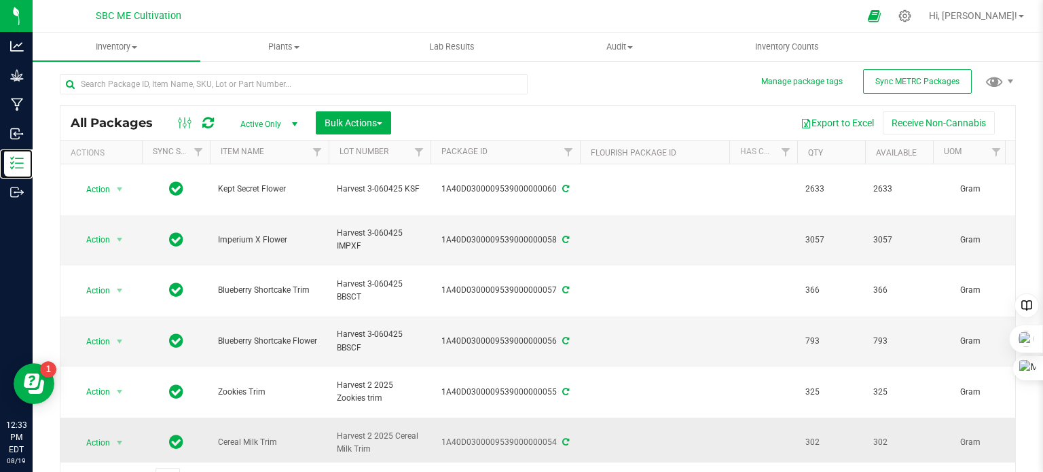
scroll to position [24, 0]
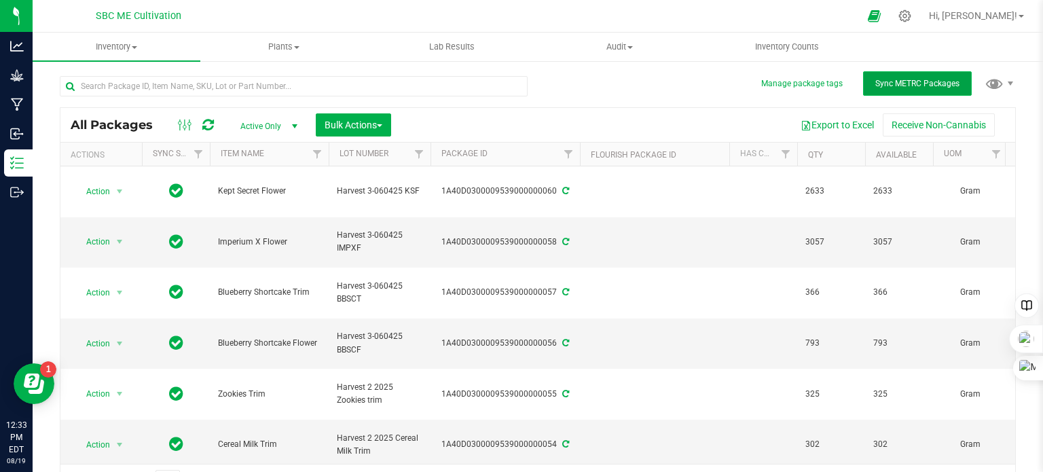
click at [897, 77] on button "Sync METRC Packages" at bounding box center [917, 83] width 109 height 24
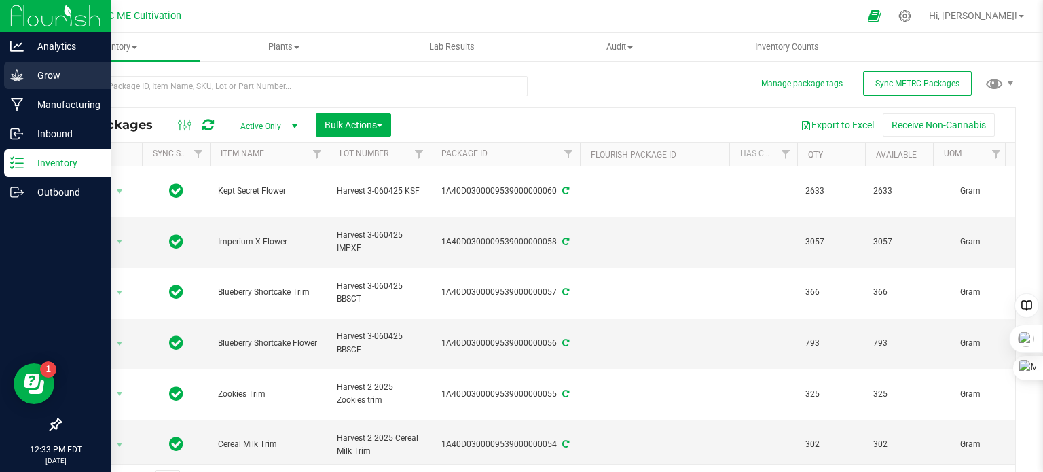
click at [20, 76] on icon at bounding box center [17, 76] width 14 height 14
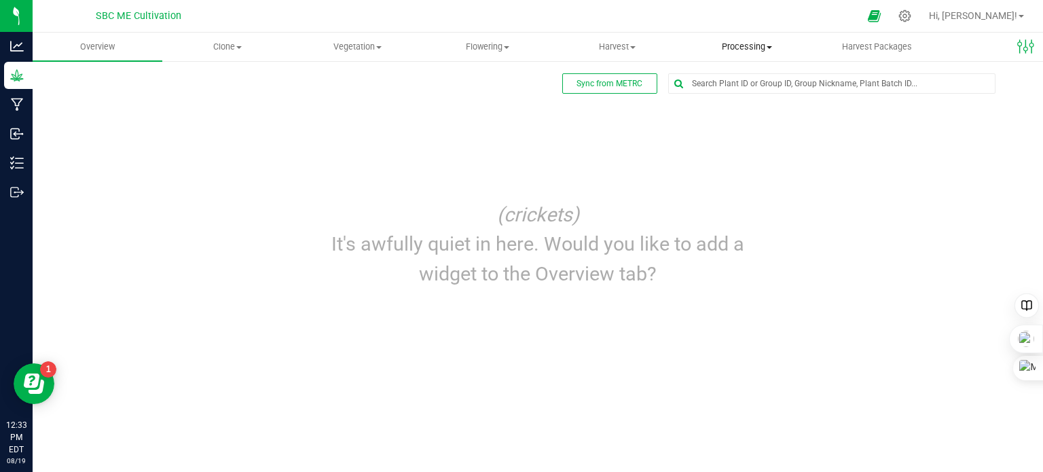
click at [773, 46] on span "Processing" at bounding box center [747, 47] width 128 height 12
click at [749, 94] on span "Processing harvests" at bounding box center [746, 98] width 126 height 12
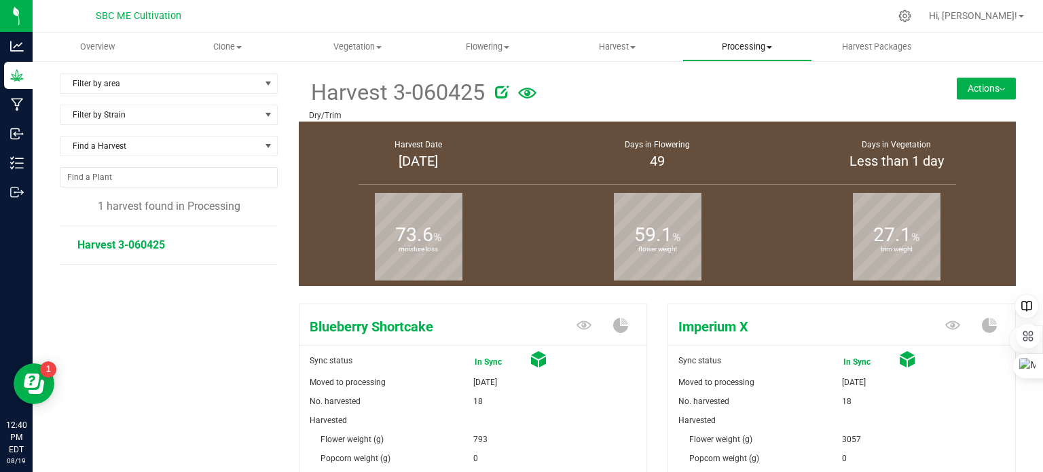
click at [773, 46] on span "Processing" at bounding box center [747, 47] width 128 height 12
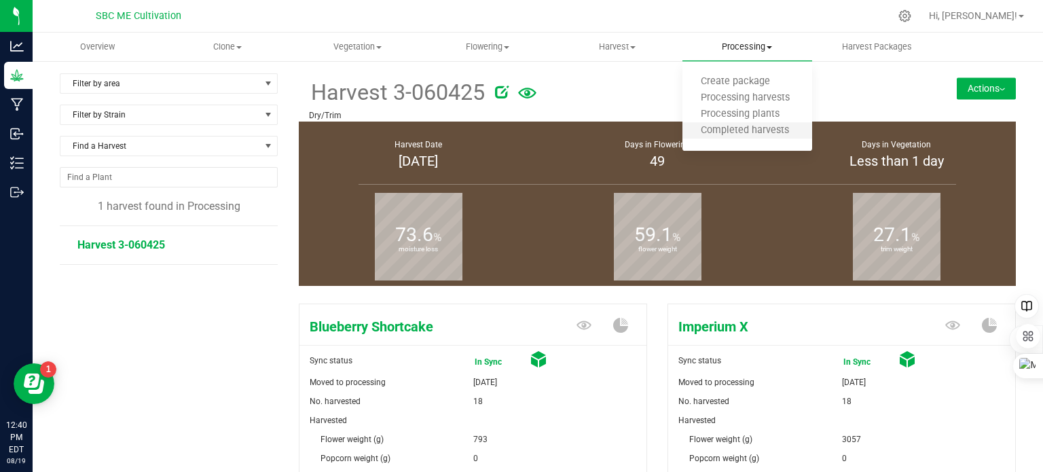
click at [738, 124] on li "Completed harvests" at bounding box center [748, 131] width 130 height 16
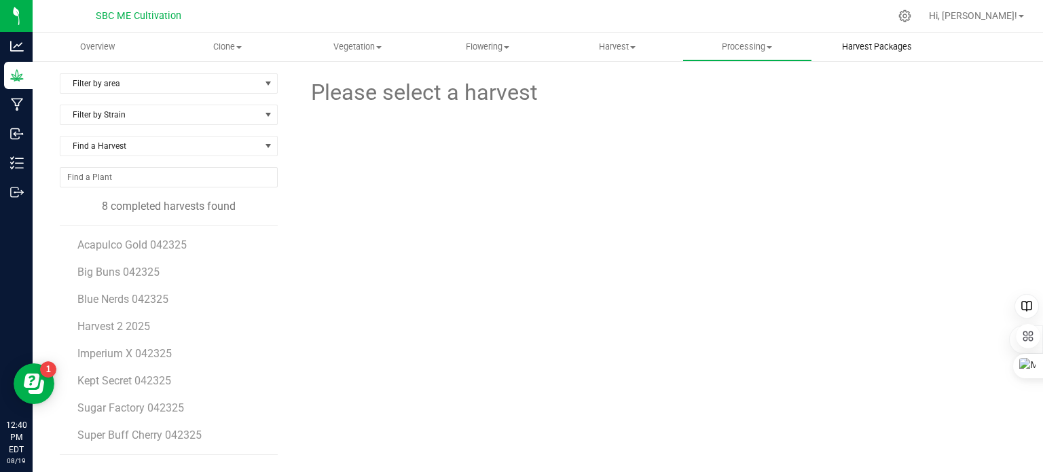
click at [871, 43] on span "Harvest Packages" at bounding box center [877, 47] width 107 height 12
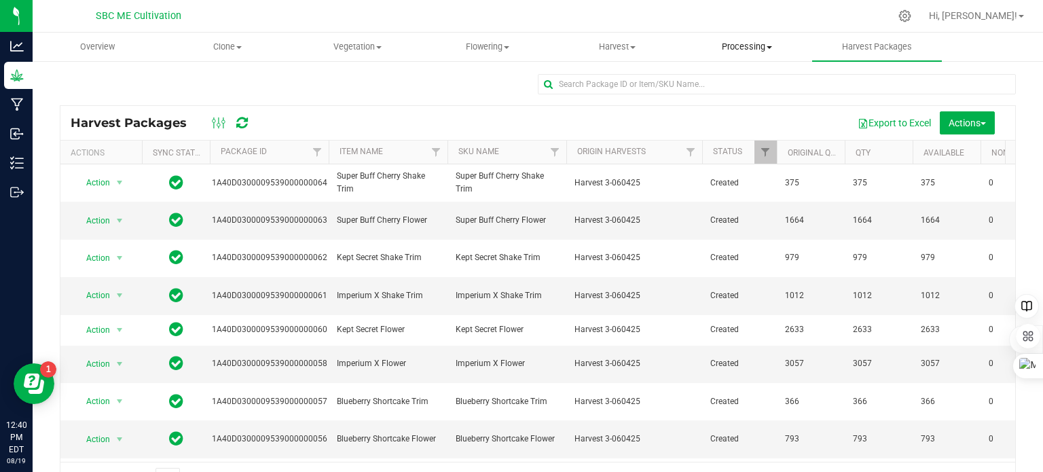
click at [767, 48] on span at bounding box center [769, 47] width 5 height 3
click at [740, 94] on span "Processing harvests" at bounding box center [746, 98] width 126 height 12
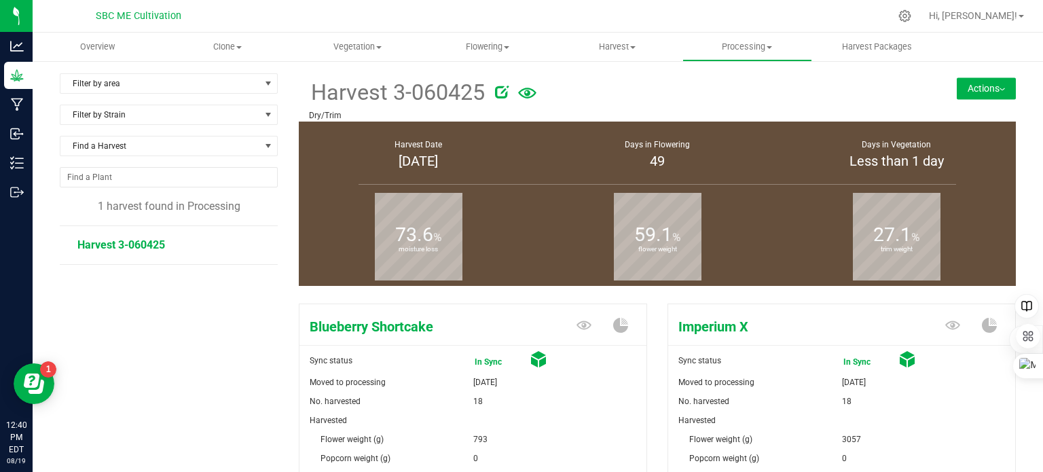
click at [1000, 88] on img at bounding box center [1002, 89] width 5 height 3
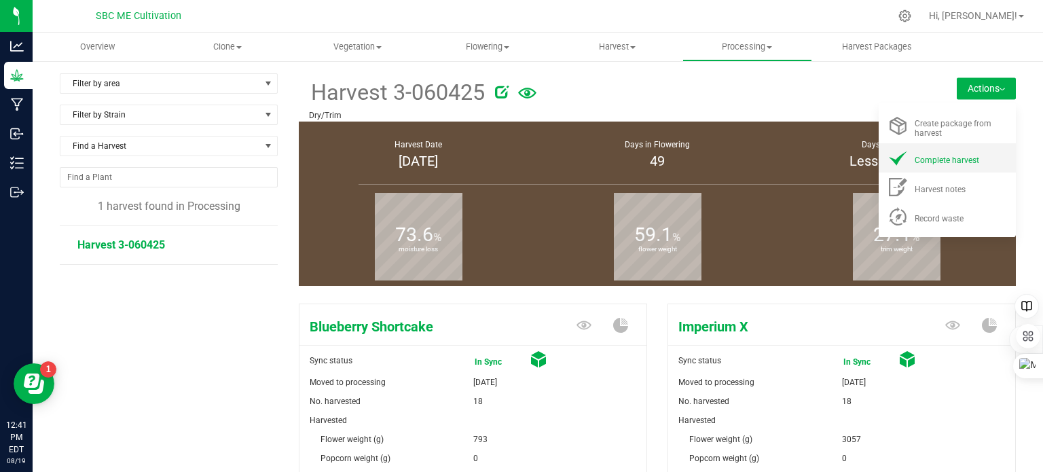
click at [942, 154] on div "Complete harvest" at bounding box center [961, 158] width 92 height 14
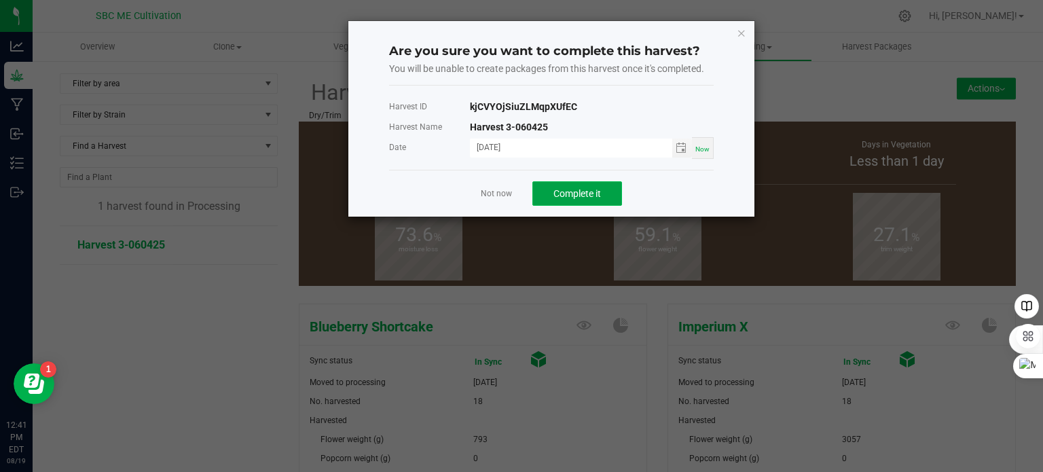
click at [561, 190] on span "Complete it" at bounding box center [578, 193] width 48 height 11
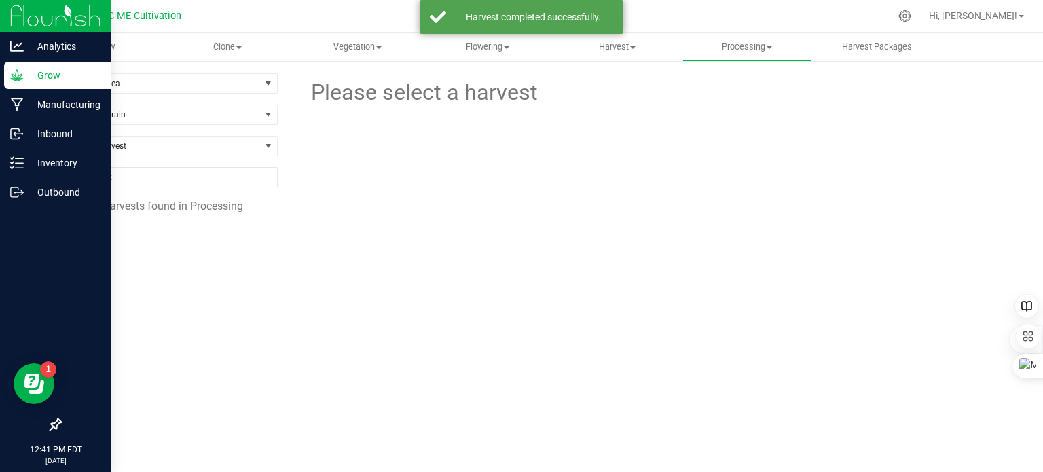
click at [16, 78] on icon at bounding box center [16, 75] width 13 height 12
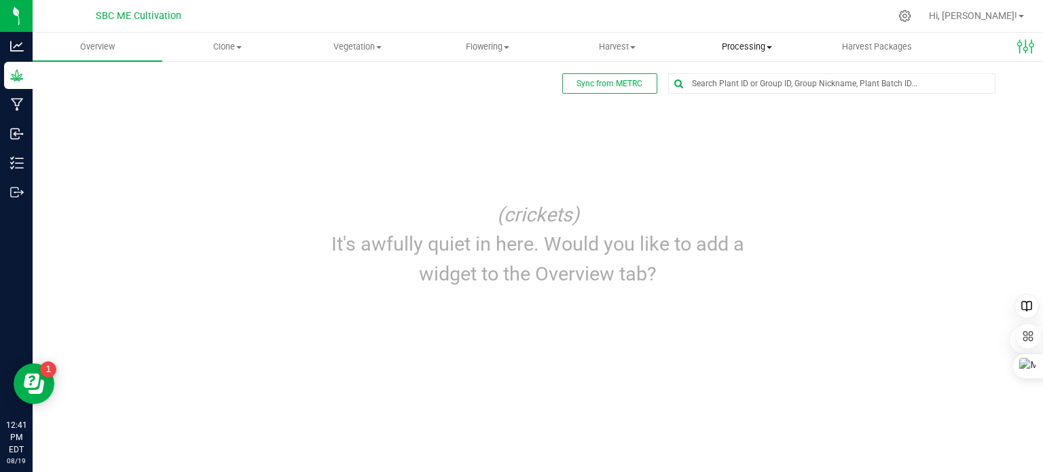
click at [769, 46] on span at bounding box center [769, 47] width 5 height 3
click at [753, 103] on span "Processing harvests" at bounding box center [746, 98] width 126 height 12
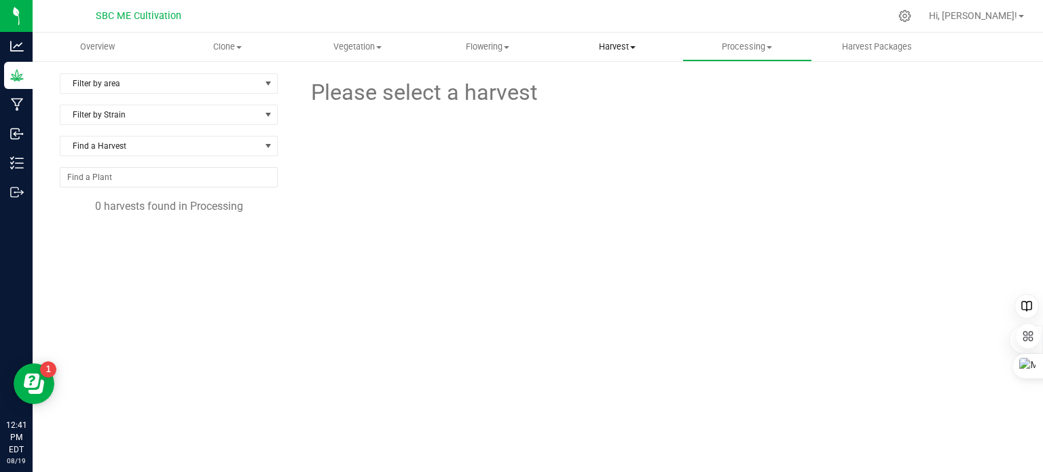
click at [632, 45] on span "Harvest" at bounding box center [617, 47] width 128 height 12
click at [677, 41] on span "Harvest" at bounding box center [617, 47] width 130 height 12
click at [637, 46] on span "Harvest" at bounding box center [617, 47] width 130 height 12
click at [606, 84] on span "Harvests" at bounding box center [589, 82] width 75 height 12
click at [509, 44] on span "Flowering" at bounding box center [487, 47] width 128 height 12
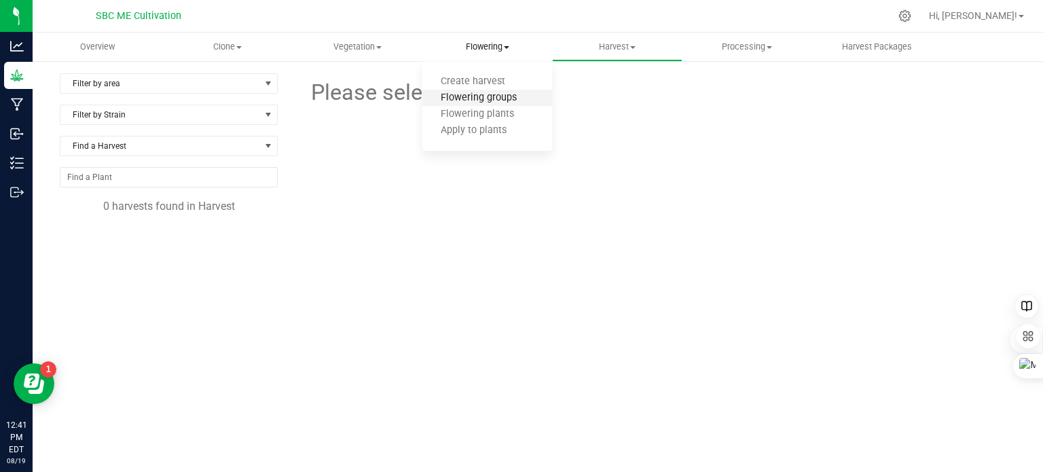
click at [492, 97] on span "Flowering groups" at bounding box center [478, 98] width 113 height 12
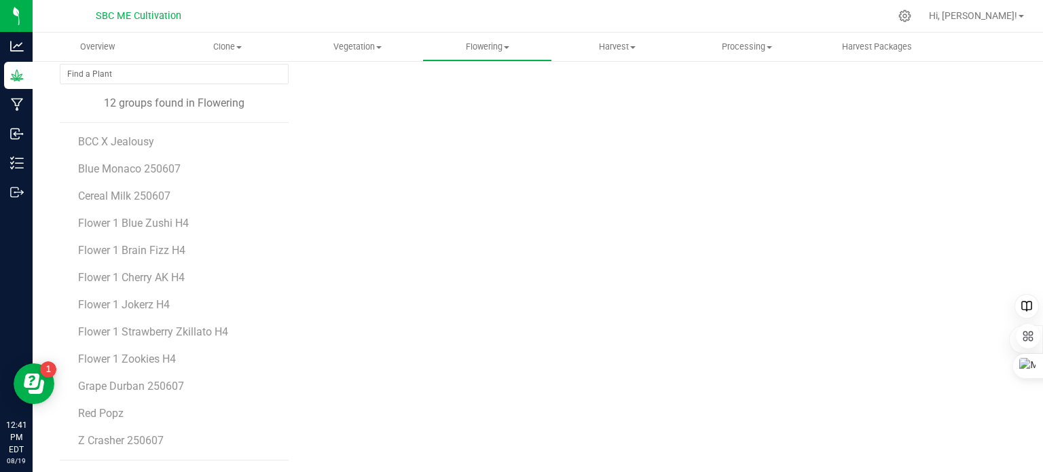
scroll to position [35, 0]
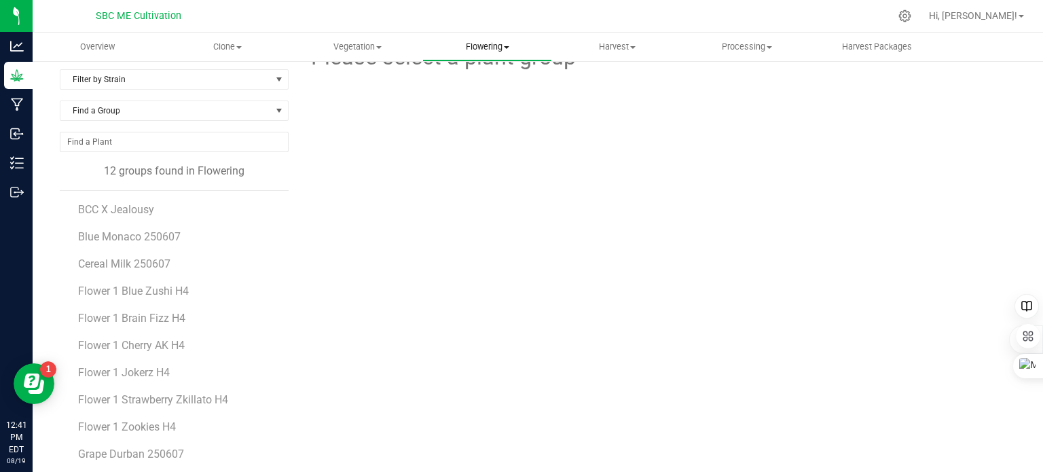
click at [510, 41] on span "Flowering" at bounding box center [487, 47] width 128 height 12
click at [534, 33] on uib-tab-heading "Flowering Create harvest Flowering groups Flowering plants Apply to plants" at bounding box center [487, 47] width 130 height 29
click at [508, 43] on span "Flowering" at bounding box center [487, 47] width 130 height 12
click at [485, 78] on span "Create harvest" at bounding box center [472, 82] width 101 height 12
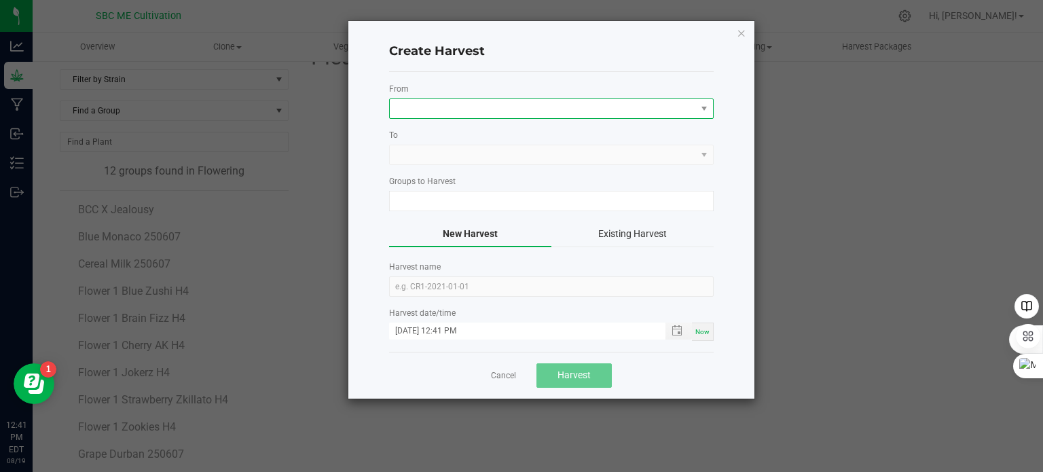
click at [448, 111] on span at bounding box center [543, 108] width 306 height 19
click at [447, 160] on li "Flower 1" at bounding box center [550, 165] width 323 height 23
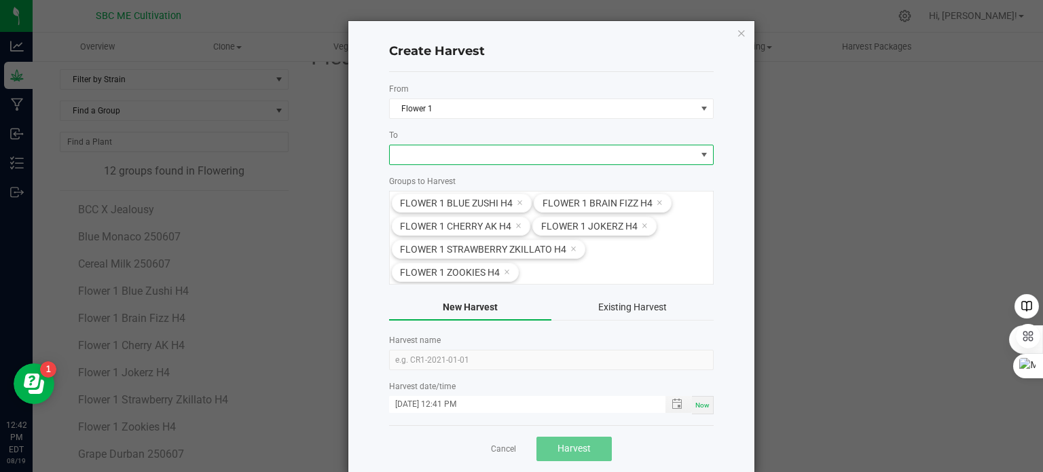
click at [449, 151] on span at bounding box center [543, 154] width 306 height 19
click at [433, 207] on li "Dry/Trim" at bounding box center [545, 211] width 323 height 23
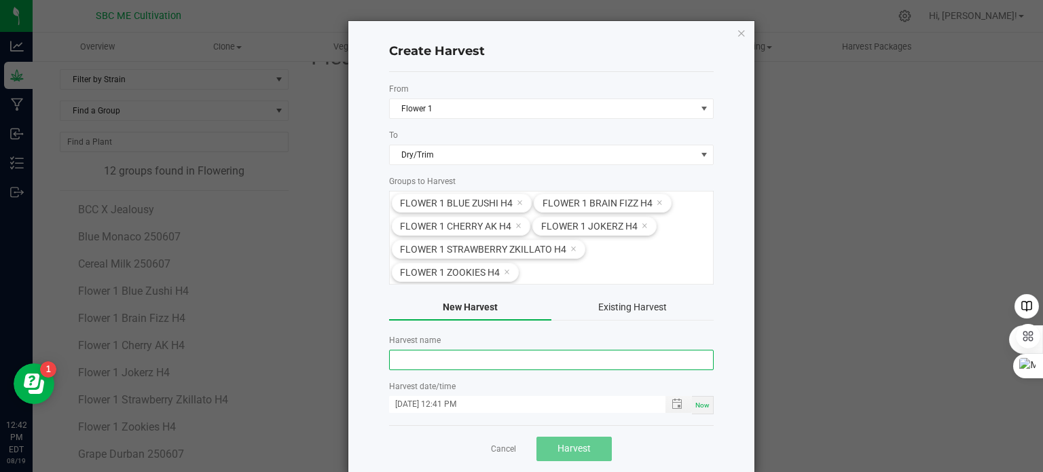
click at [478, 353] on input "text" at bounding box center [551, 360] width 325 height 20
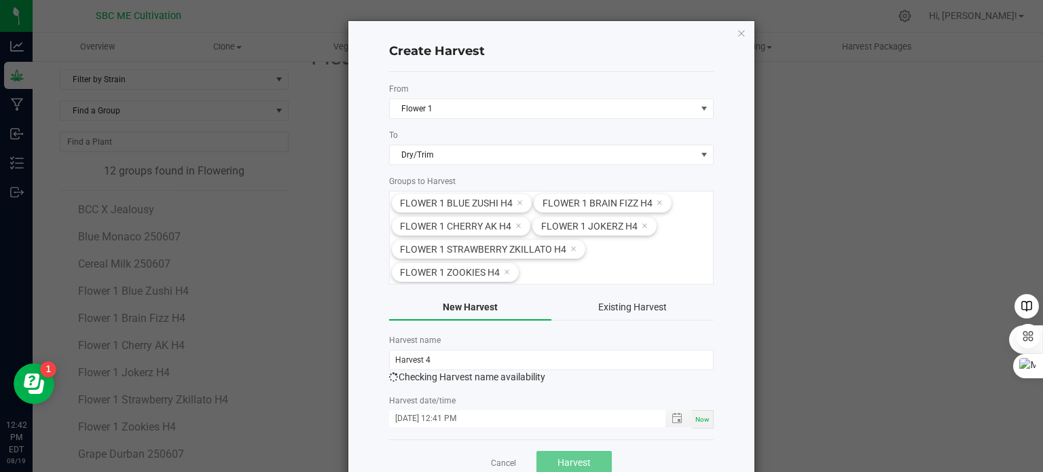
click at [702, 404] on div "Harvest date/time 08/19/2025 12:41 PM Now" at bounding box center [551, 412] width 325 height 34
click at [459, 358] on input "Harvest 4" at bounding box center [551, 360] width 325 height 20
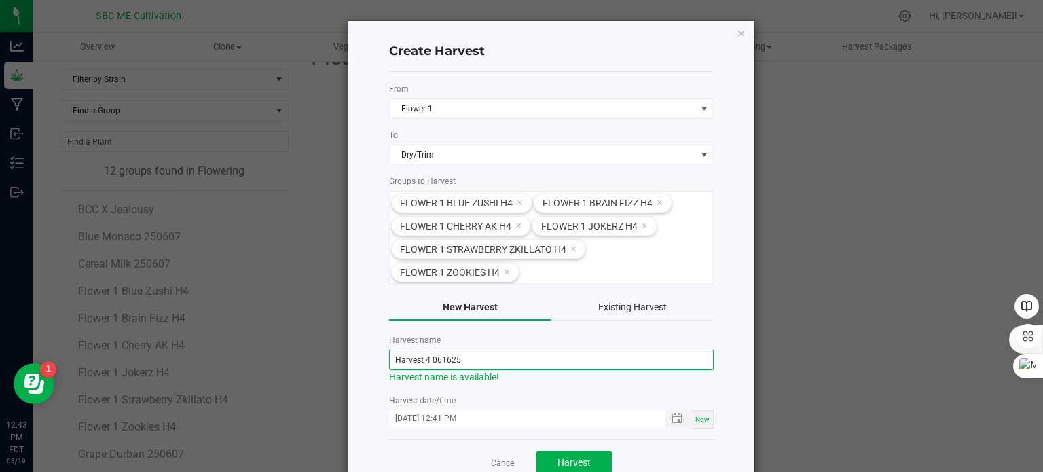
scroll to position [34, 0]
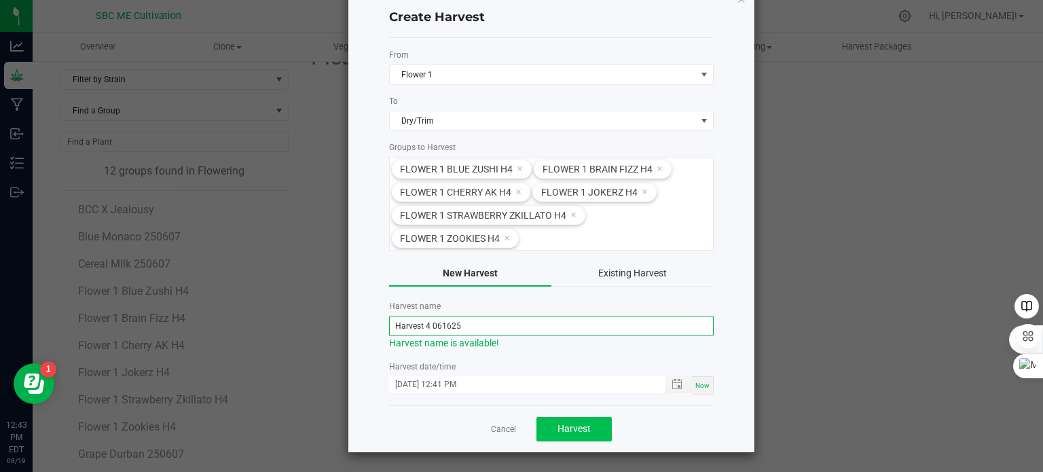
type input "Harvest 4 061625"
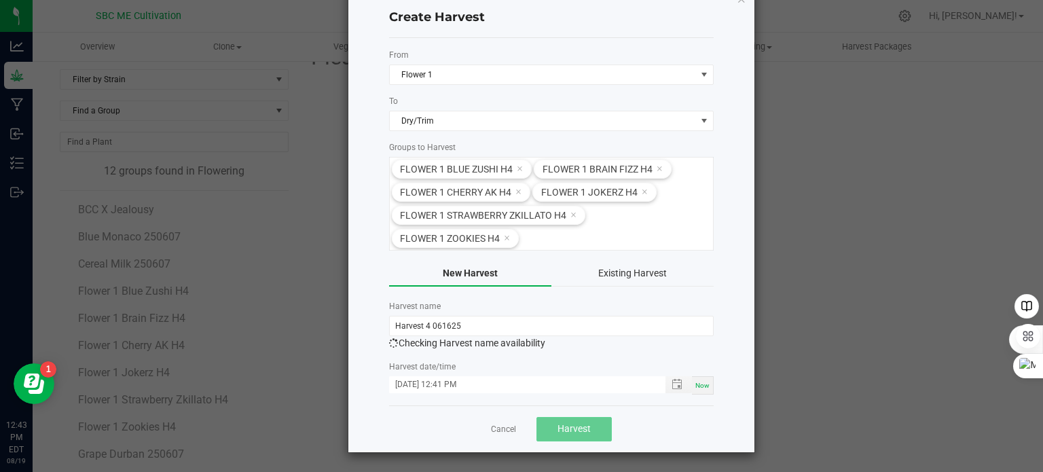
click at [569, 426] on span "Harvest" at bounding box center [574, 428] width 33 height 11
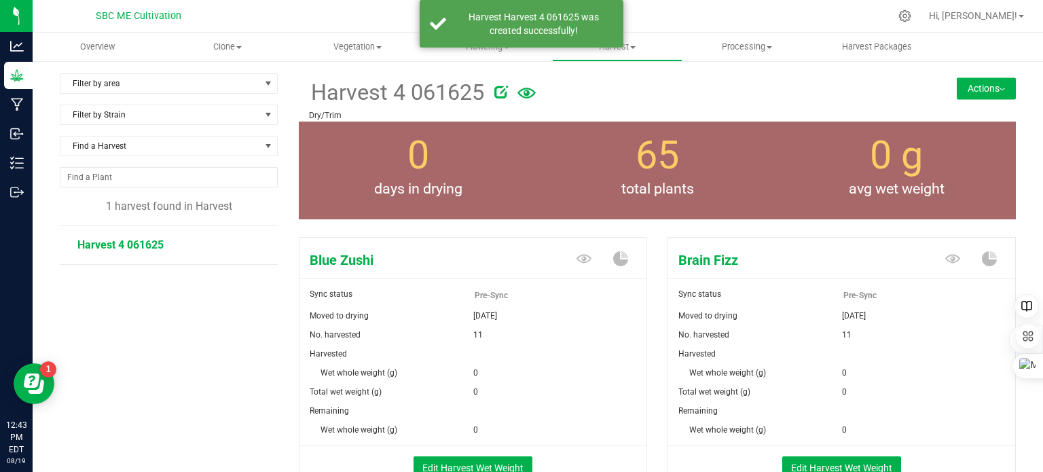
click at [721, 13] on div at bounding box center [566, 16] width 647 height 26
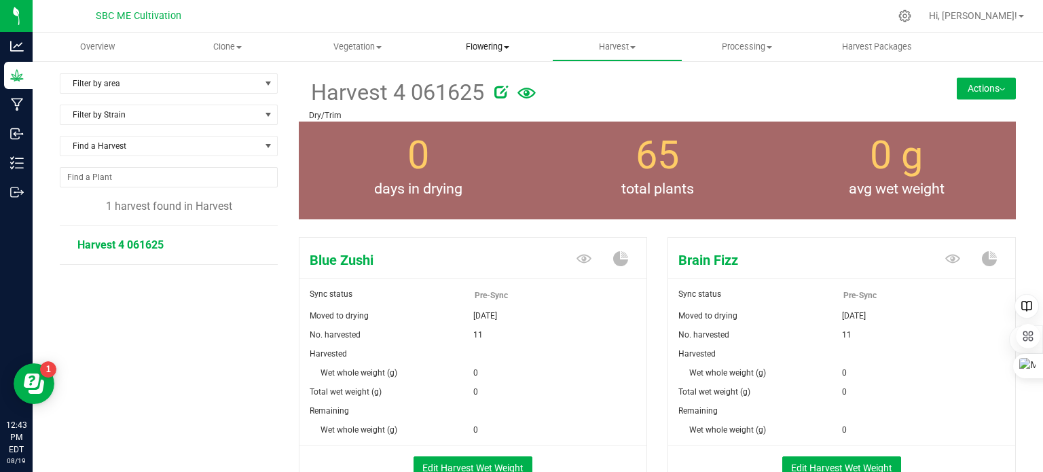
click at [492, 48] on span "Flowering" at bounding box center [487, 47] width 128 height 12
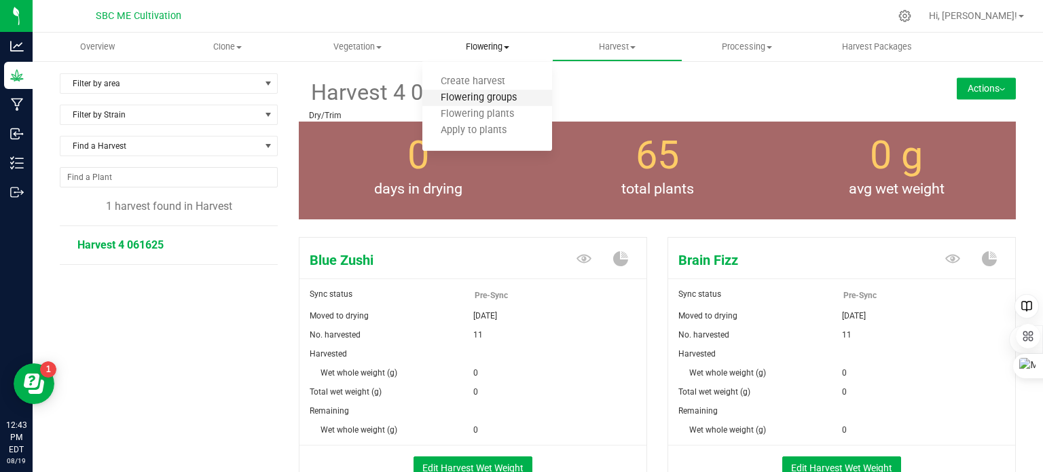
click at [490, 96] on span "Flowering groups" at bounding box center [478, 98] width 113 height 12
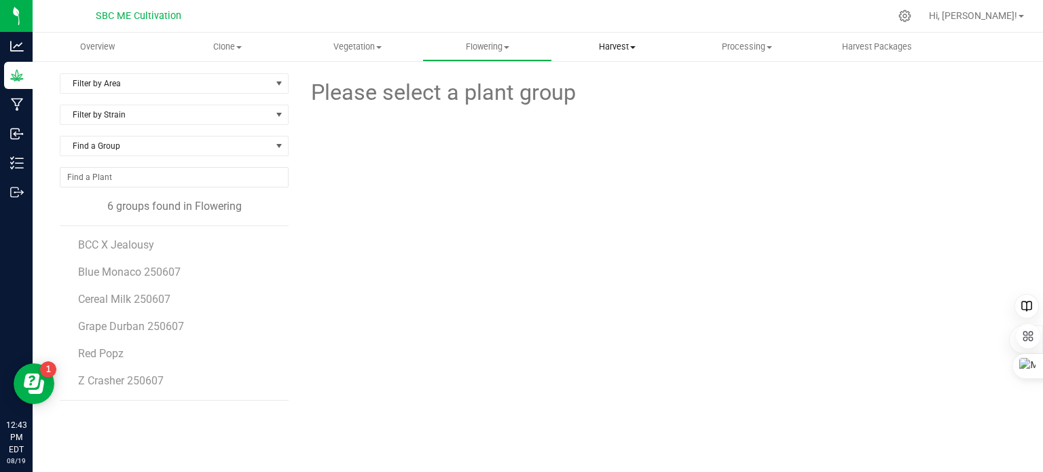
click at [636, 43] on span "Harvest" at bounding box center [617, 47] width 128 height 12
click at [611, 79] on span "Harvests" at bounding box center [589, 82] width 75 height 12
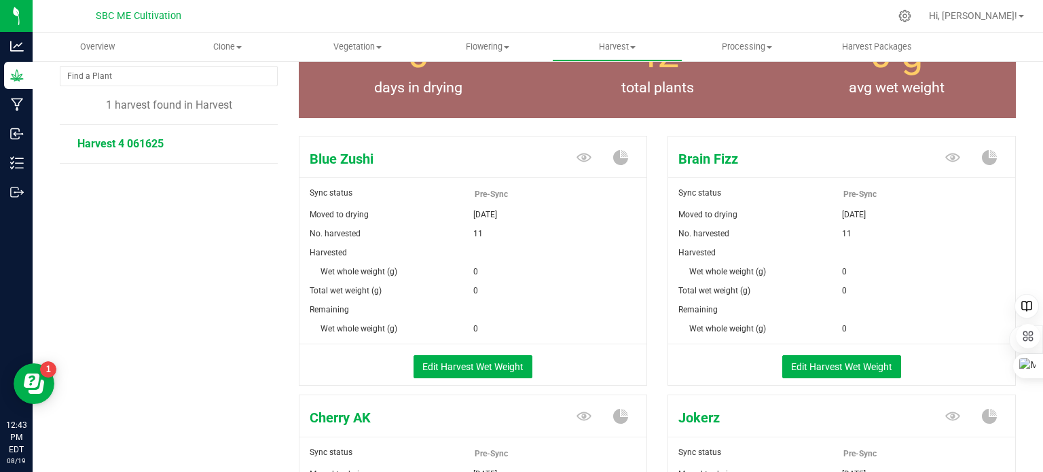
scroll to position [136, 0]
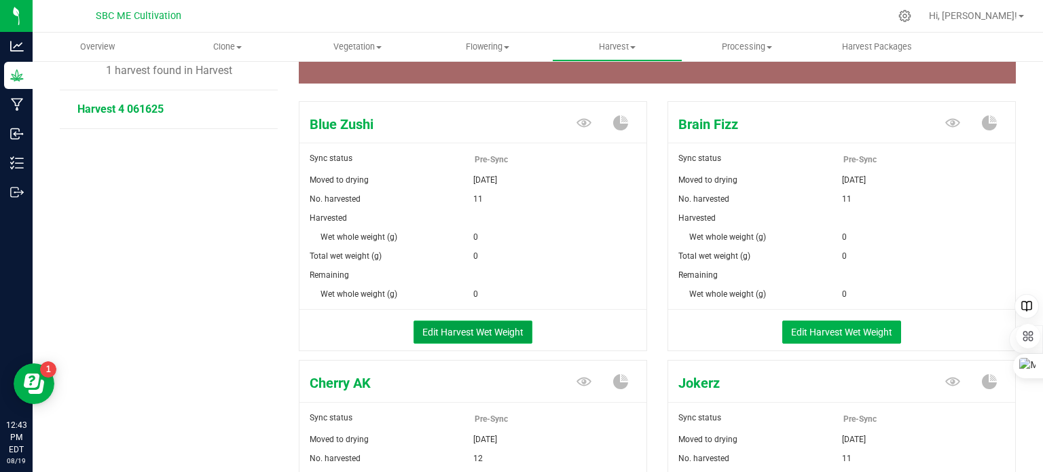
click at [479, 325] on button "Edit Harvest Wet Weight" at bounding box center [473, 332] width 119 height 23
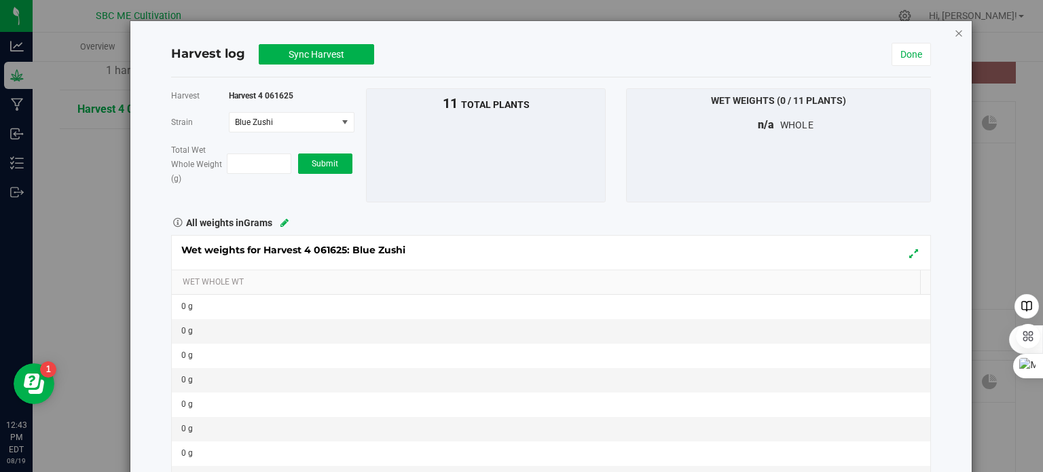
click at [954, 31] on icon "button" at bounding box center [959, 32] width 10 height 16
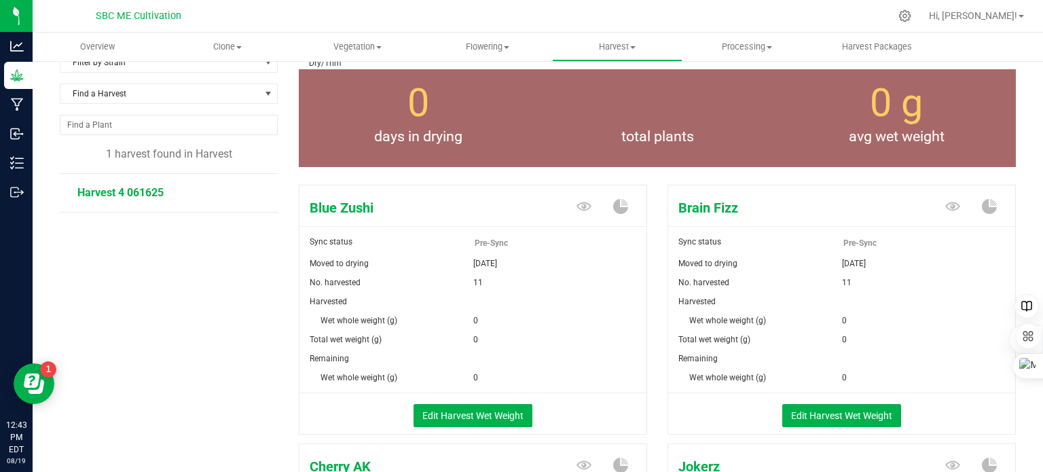
scroll to position [136, 0]
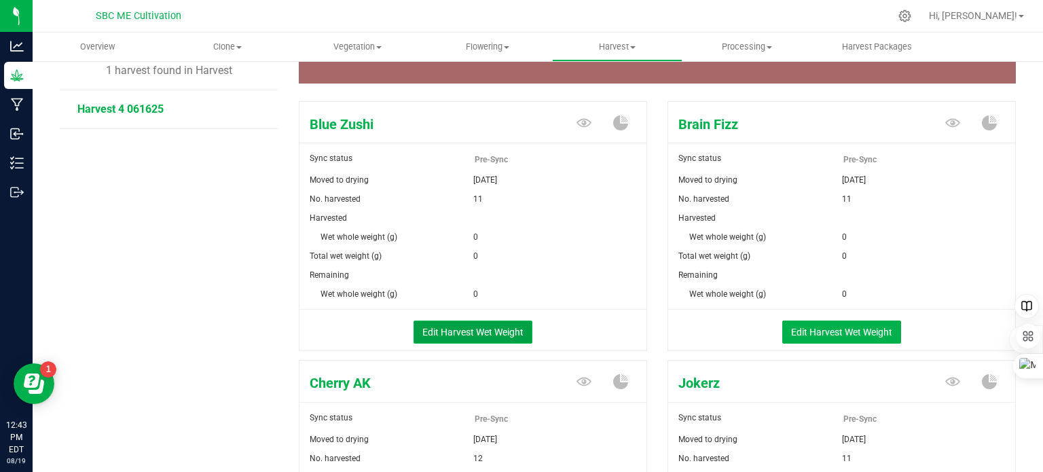
click at [474, 331] on button "Edit Harvest Wet Weight" at bounding box center [473, 332] width 119 height 23
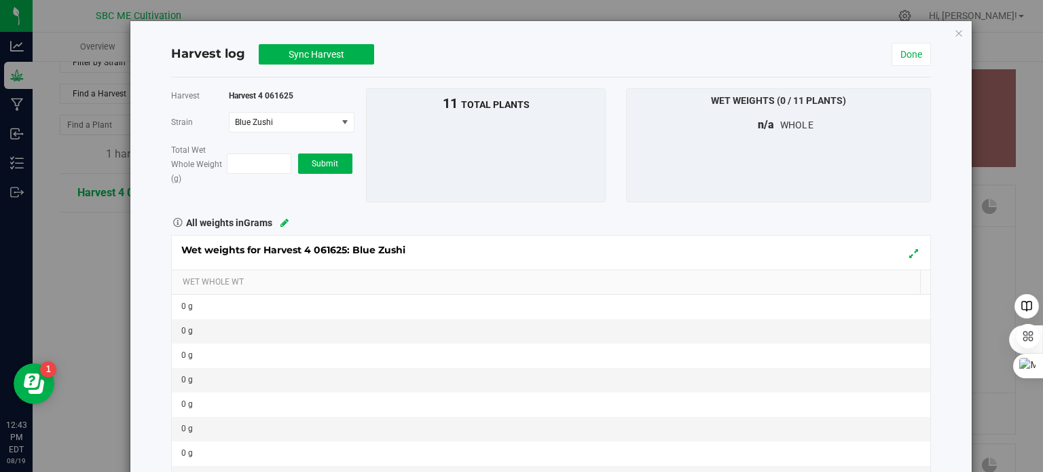
scroll to position [136, 0]
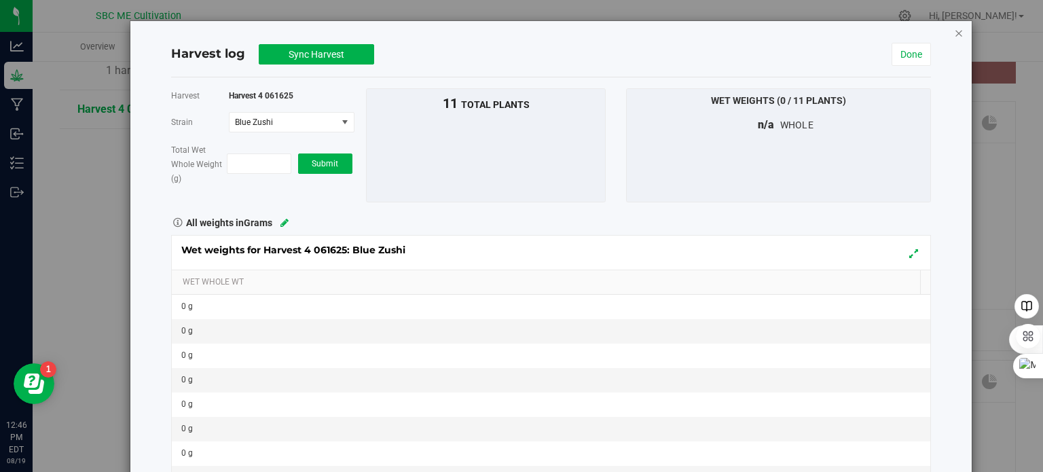
click at [954, 26] on icon "button" at bounding box center [959, 32] width 10 height 16
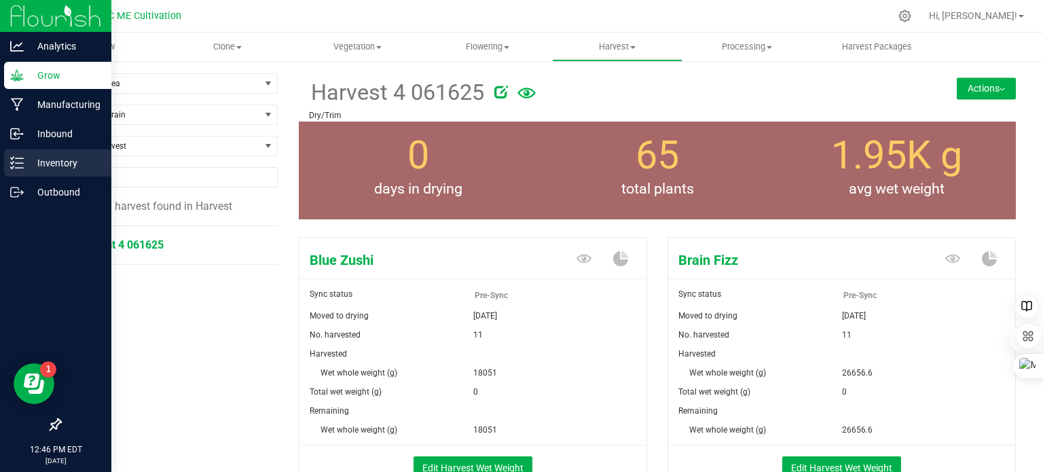
click at [14, 158] on icon at bounding box center [17, 163] width 14 height 14
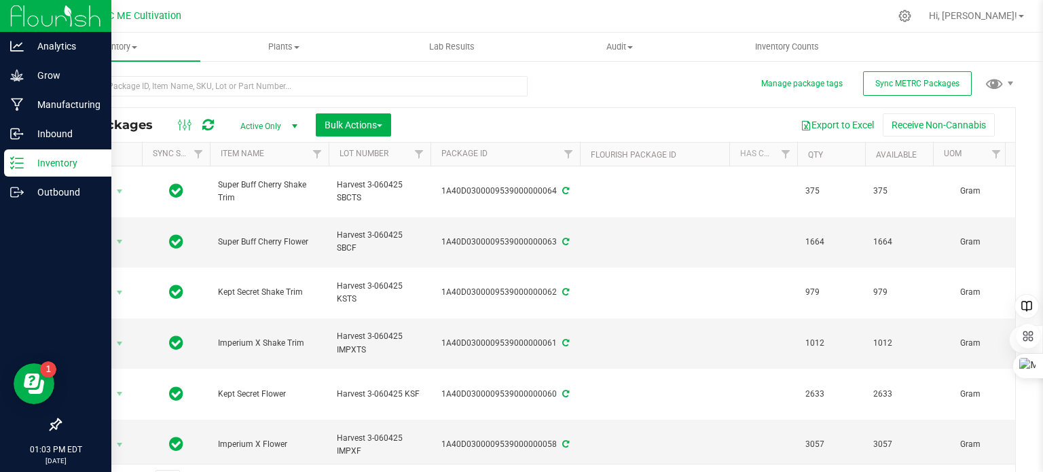
click at [16, 168] on icon at bounding box center [17, 163] width 14 height 14
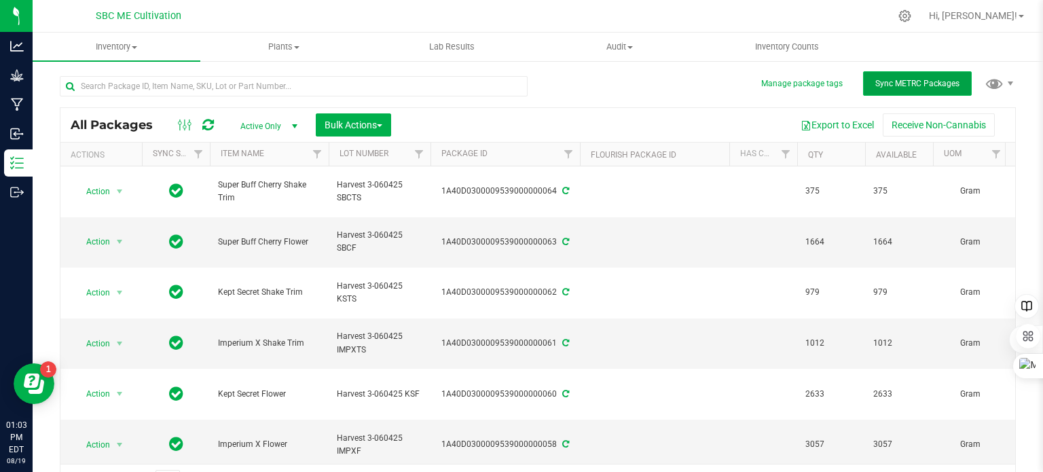
click at [931, 82] on span "Sync METRC Packages" at bounding box center [918, 84] width 84 height 10
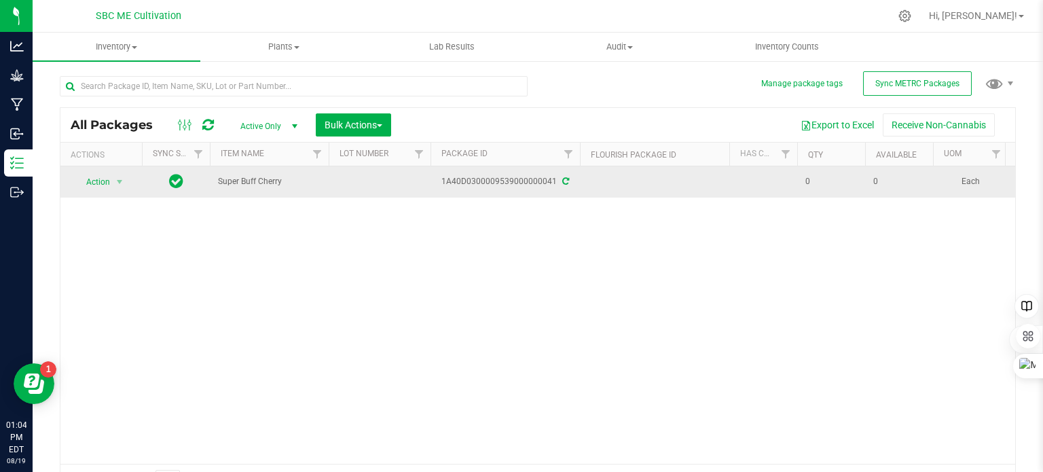
click at [361, 189] on td at bounding box center [380, 181] width 102 height 31
click at [672, 183] on td at bounding box center [654, 181] width 149 height 31
